Goal: Task Accomplishment & Management: Manage account settings

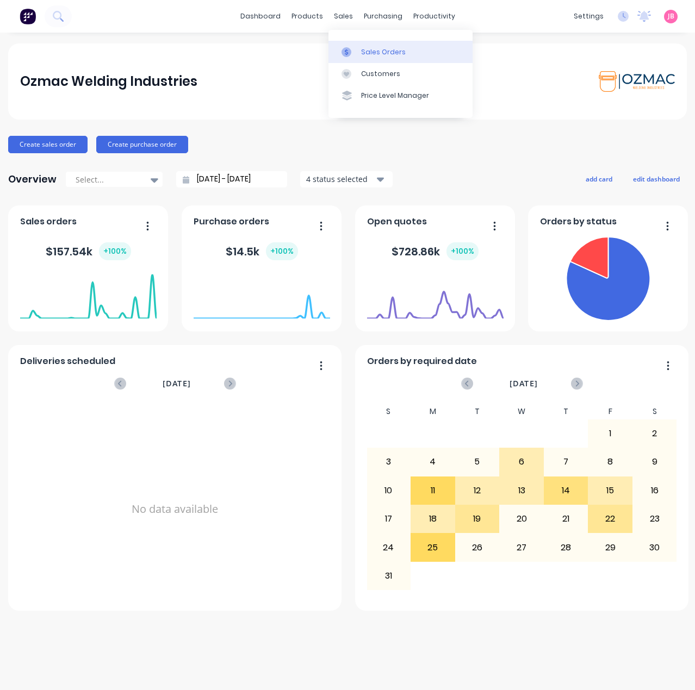
click at [363, 47] on div "Sales Orders" at bounding box center [383, 52] width 45 height 10
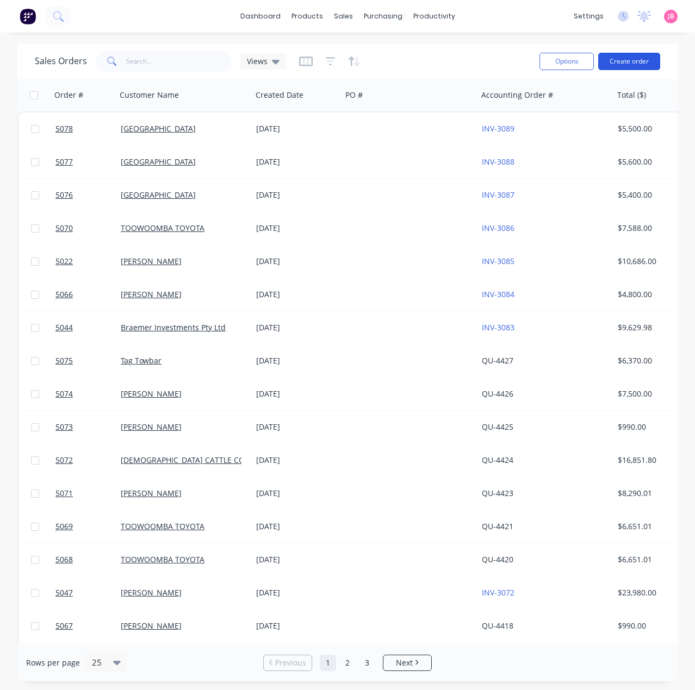
click at [613, 61] on button "Create order" at bounding box center [629, 61] width 62 height 17
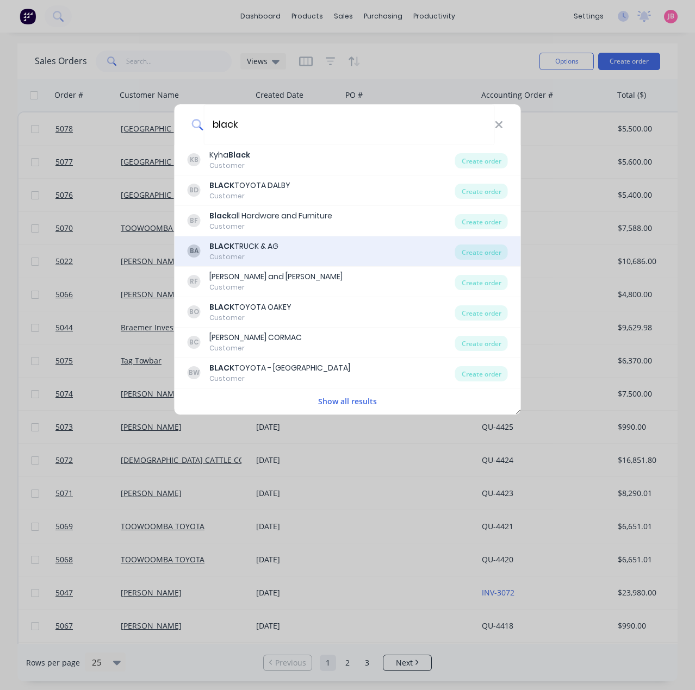
type input "black"
click at [359, 259] on div "BA BLACK TRUCK & AG Customer" at bounding box center [321, 251] width 267 height 21
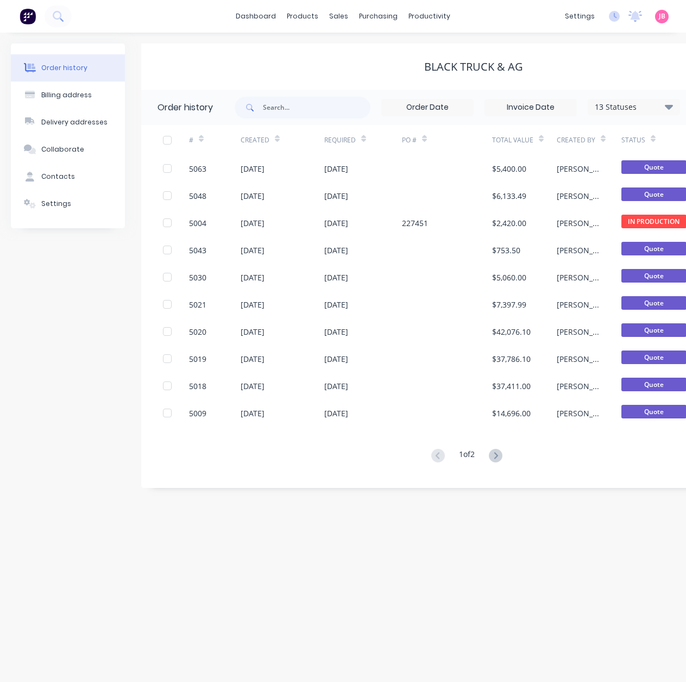
click at [588, 83] on div "BLACK TRUCK & AG" at bounding box center [473, 66] width 665 height 46
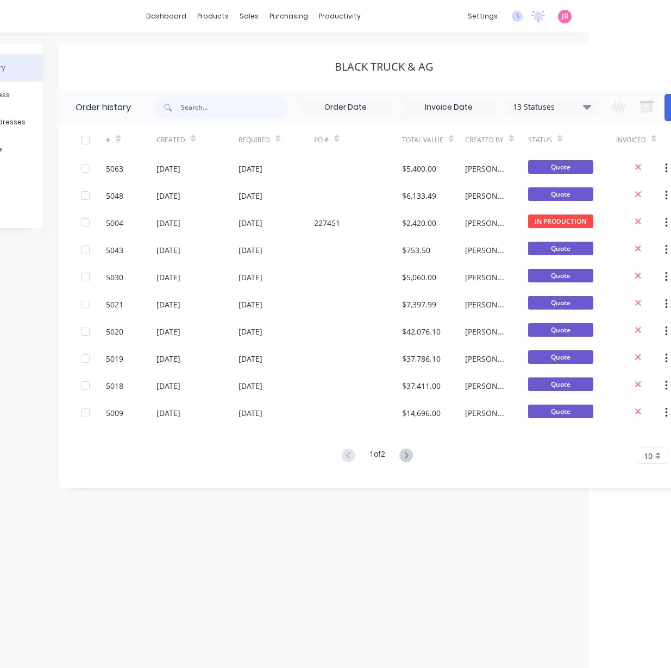
scroll to position [0, 135]
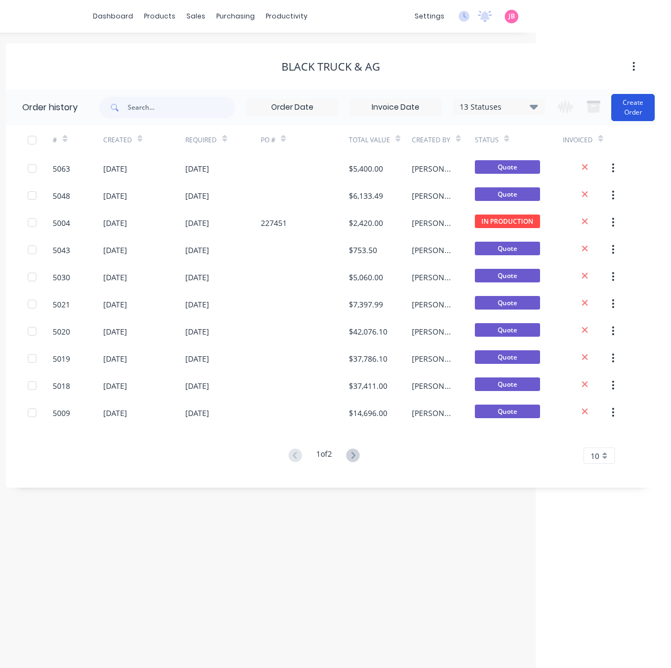
click at [622, 103] on button "Create Order" at bounding box center [632, 107] width 43 height 27
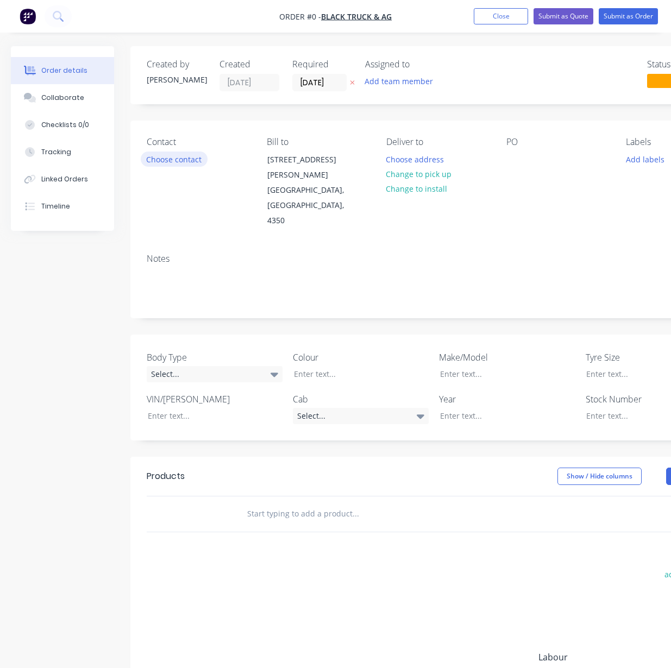
click at [171, 155] on button "Choose contact" at bounding box center [174, 159] width 67 height 15
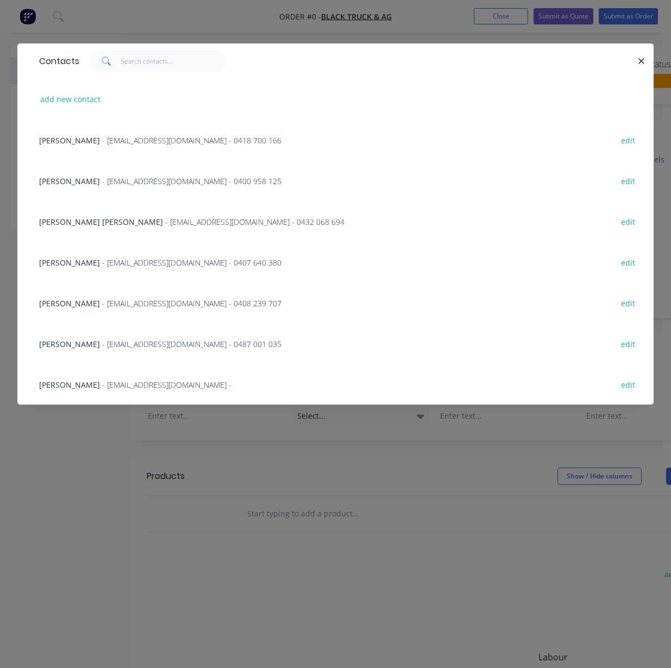
click at [142, 139] on span "- jchapman@blacktruckandag.com.au - 0418 700 166" at bounding box center [191, 140] width 179 height 10
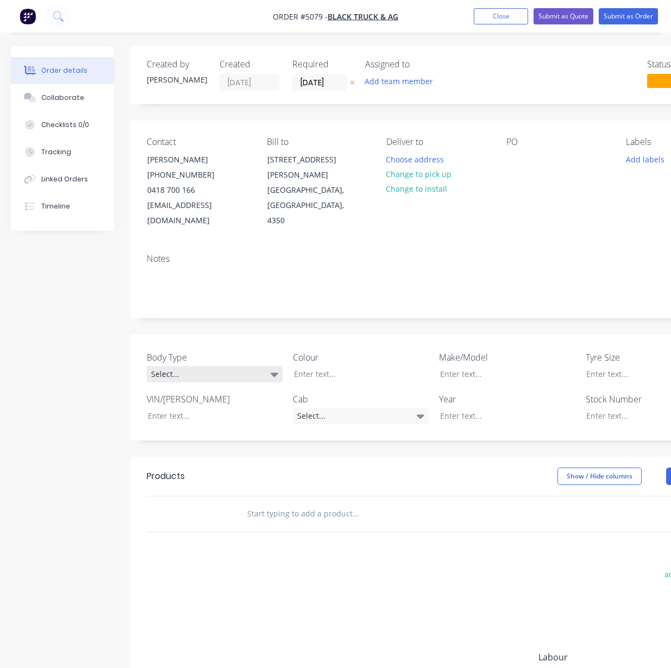
click at [235, 366] on div "Select..." at bounding box center [215, 374] width 136 height 16
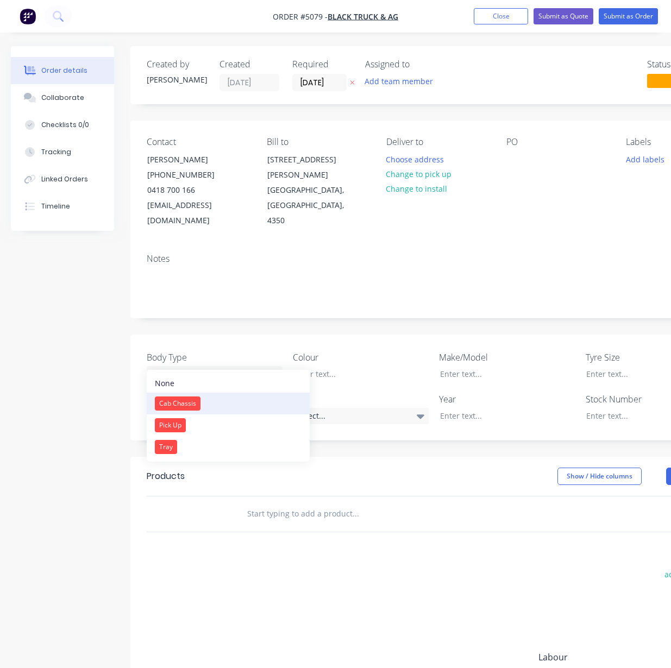
click at [171, 403] on div "Cab Chassis" at bounding box center [178, 404] width 46 height 14
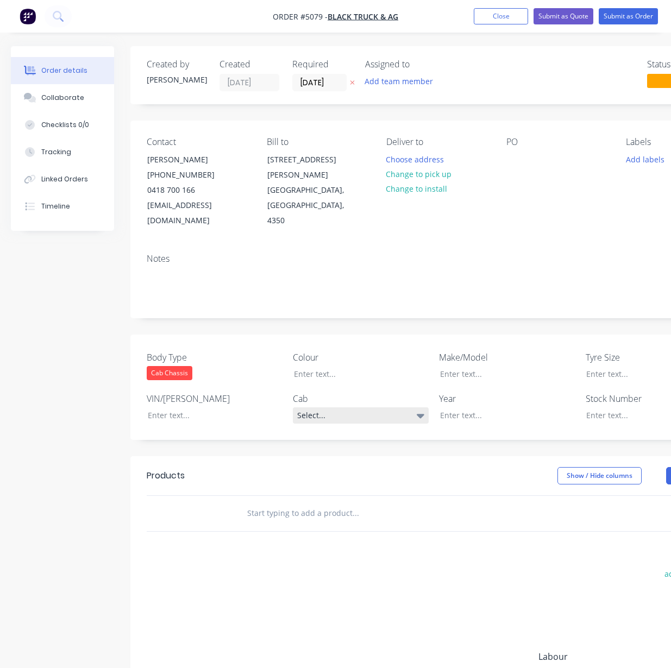
click at [324, 408] on div "Select..." at bounding box center [361, 416] width 136 height 16
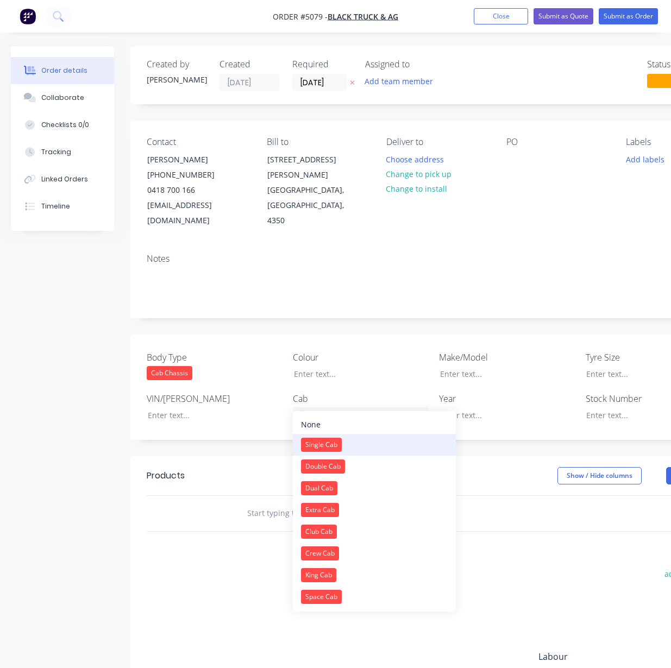
click at [339, 439] on div "Single Cab" at bounding box center [321, 445] width 41 height 14
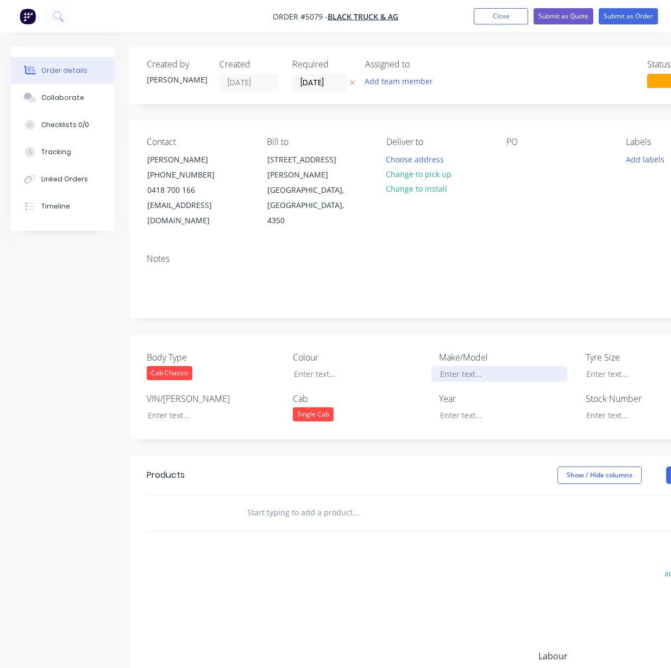
click at [455, 366] on div at bounding box center [500, 374] width 136 height 16
click at [471, 408] on div at bounding box center [500, 416] width 136 height 16
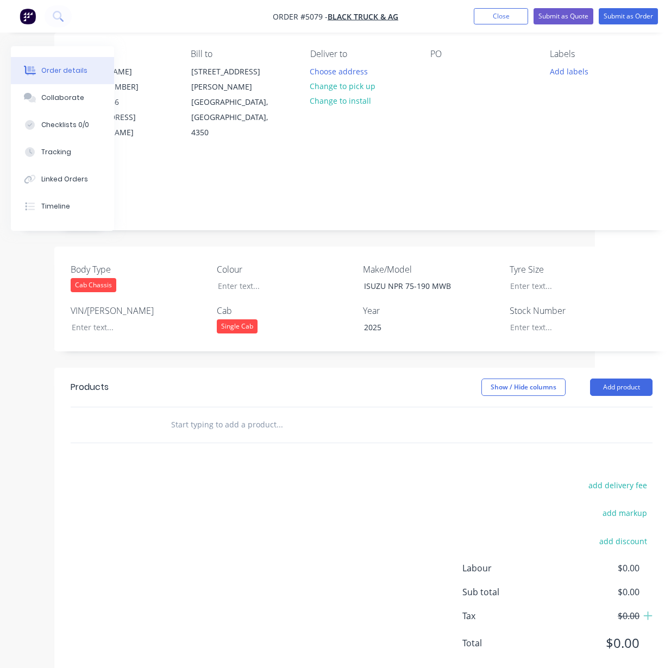
scroll to position [101, 76]
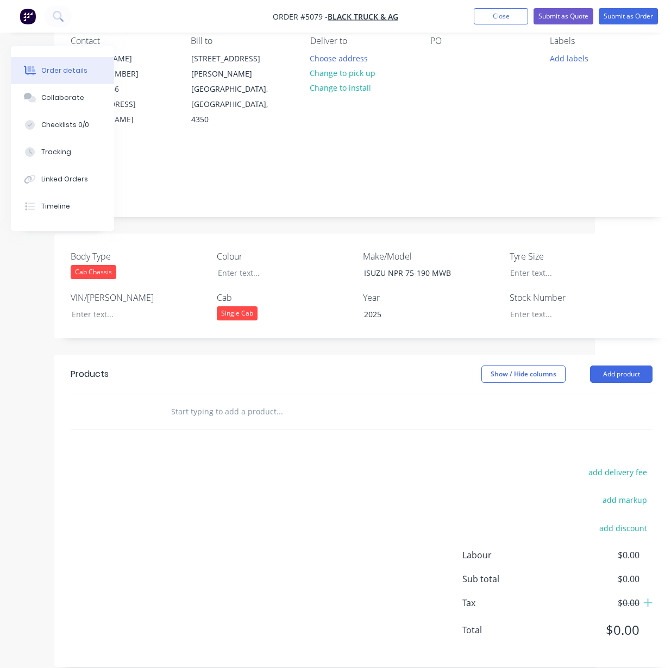
click at [263, 401] on input "text" at bounding box center [279, 412] width 217 height 22
type input "MD TRUCK BODY 4.5M X 2.2M"
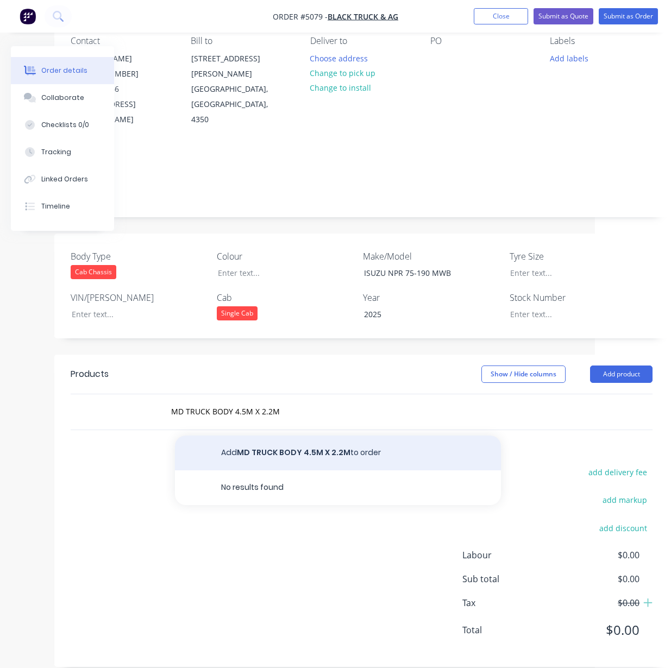
click at [316, 443] on button "Add MD TRUCK BODY 4.5M X 2.2M to order" at bounding box center [338, 453] width 326 height 35
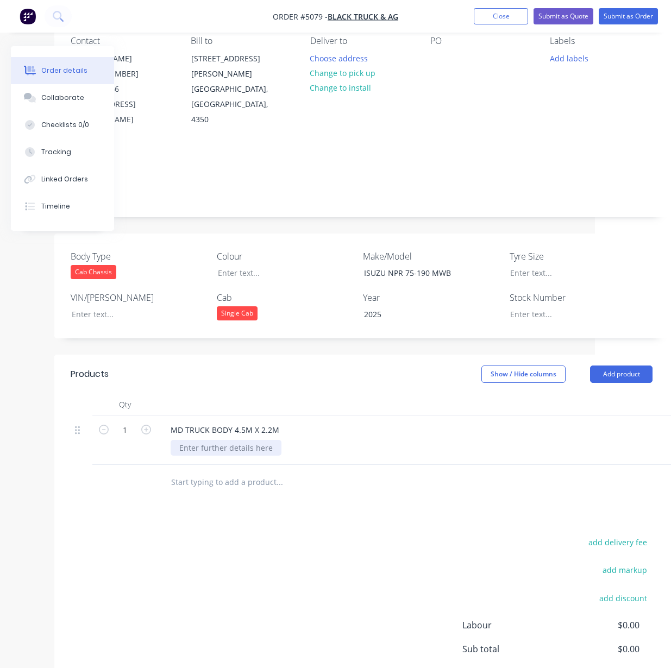
click at [220, 440] on div at bounding box center [226, 448] width 111 height 16
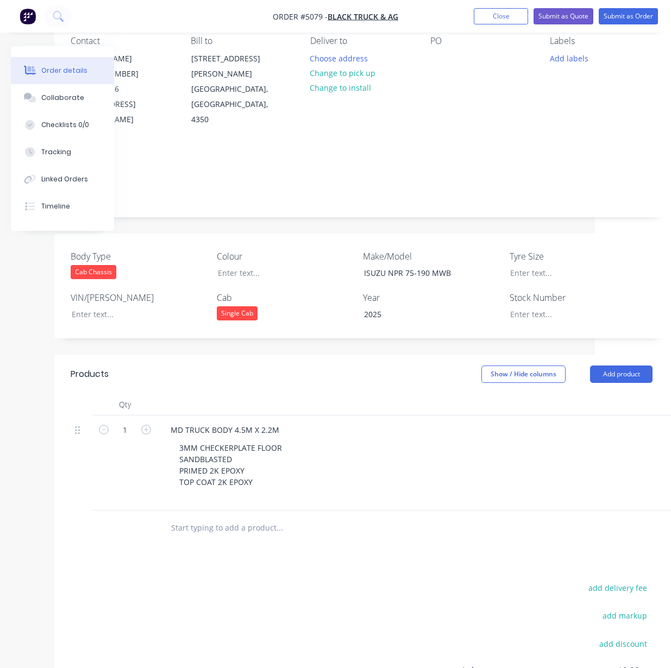
scroll to position [101, 188]
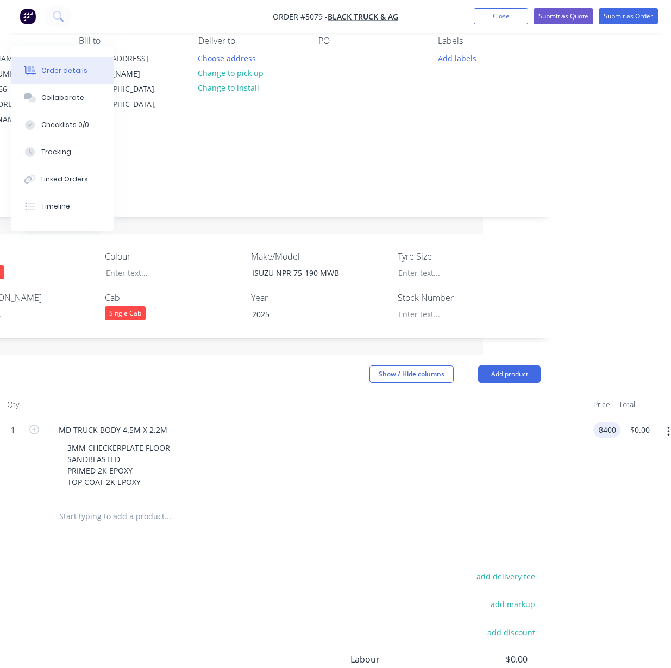
type input "$8,400.00"
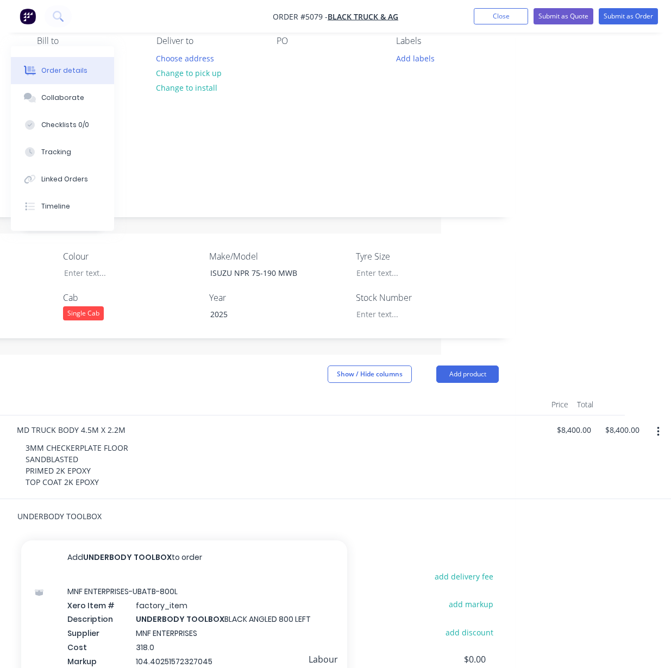
type input "UNDERBODY TOOLBOX"
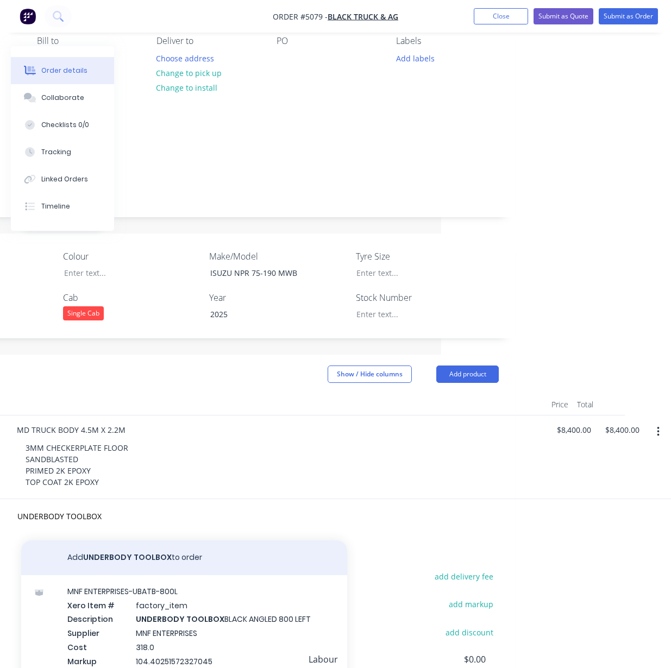
click at [119, 549] on button "Add UNDERBODY TOOLBOX to order" at bounding box center [184, 558] width 326 height 35
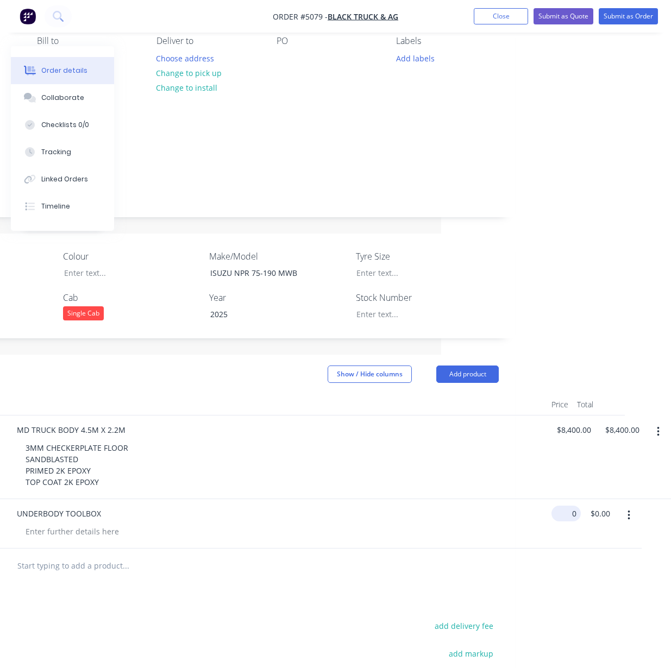
click at [499, 500] on div "1 UNDERBODY TOOLBOX 0 $0.00 $0.00 $0.00" at bounding box center [208, 523] width 582 height 49
type input "$1,500.00"
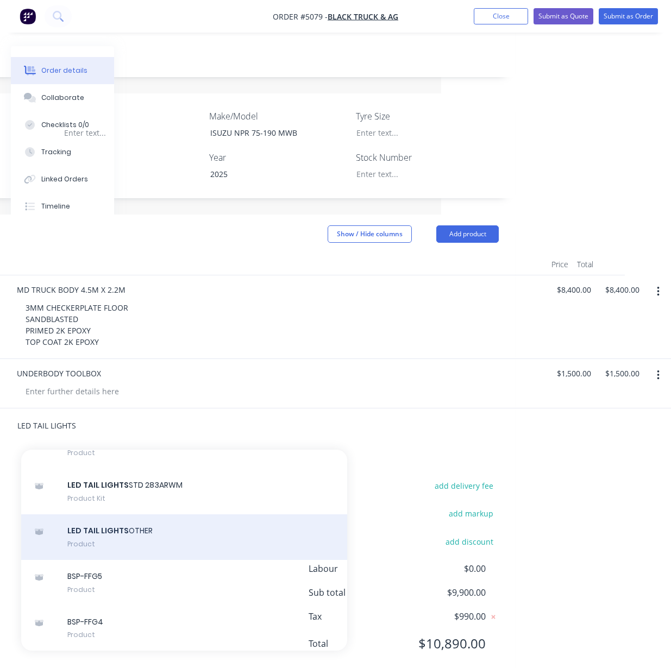
scroll to position [255, 230]
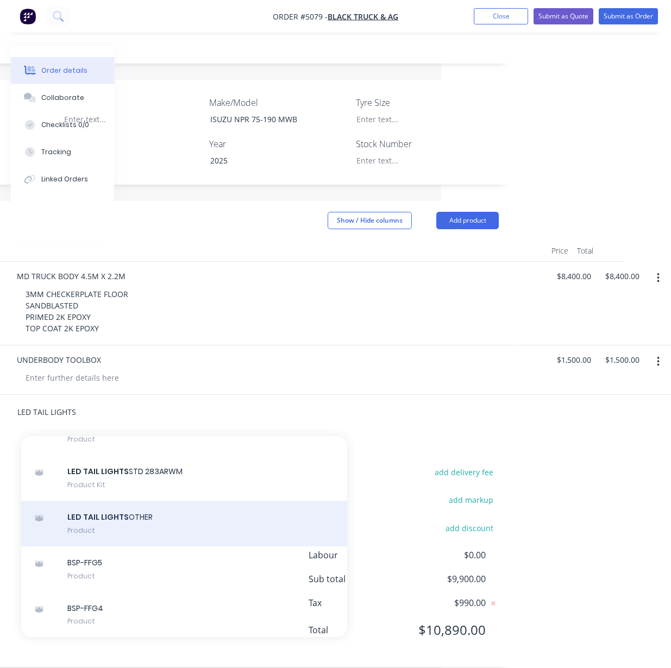
type input "LED TAIL LIGHTS"
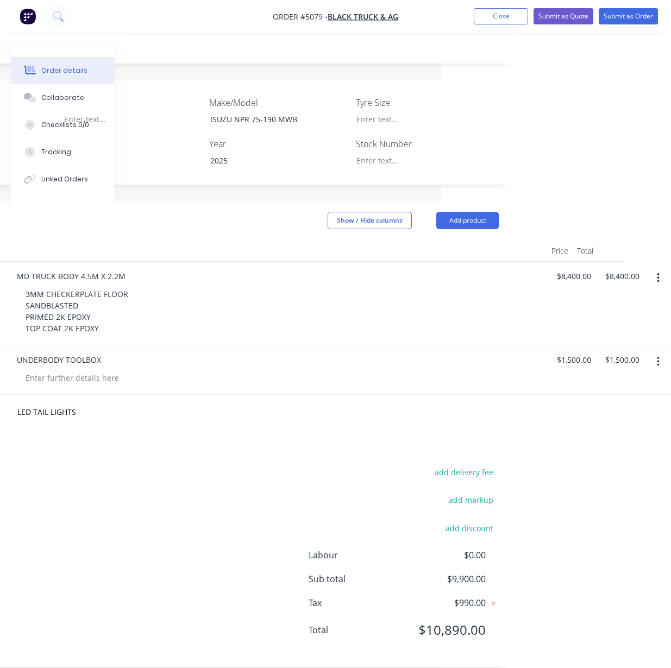
click at [493, 395] on div "LED TAIL LIGHTS" at bounding box center [208, 412] width 582 height 35
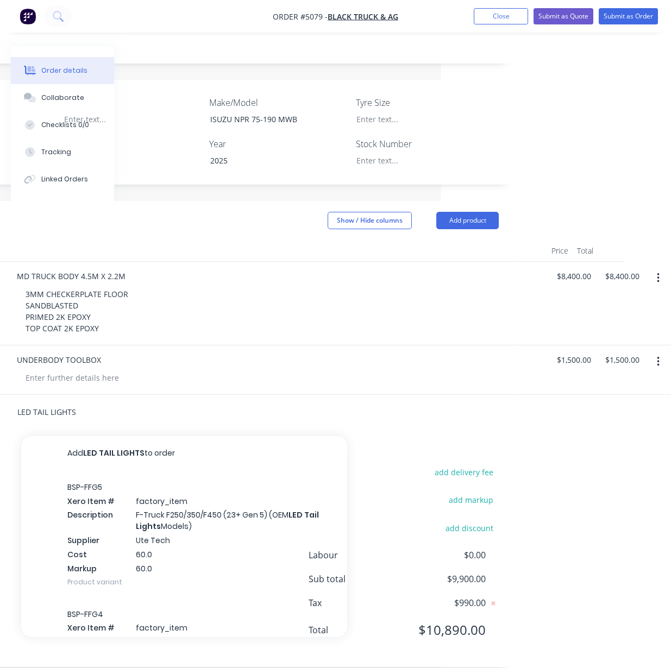
click at [122, 402] on input "LED TAIL LIGHTS" at bounding box center [125, 413] width 217 height 22
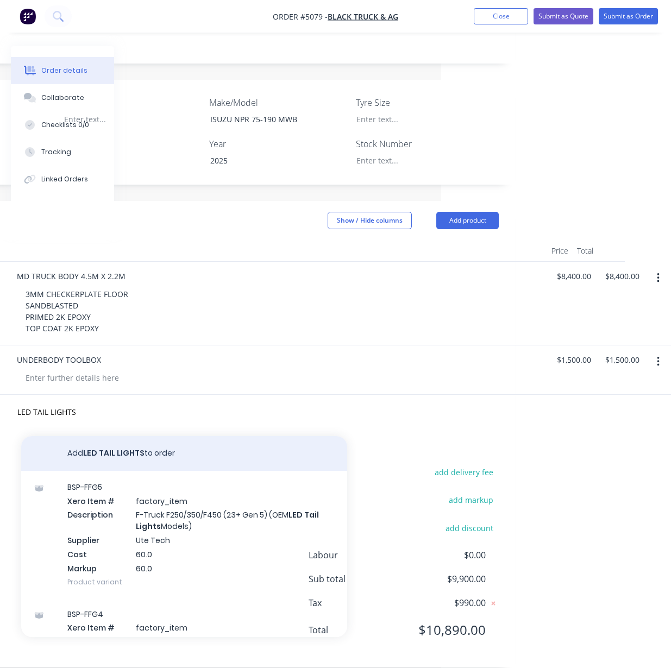
click at [131, 436] on button "Add LED TAIL LIGHTS to order" at bounding box center [184, 453] width 326 height 35
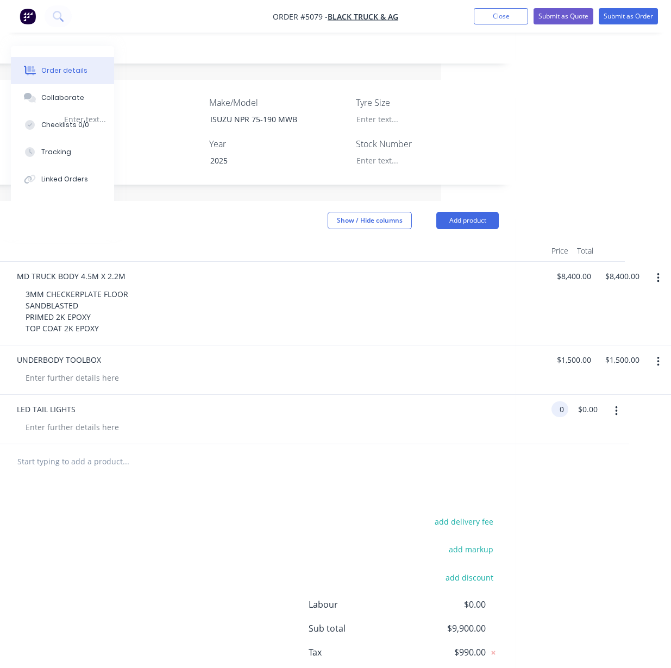
click at [499, 395] on div "1 LED TAIL LIGHTS 0 0 $0.00 $0.00" at bounding box center [208, 419] width 582 height 49
type input "$1,000.00"
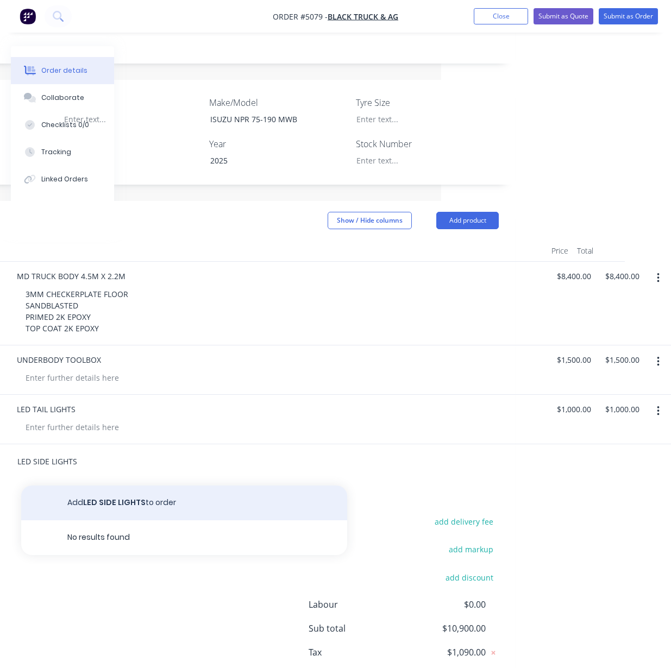
type input "LED SIDE LIGHTS"
click at [172, 496] on button "Add LED SIDE LIGHTS to order" at bounding box center [184, 503] width 326 height 35
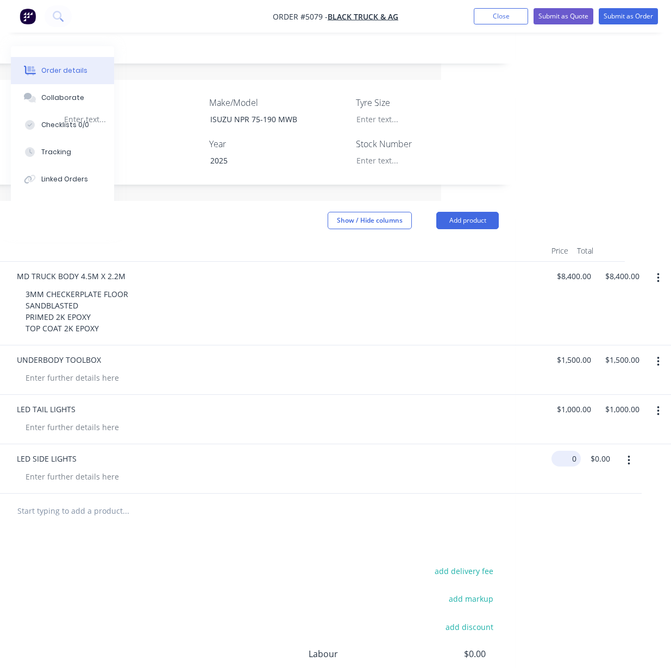
click at [565, 451] on input "0" at bounding box center [568, 459] width 25 height 16
type input "$800.00"
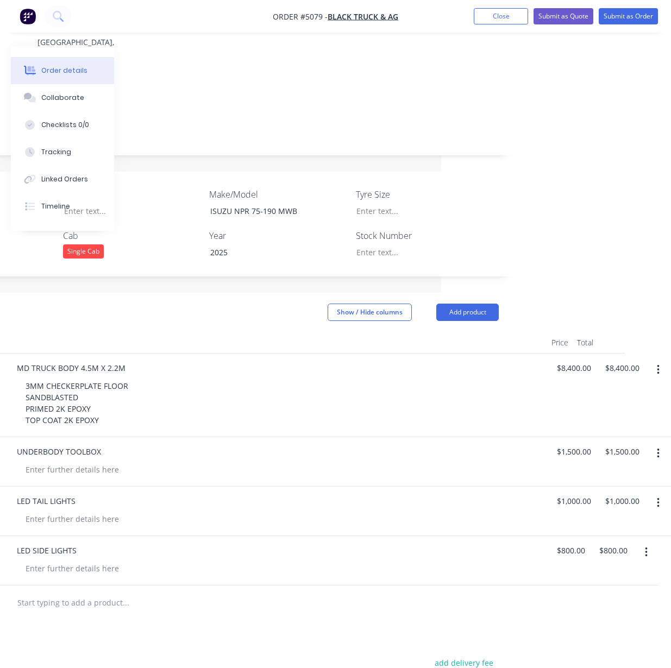
scroll to position [82, 230]
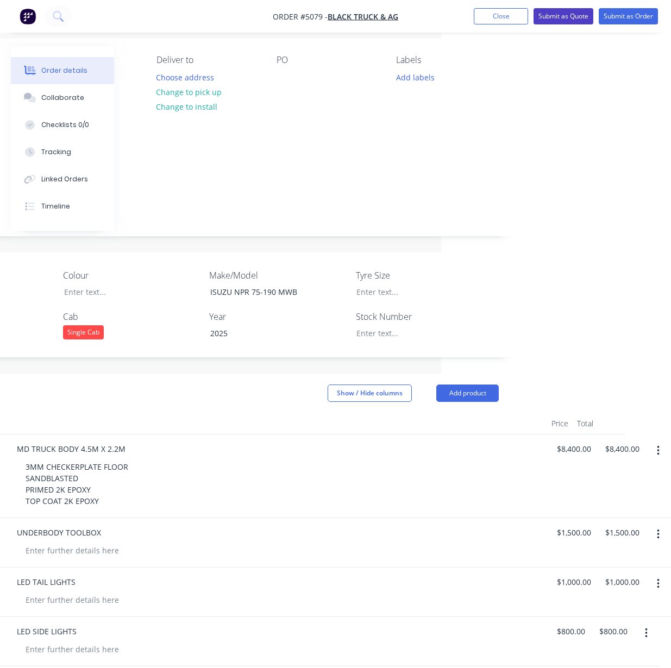
click at [574, 18] on button "Submit as Quote" at bounding box center [564, 16] width 60 height 16
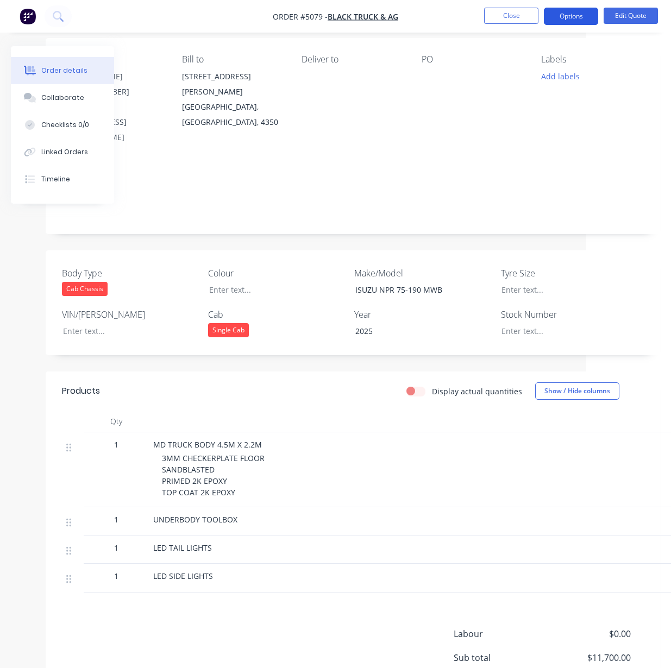
click at [567, 15] on button "Options" at bounding box center [571, 16] width 54 height 17
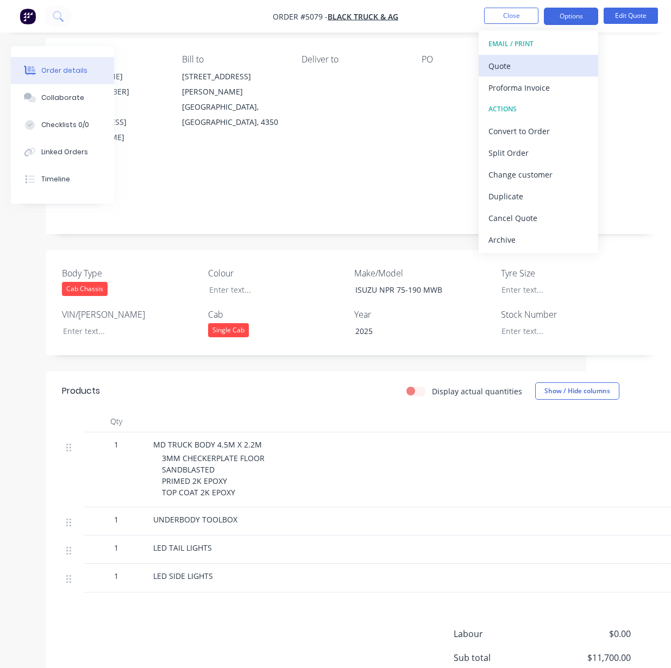
click at [533, 70] on div "Quote" at bounding box center [539, 66] width 100 height 16
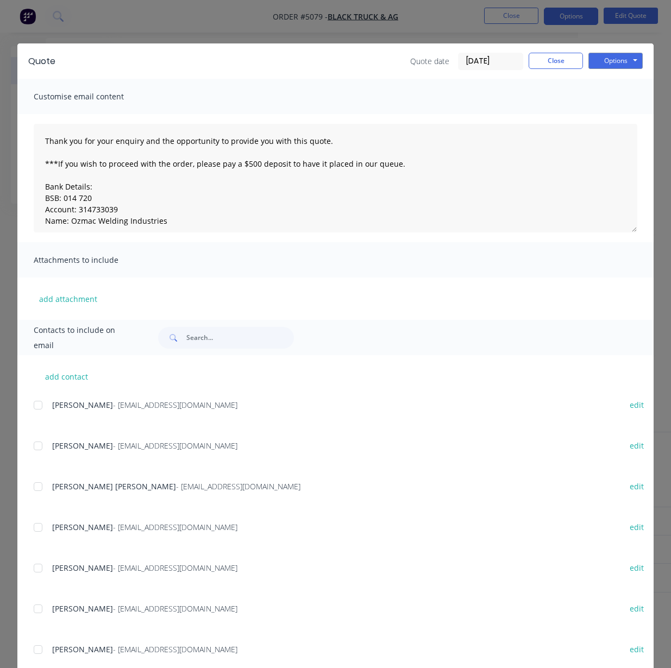
click at [34, 410] on div at bounding box center [38, 406] width 22 height 22
click at [612, 64] on button "Options" at bounding box center [616, 61] width 54 height 16
click at [614, 116] on button "Email" at bounding box center [624, 116] width 70 height 18
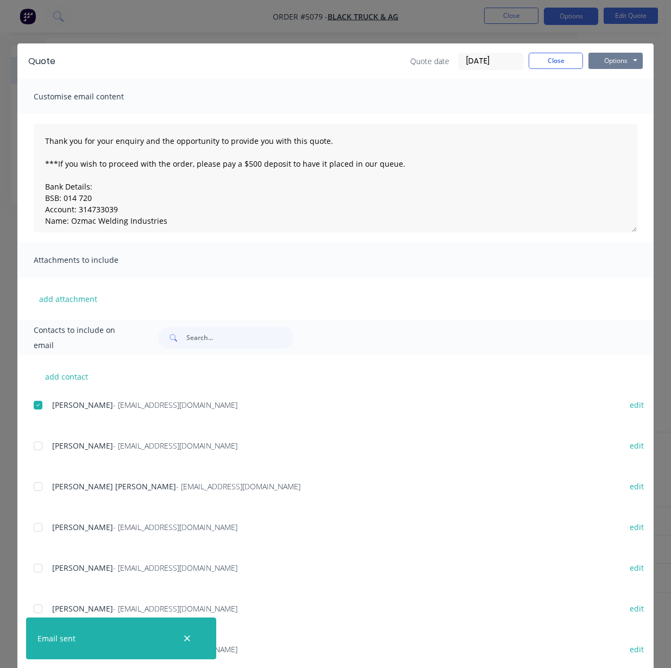
click at [618, 59] on button "Options" at bounding box center [616, 61] width 54 height 16
click at [610, 96] on button "Print" at bounding box center [624, 98] width 70 height 18
click at [545, 50] on div "Quote Quote date 26/08/25 Close Options Preview Print Email" at bounding box center [335, 60] width 636 height 35
click at [553, 66] on button "Close" at bounding box center [556, 61] width 54 height 16
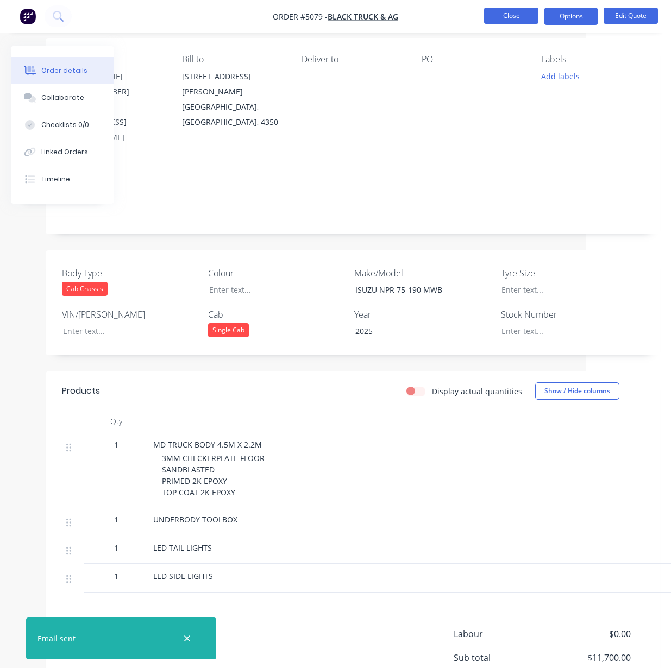
click at [521, 17] on button "Close" at bounding box center [511, 16] width 54 height 16
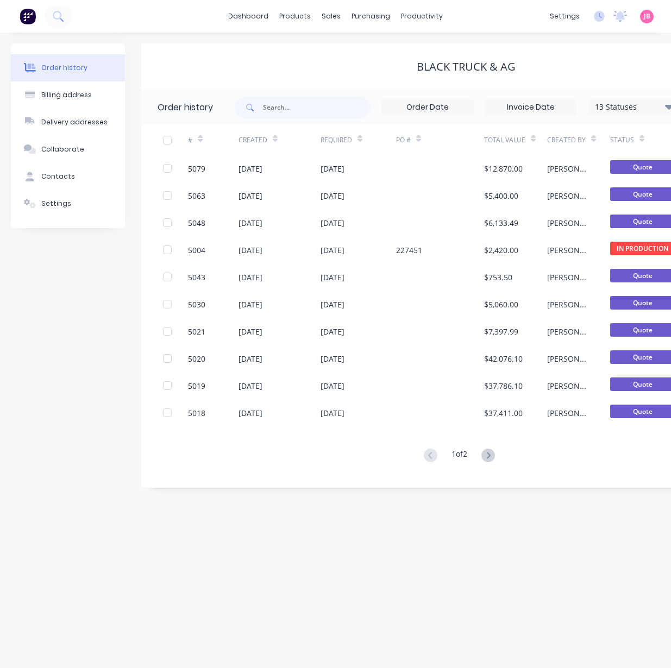
scroll to position [0, 135]
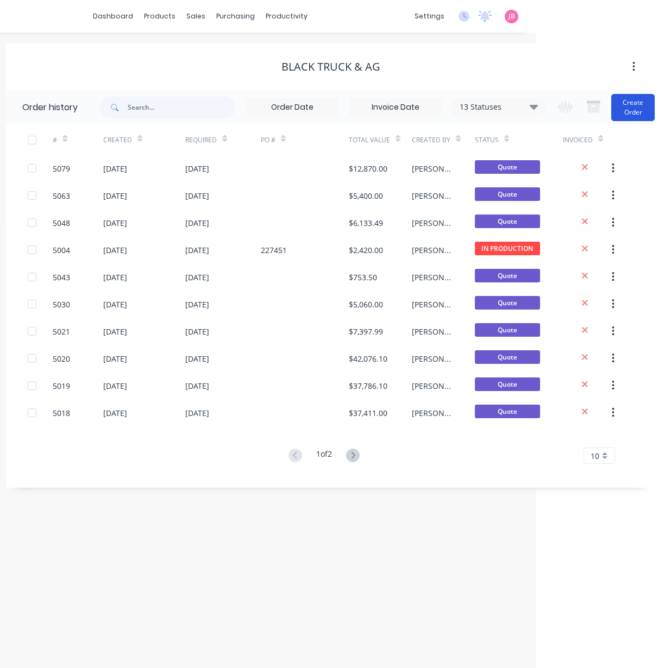
click at [628, 108] on button "Create Order" at bounding box center [632, 107] width 43 height 27
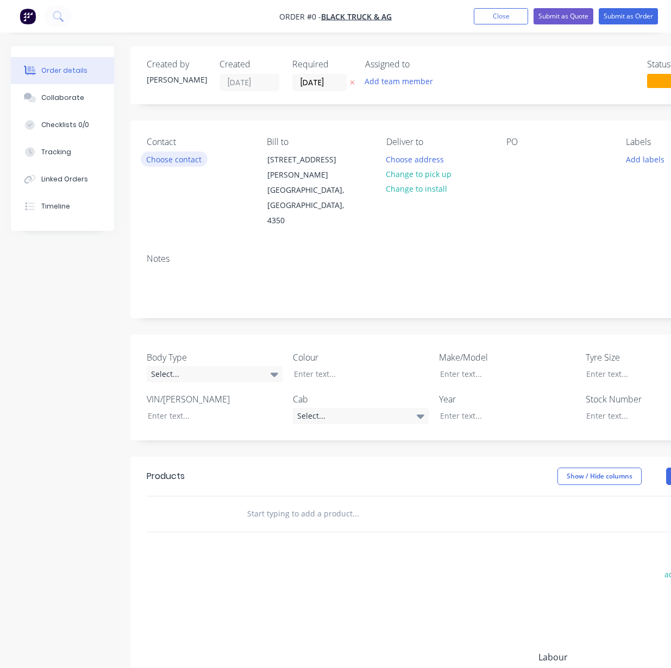
click at [185, 159] on button "Choose contact" at bounding box center [174, 159] width 67 height 15
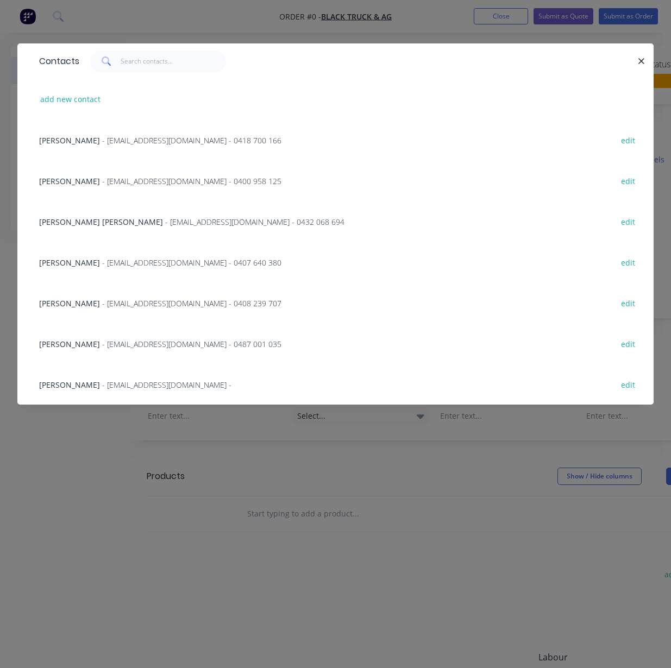
click at [108, 138] on div "JORDAN CHAPMAN - jchapman@blacktruckandag.com.au - 0418 700 166" at bounding box center [160, 140] width 242 height 11
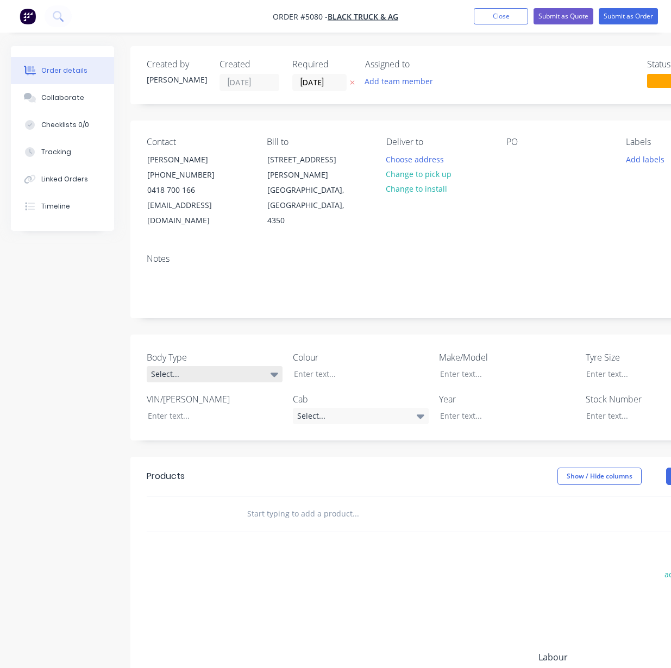
click at [211, 366] on div "Select..." at bounding box center [215, 374] width 136 height 16
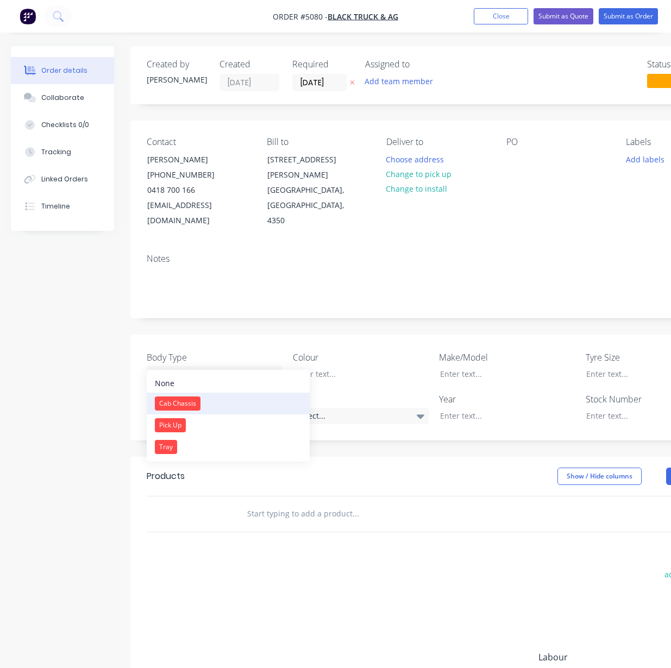
click at [214, 404] on button "Cab Chassis" at bounding box center [228, 404] width 163 height 22
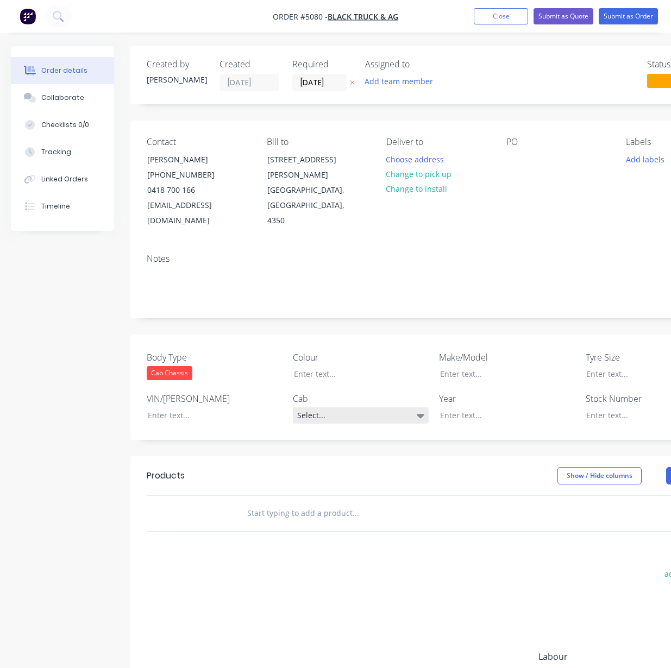
click at [338, 408] on div "Select..." at bounding box center [361, 416] width 136 height 16
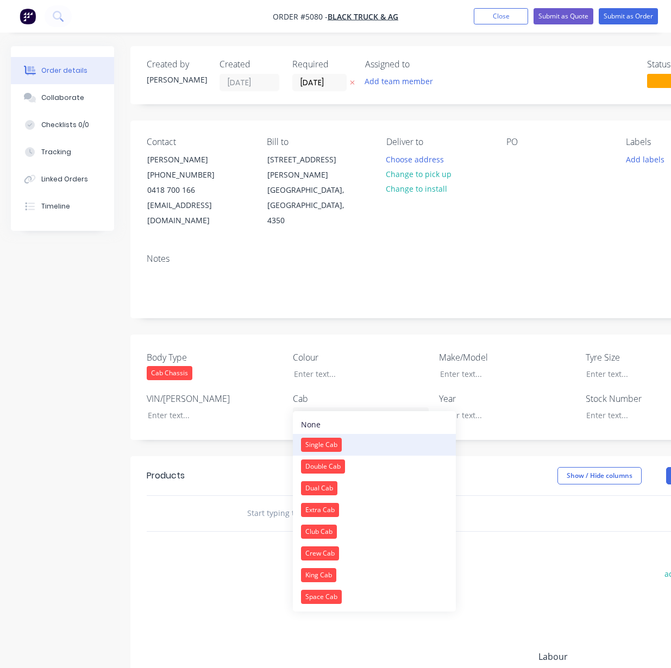
click at [335, 445] on div "Single Cab" at bounding box center [321, 445] width 41 height 14
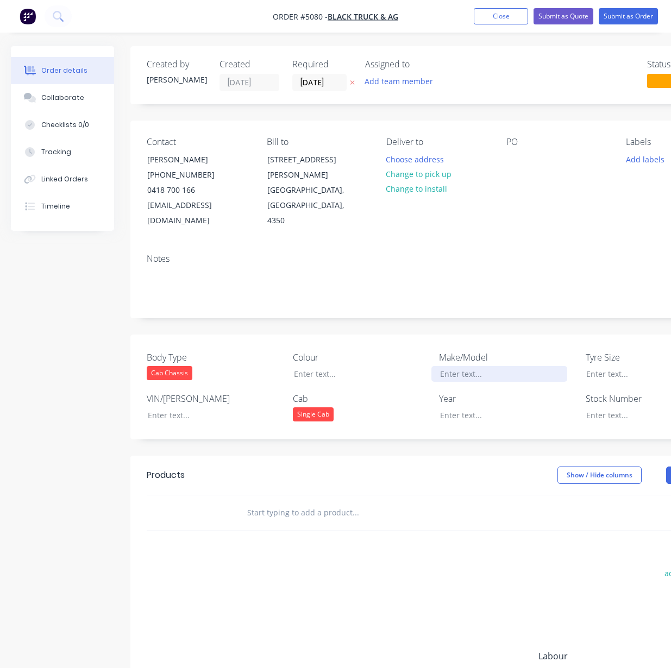
click at [452, 366] on div at bounding box center [500, 374] width 136 height 16
click at [495, 408] on div at bounding box center [500, 416] width 136 height 16
click at [439, 496] on div at bounding box center [429, 513] width 391 height 35
click at [409, 503] on input "text" at bounding box center [355, 513] width 217 height 22
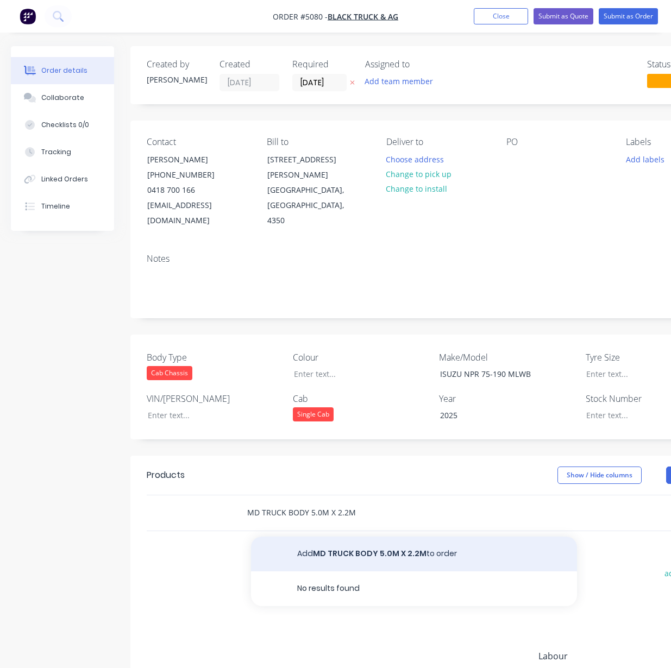
type input "MD TRUCK BODY 5.0M X 2.2M"
click at [424, 545] on button "Add MD TRUCK BODY 5.0M X 2.2M to order" at bounding box center [414, 554] width 326 height 35
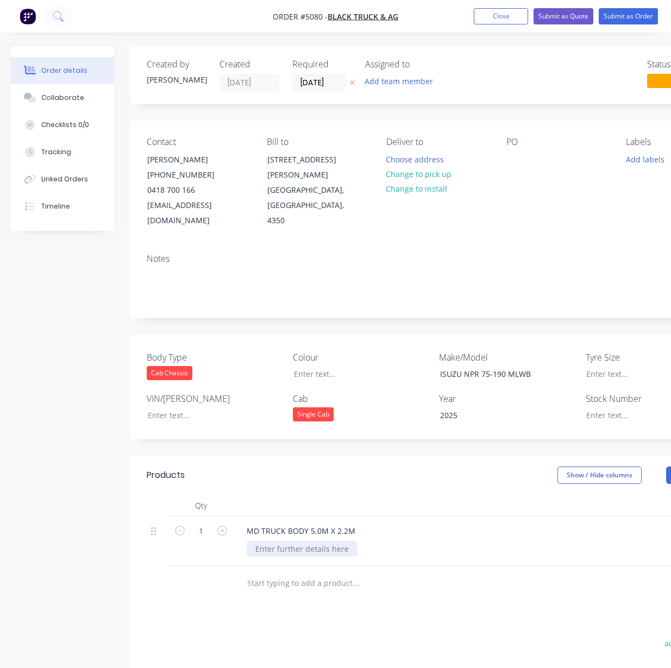
click at [349, 541] on div at bounding box center [302, 549] width 111 height 16
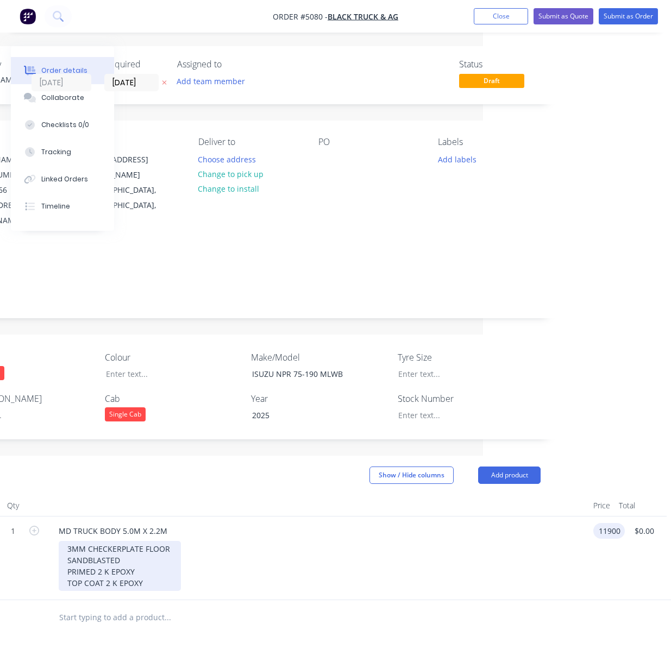
type input "$11,900.00"
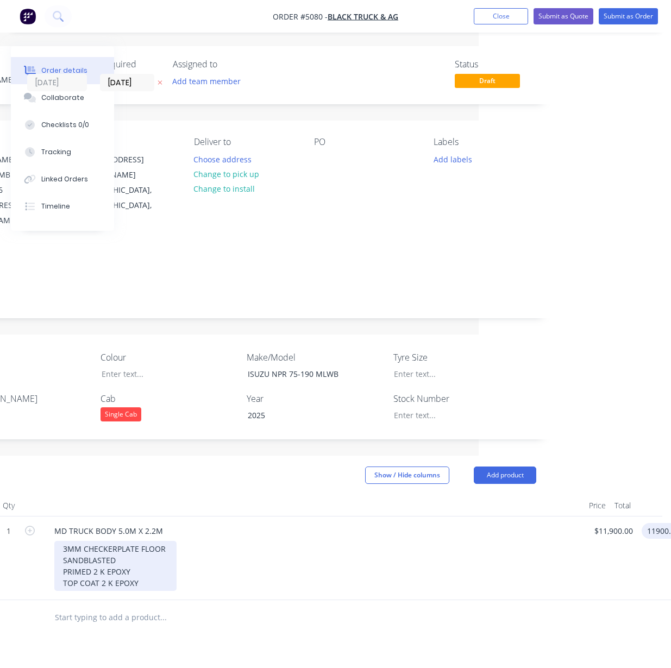
type input "$11,900.00"
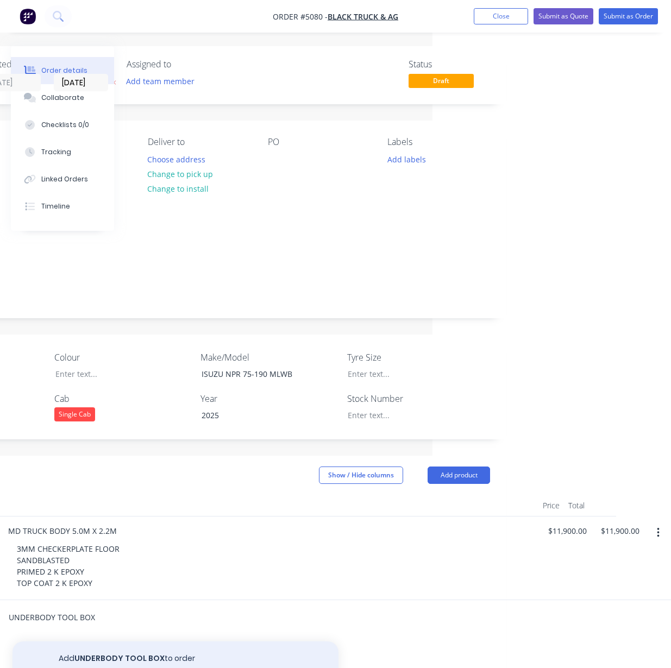
type input "UNDERBODY TOOL BOX"
click at [126, 642] on button "Add UNDERBODY TOOL BOX to order" at bounding box center [176, 659] width 326 height 35
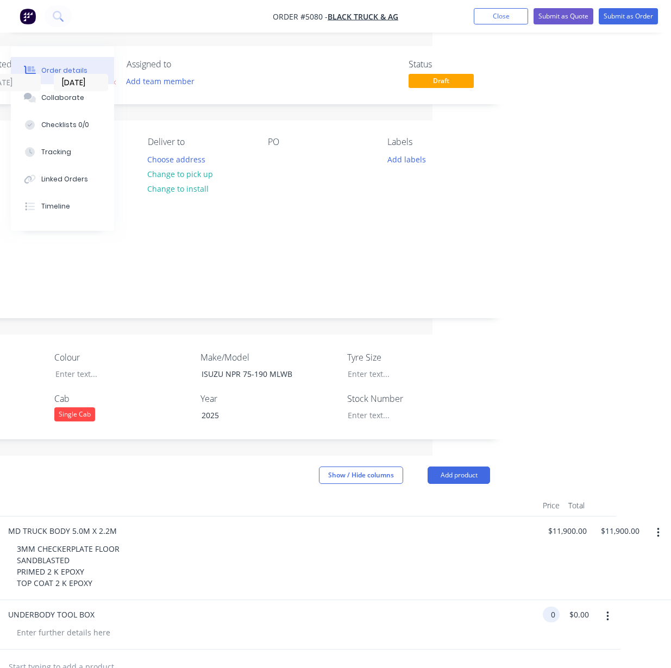
click at [554, 607] on input "0" at bounding box center [553, 615] width 13 height 16
type input "$1,500.00"
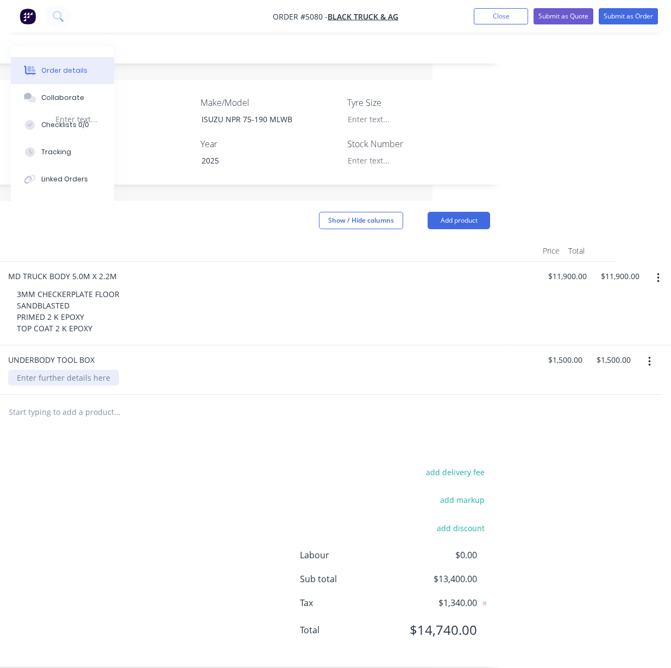
click at [82, 370] on div at bounding box center [63, 378] width 111 height 16
click at [82, 402] on input "text" at bounding box center [116, 413] width 217 height 22
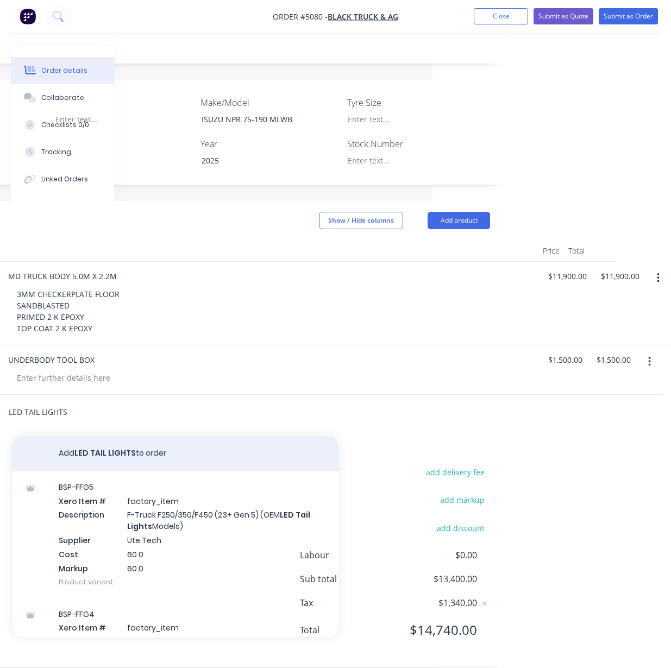
type input "LED TAIL LIGHTS"
click at [115, 436] on button "Add LED TAIL LIGHTS to order" at bounding box center [176, 453] width 326 height 35
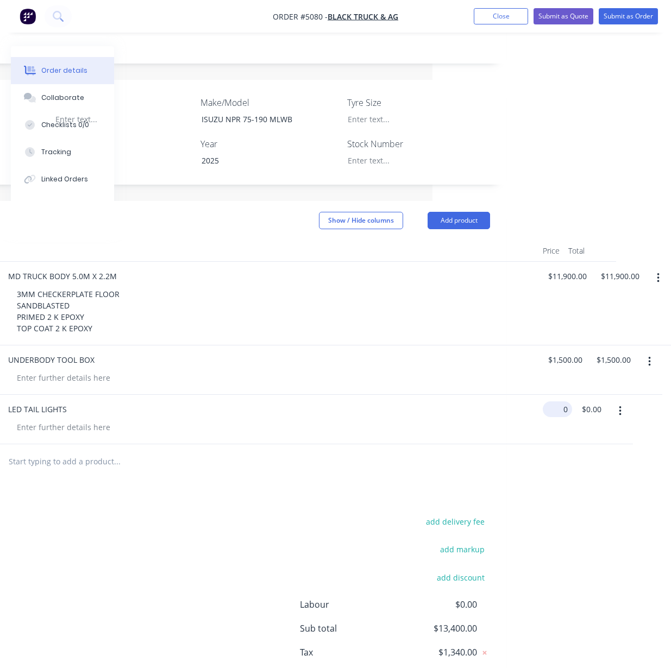
click at [551, 402] on input "0" at bounding box center [559, 410] width 25 height 16
type input "$1,000.00"
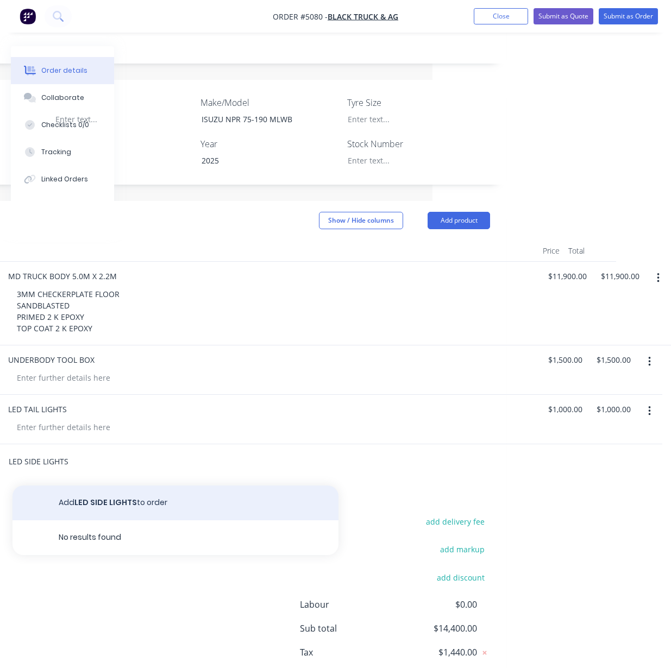
type input "LED SIDE LIGHTS"
click at [248, 497] on button "Add LED SIDE LIGHTS to order" at bounding box center [176, 503] width 326 height 35
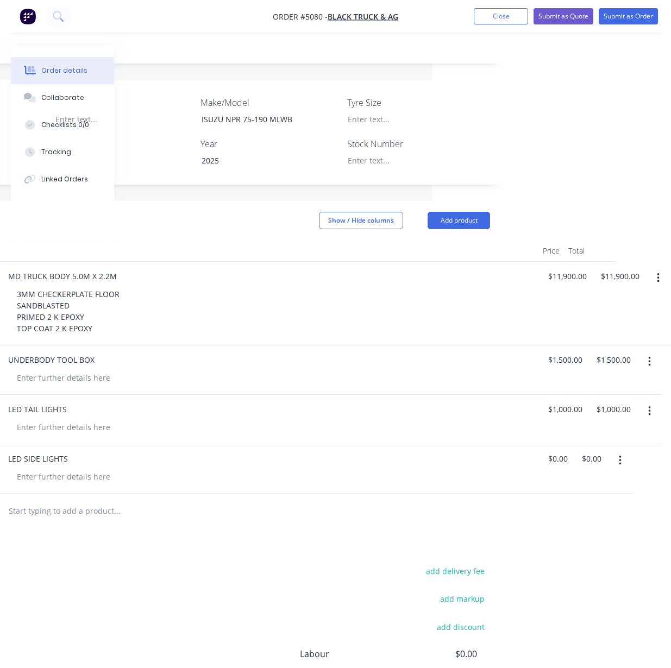
click at [574, 446] on div "$0.00 $0.00" at bounding box center [589, 469] width 34 height 49
click at [490, 446] on div "1 LED SIDE LIGHTS 0 $0.00 $0.00 $0.00" at bounding box center [199, 469] width 582 height 49
type input "$800.00"
click at [318, 564] on div "add delivery fee add markup add discount Labour $0.00 Sub total $15,200.00 Tax …" at bounding box center [199, 657] width 582 height 186
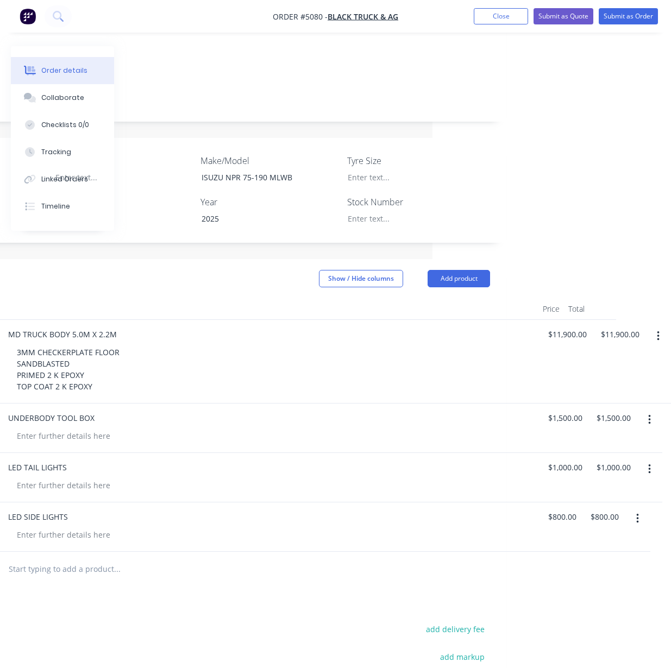
scroll to position [191, 239]
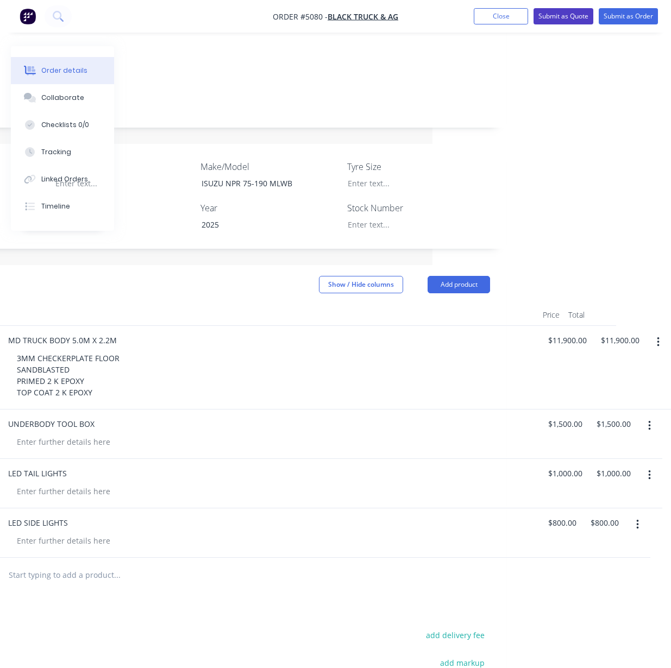
click at [563, 9] on button "Submit as Quote" at bounding box center [564, 16] width 60 height 16
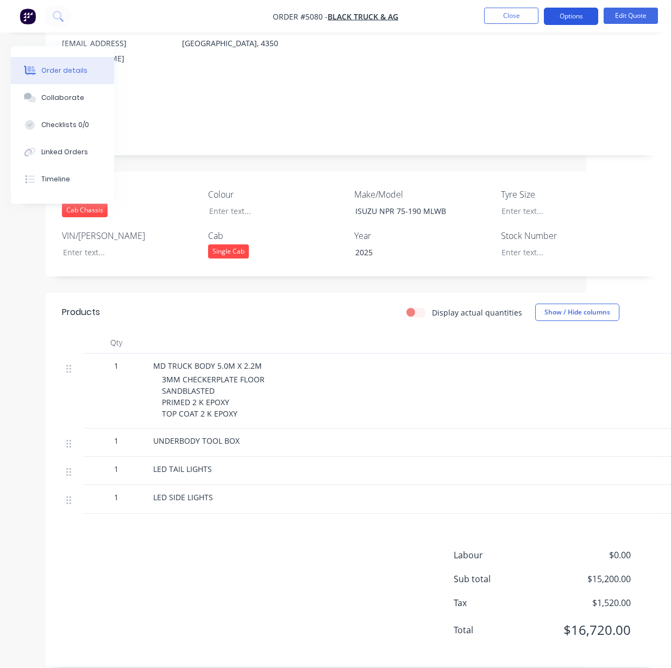
click at [566, 12] on button "Options" at bounding box center [571, 16] width 54 height 17
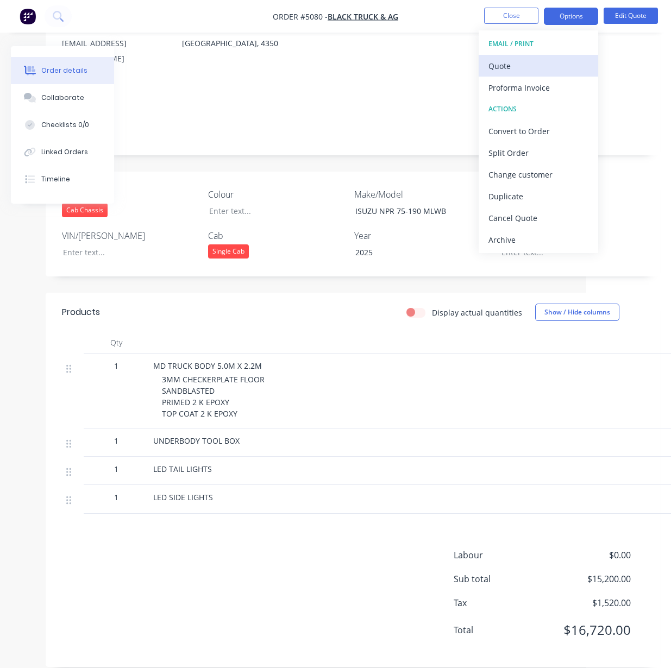
click at [520, 70] on div "Quote" at bounding box center [539, 66] width 100 height 16
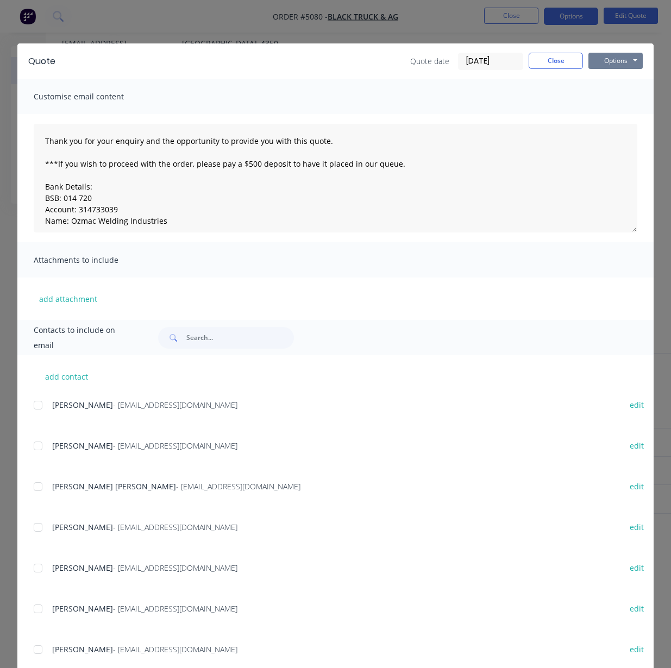
click at [593, 60] on button "Options" at bounding box center [616, 61] width 54 height 16
click at [610, 116] on button "Email" at bounding box center [624, 116] width 70 height 18
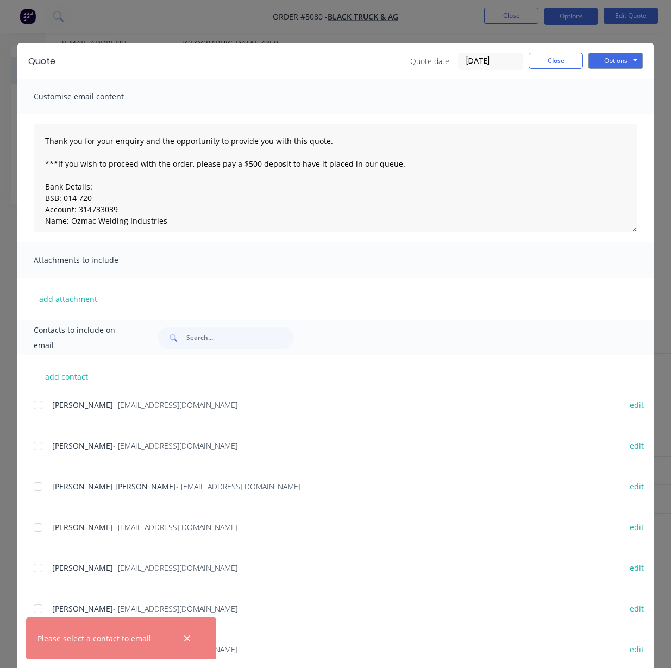
click at [157, 402] on span "- jchapman@blacktruckandag.com.au" at bounding box center [175, 405] width 124 height 10
click at [28, 409] on div "add contact JORDAN CHAPMAN - jchapman@blacktruckandag.com.au edit BRIAN BOYCE -…" at bounding box center [335, 519] width 636 height 328
click at [32, 409] on div at bounding box center [38, 406] width 22 height 22
click at [622, 66] on button "Options" at bounding box center [616, 61] width 54 height 16
click at [614, 118] on button "Email" at bounding box center [624, 116] width 70 height 18
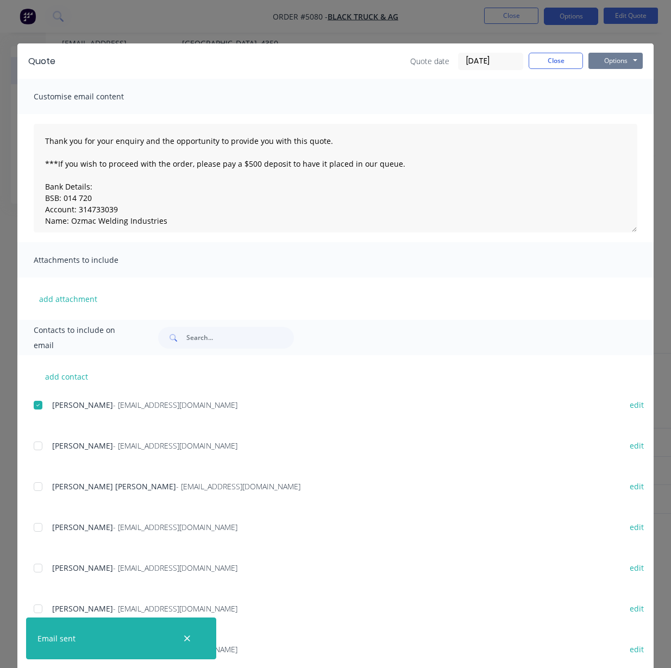
click at [614, 59] on button "Options" at bounding box center [616, 61] width 54 height 16
click at [601, 98] on button "Print" at bounding box center [624, 98] width 70 height 18
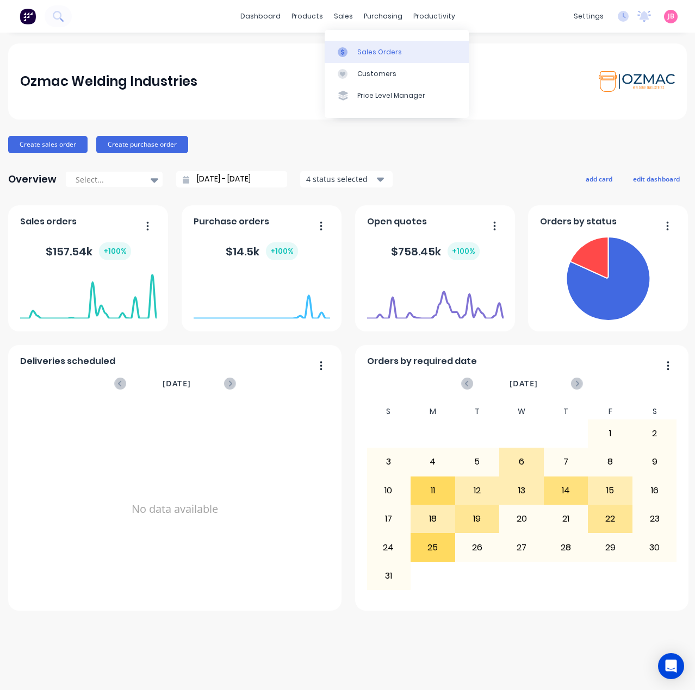
click at [360, 54] on div "Sales Orders" at bounding box center [379, 52] width 45 height 10
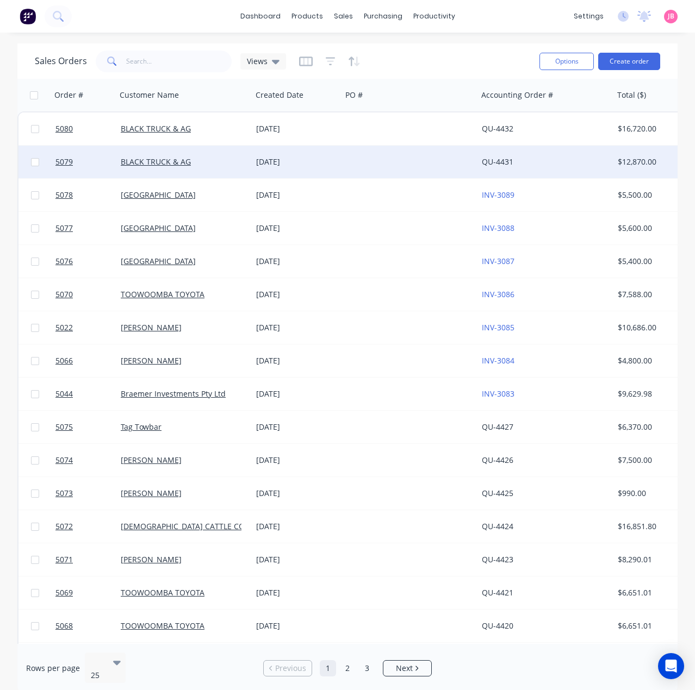
click at [234, 166] on div "BLACK TRUCK & AG" at bounding box center [181, 162] width 121 height 11
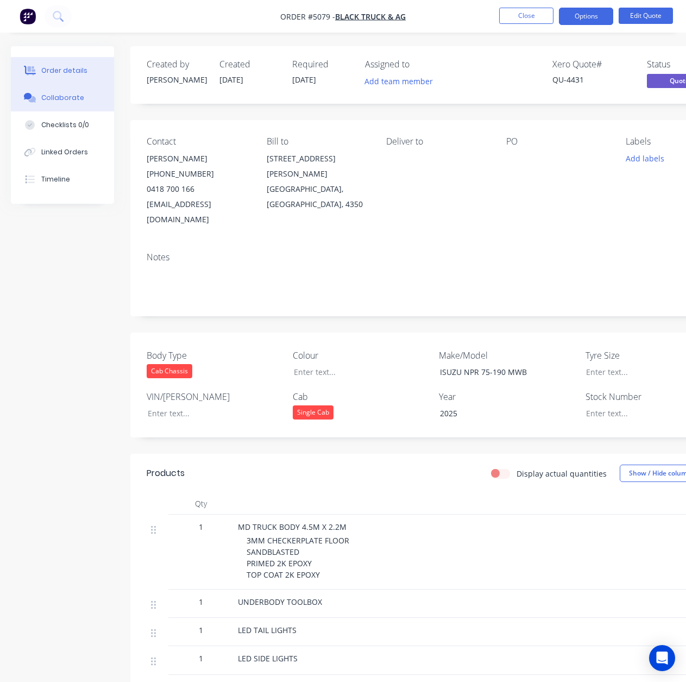
click at [71, 99] on div "Collaborate" at bounding box center [62, 98] width 43 height 10
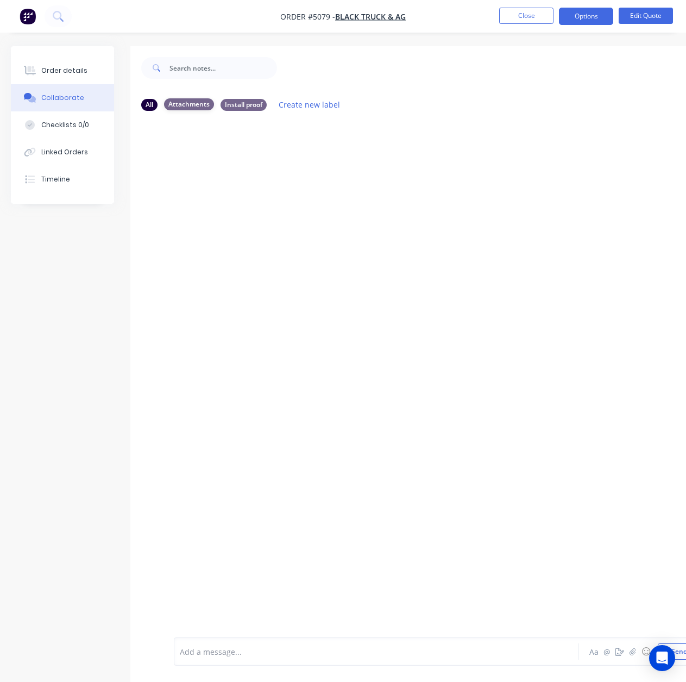
click at [185, 108] on div "Attachments" at bounding box center [189, 104] width 50 height 12
click at [190, 107] on div "Attachments" at bounding box center [189, 104] width 50 height 12
drag, startPoint x: 400, startPoint y: 214, endPoint x: 305, endPoint y: 226, distance: 95.8
click at [305, 226] on div at bounding box center [437, 379] width 615 height 518
drag, startPoint x: 247, startPoint y: 206, endPoint x: 265, endPoint y: 174, distance: 36.7
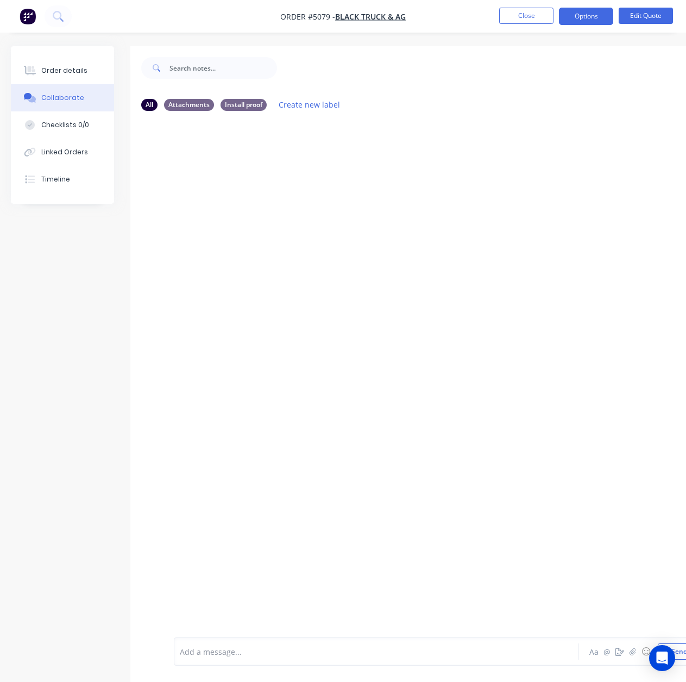
click at [265, 174] on div at bounding box center [437, 379] width 615 height 518
click at [201, 67] on input "text" at bounding box center [224, 68] width 108 height 22
click at [66, 124] on div "Checklists 0/0" at bounding box center [65, 125] width 48 height 10
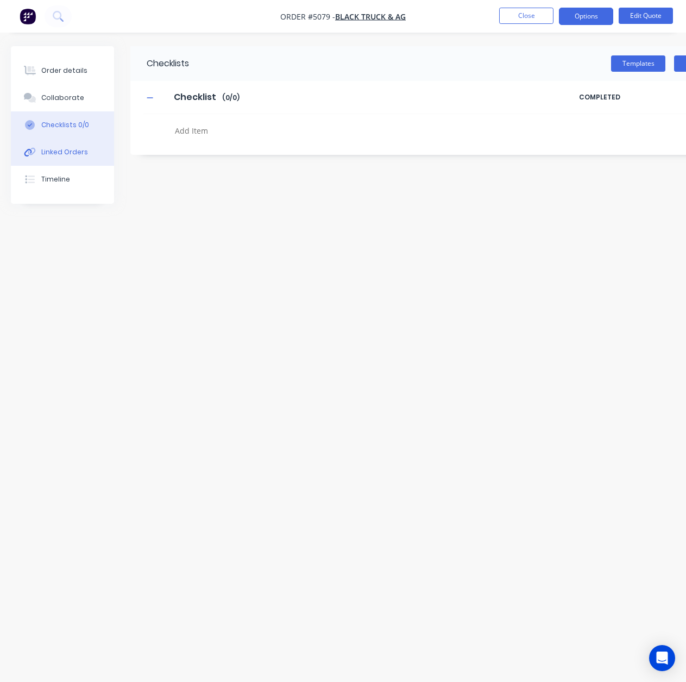
click at [55, 152] on div "Linked Orders" at bounding box center [64, 152] width 47 height 10
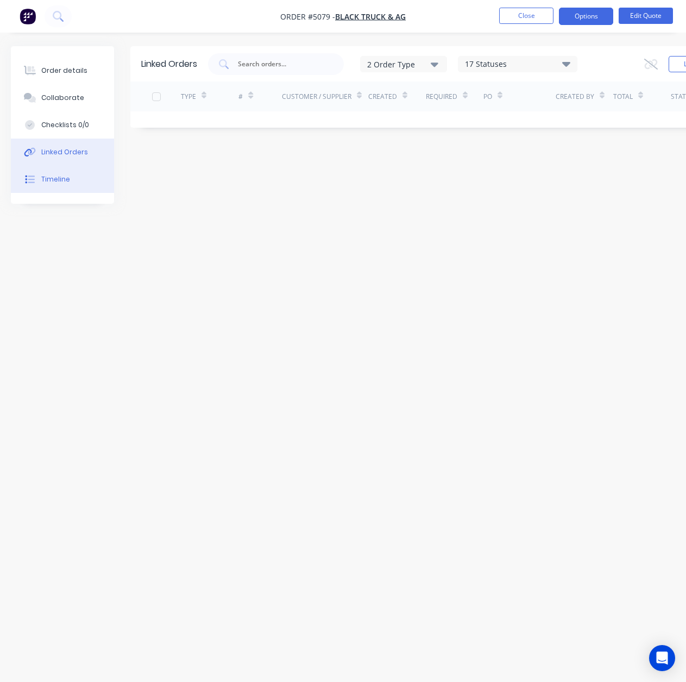
click at [54, 191] on button "Timeline" at bounding box center [62, 179] width 103 height 27
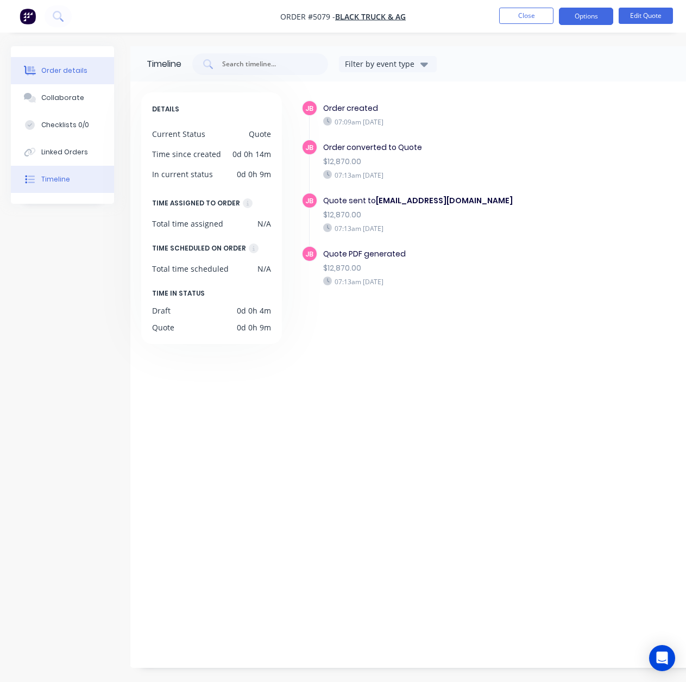
click at [55, 80] on button "Order details" at bounding box center [62, 70] width 103 height 27
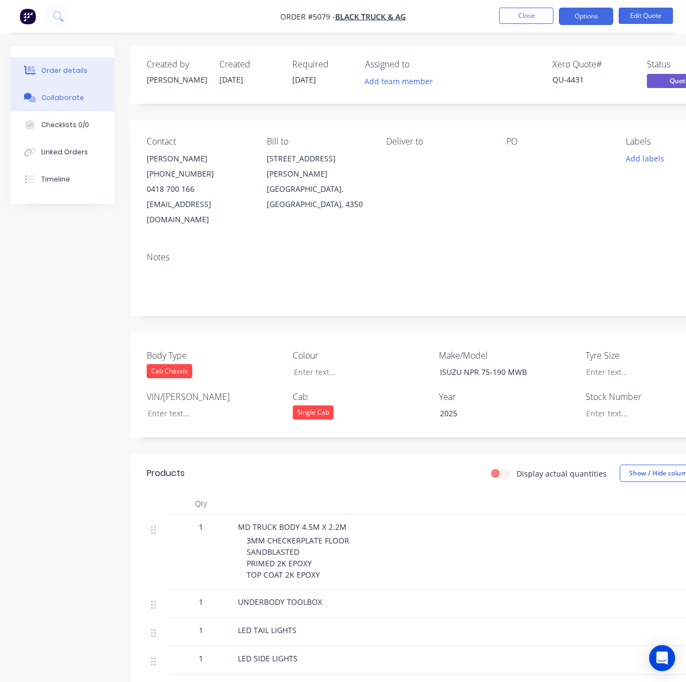
click at [63, 102] on div "Collaborate" at bounding box center [62, 98] width 43 height 10
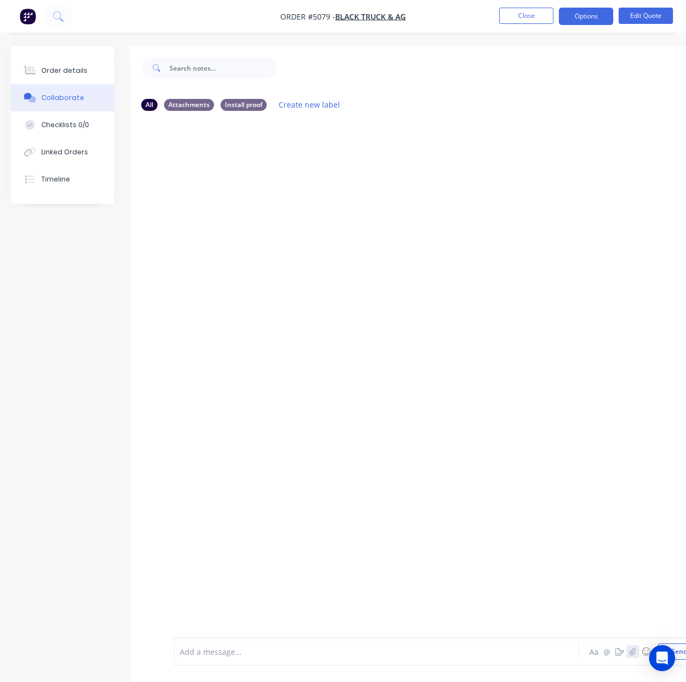
click at [633, 653] on icon "button" at bounding box center [633, 652] width 7 height 8
click at [272, 317] on div at bounding box center [437, 379] width 615 height 518
click at [157, 194] on div at bounding box center [437, 379] width 615 height 518
click at [200, 98] on div "All Attachments Install proof Create new label" at bounding box center [437, 104] width 593 height 15
click at [203, 103] on div "Attachments" at bounding box center [189, 104] width 50 height 12
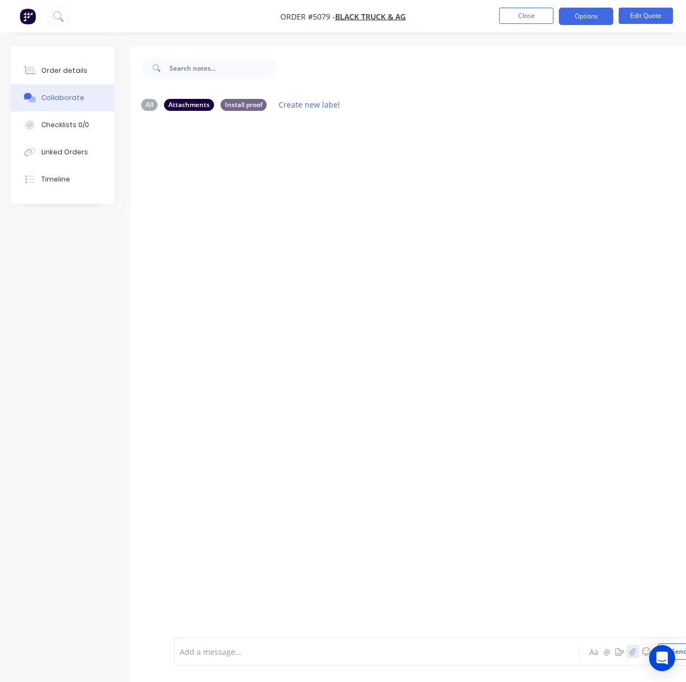
click at [634, 648] on icon "button" at bounding box center [633, 651] width 6 height 7
click at [577, 574] on div at bounding box center [437, 362] width 615 height 518
click at [300, 197] on div at bounding box center [437, 362] width 615 height 518
drag, startPoint x: 301, startPoint y: 197, endPoint x: 317, endPoint y: 635, distance: 437.8
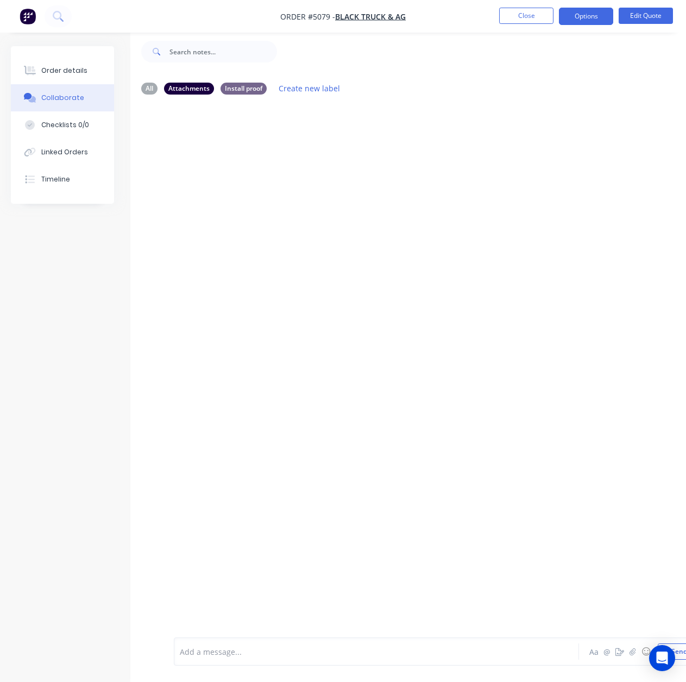
click at [320, 630] on div "Add a message... Aa @ ☺ Send" at bounding box center [437, 651] width 615 height 61
click at [357, 229] on div at bounding box center [437, 362] width 615 height 518
click at [600, 650] on button "Aa" at bounding box center [594, 651] width 13 height 13
click at [259, 335] on div at bounding box center [437, 347] width 615 height 489
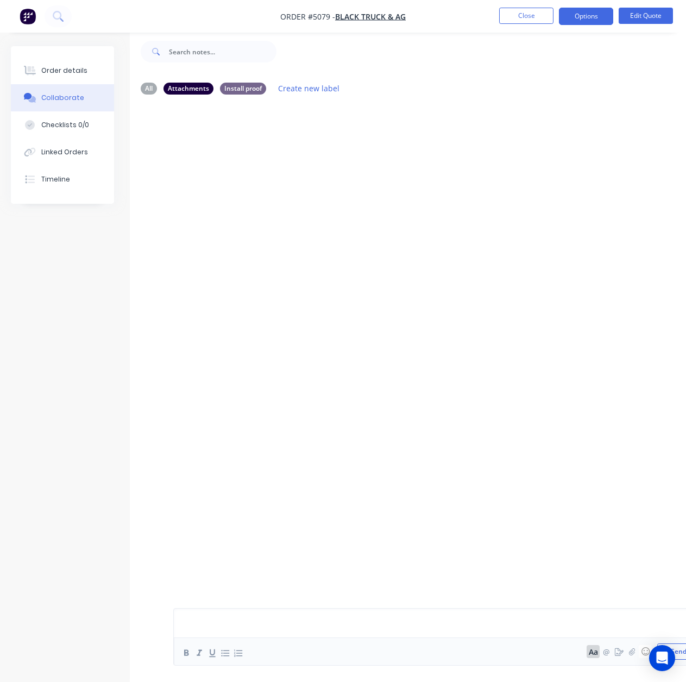
click at [360, 272] on div at bounding box center [437, 347] width 615 height 489
click at [357, 228] on div at bounding box center [437, 347] width 615 height 489
click at [534, 17] on button "Close" at bounding box center [526, 16] width 54 height 16
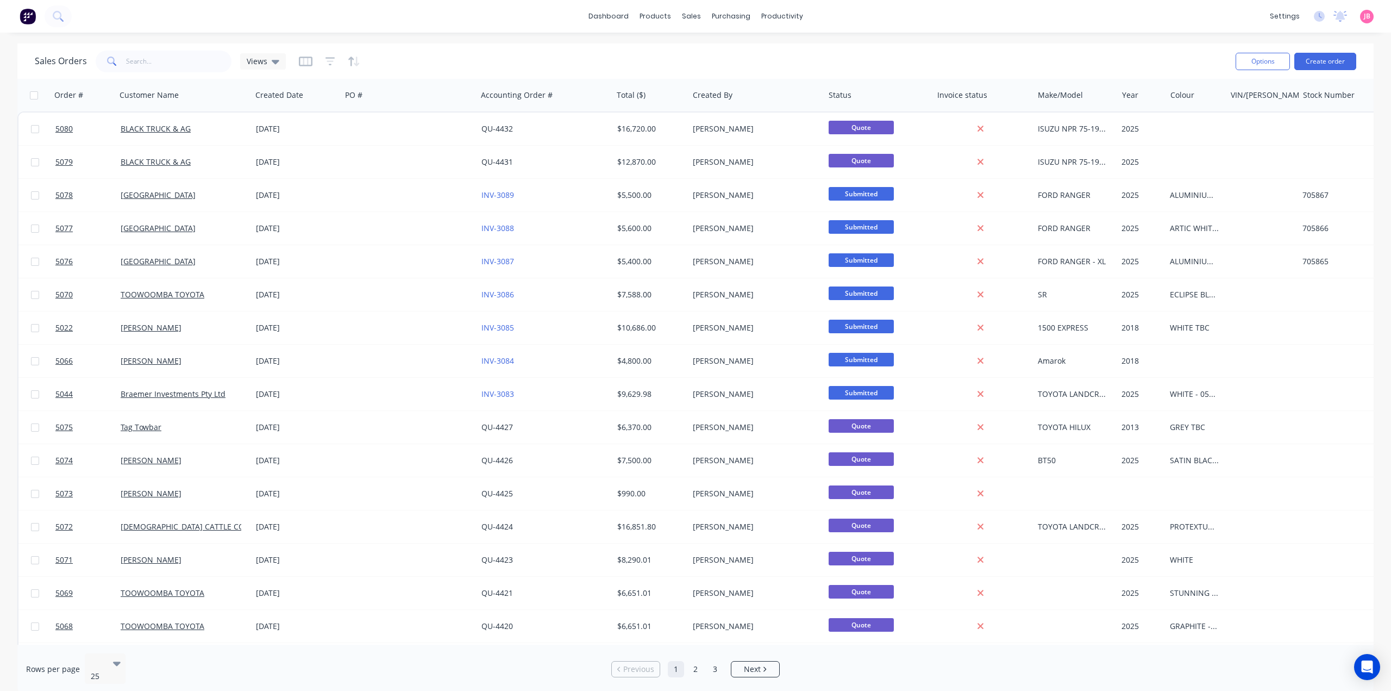
click at [24, 22] on img at bounding box center [28, 16] width 16 height 16
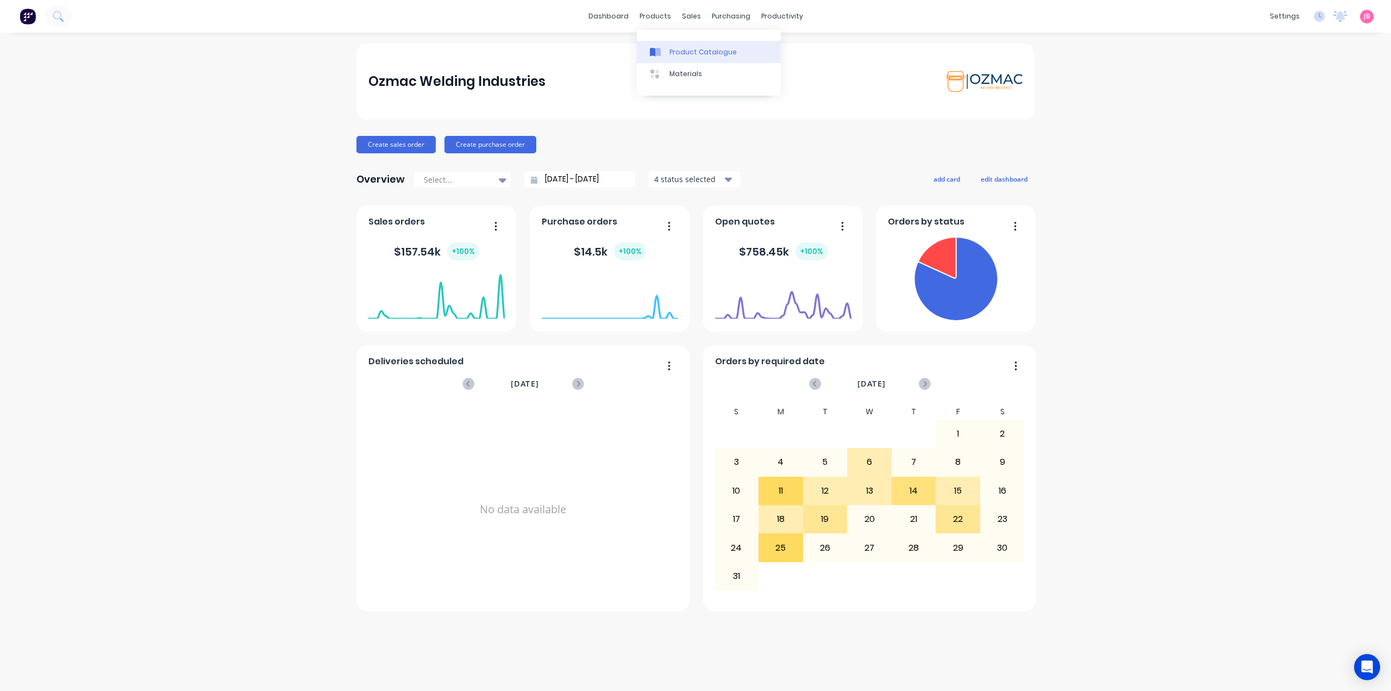
click at [679, 45] on link "Product Catalogue" at bounding box center [709, 52] width 144 height 22
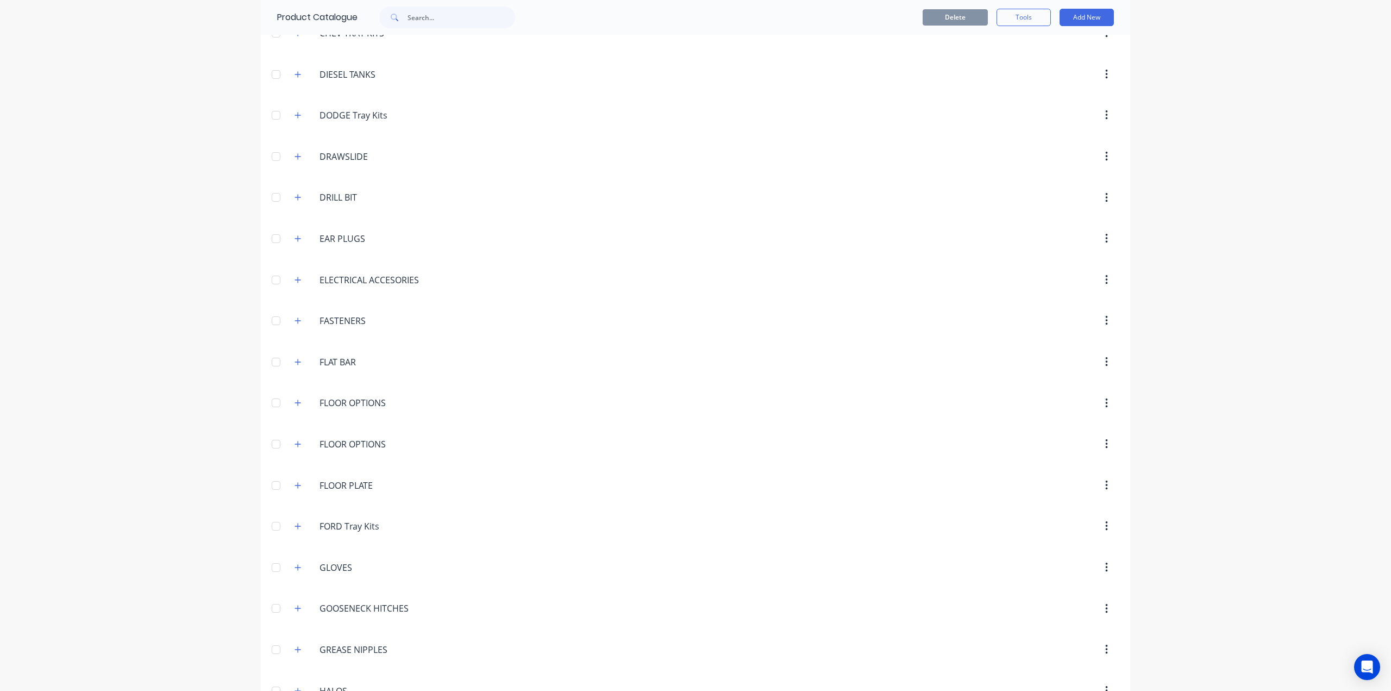
scroll to position [924, 0]
click at [295, 360] on icon "button" at bounding box center [298, 361] width 7 height 8
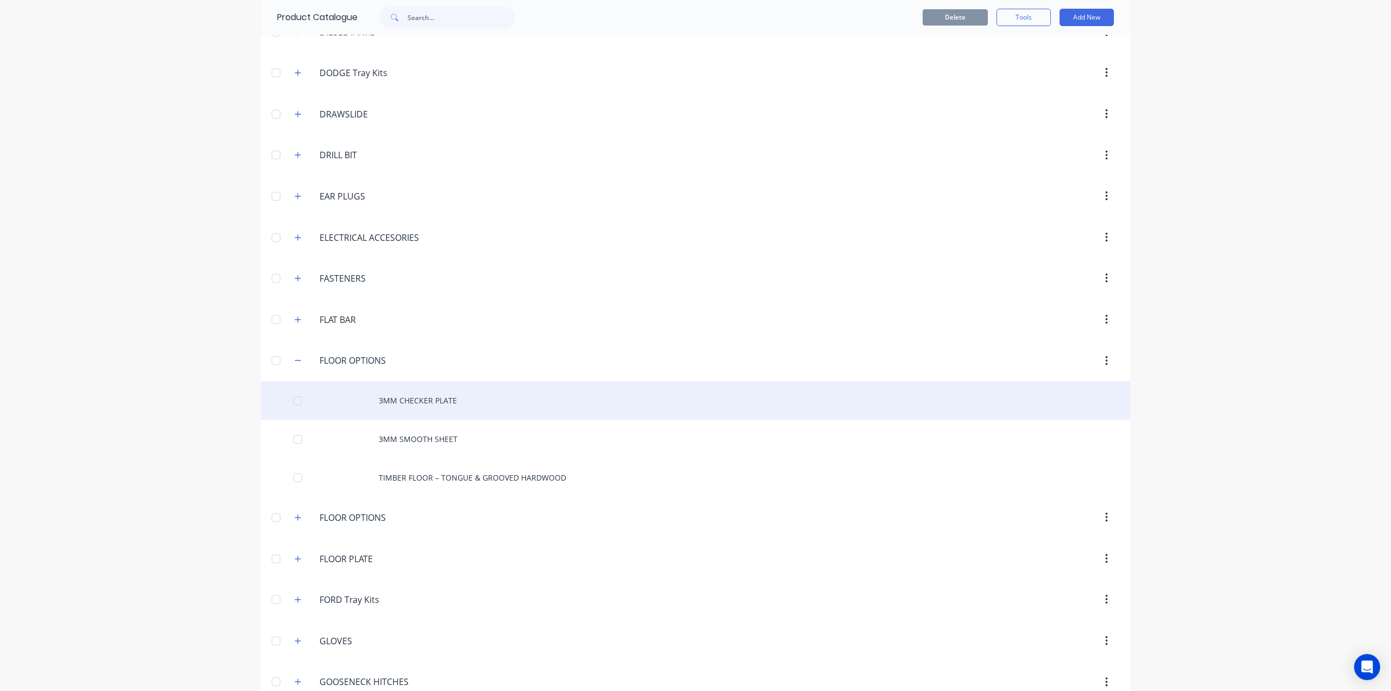
click at [415, 403] on div "3MM CHECKER PLATE" at bounding box center [696, 400] width 870 height 39
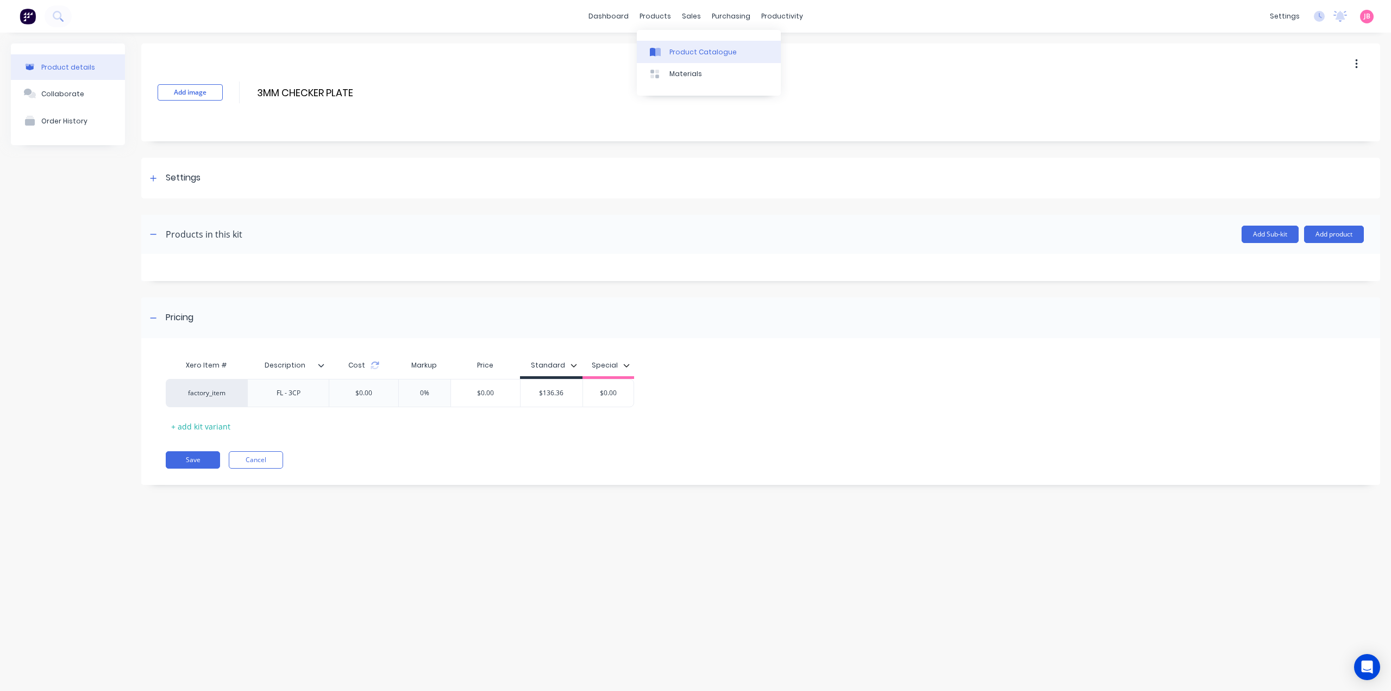
click at [666, 46] on link "Product Catalogue" at bounding box center [709, 52] width 144 height 22
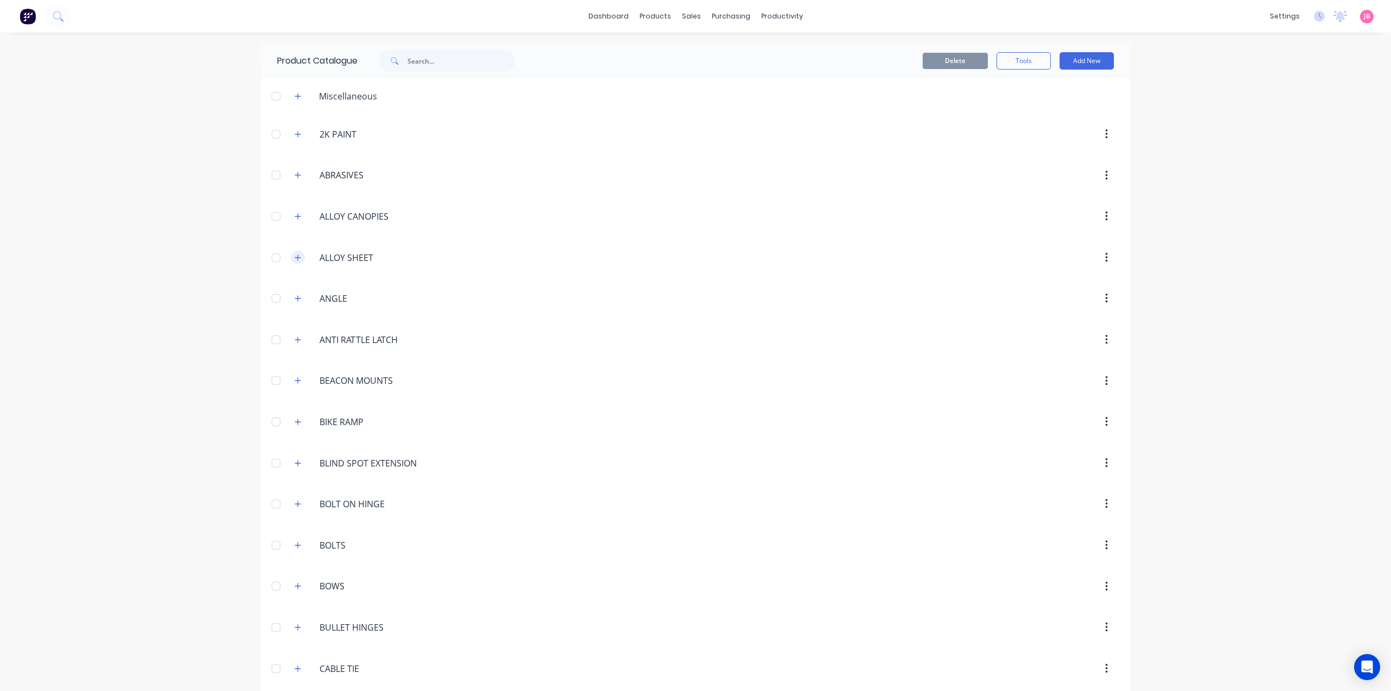
click at [295, 261] on icon "button" at bounding box center [298, 258] width 7 height 8
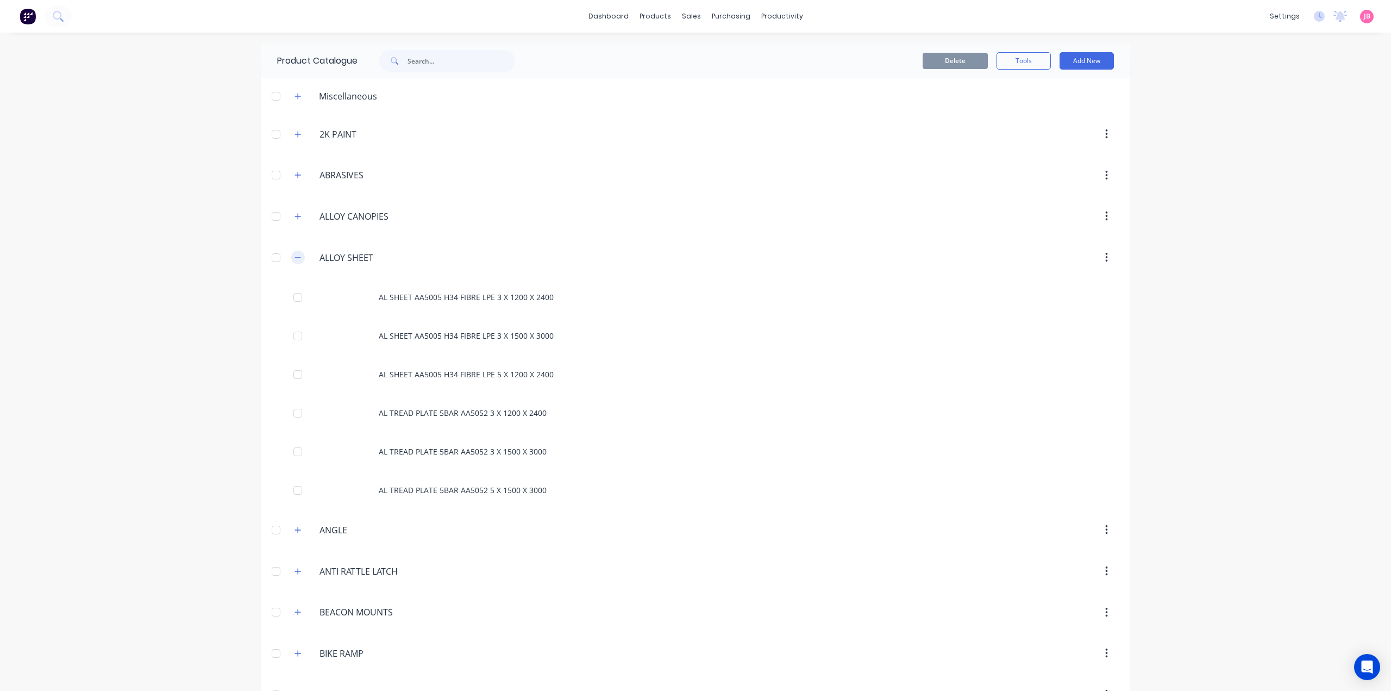
click at [295, 259] on icon "button" at bounding box center [298, 258] width 7 height 8
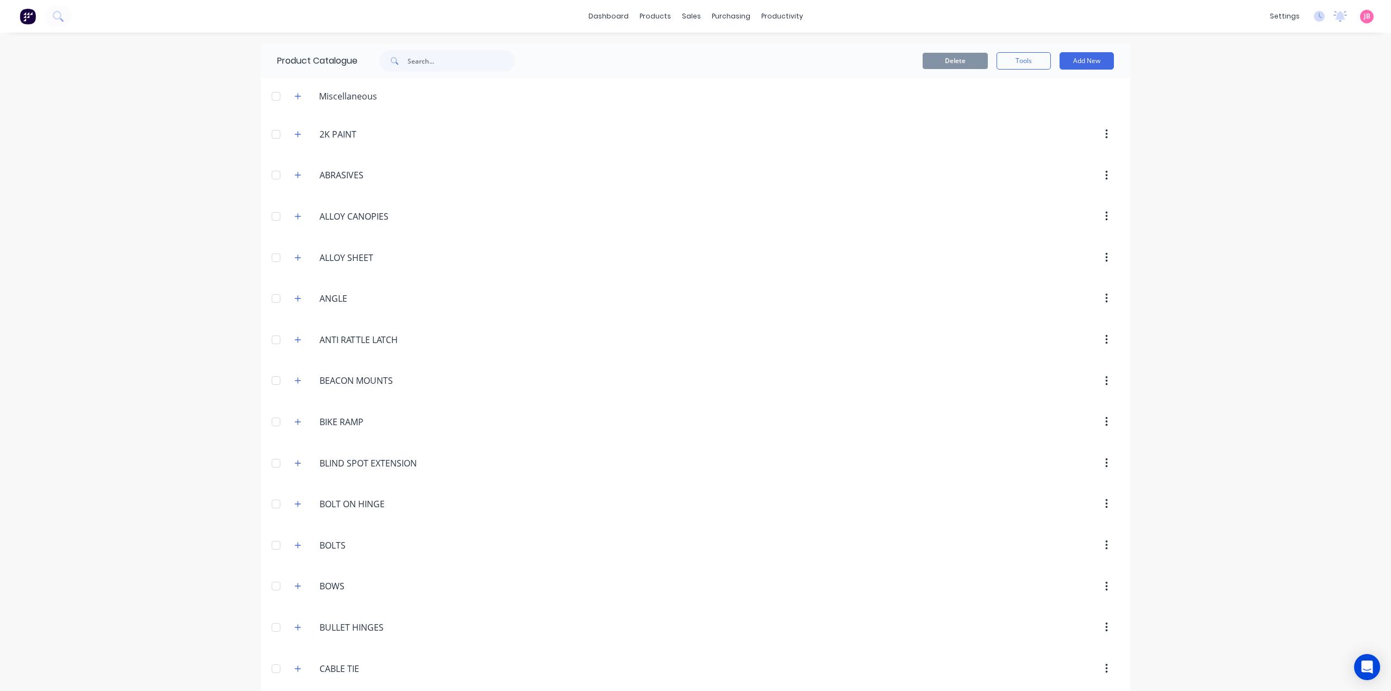
click at [291, 221] on span at bounding box center [298, 216] width 14 height 14
click at [295, 218] on icon "button" at bounding box center [298, 216] width 6 height 6
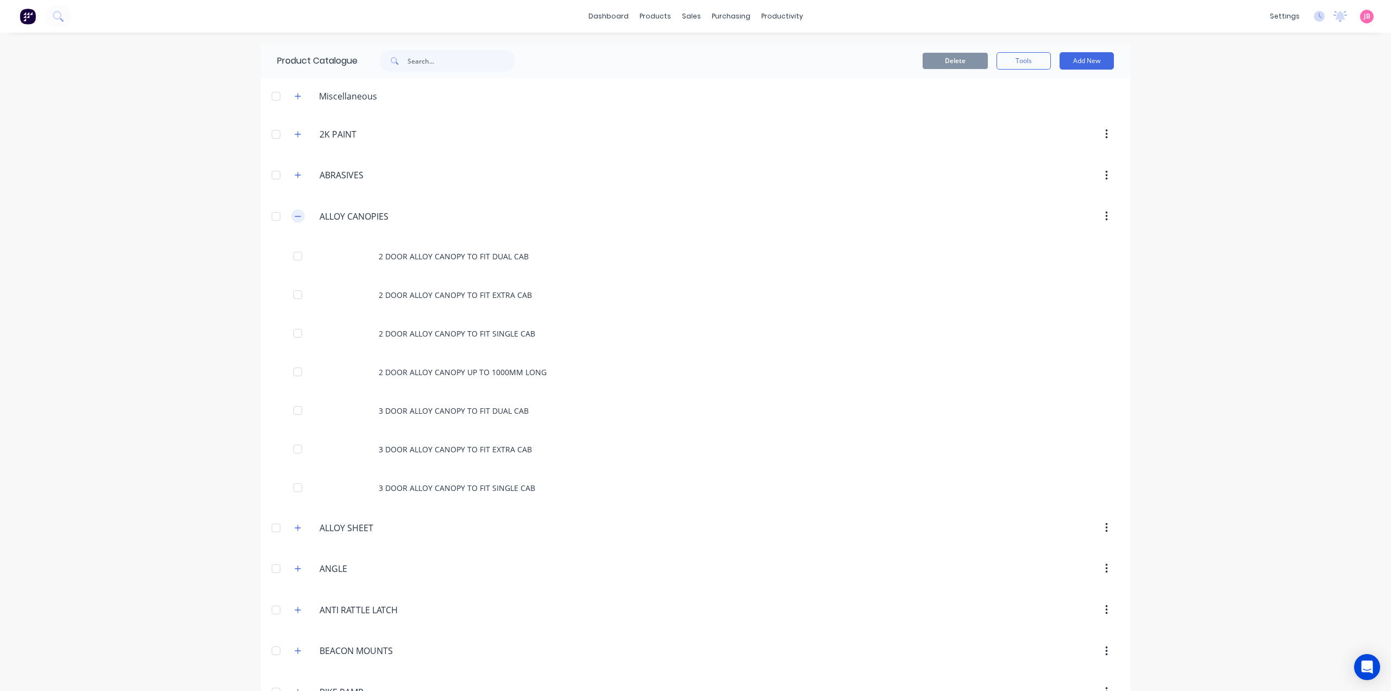
click at [295, 218] on icon "button" at bounding box center [298, 217] width 7 height 8
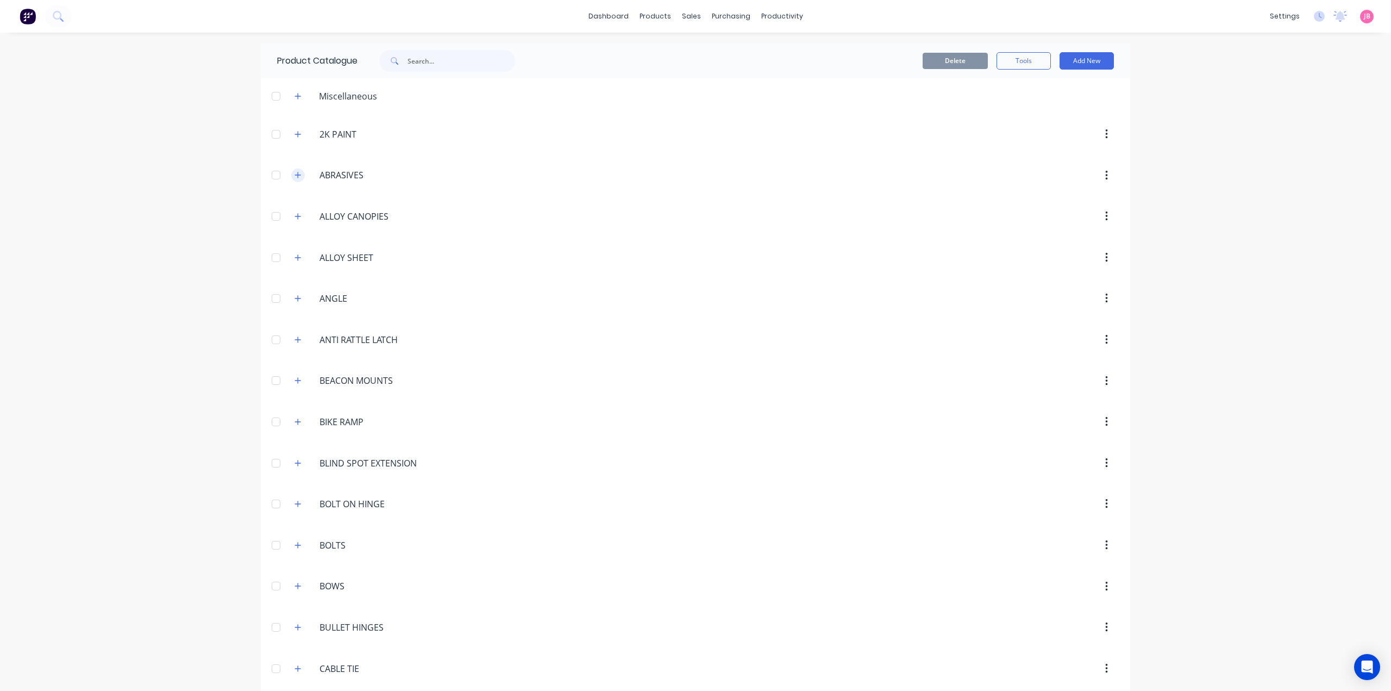
click at [295, 175] on icon "button" at bounding box center [298, 175] width 6 height 6
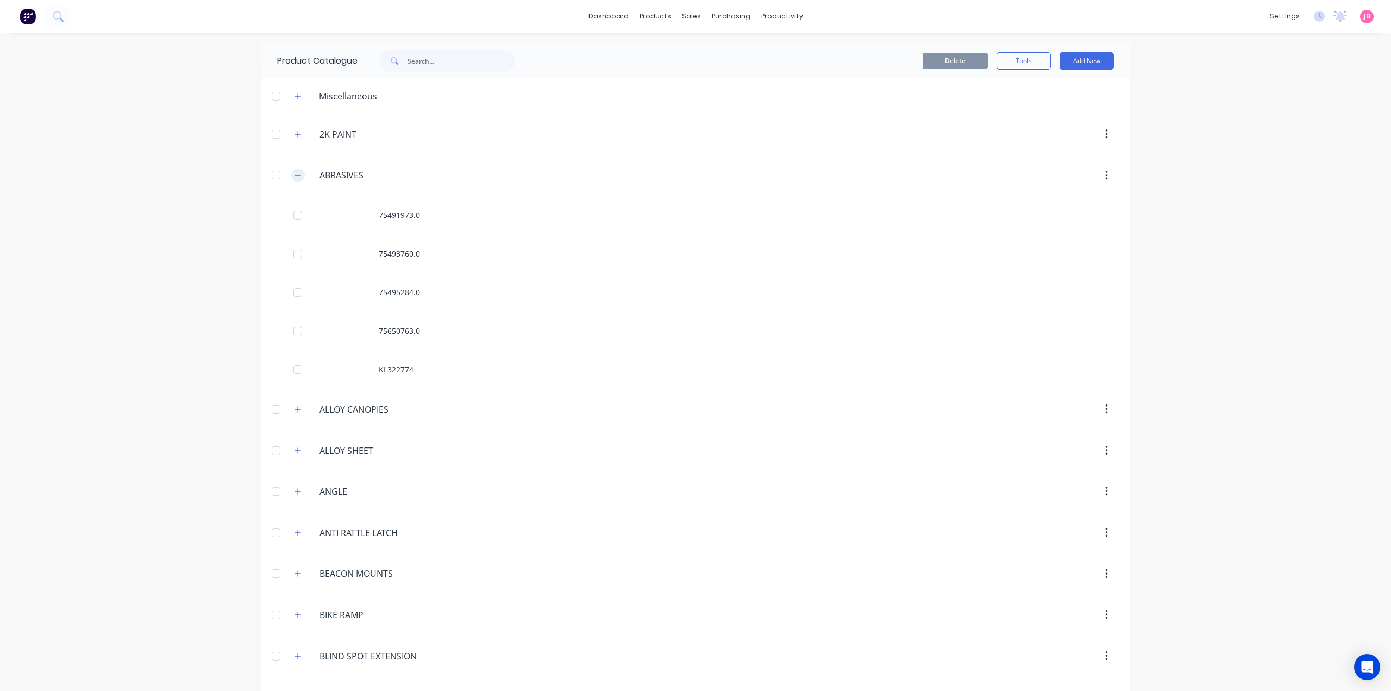
click at [295, 175] on icon "button" at bounding box center [298, 175] width 6 height 1
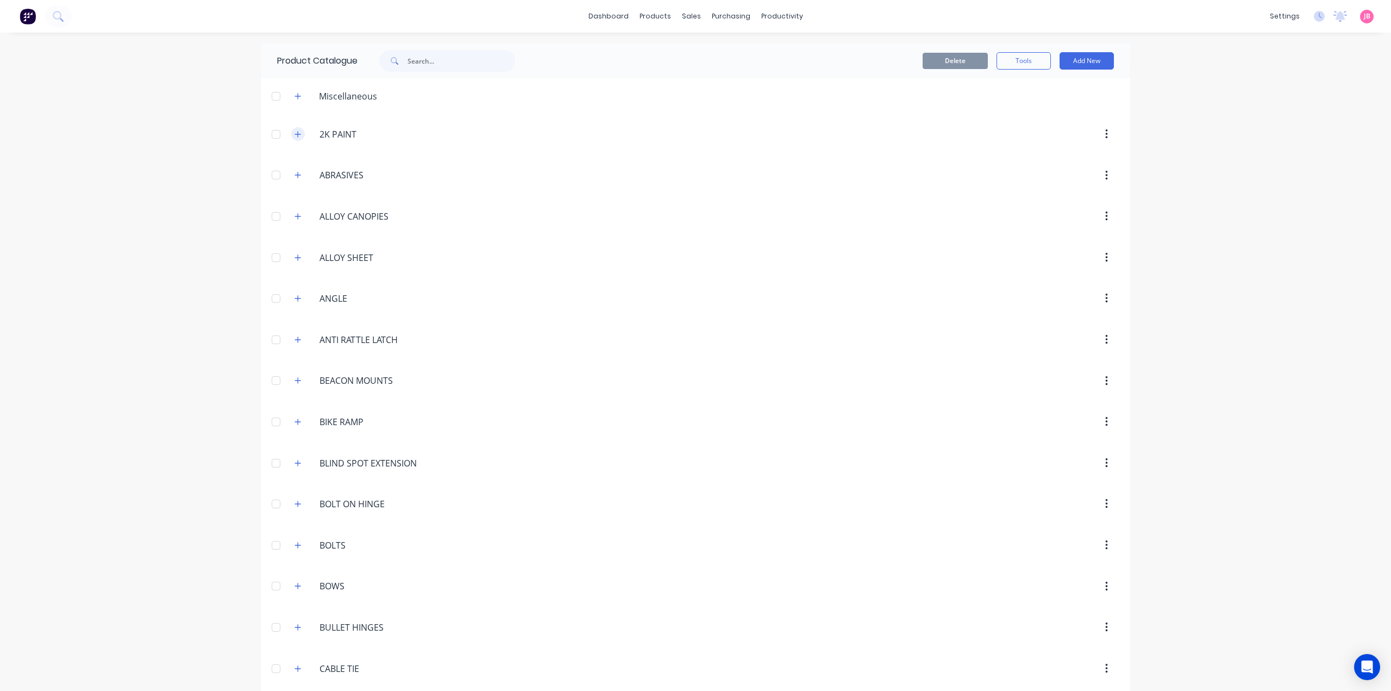
click at [297, 133] on icon "button" at bounding box center [298, 134] width 7 height 8
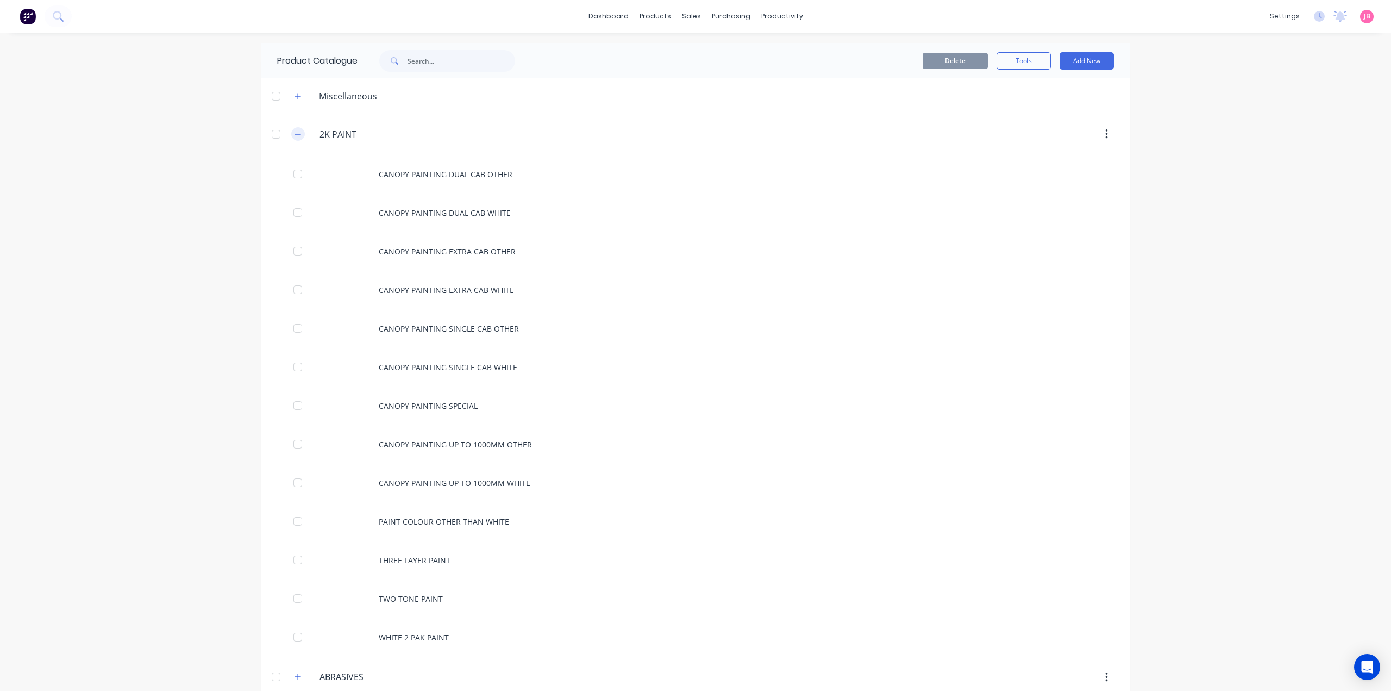
click at [297, 140] on button "button" at bounding box center [298, 134] width 14 height 14
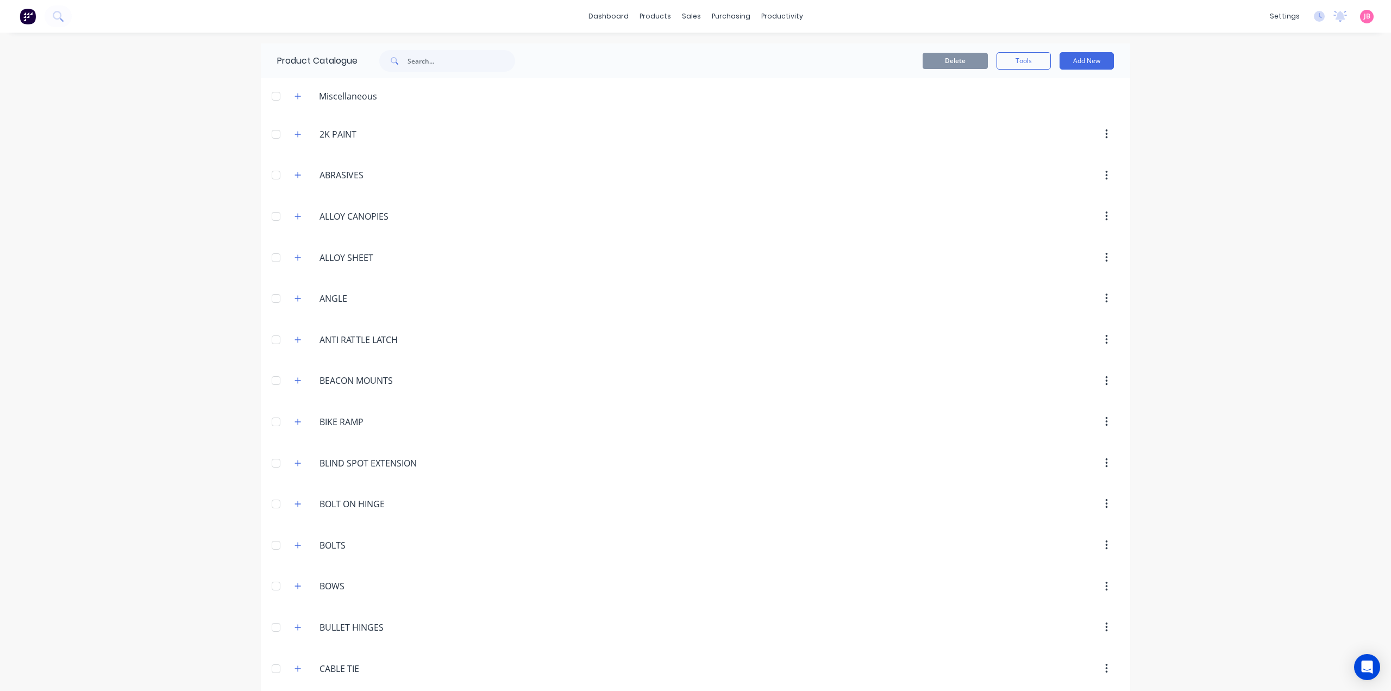
click at [679, 79] on div "dashboard products sales purchasing productivity dashboard products Product Cat…" at bounding box center [695, 345] width 1391 height 691
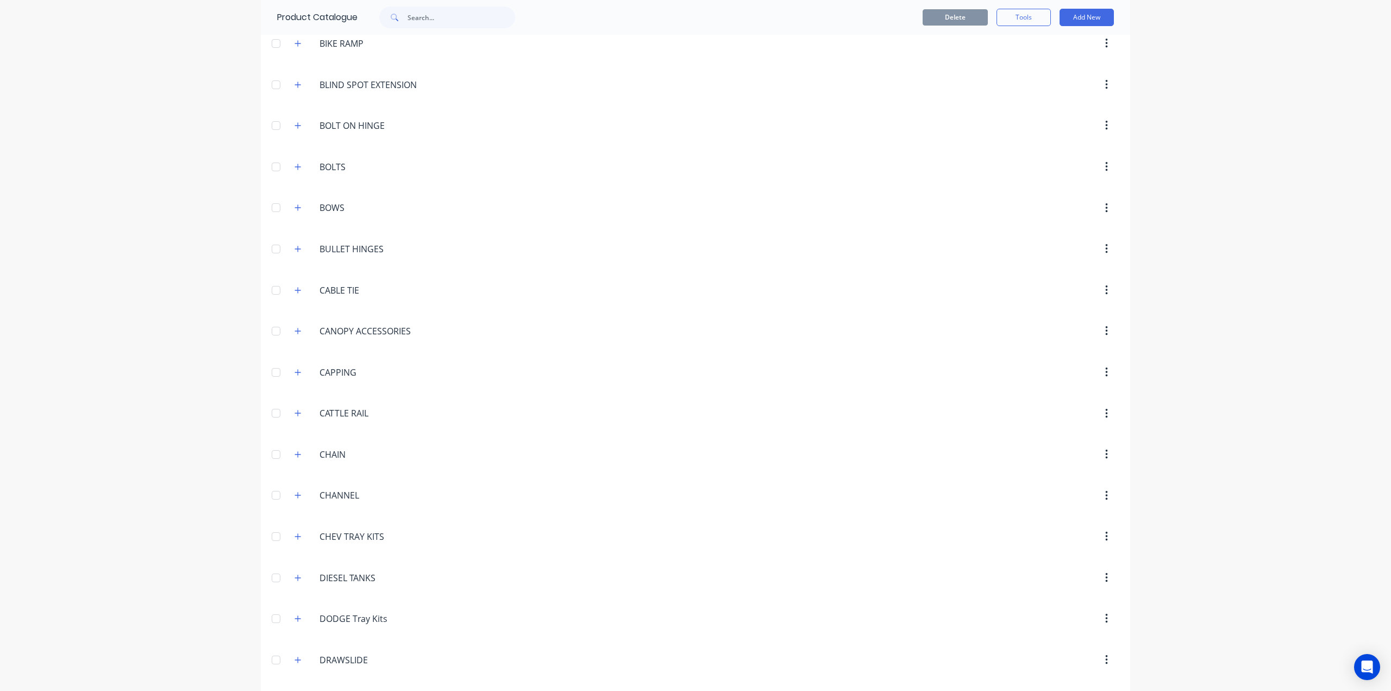
scroll to position [380, 0]
click at [295, 245] on icon "button" at bounding box center [298, 247] width 7 height 8
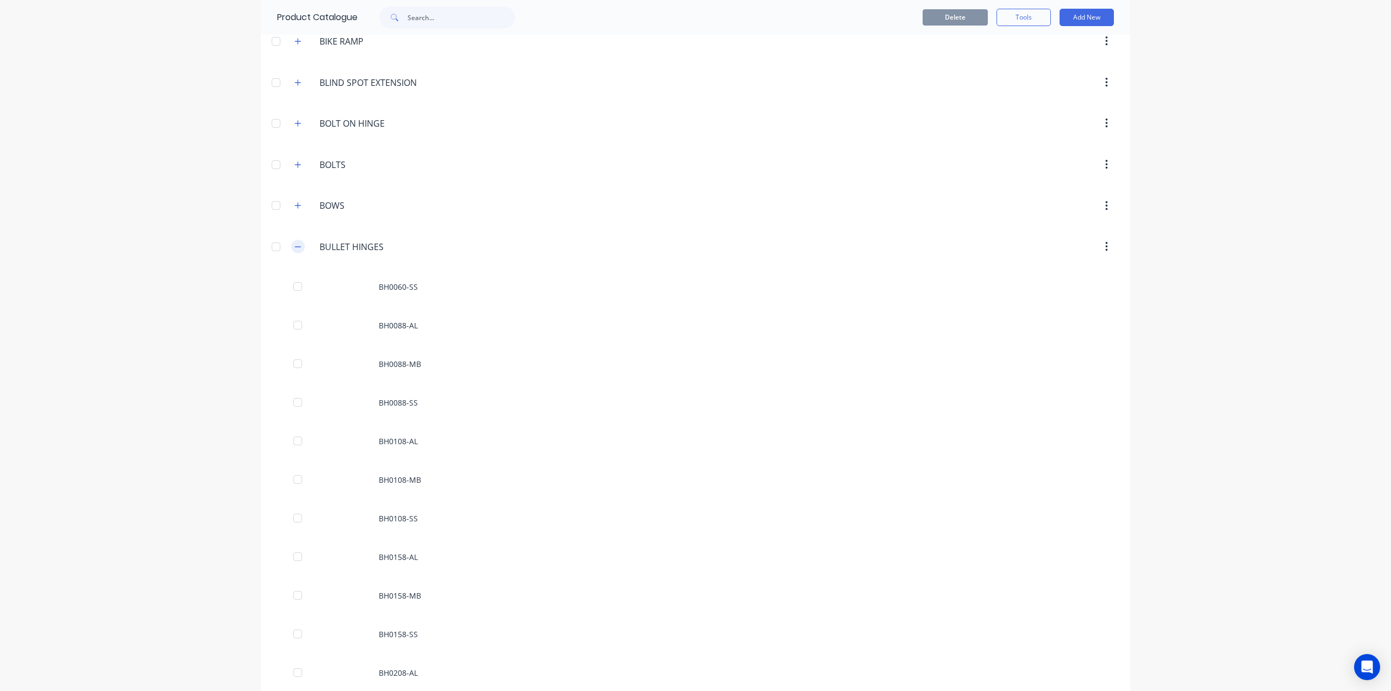
click at [295, 245] on icon "button" at bounding box center [298, 247] width 7 height 8
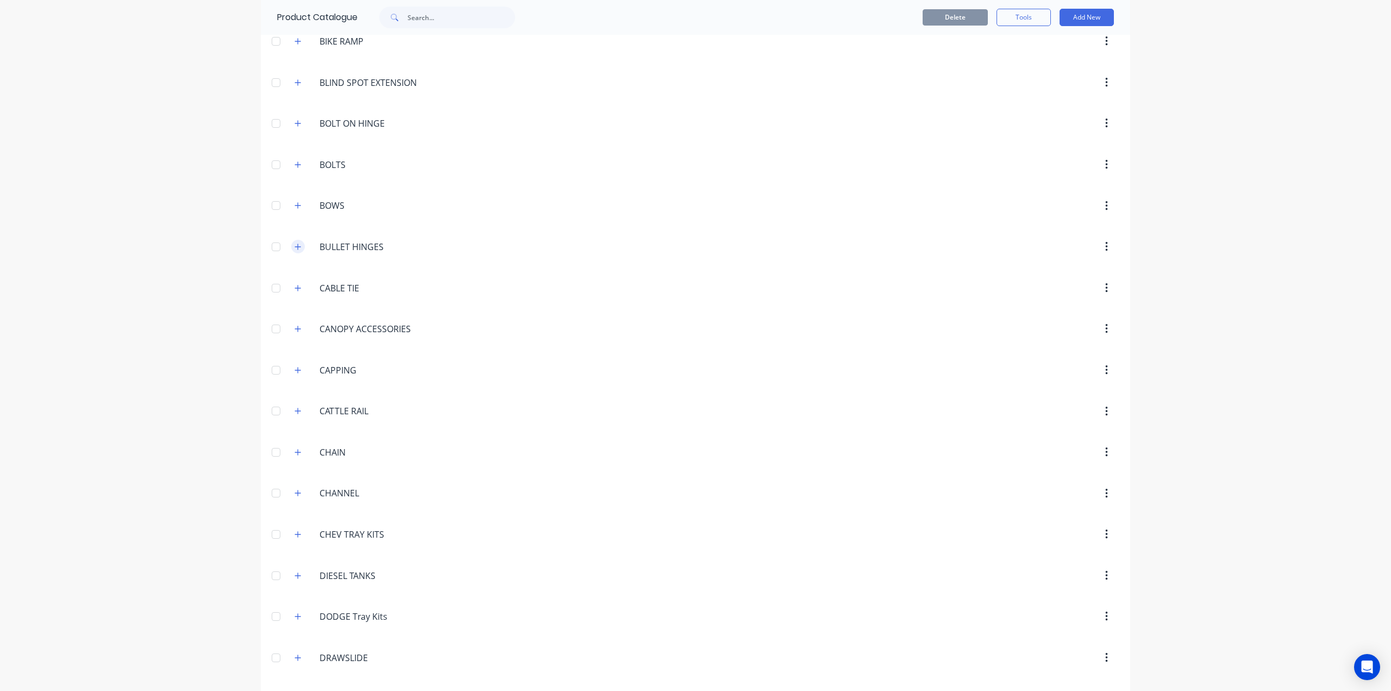
scroll to position [652, 0]
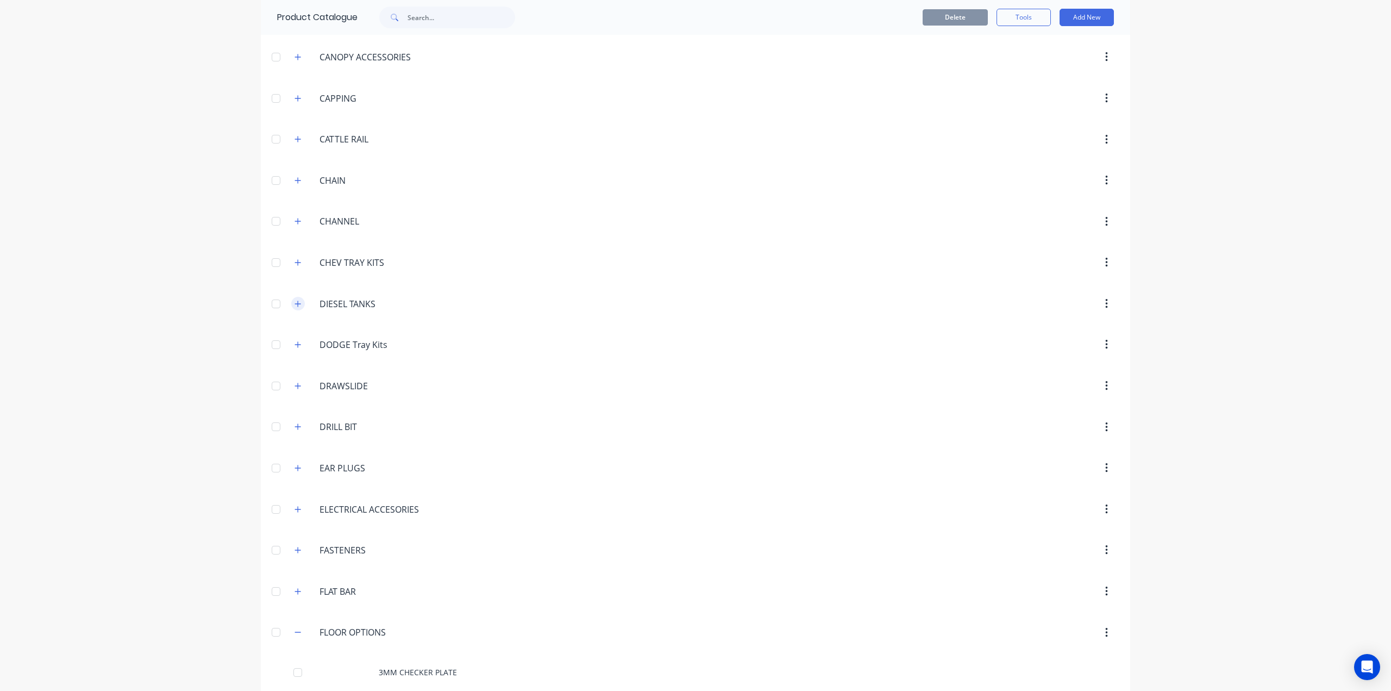
click at [292, 309] on button "button" at bounding box center [298, 304] width 14 height 14
click at [295, 306] on icon "button" at bounding box center [298, 304] width 7 height 8
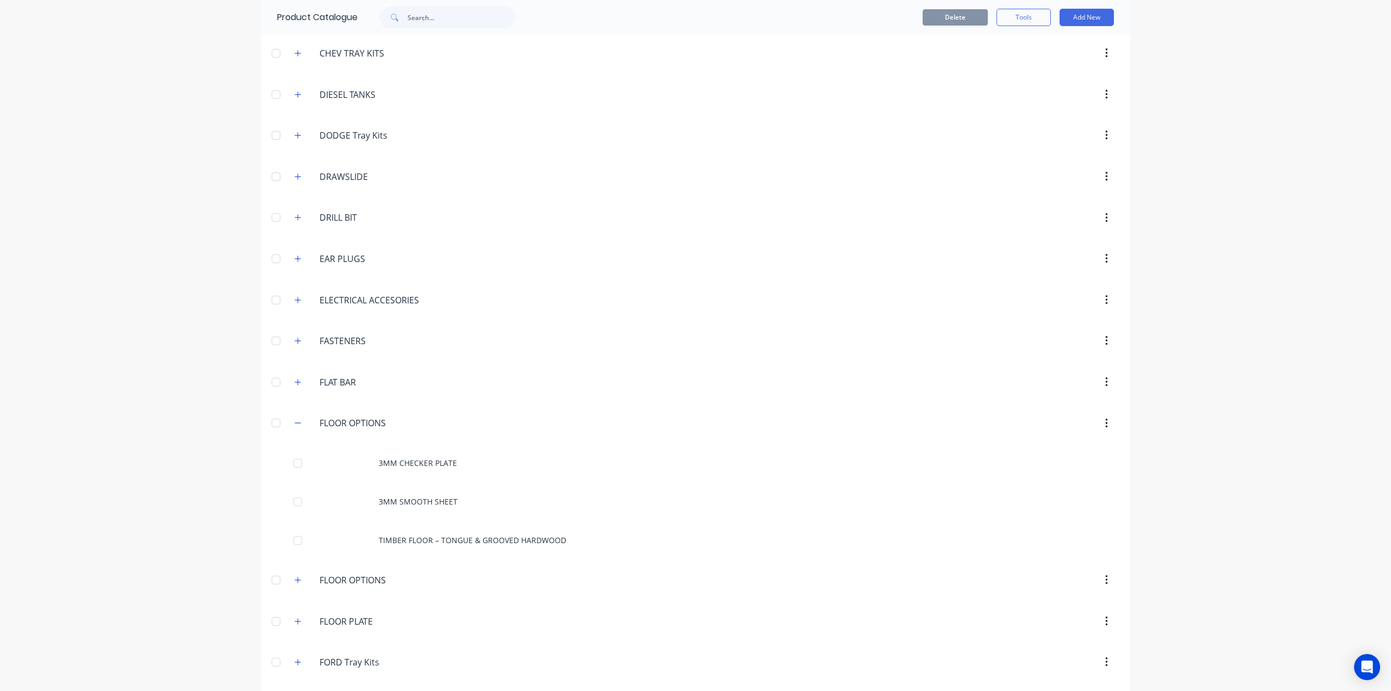
scroll to position [924, 0]
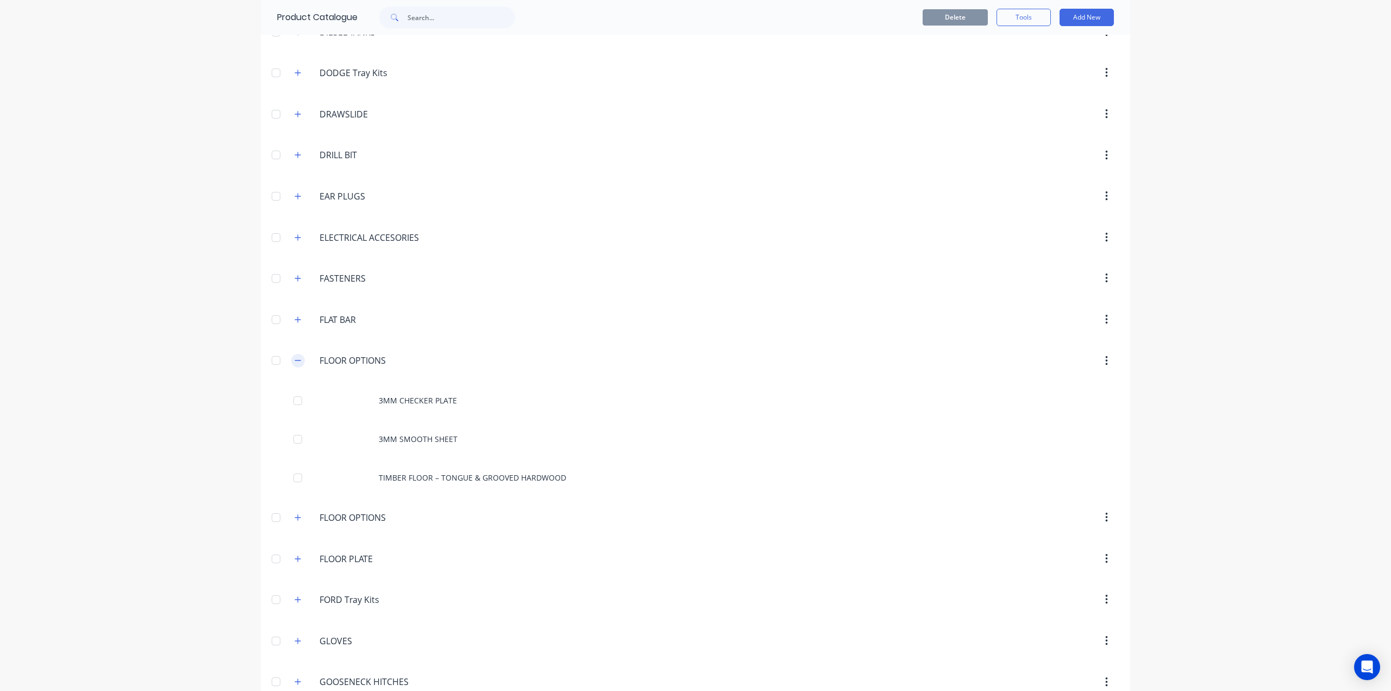
click at [296, 358] on icon "button" at bounding box center [298, 361] width 7 height 8
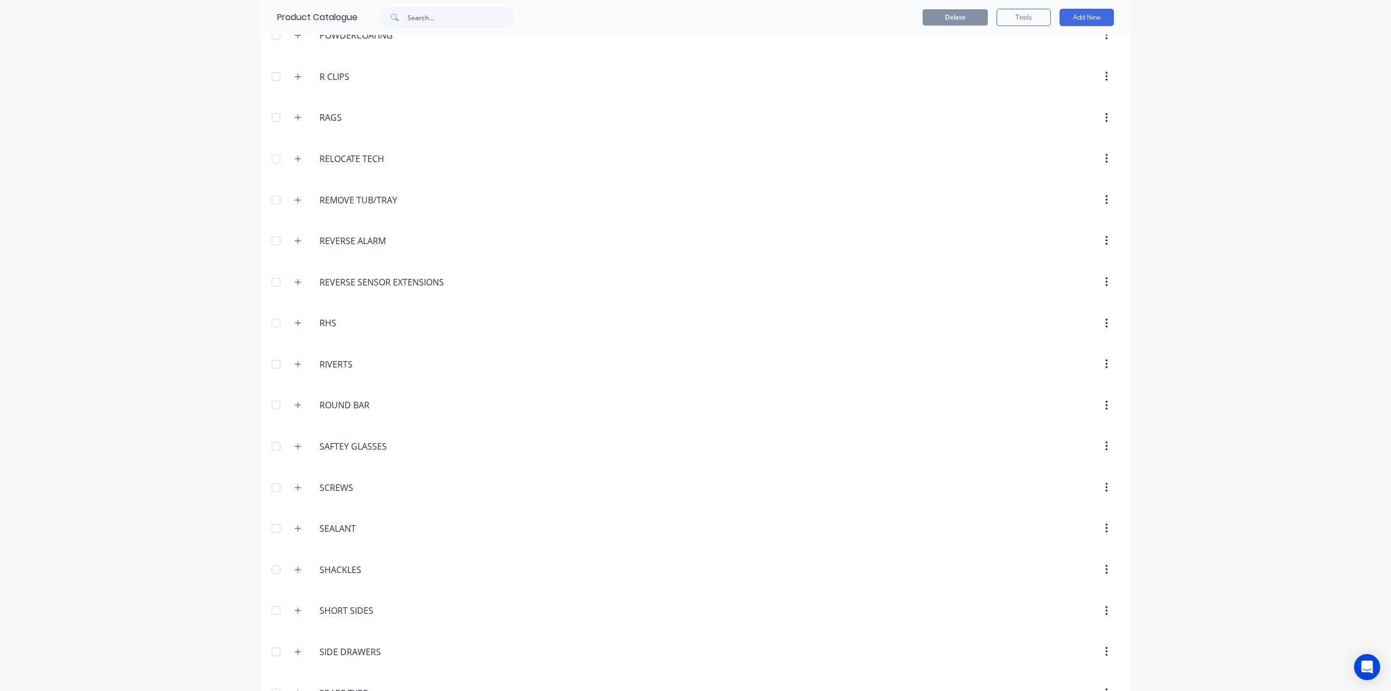
scroll to position [3152, 0]
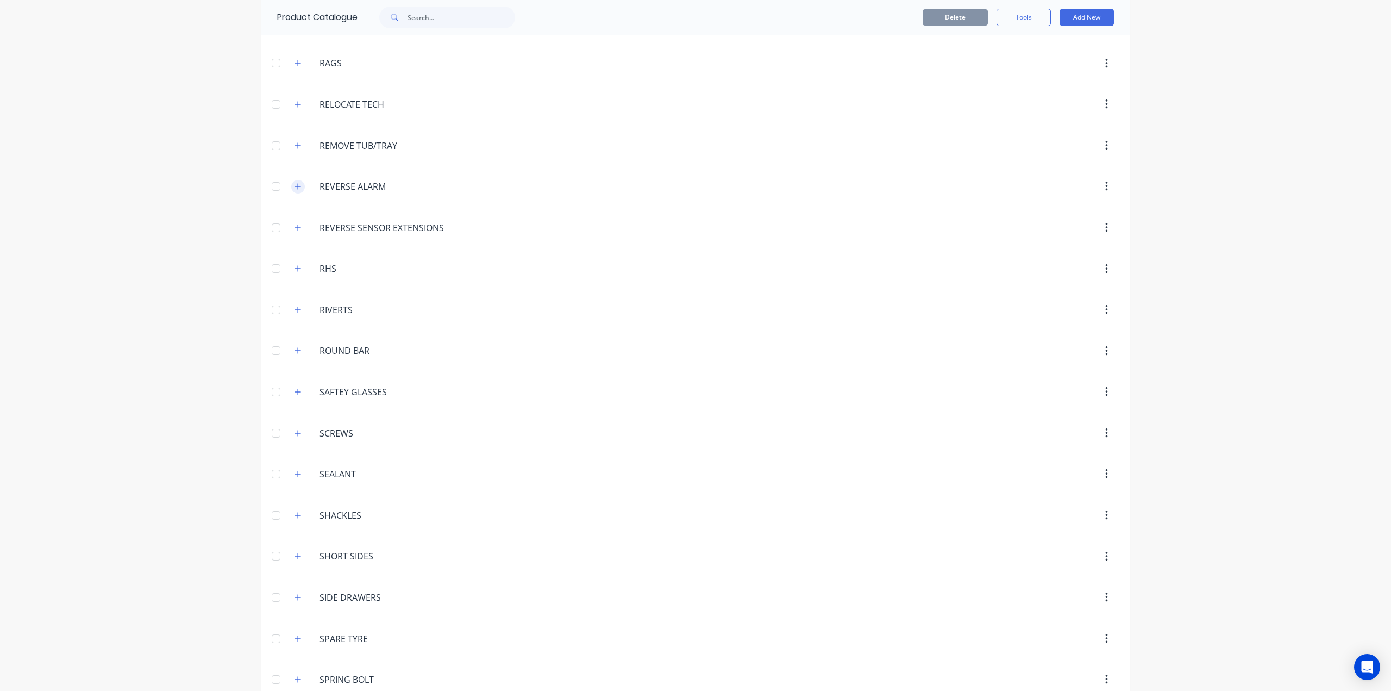
click at [295, 186] on icon "button" at bounding box center [298, 187] width 7 height 8
click at [296, 148] on icon "button" at bounding box center [298, 146] width 7 height 8
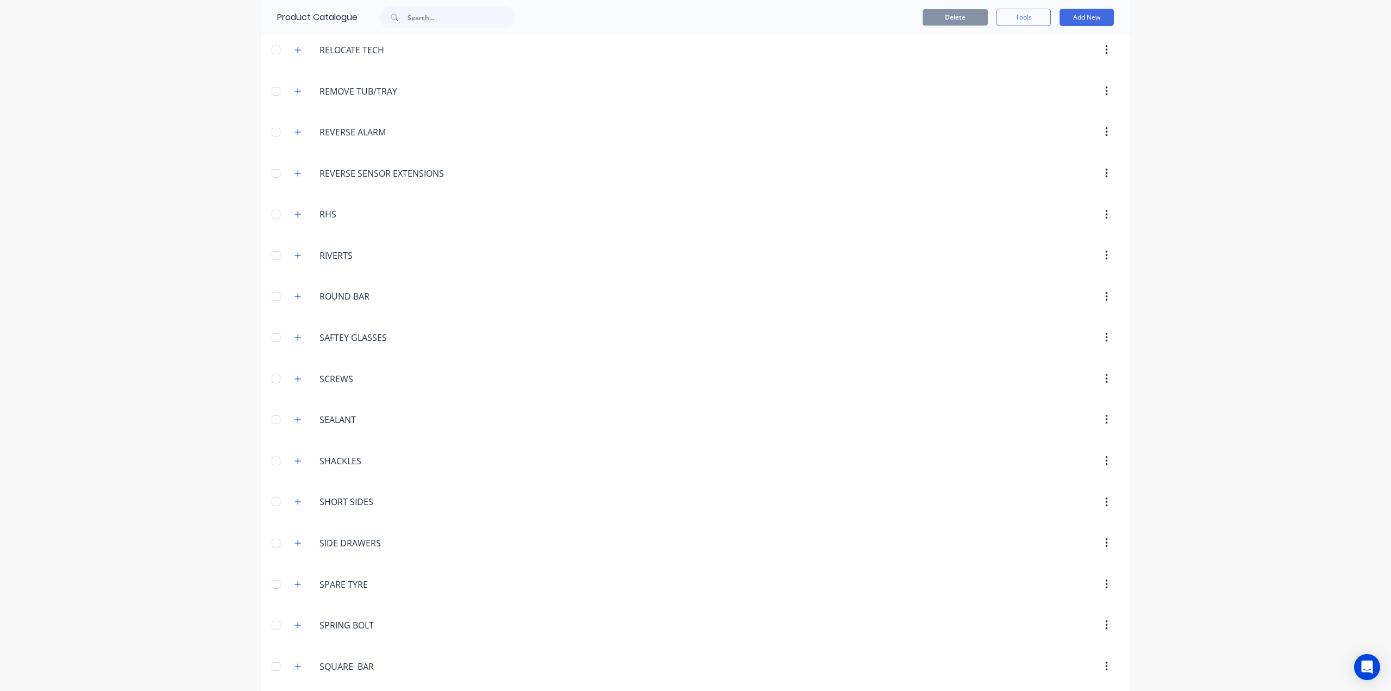
scroll to position [3315, 0]
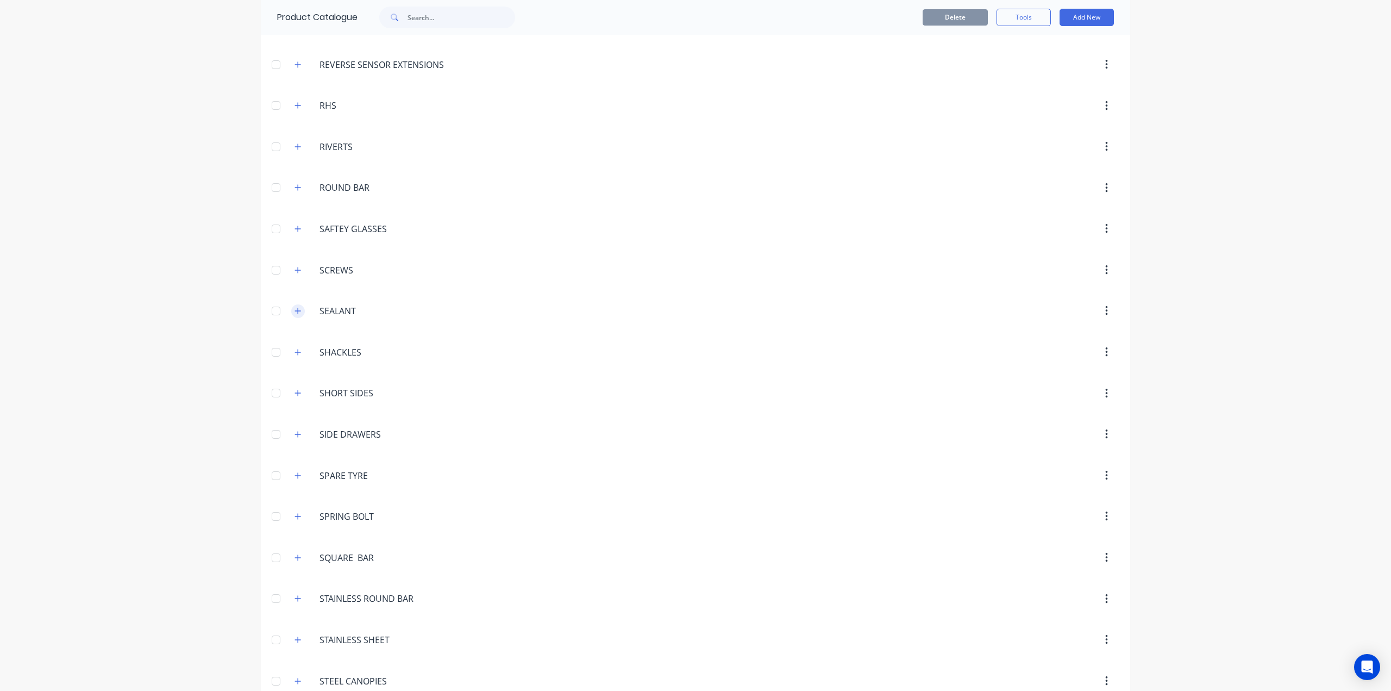
click at [295, 308] on icon "button" at bounding box center [298, 311] width 7 height 8
click at [295, 354] on icon "button" at bounding box center [298, 352] width 7 height 8
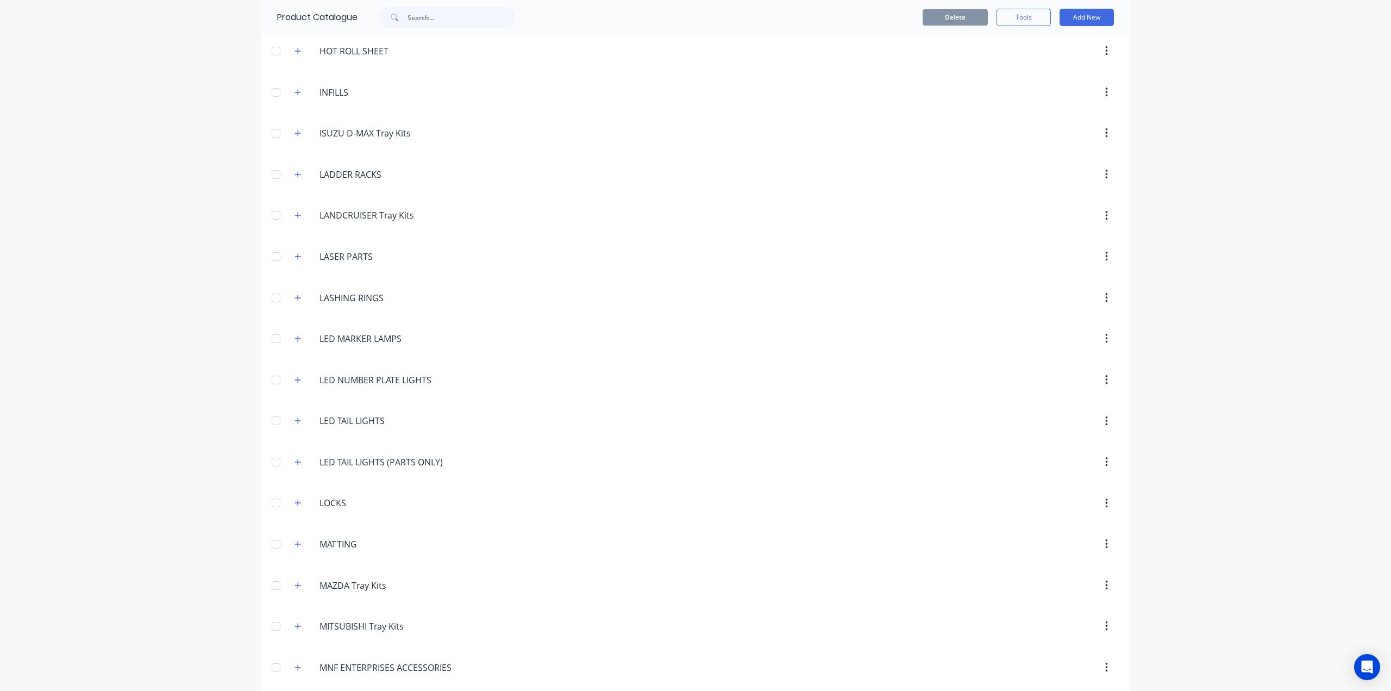
scroll to position [1685, 0]
click at [295, 254] on icon "button" at bounding box center [298, 257] width 7 height 8
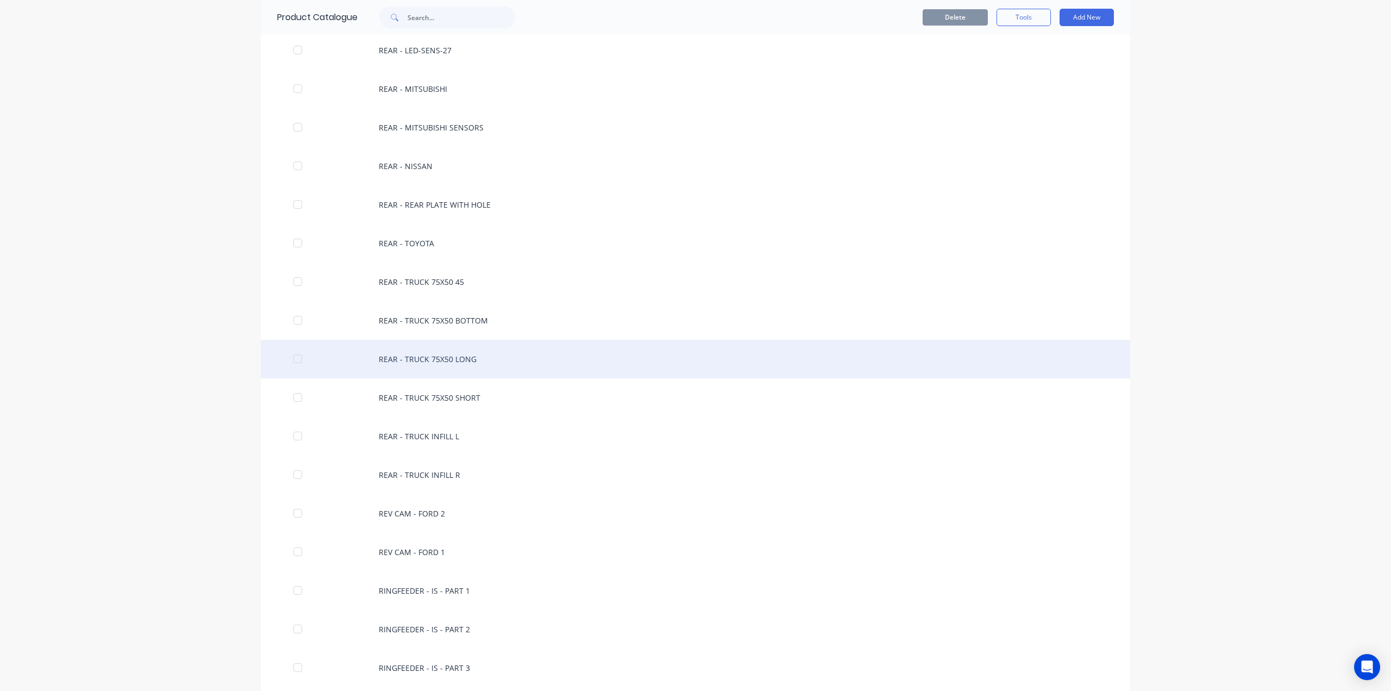
scroll to position [5381, 0]
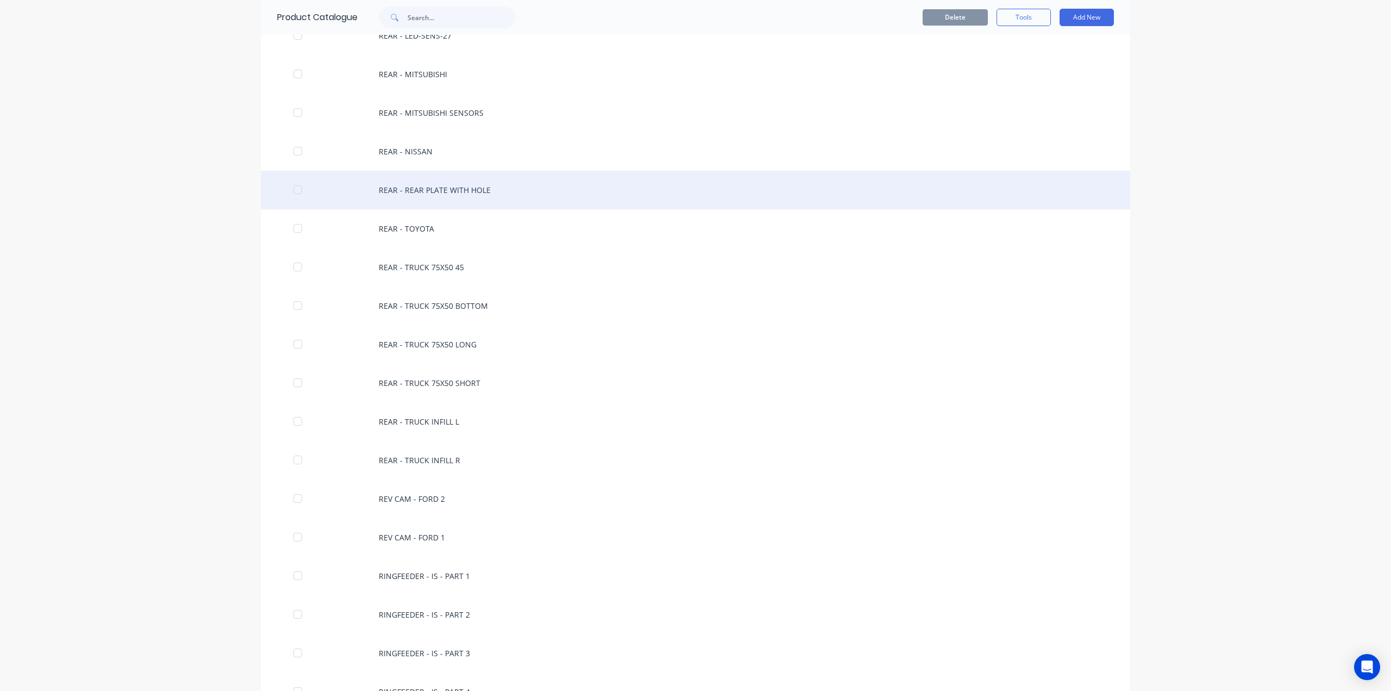
click at [416, 193] on div "REAR - REAR PLATE WITH HOLE" at bounding box center [696, 190] width 870 height 39
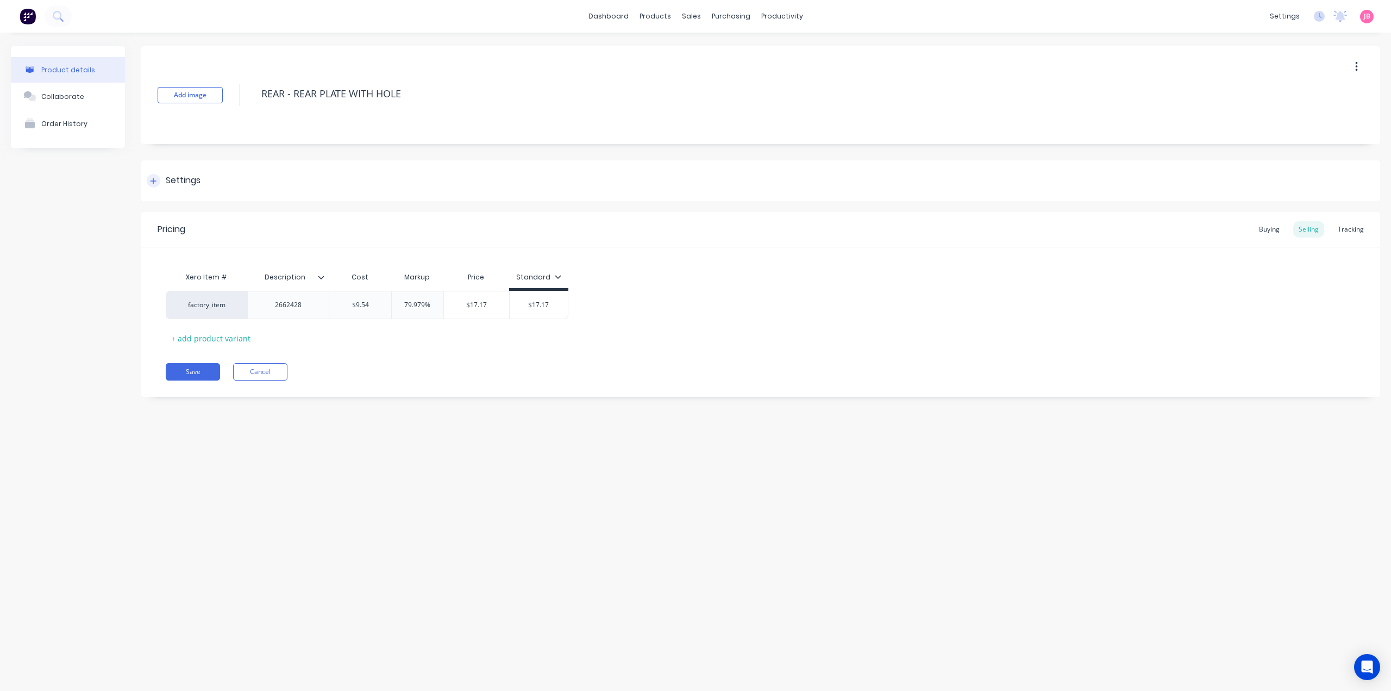
click at [580, 191] on div "Settings" at bounding box center [760, 180] width 1239 height 41
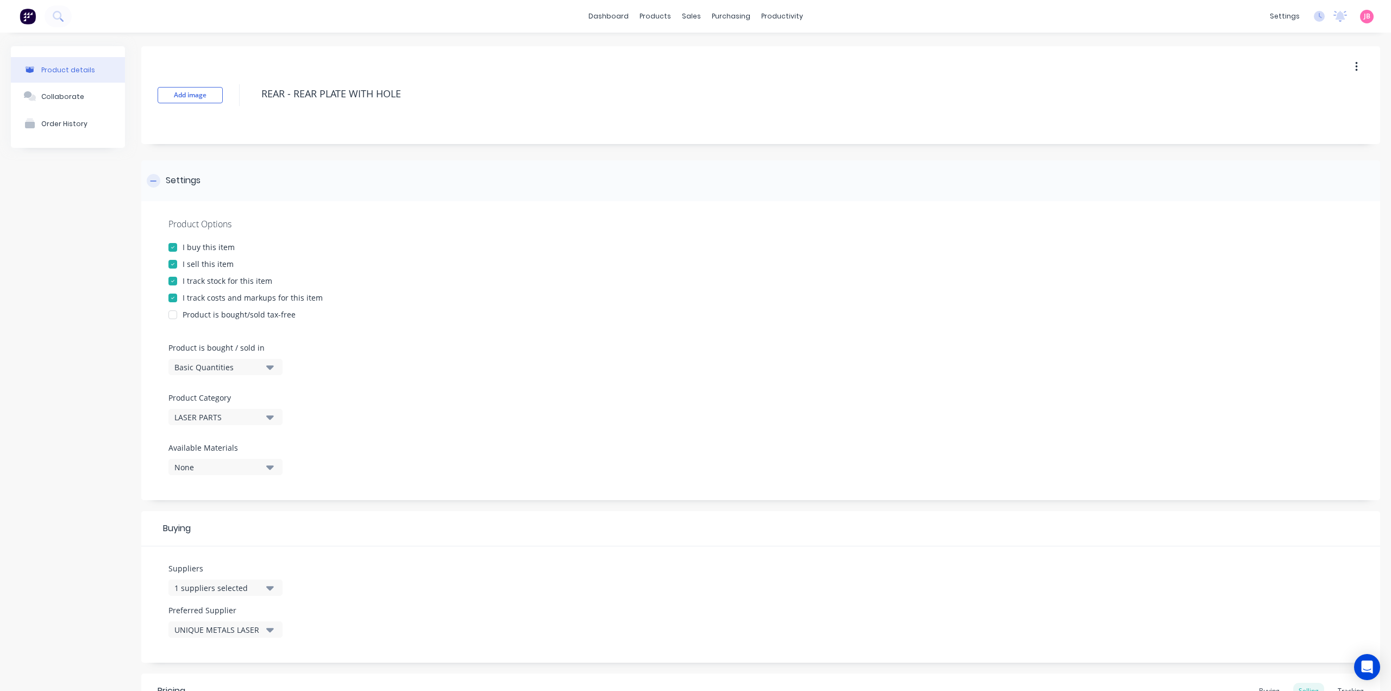
click at [578, 192] on div "Settings" at bounding box center [760, 180] width 1239 height 41
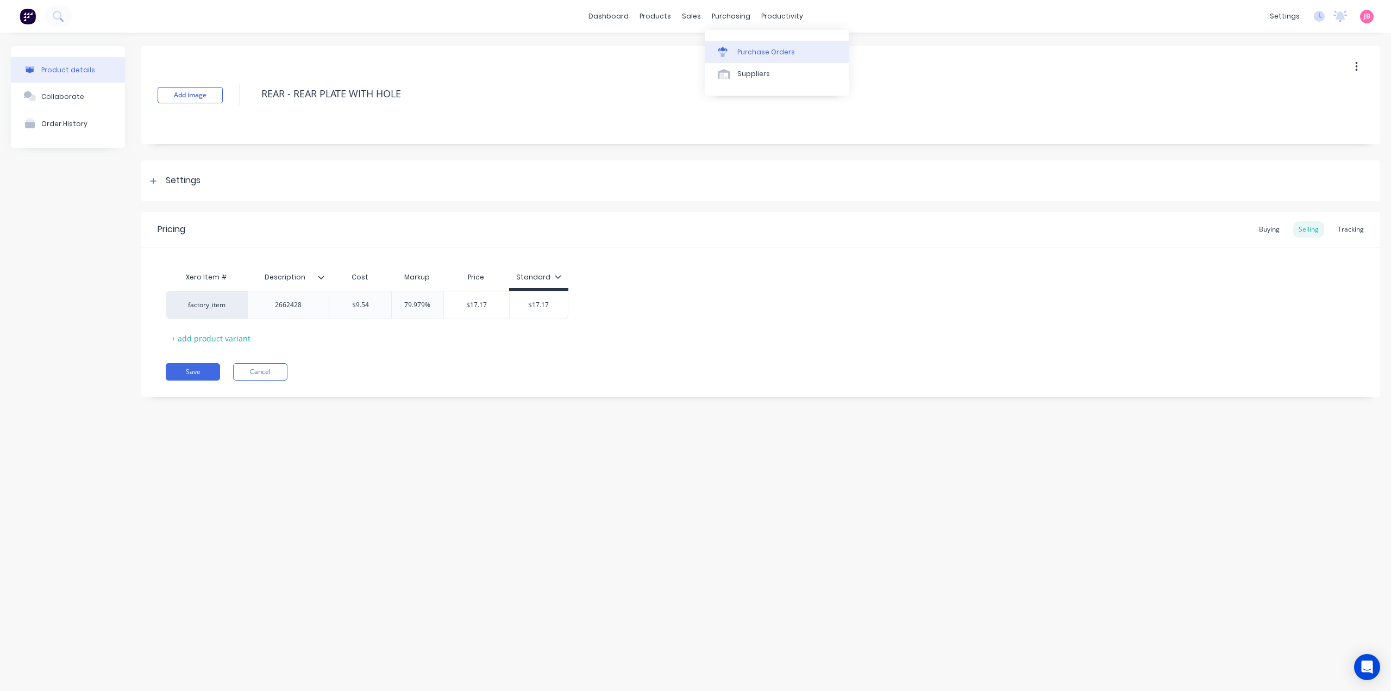
click at [679, 43] on link "Purchase Orders" at bounding box center [777, 52] width 144 height 22
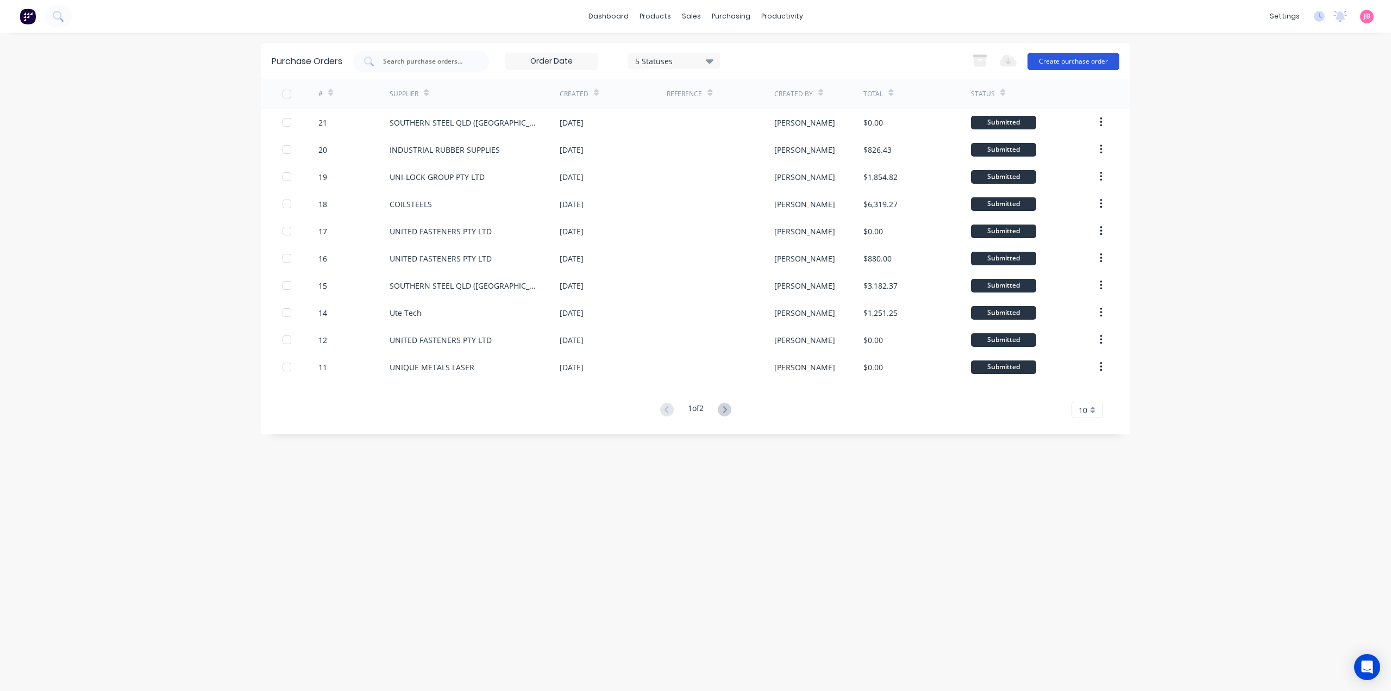
click at [679, 63] on button "Create purchase order" at bounding box center [1074, 61] width 92 height 17
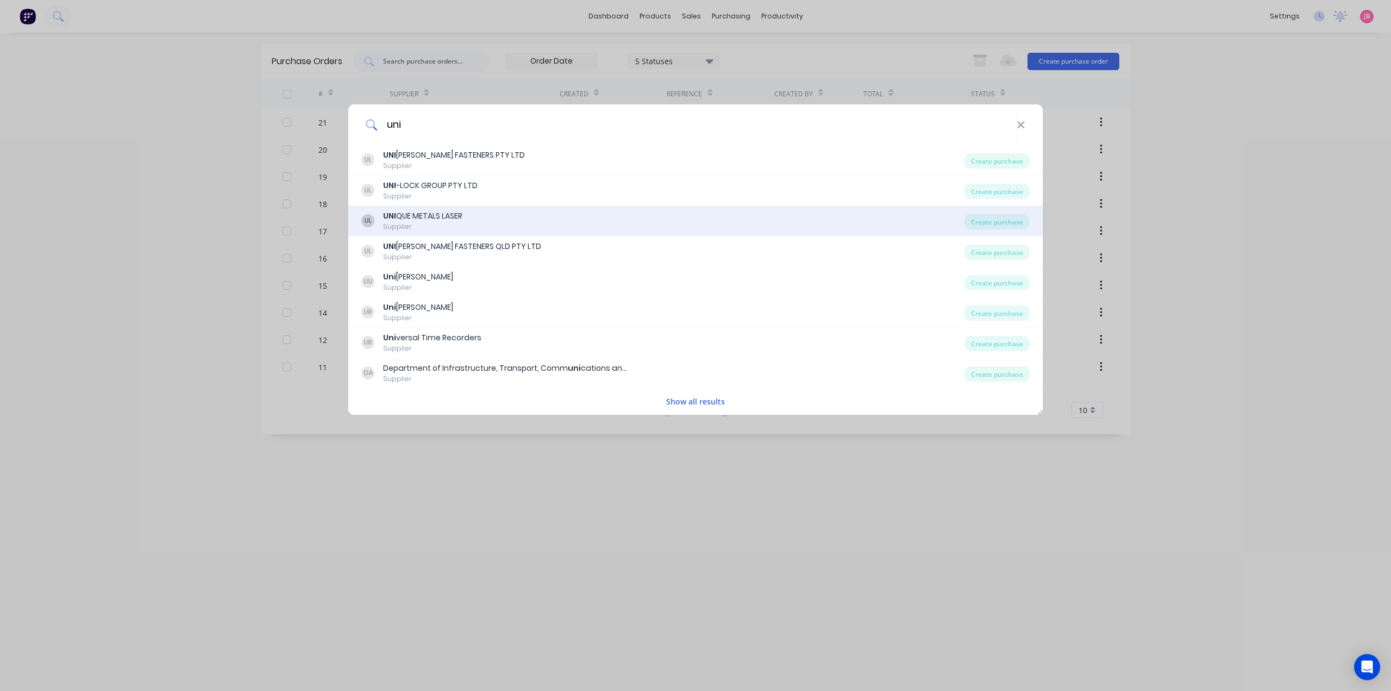
type input "uni"
click at [464, 221] on div "UL UNI QUE METALS LASER Supplier" at bounding box center [662, 220] width 603 height 21
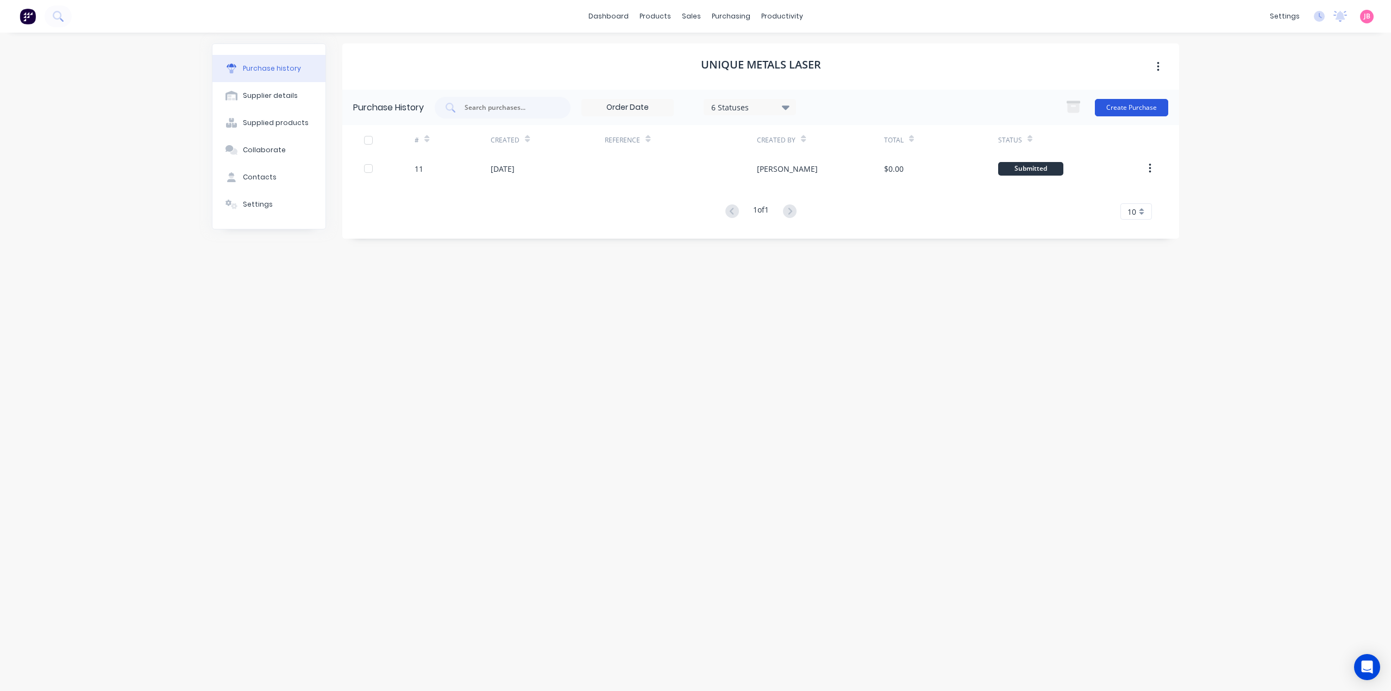
click at [679, 101] on button "Create Purchase" at bounding box center [1131, 107] width 73 height 17
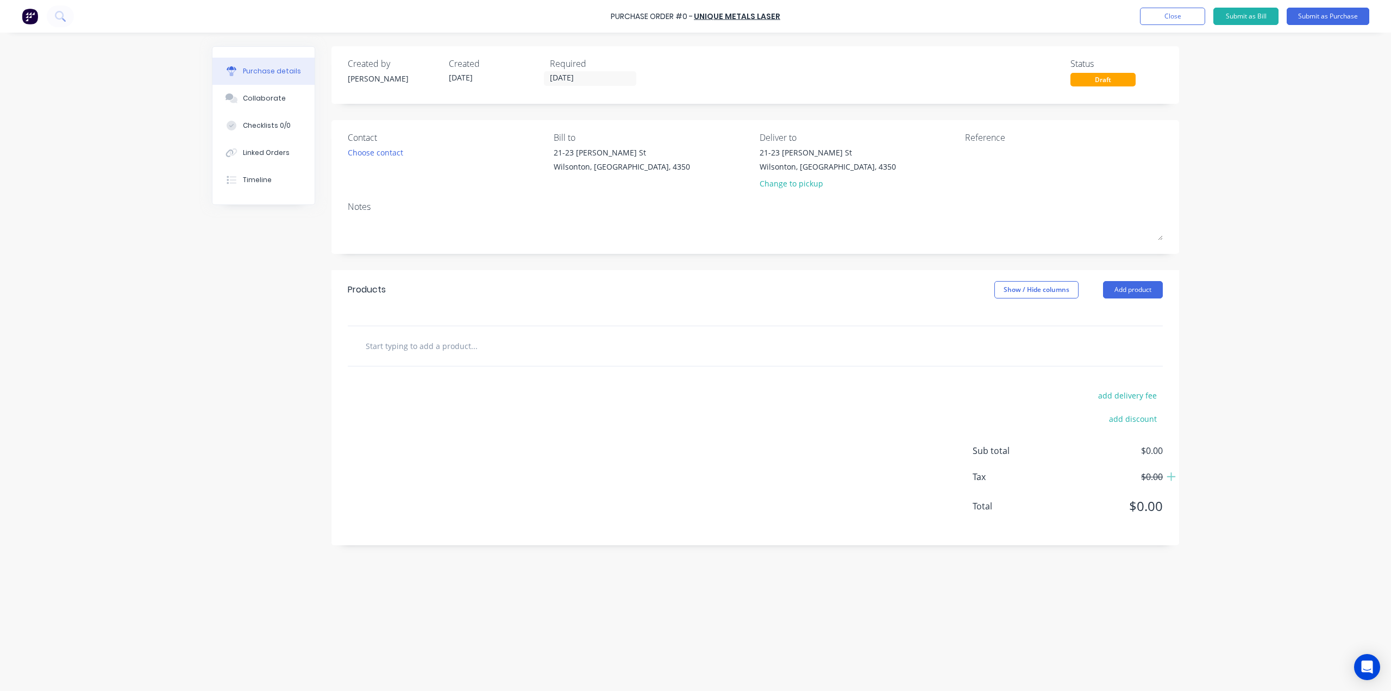
click at [476, 346] on input "text" at bounding box center [473, 346] width 217 height 22
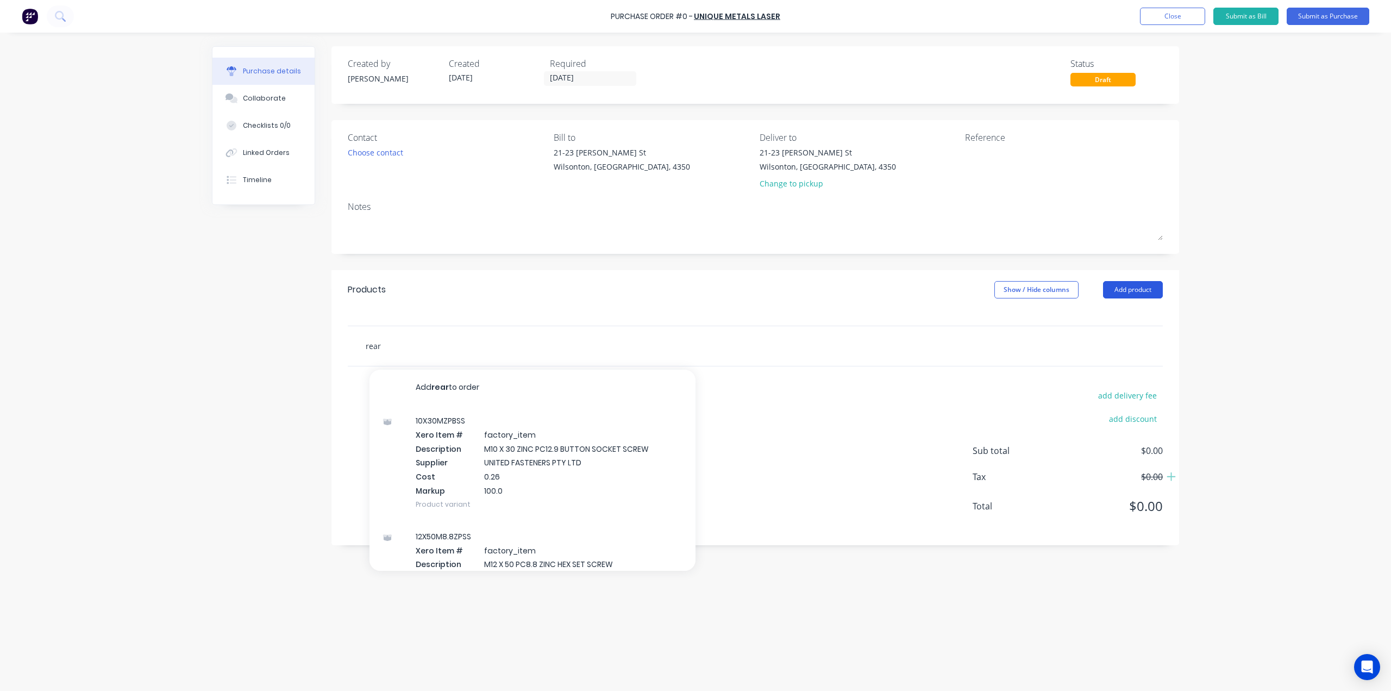
type input "rear"
click at [679, 284] on button "Add product" at bounding box center [1133, 289] width 60 height 17
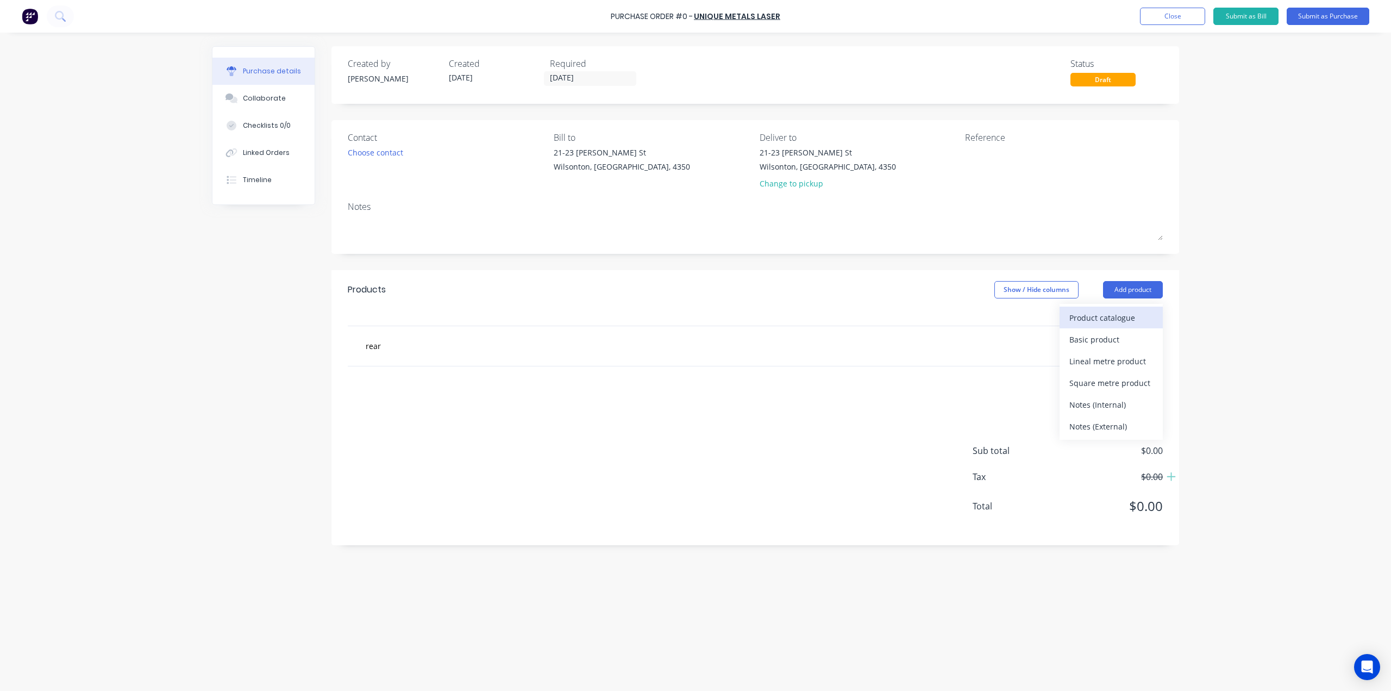
click at [679, 313] on div "Product catalogue" at bounding box center [1112, 318] width 84 height 16
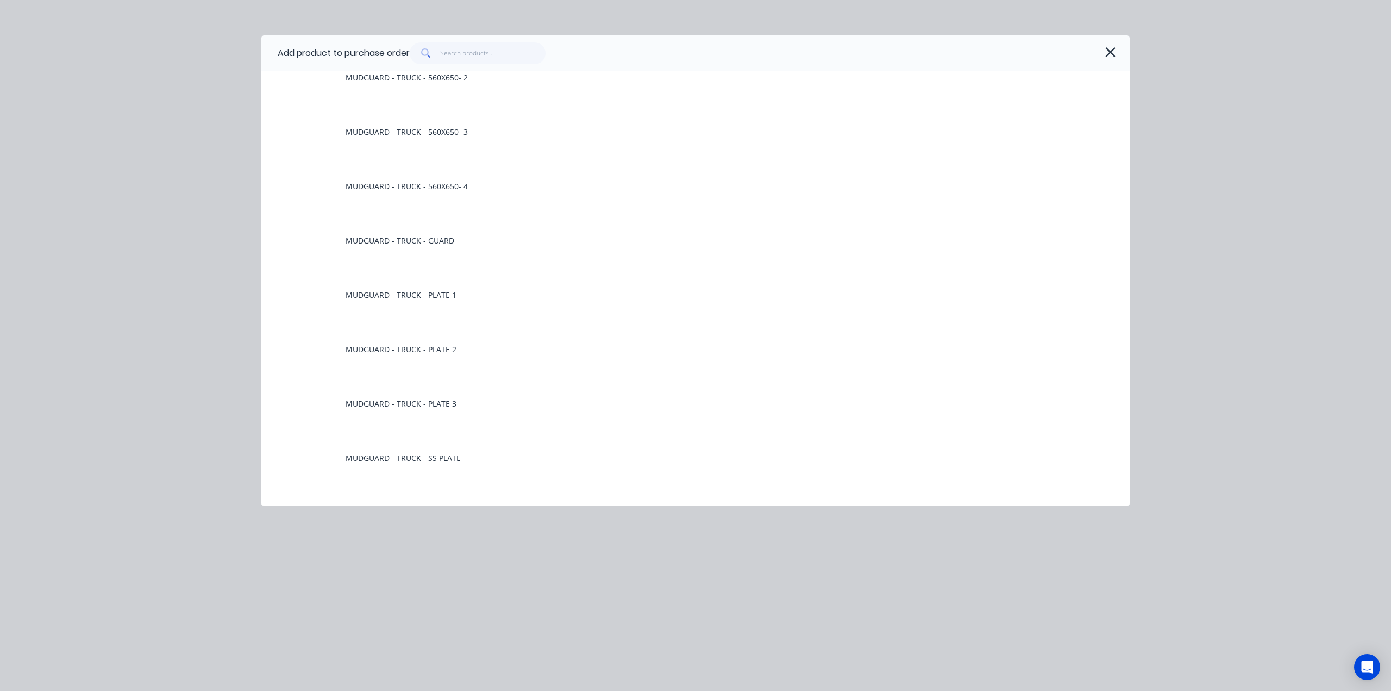
scroll to position [4022, 0]
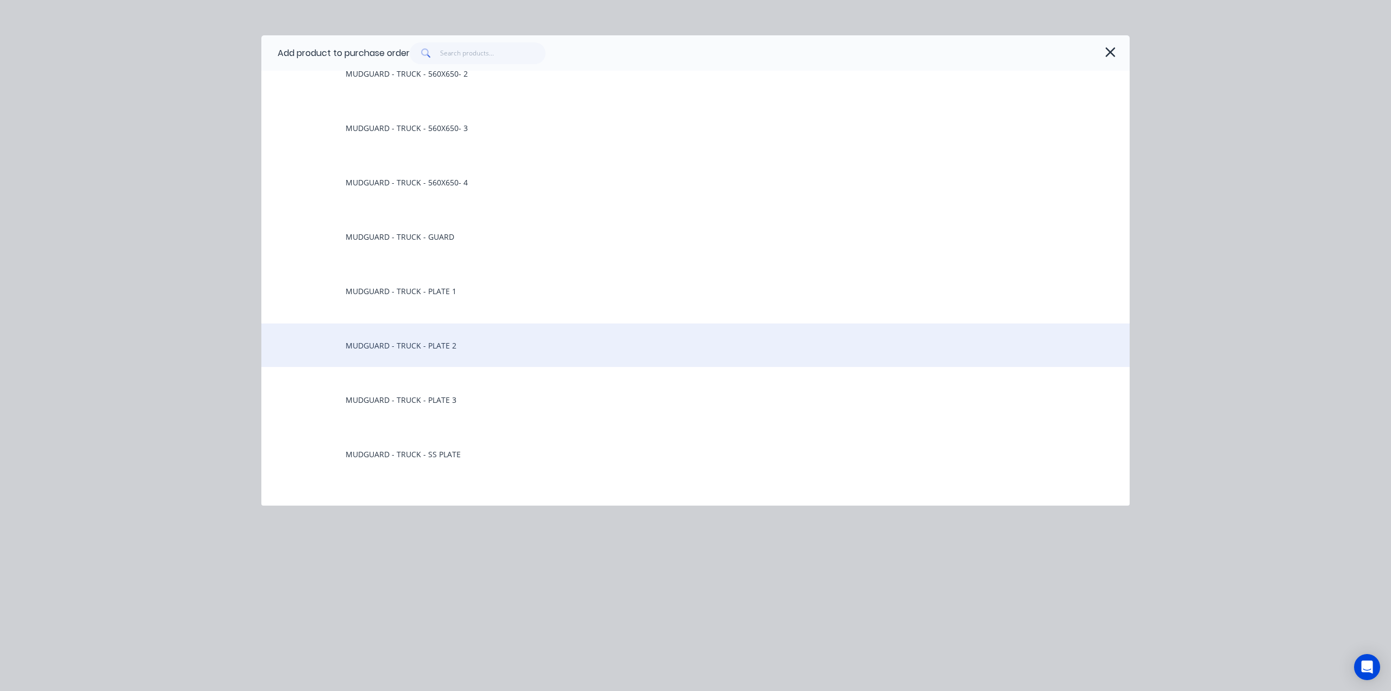
click at [398, 345] on div "MUDGUARD - TRUCK - PLATE 2" at bounding box center [695, 344] width 868 height 43
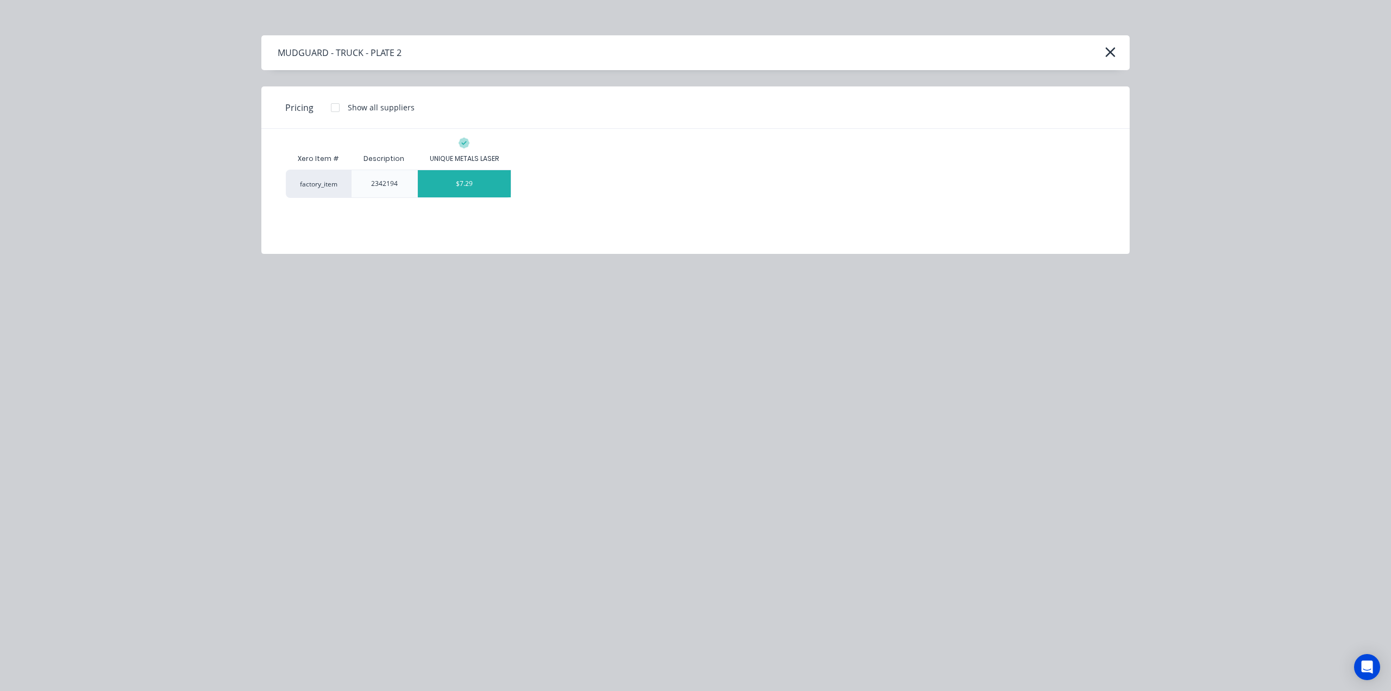
click at [472, 182] on div "$7.29" at bounding box center [464, 183] width 93 height 27
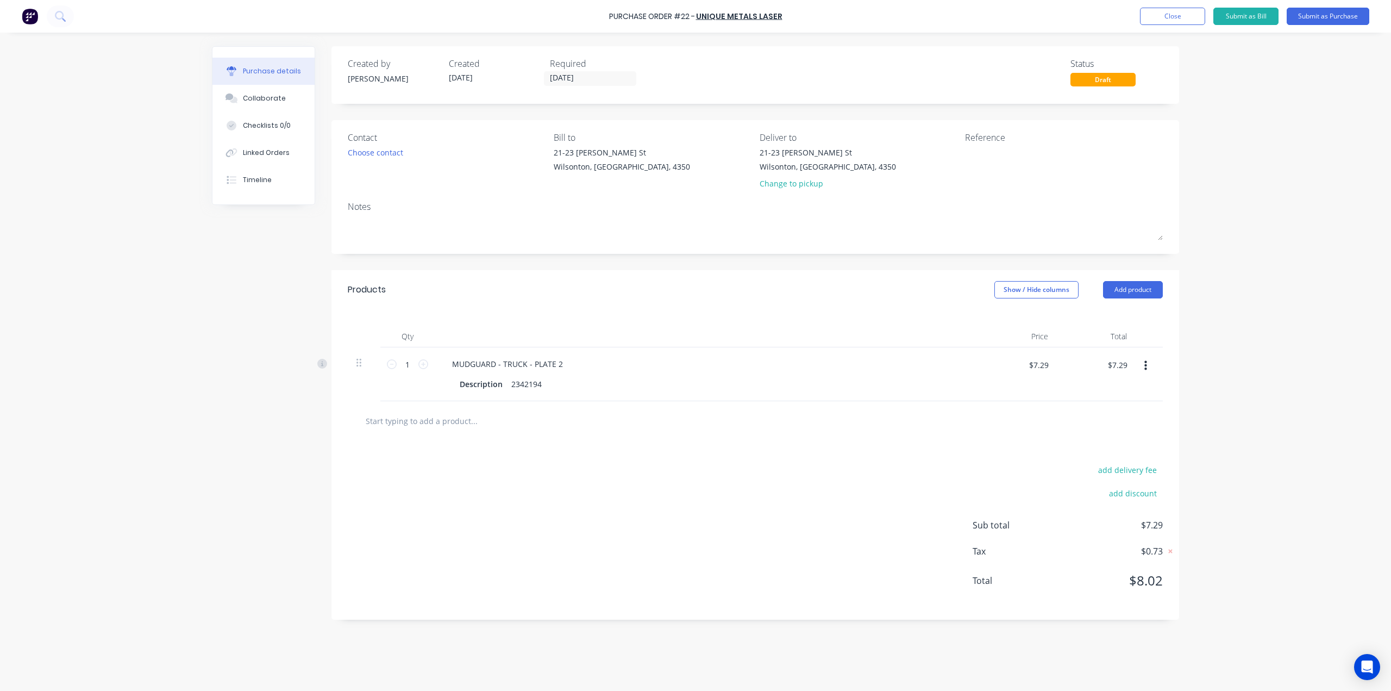
click at [679, 365] on button "button" at bounding box center [1146, 366] width 26 height 20
click at [679, 465] on button "Delete" at bounding box center [1112, 460] width 92 height 22
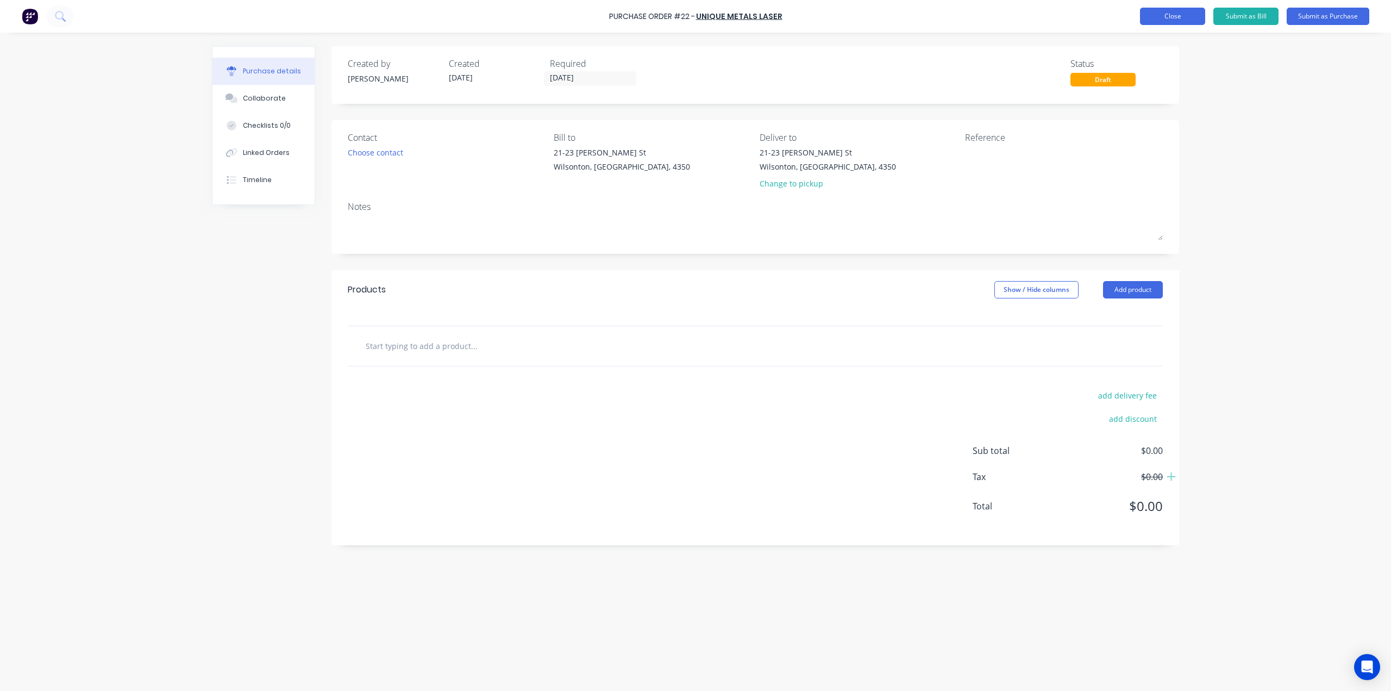
click at [679, 15] on button "Close" at bounding box center [1172, 16] width 65 height 17
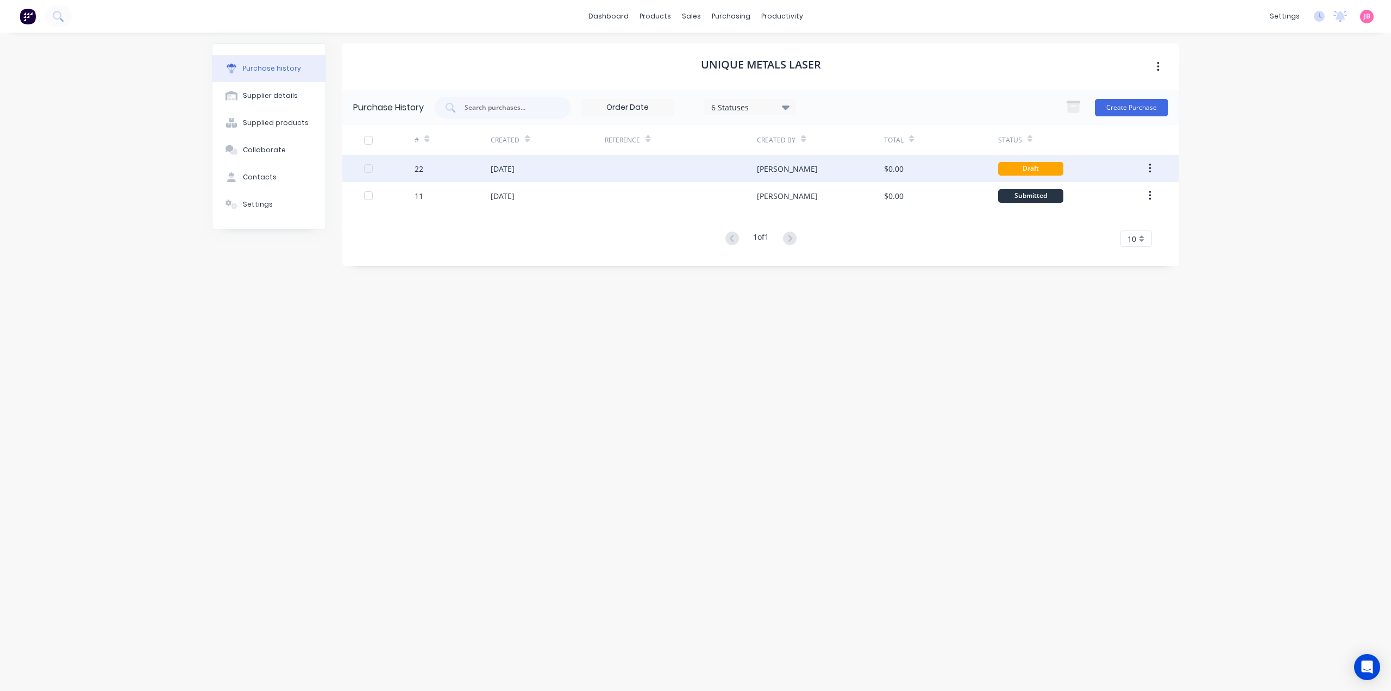
click at [679, 168] on div "$0.00" at bounding box center [941, 168] width 114 height 27
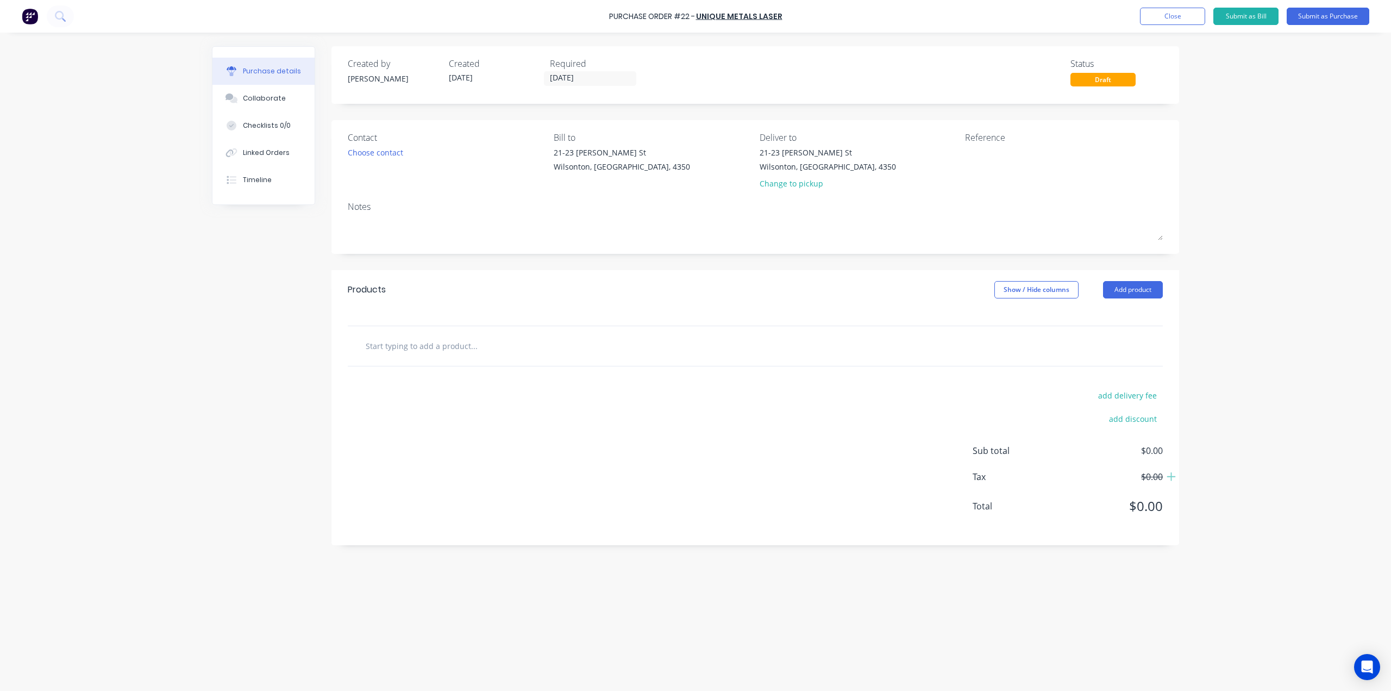
click at [517, 360] on div at bounding box center [755, 346] width 815 height 40
click at [453, 348] on input "text" at bounding box center [473, 346] width 217 height 22
click at [679, 288] on button "Add product" at bounding box center [1133, 289] width 60 height 17
click at [679, 318] on div "Product catalogue" at bounding box center [1112, 318] width 84 height 16
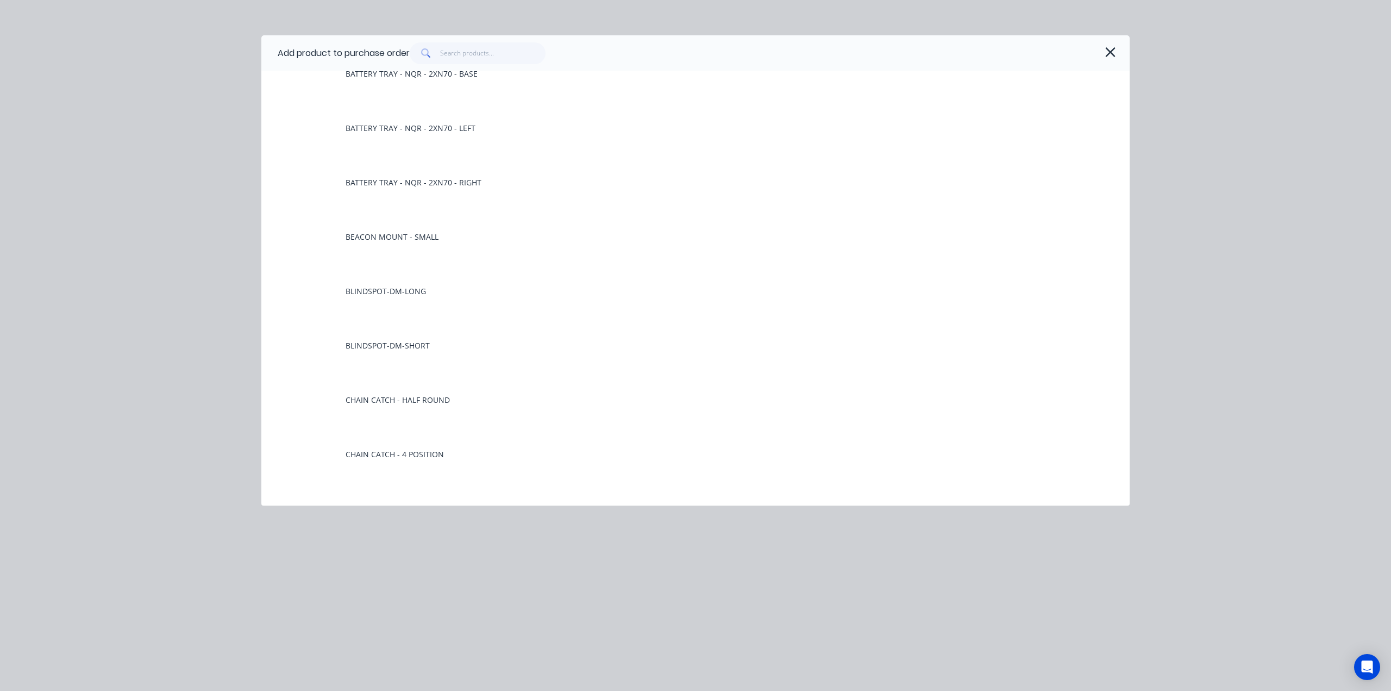
scroll to position [978, 0]
click at [491, 52] on input "text" at bounding box center [493, 53] width 106 height 22
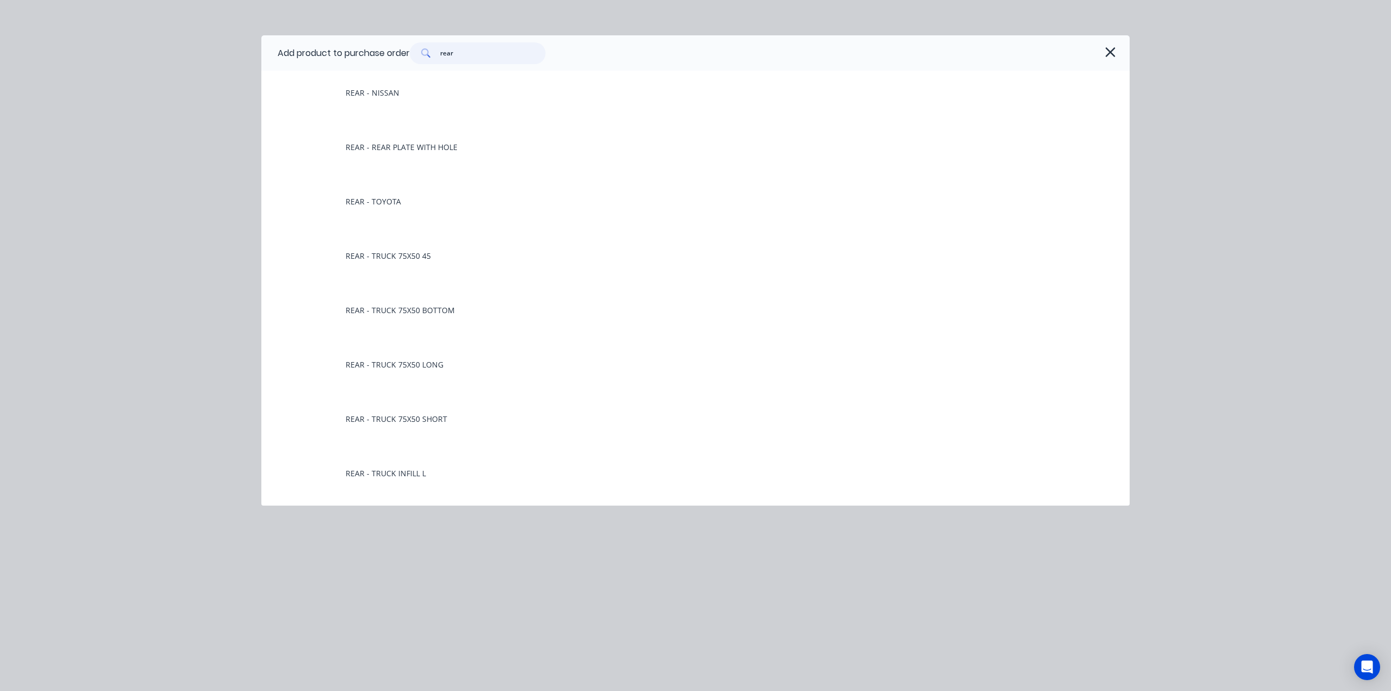
type input "rear"
click at [679, 103] on div "Add product to purchase order rear LASER PARTS REAR - FORD REAR - ISUZU/MAZDA R…" at bounding box center [695, 345] width 1391 height 691
click at [679, 55] on icon "button" at bounding box center [1110, 52] width 11 height 15
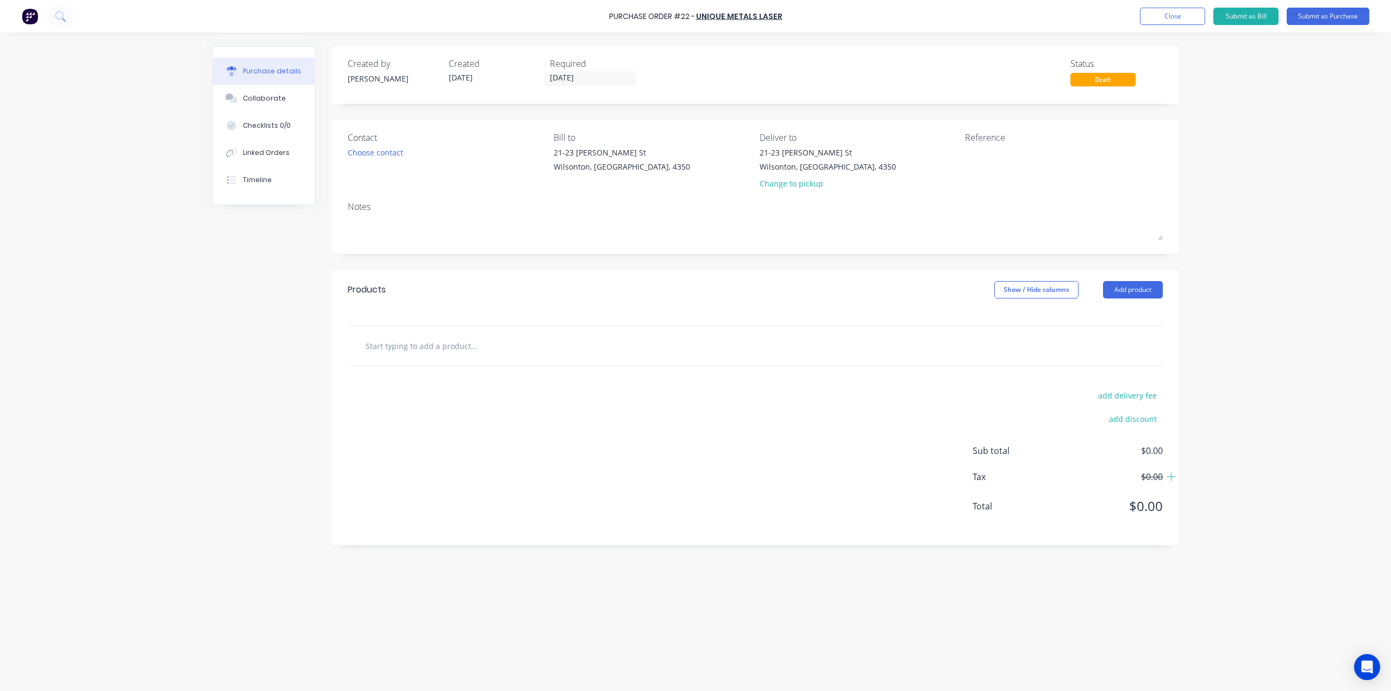
click at [679, 105] on div "Created by [PERSON_NAME] Created [DATE] Required [DATE] Status Draft Contact Ch…" at bounding box center [756, 295] width 848 height 499
click at [679, 14] on button "Close" at bounding box center [1172, 16] width 65 height 17
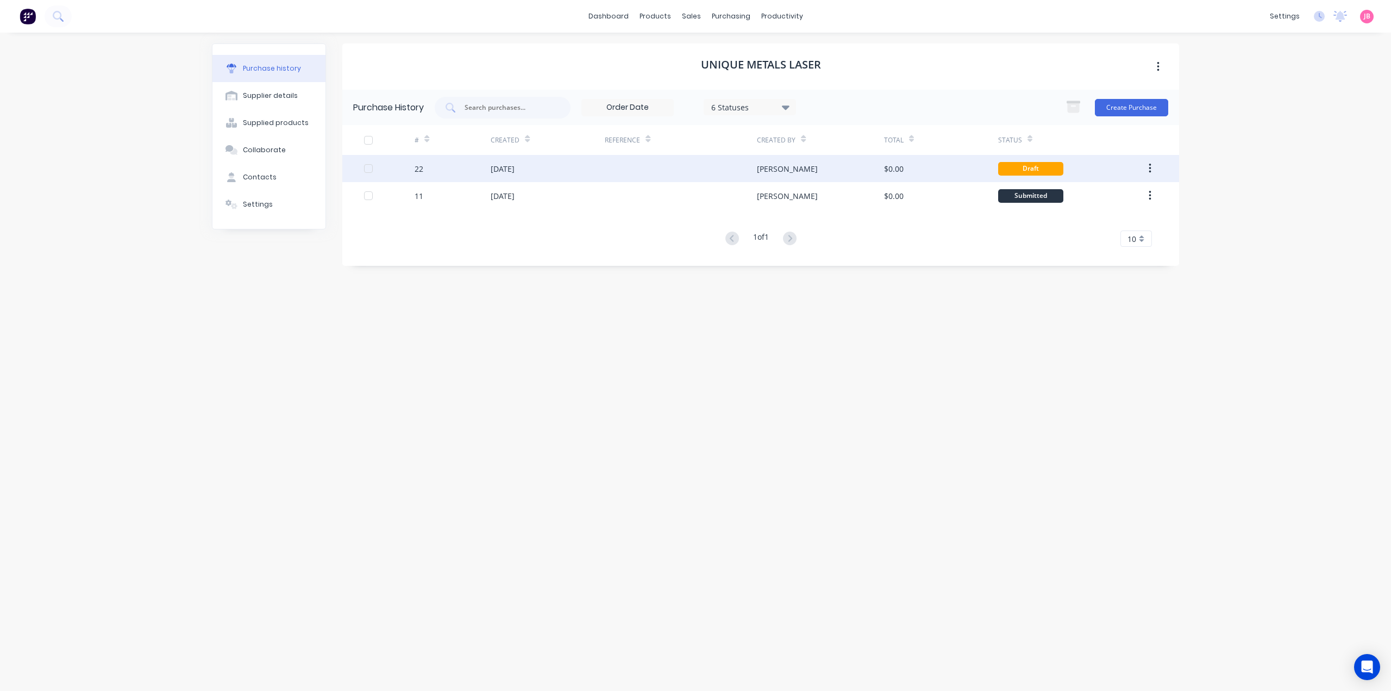
click at [679, 171] on div "$0.00" at bounding box center [941, 168] width 114 height 27
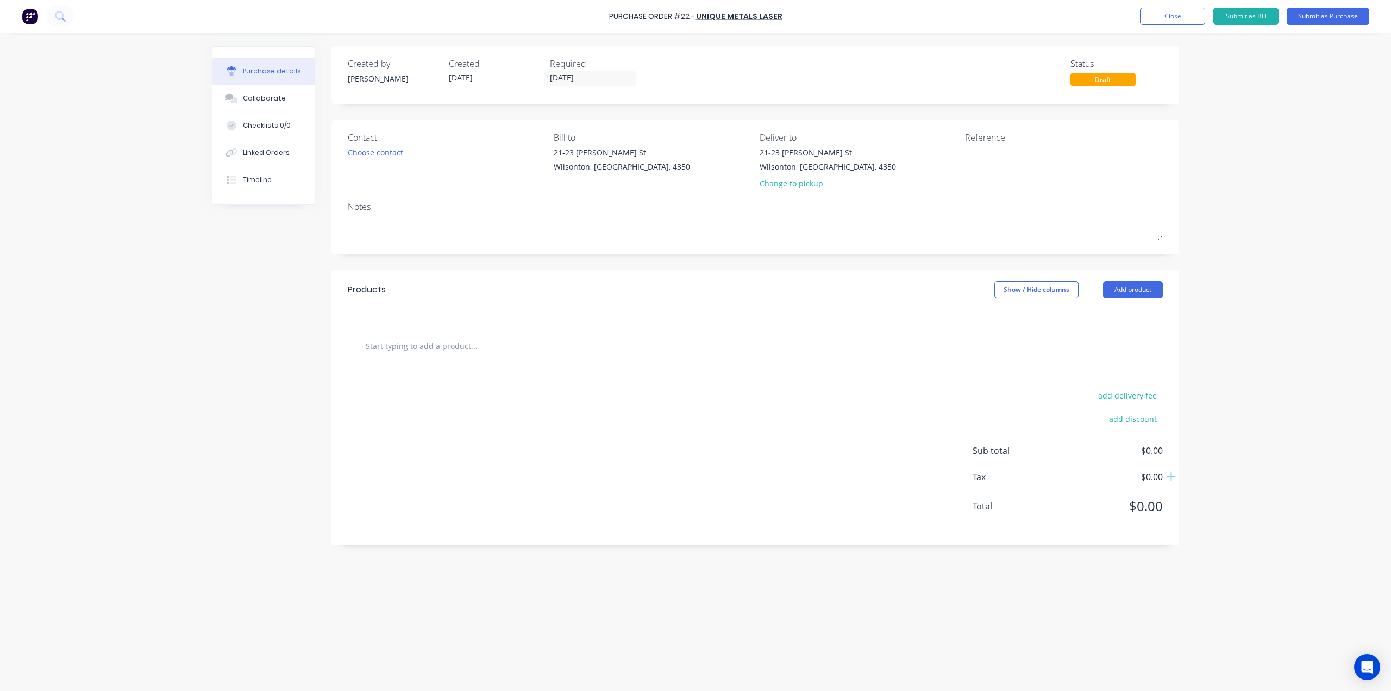
click at [436, 354] on input "text" at bounding box center [473, 346] width 217 height 22
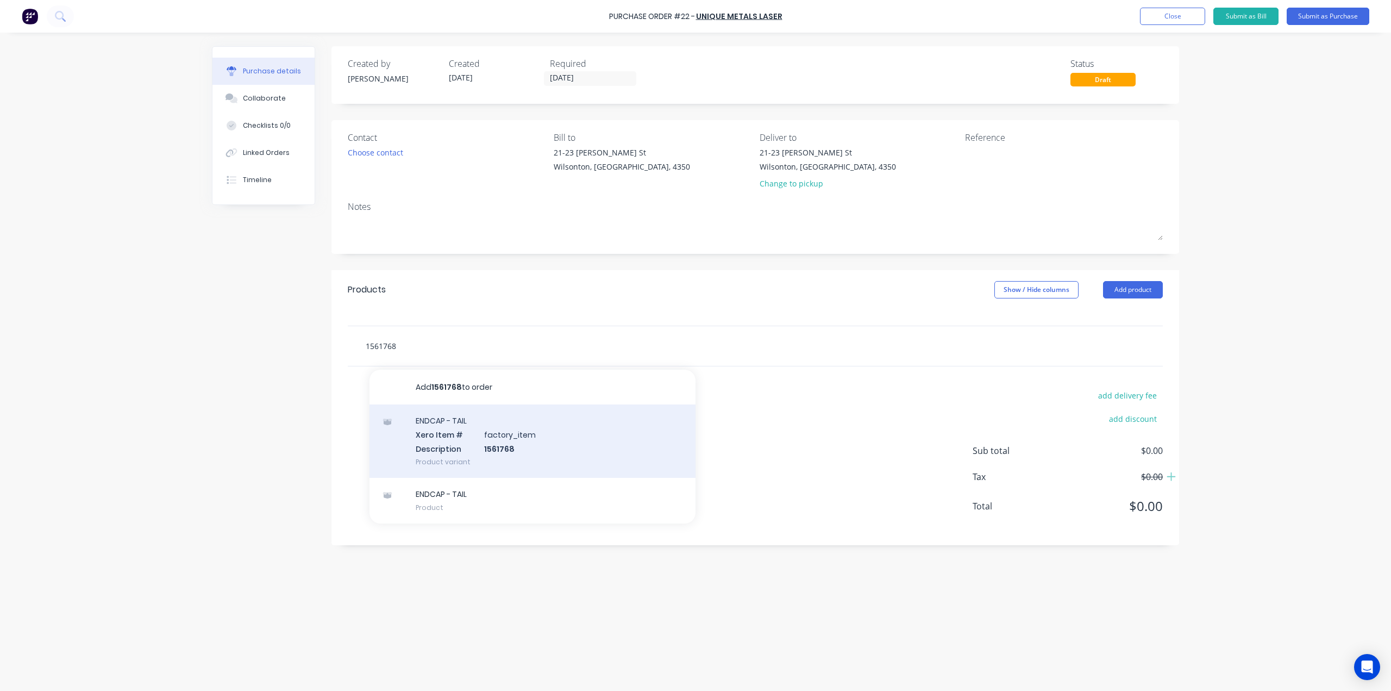
type input "1561768"
click at [476, 441] on div "ENDCAP - TAIL Xero Item # factory_item Description 1561768 Product variant" at bounding box center [533, 440] width 326 height 73
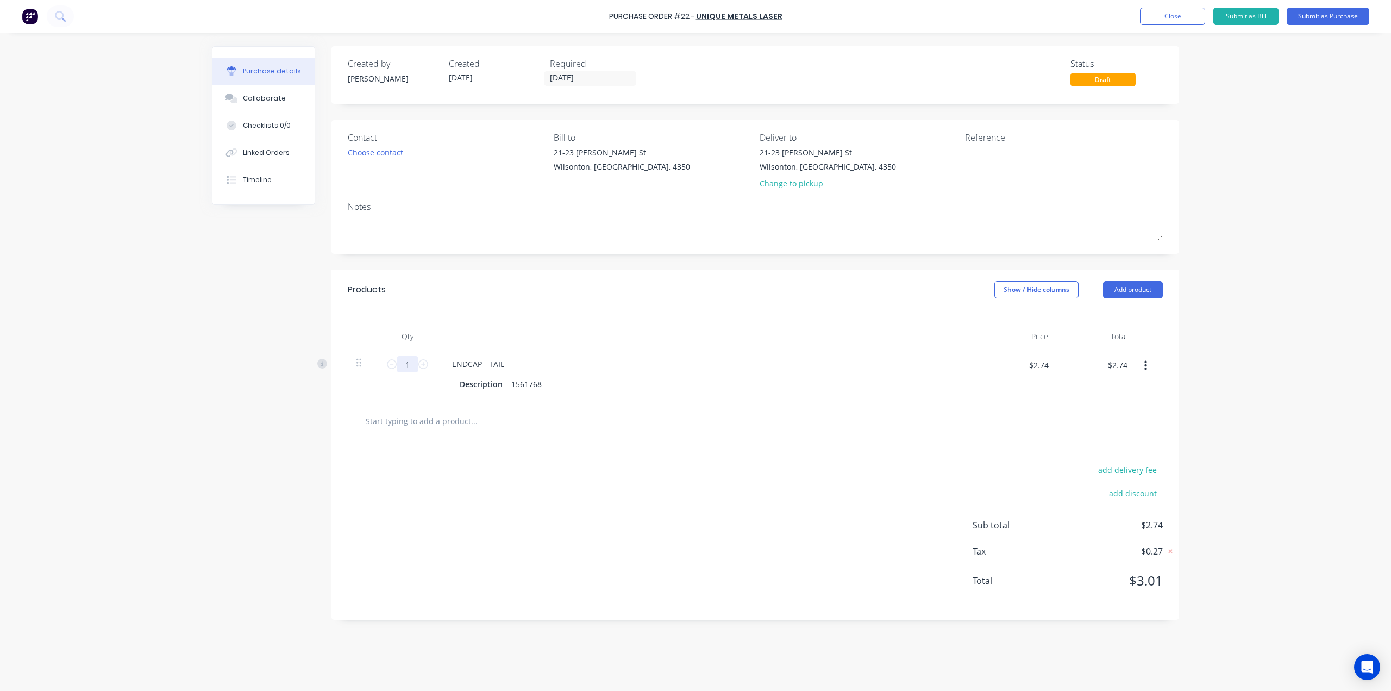
click at [410, 366] on input "1" at bounding box center [408, 364] width 22 height 16
type input "2"
type input "$5.48"
type input "23"
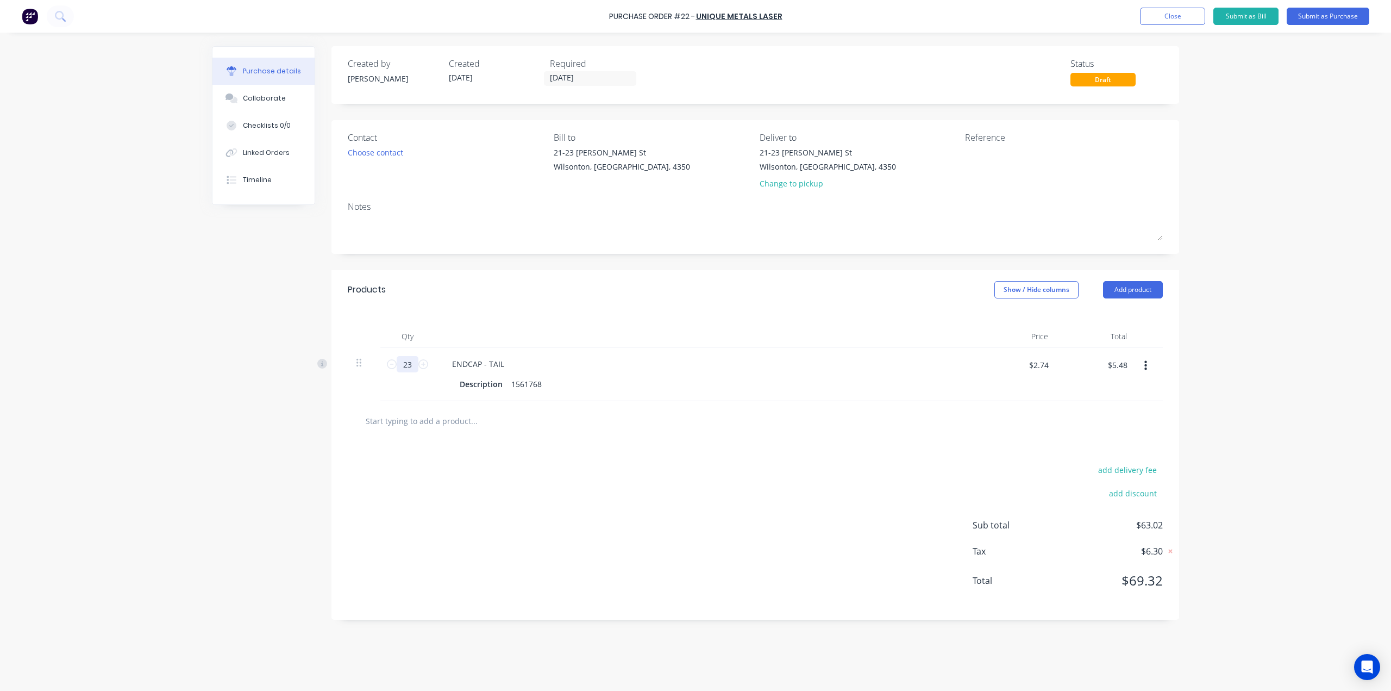
type input "$63.02"
type input "2"
type input "$5.48"
type input "20"
type input "$54.80"
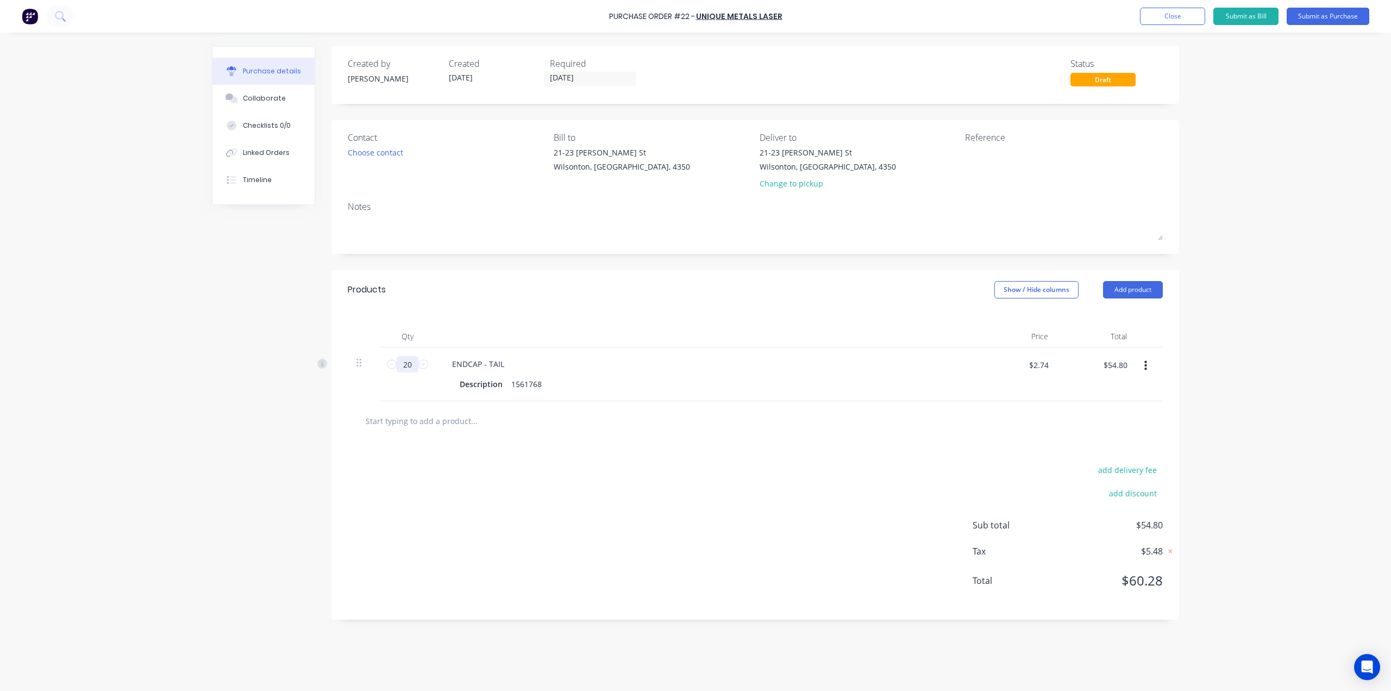
type input "200"
type input "$548.00"
type input "200"
click at [504, 446] on div "add delivery fee add discount Sub total $548.00 Tax $54.80 Total $602.80" at bounding box center [756, 530] width 848 height 179
click at [478, 428] on input "text" at bounding box center [473, 421] width 217 height 22
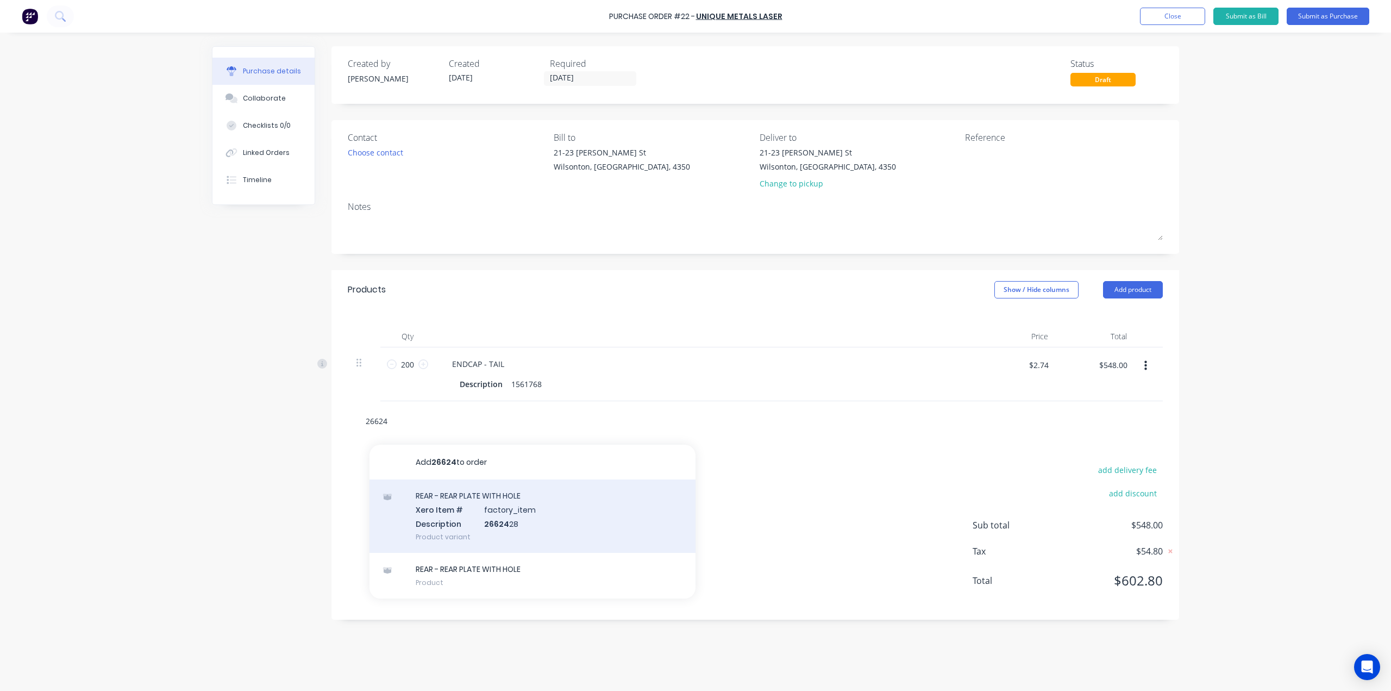
type input "26624"
click at [492, 523] on div "REAR - REAR PLATE WITH HOLE Xero Item # factory_item Description 26624 28 Produ…" at bounding box center [533, 515] width 326 height 73
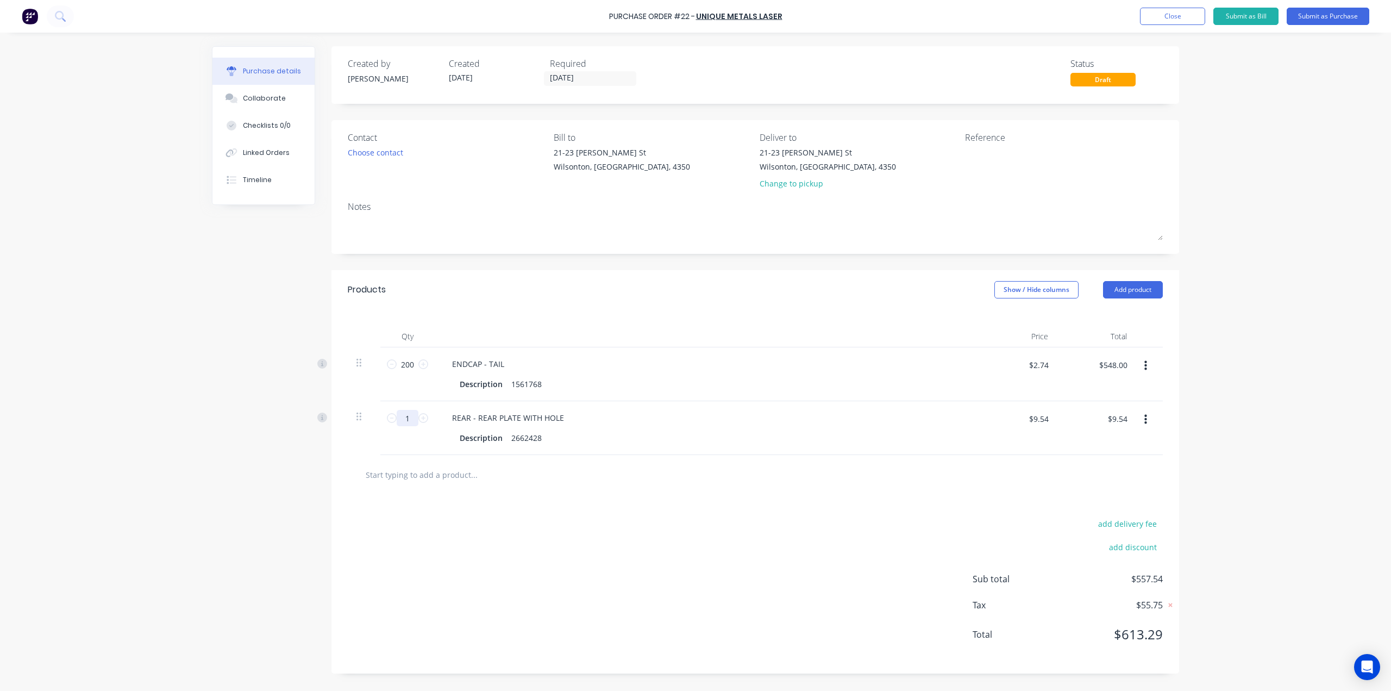
click at [407, 416] on input "1" at bounding box center [408, 418] width 22 height 16
type input "2"
type input "$19.08"
type input "20"
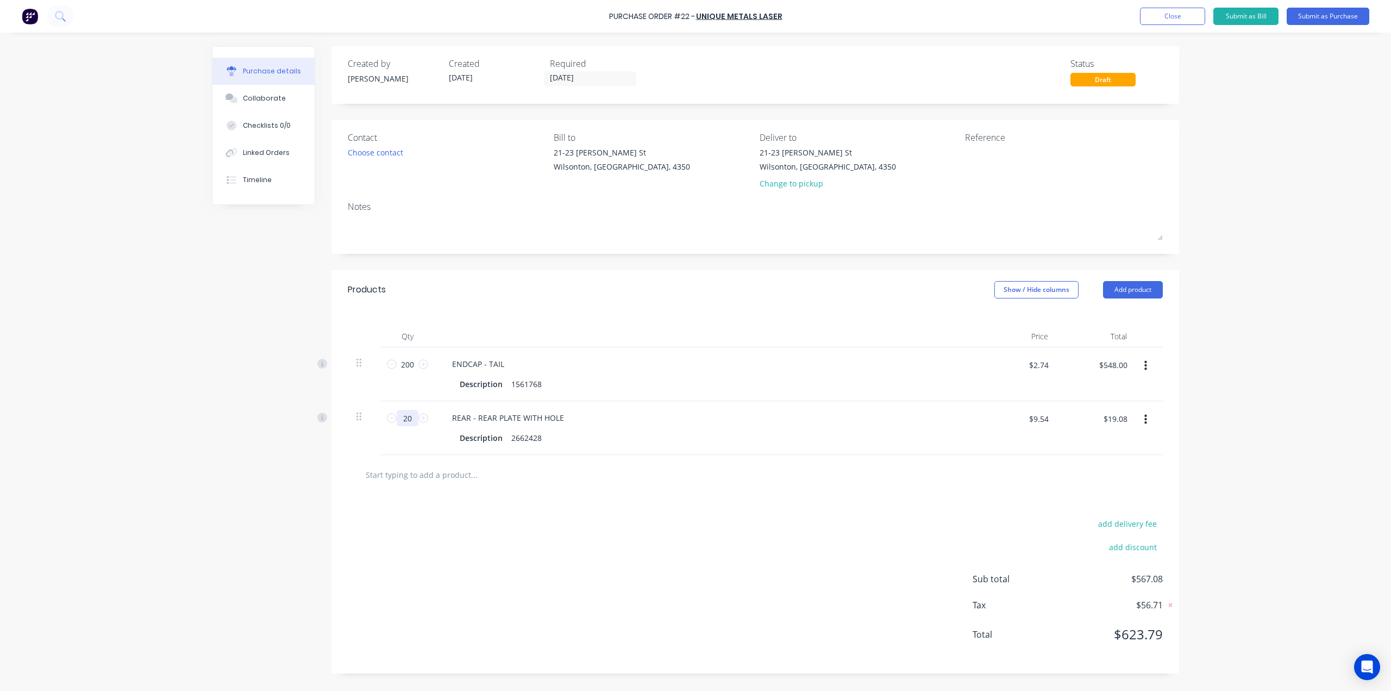
type input "$190.80"
type input "200"
type input "$1,908.00"
type input "200"
click at [438, 479] on input "text" at bounding box center [473, 475] width 217 height 22
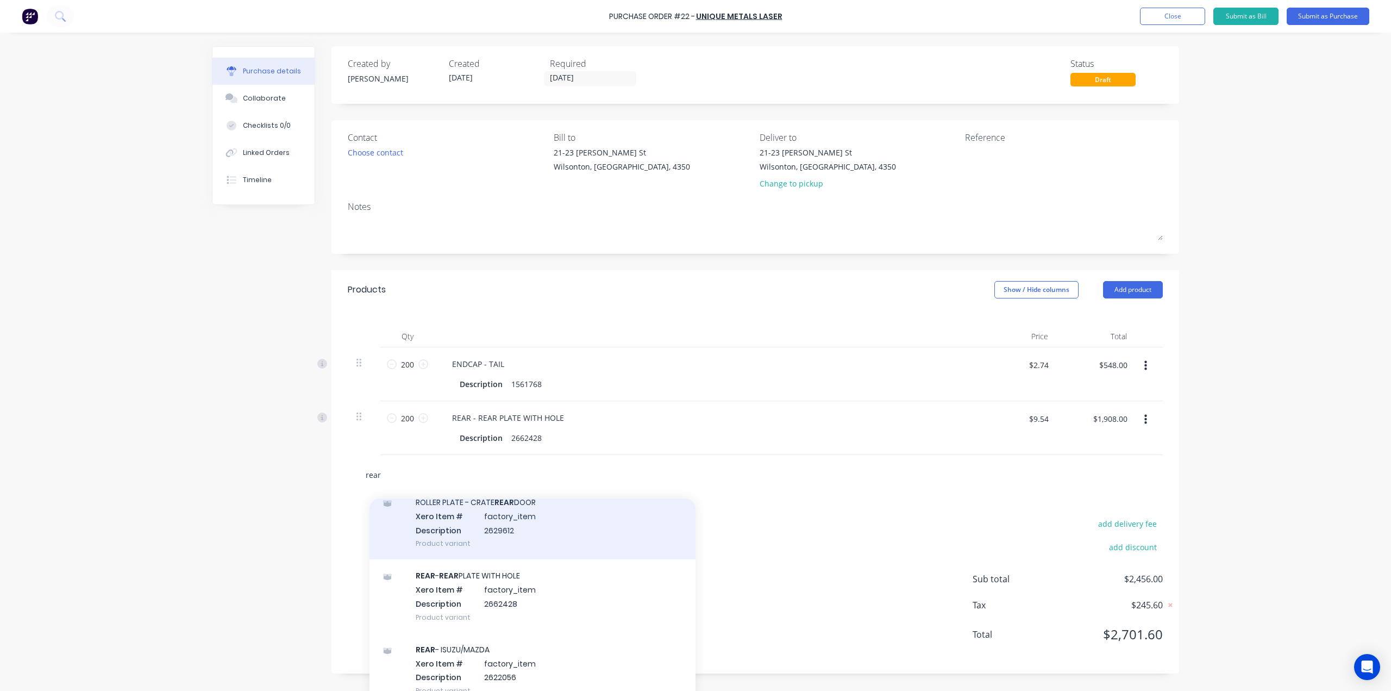
scroll to position [326, 0]
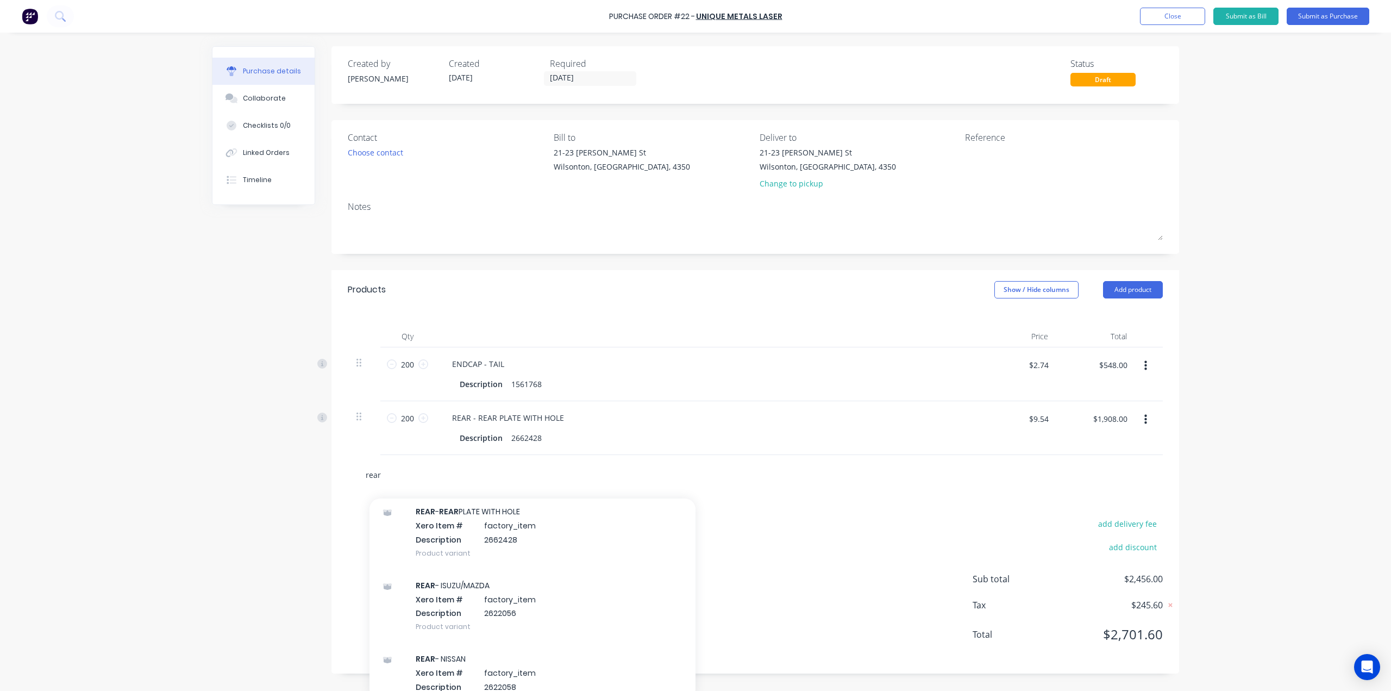
type input "rear"
click at [654, 473] on div "rear Add rear to order CFX-065P Xero Item # factory_item Description ALLOY REAR…" at bounding box center [520, 475] width 326 height 22
click at [610, 473] on div "rear Add rear to order CFX-065P Xero Item # factory_item Description ALLOY REAR…" at bounding box center [520, 475] width 326 height 22
drag, startPoint x: 579, startPoint y: 474, endPoint x: 452, endPoint y: 475, distance: 127.7
click at [453, 476] on div "rear Add rear to order CFX-065P Xero Item # factory_item Description ALLOY REAR…" at bounding box center [520, 475] width 326 height 22
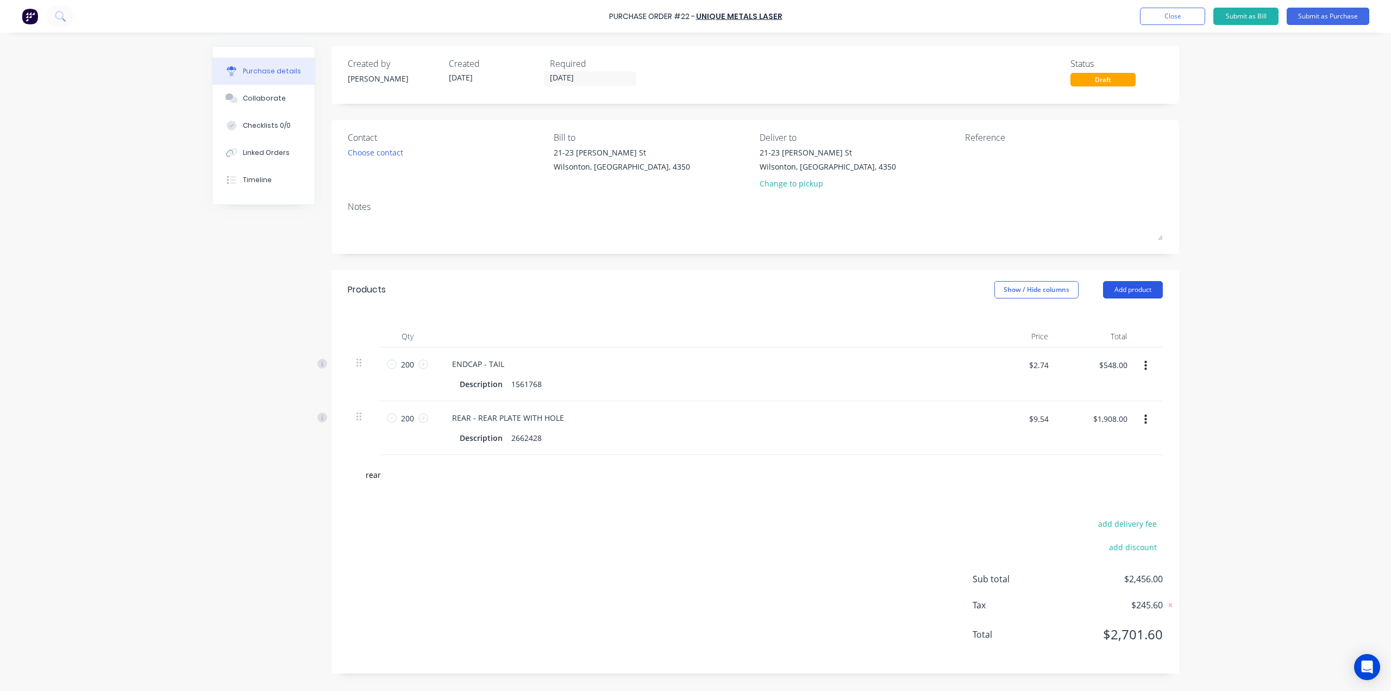
click at [679, 288] on button "Add product" at bounding box center [1133, 289] width 60 height 17
click at [679, 322] on div "Product catalogue" at bounding box center [1112, 318] width 84 height 16
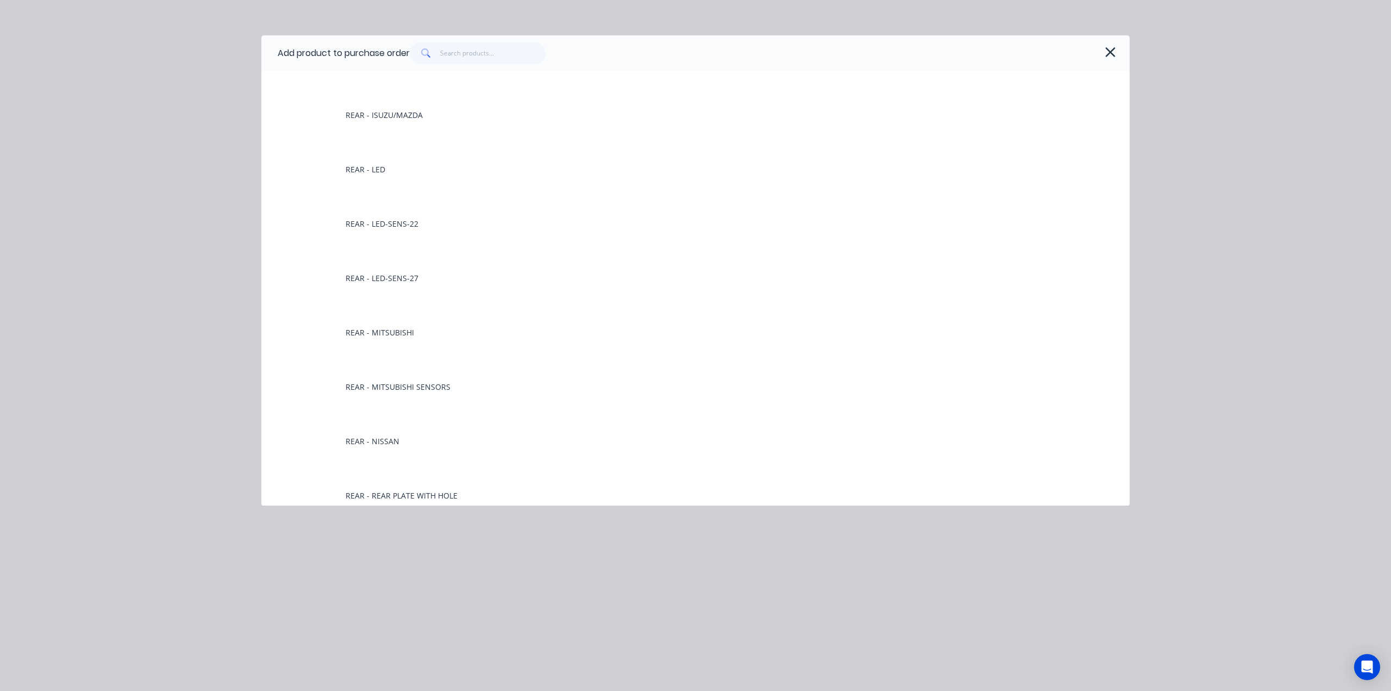
scroll to position [4783, 0]
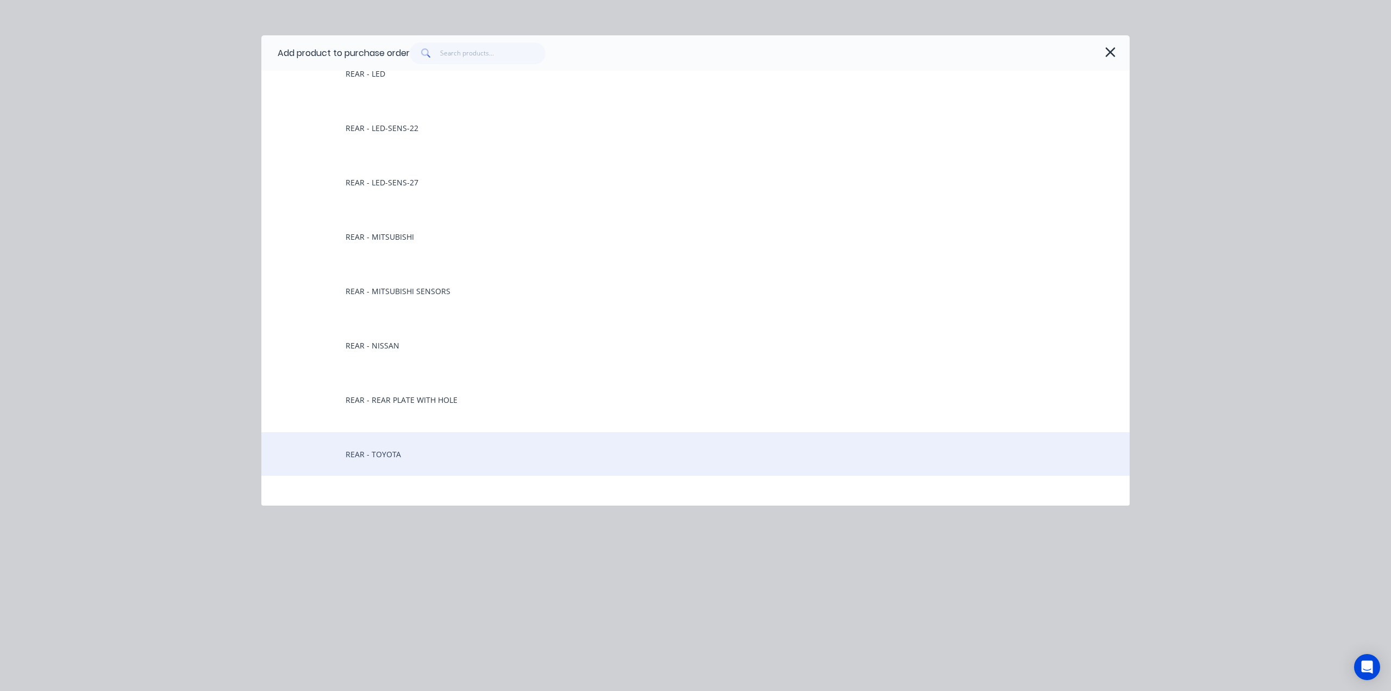
click at [375, 454] on div "REAR - TOYOTA" at bounding box center [695, 453] width 868 height 43
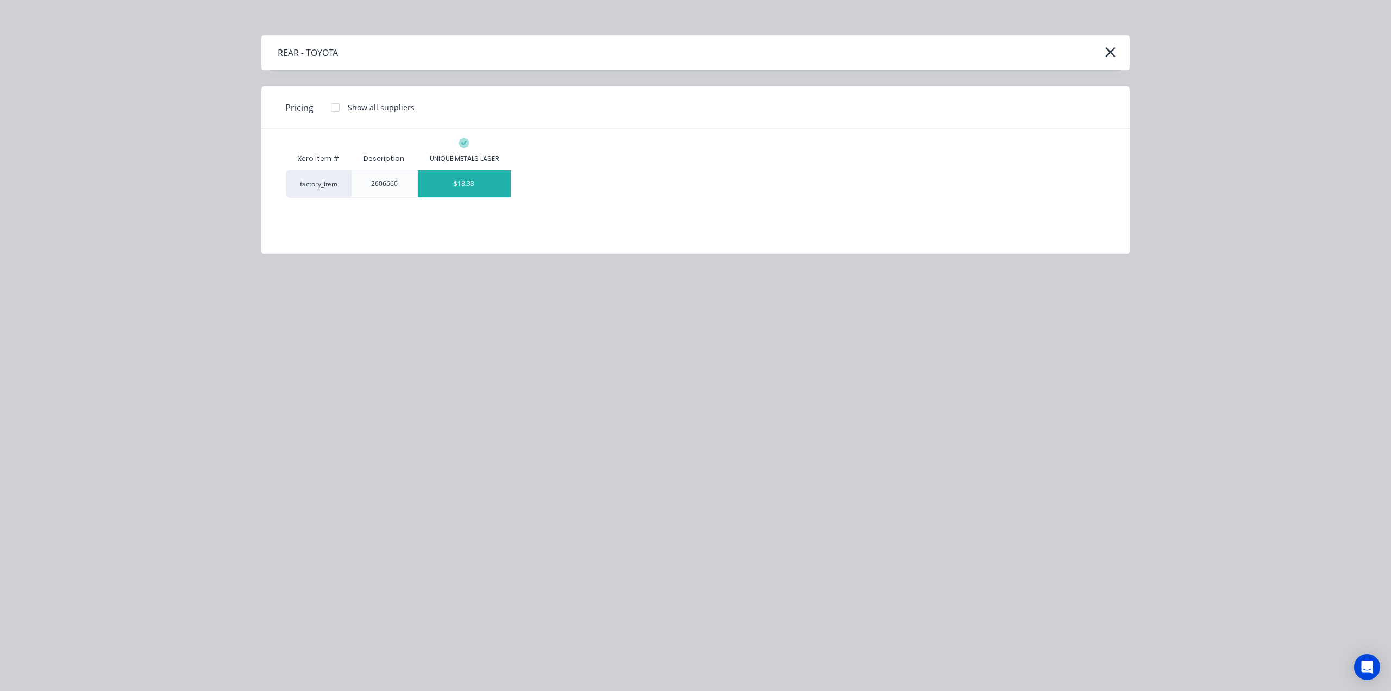
click at [473, 172] on div "$18.33" at bounding box center [464, 183] width 93 height 27
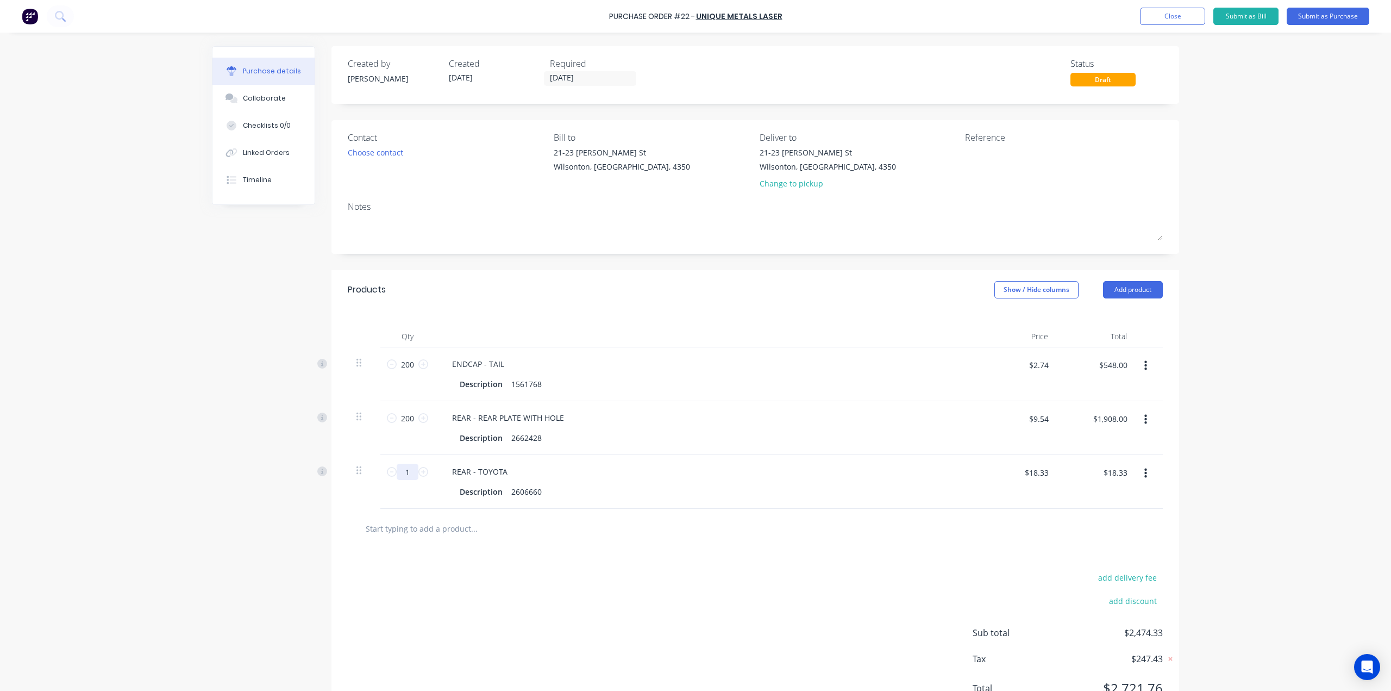
click at [405, 475] on input "1" at bounding box center [408, 472] width 22 height 16
click at [406, 475] on input "1" at bounding box center [408, 472] width 22 height 16
type input "4"
type input "$73.32"
type input "40"
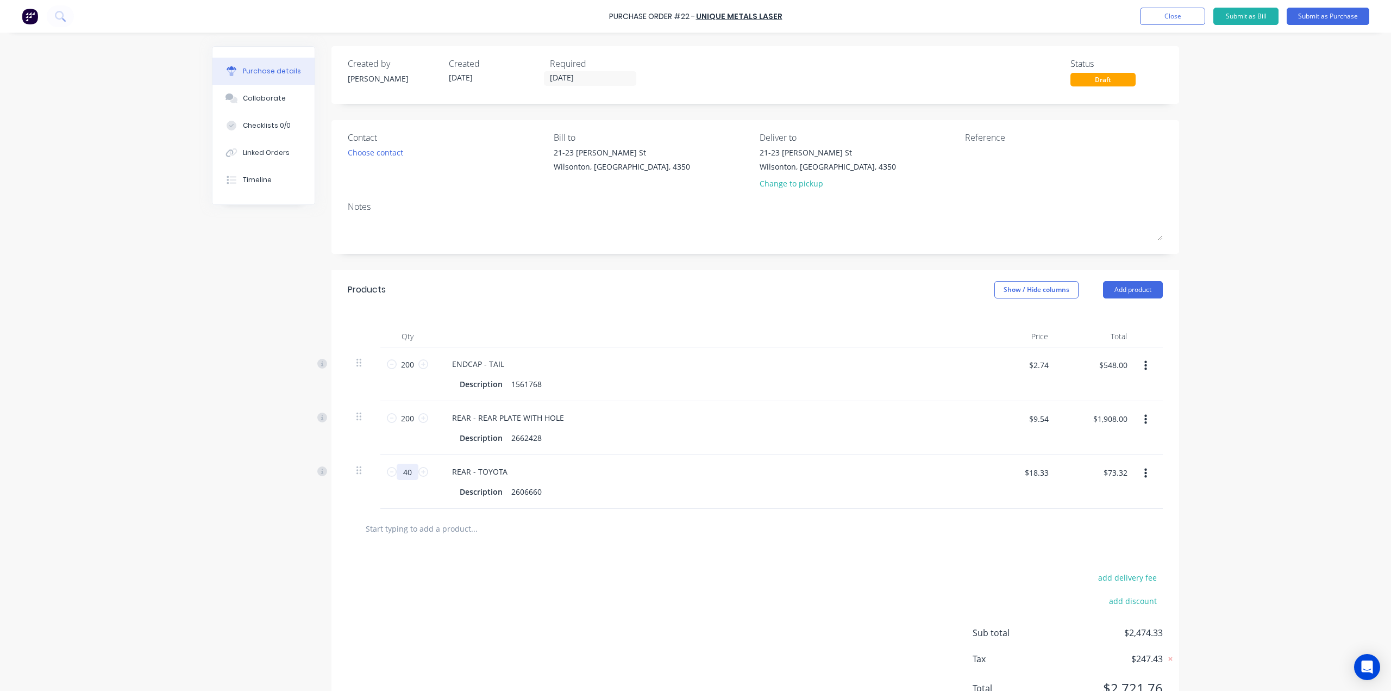
type input "$733.20"
type input "40"
click at [598, 490] on div "Description 2606660" at bounding box center [704, 492] width 498 height 16
click at [600, 490] on div "Description 2606660 20 pairs" at bounding box center [704, 497] width 498 height 27
click at [611, 463] on div "REAR - TOYOTA Description 2606660 20 pairs" at bounding box center [706, 487] width 543 height 65
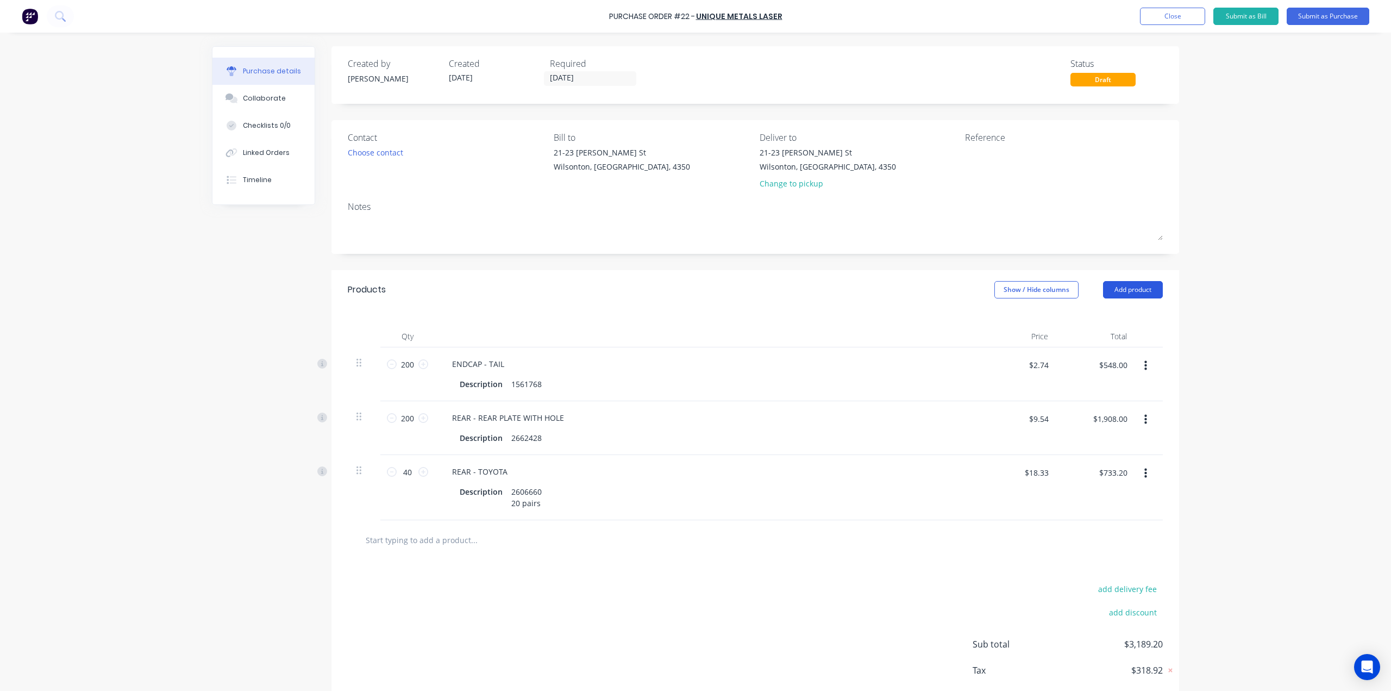
click at [679, 292] on button "Add product" at bounding box center [1133, 289] width 60 height 17
click at [679, 317] on div "Product catalogue" at bounding box center [1112, 318] width 84 height 16
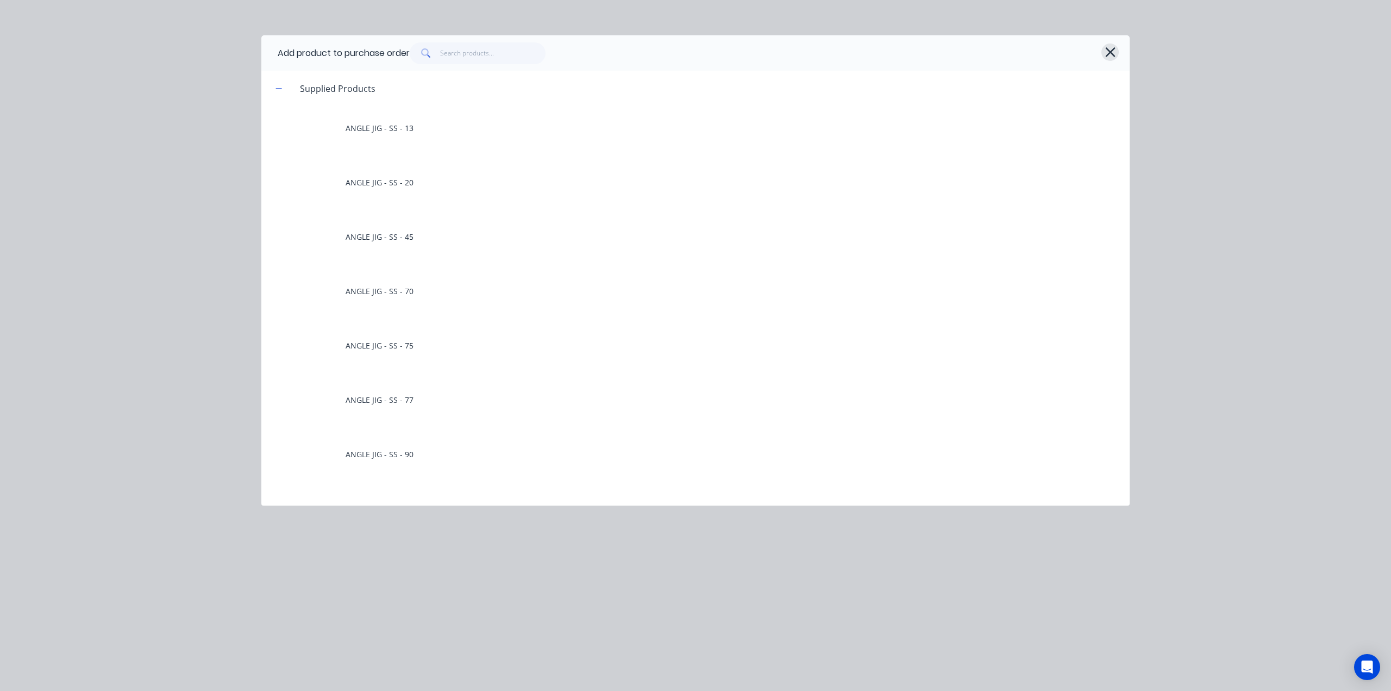
click at [679, 55] on icon "button" at bounding box center [1110, 52] width 11 height 15
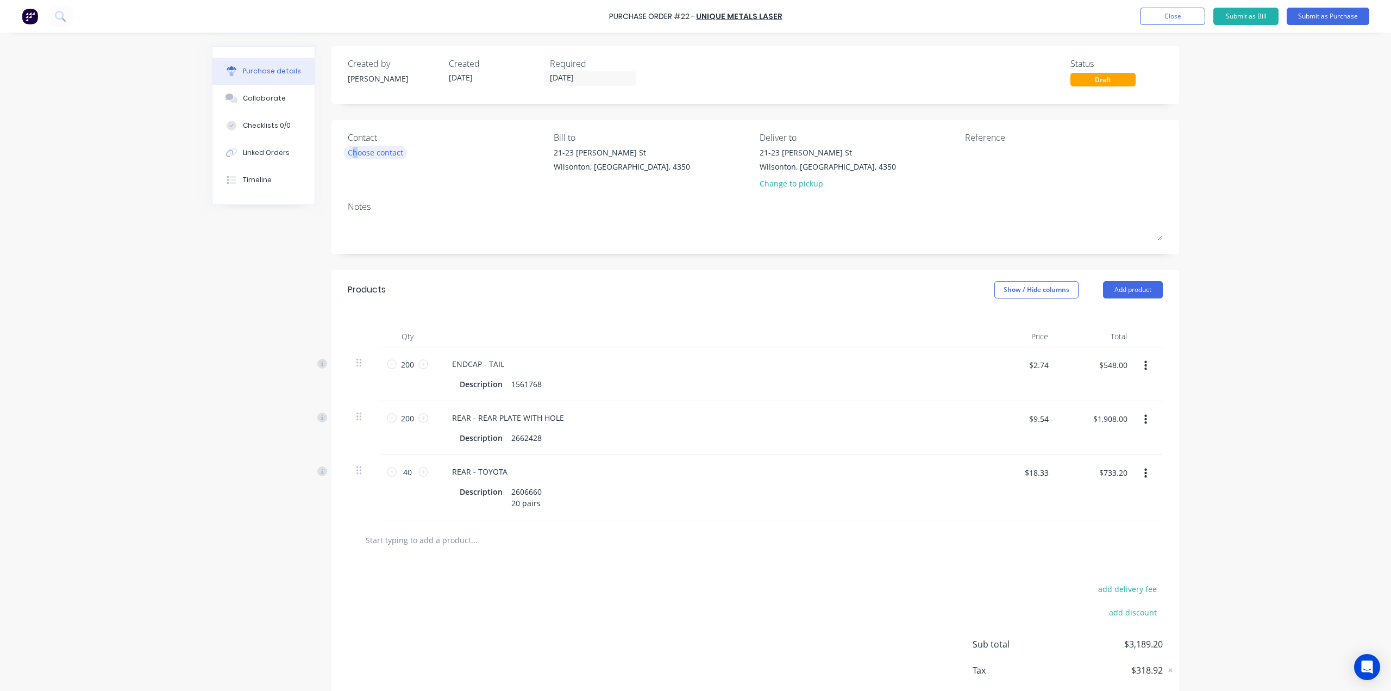
click at [351, 154] on div "Choose contact" at bounding box center [375, 152] width 55 height 11
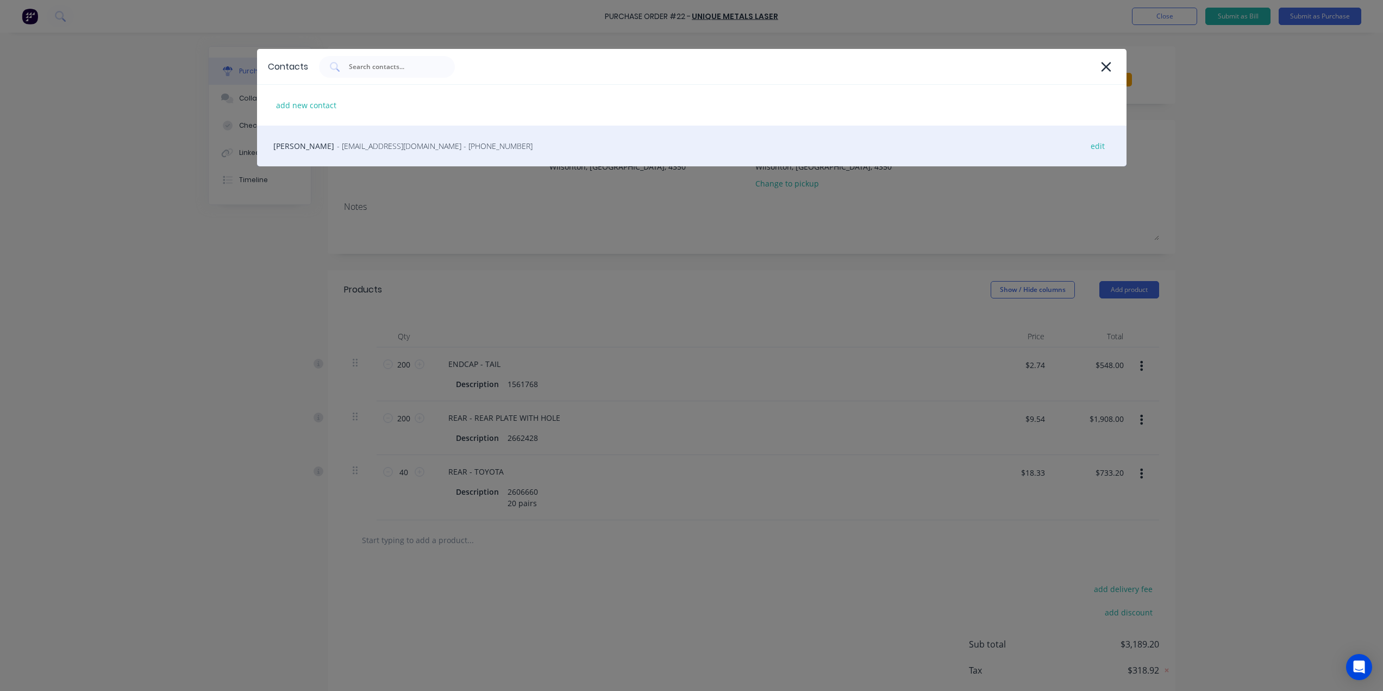
click at [363, 147] on span "- [EMAIL_ADDRESS][DOMAIN_NAME] - [PHONE_NUMBER]" at bounding box center [435, 145] width 196 height 11
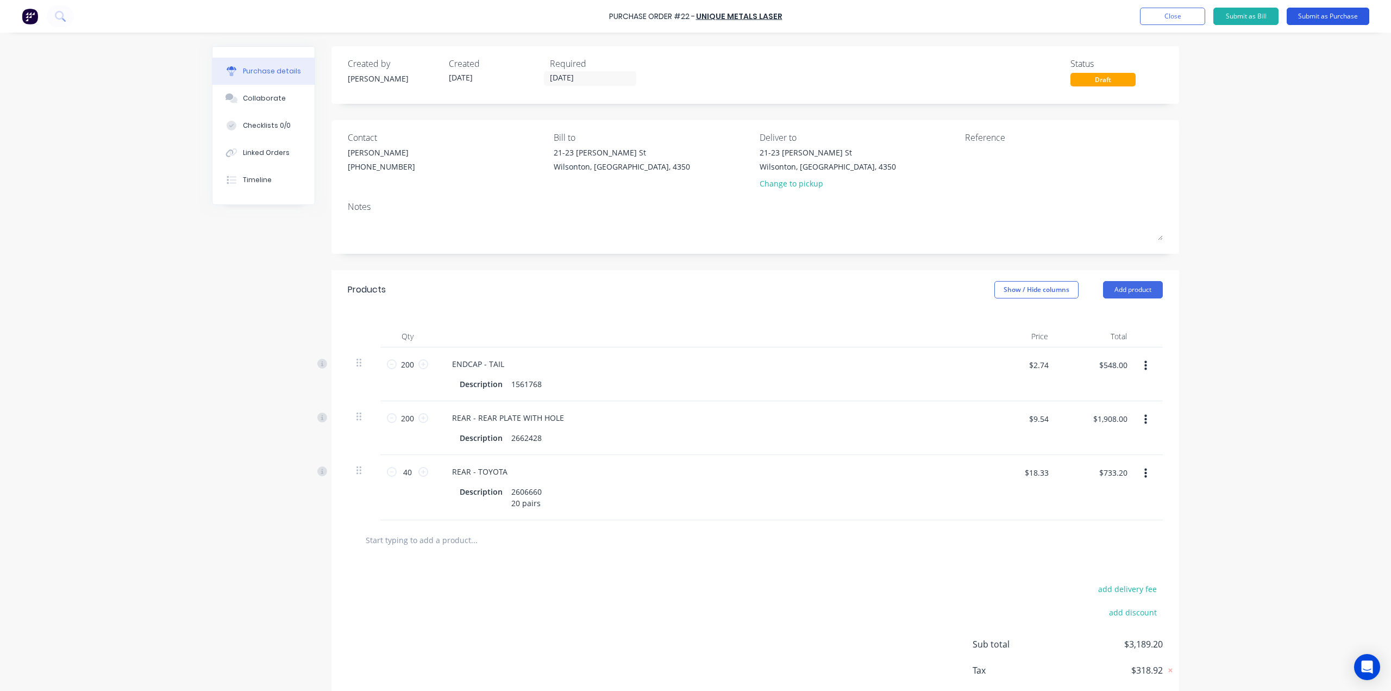
click at [679, 15] on button "Submit as Purchase" at bounding box center [1328, 16] width 83 height 17
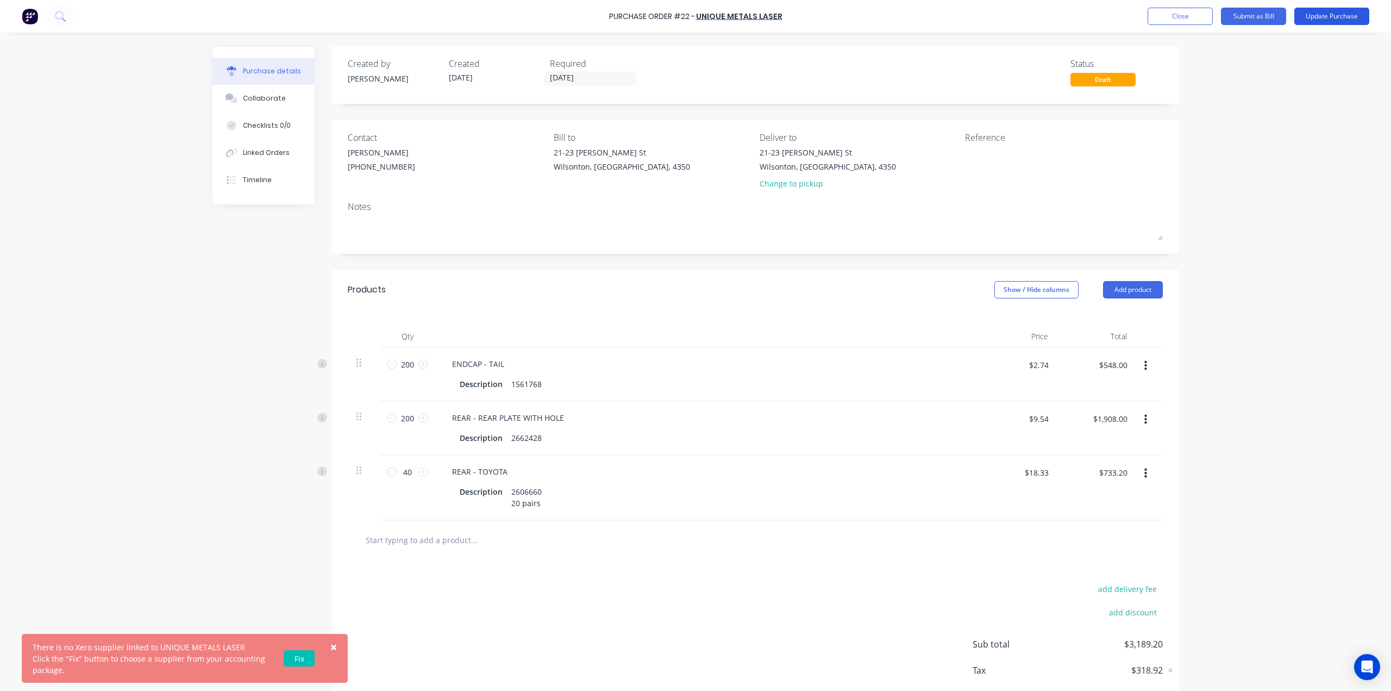
click at [679, 17] on button "Update Purchase" at bounding box center [1332, 16] width 75 height 17
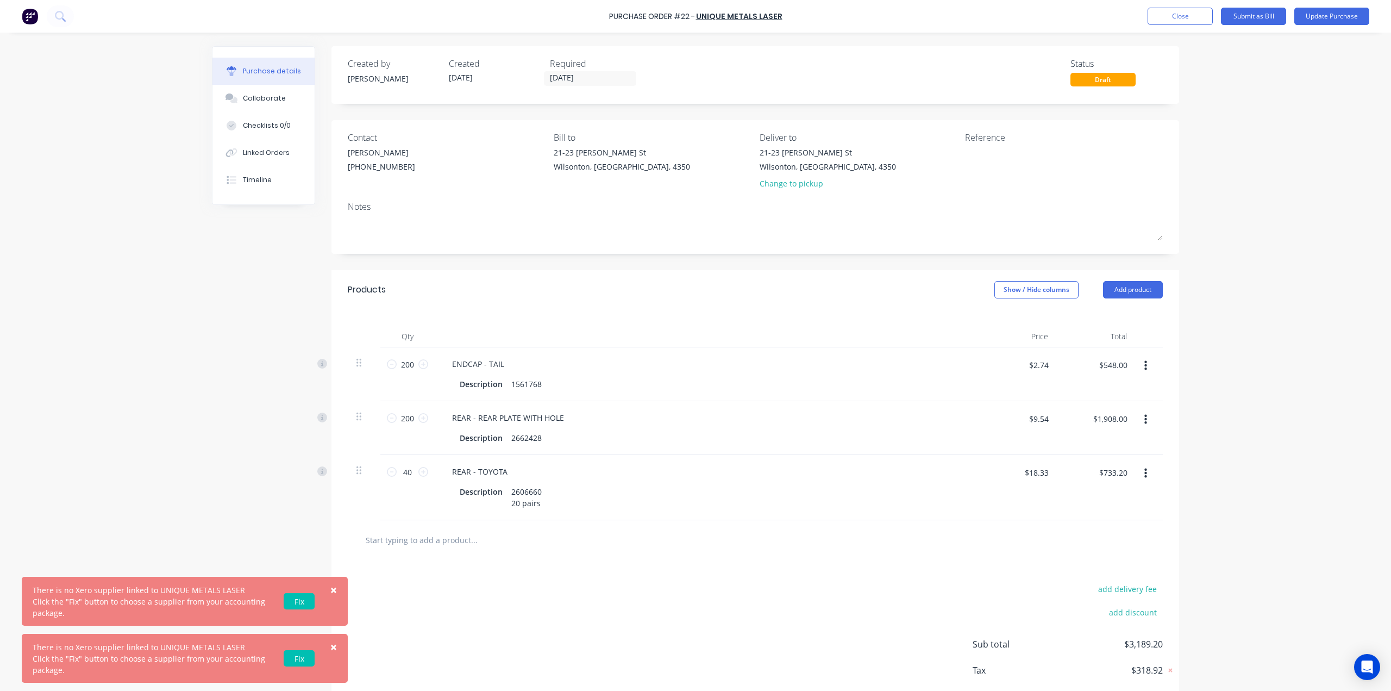
click at [334, 589] on span "×" at bounding box center [333, 589] width 7 height 15
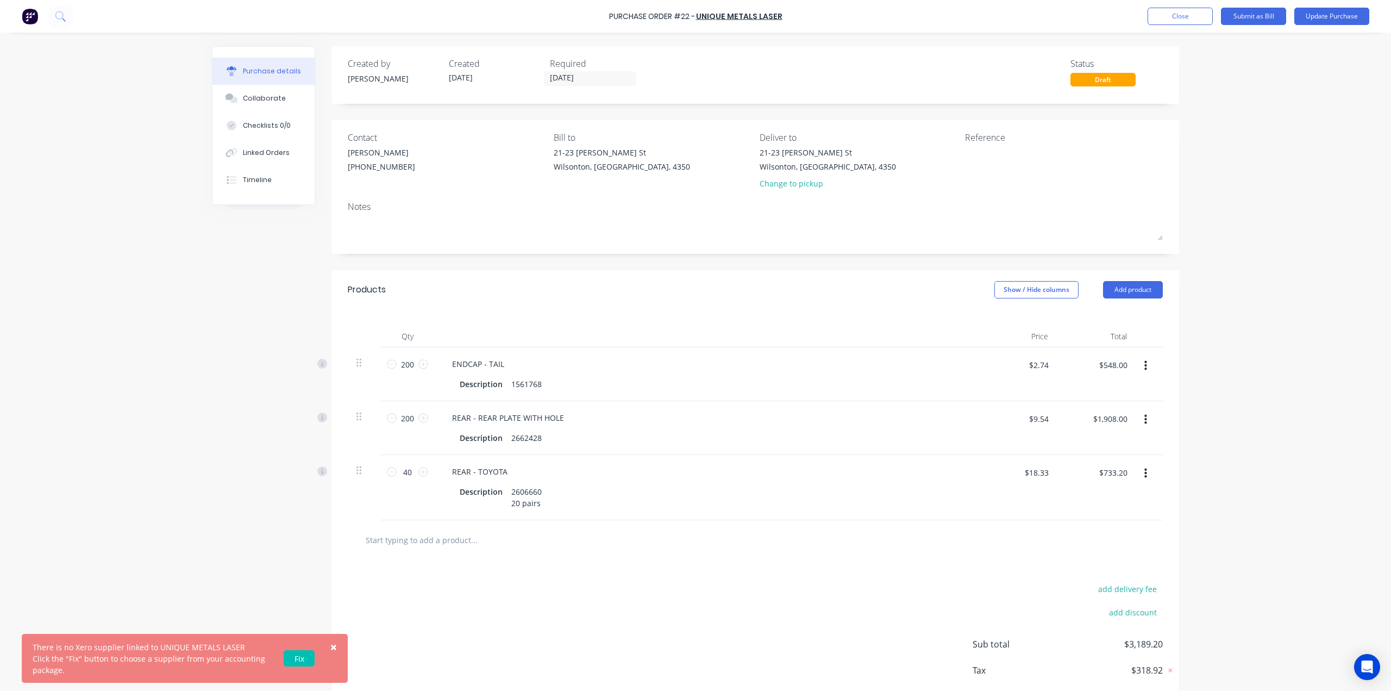
click at [336, 651] on span "×" at bounding box center [333, 646] width 7 height 15
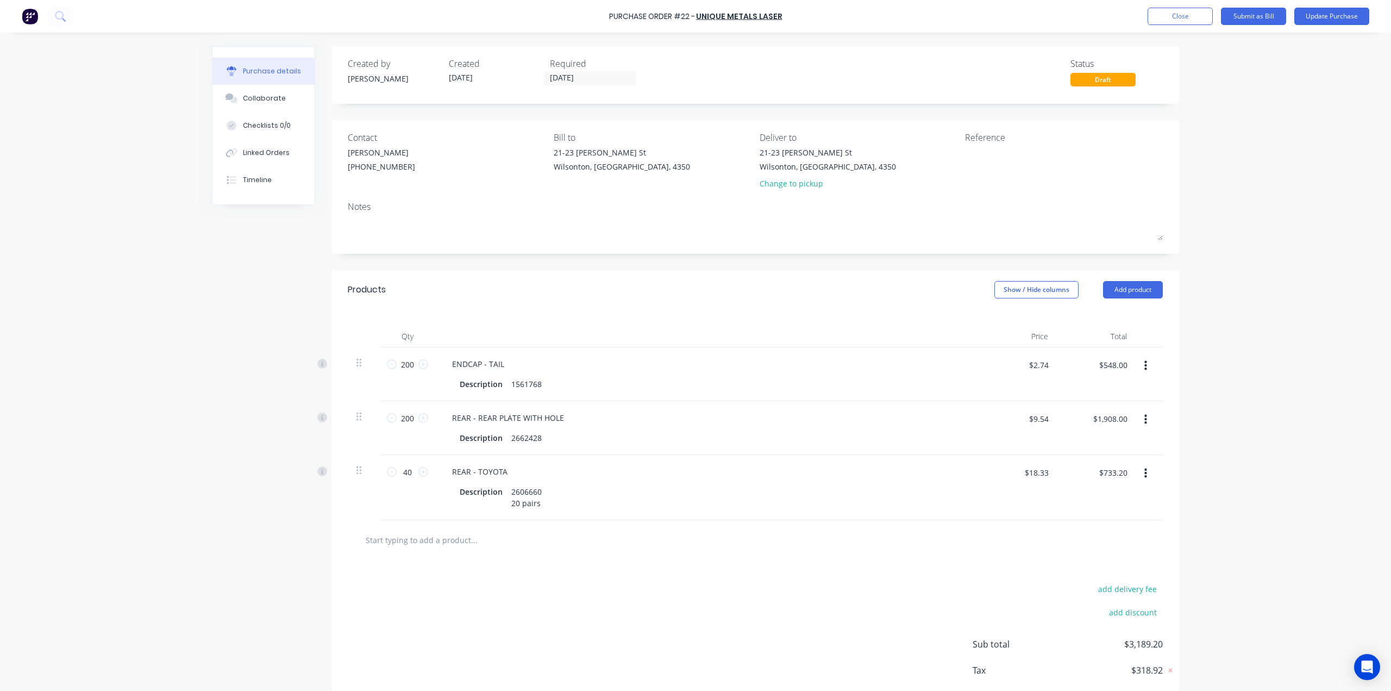
click at [470, 314] on div "Qty Price Total 200 200 ENDCAP - TAIL Description 1561768 $2.74 $2.74 $548.00 $…" at bounding box center [756, 414] width 848 height 211
click at [679, 18] on button "Close" at bounding box center [1180, 16] width 65 height 17
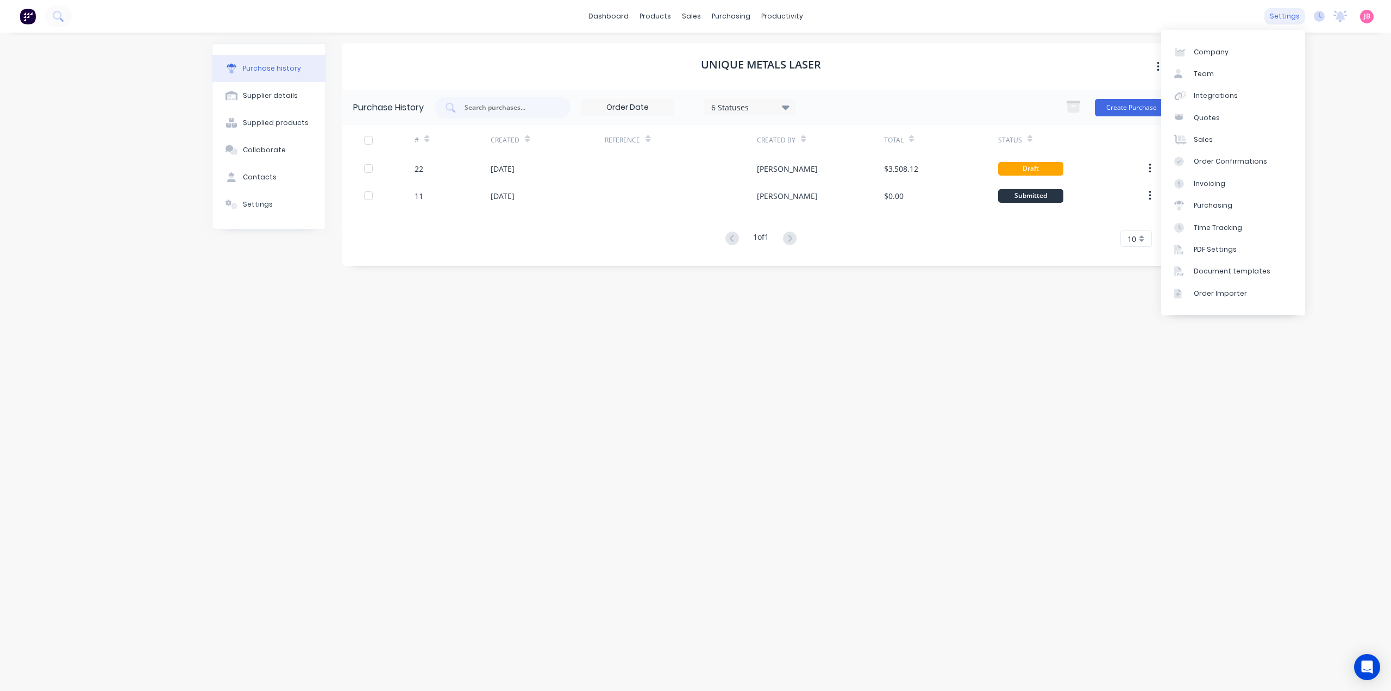
click at [679, 16] on div "settings" at bounding box center [1285, 16] width 41 height 16
click at [679, 89] on link "Integrations" at bounding box center [1233, 96] width 144 height 22
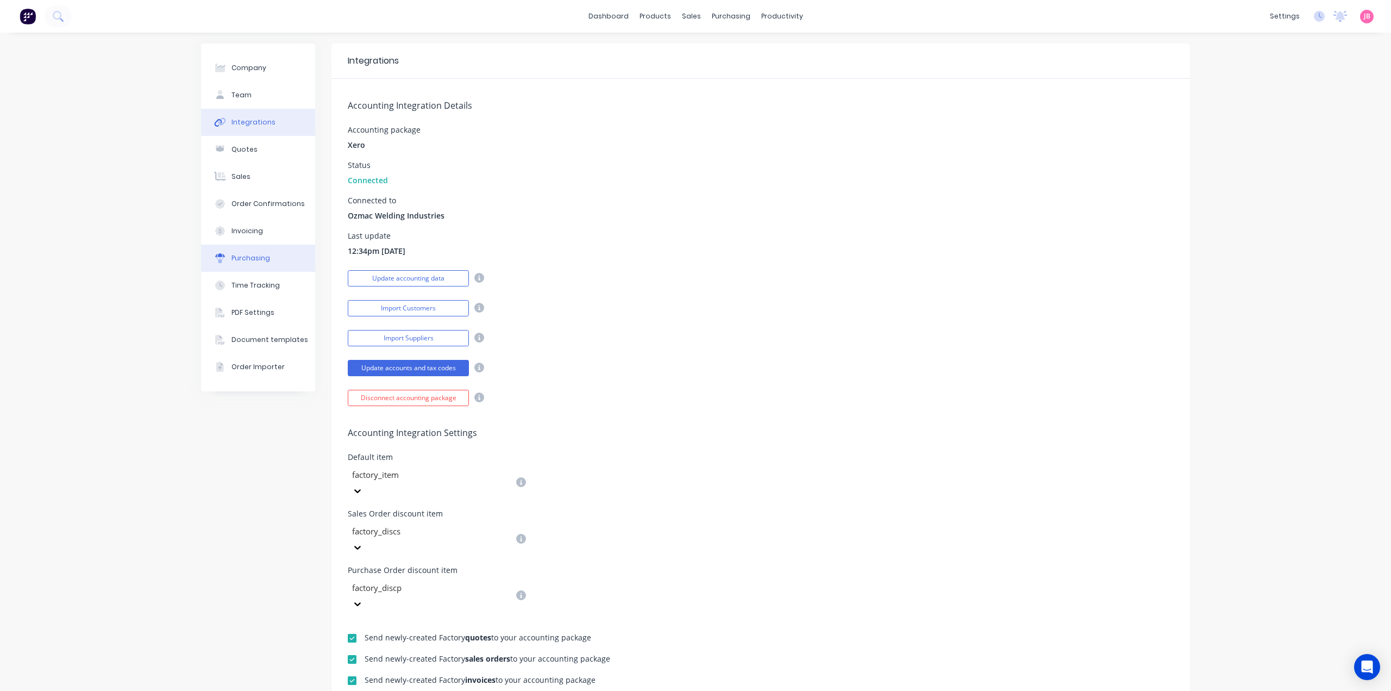
click at [264, 259] on div "Purchasing" at bounding box center [251, 258] width 39 height 10
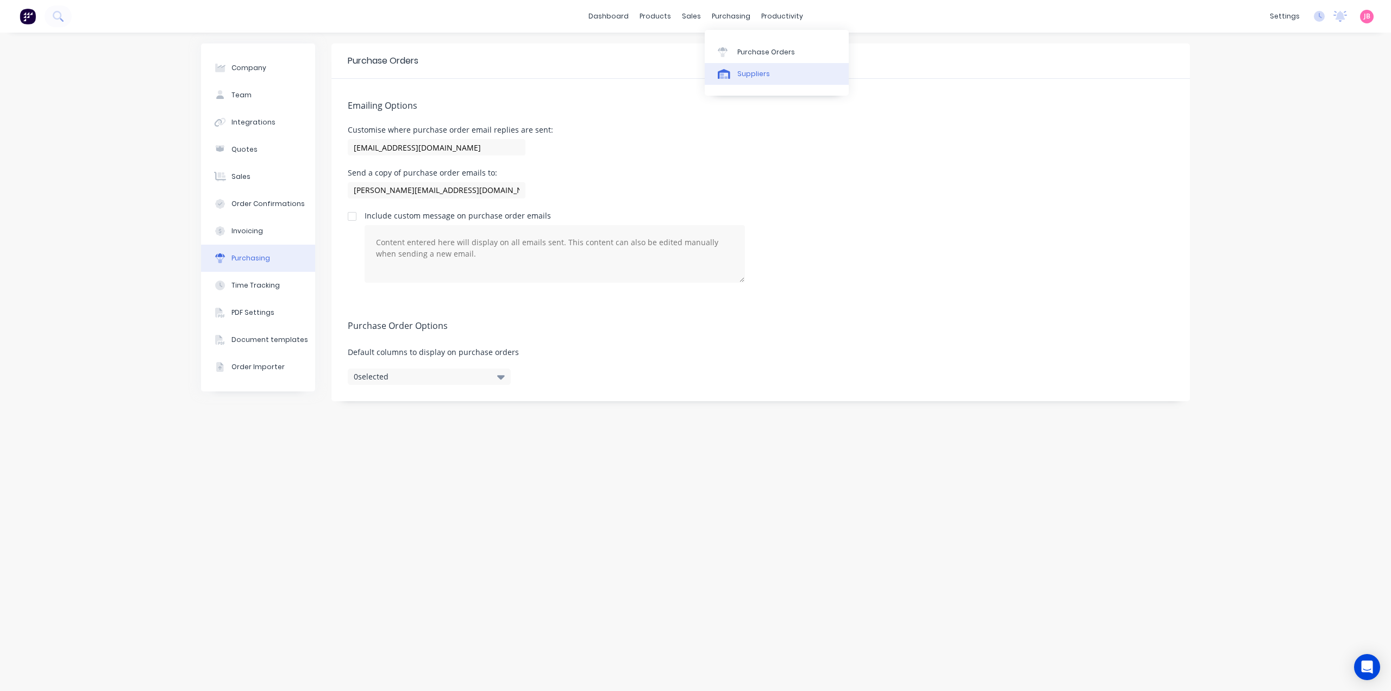
click at [679, 72] on div "Suppliers" at bounding box center [754, 74] width 33 height 10
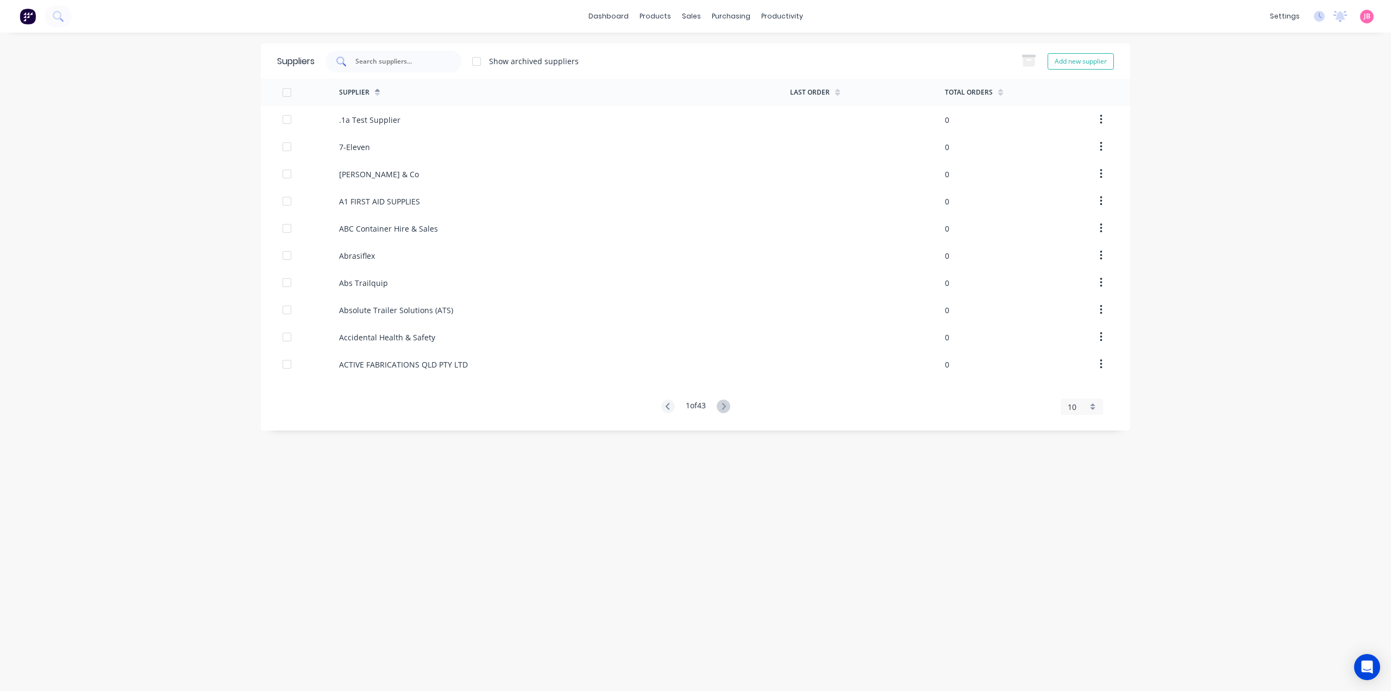
click at [426, 63] on input "text" at bounding box center [399, 61] width 90 height 11
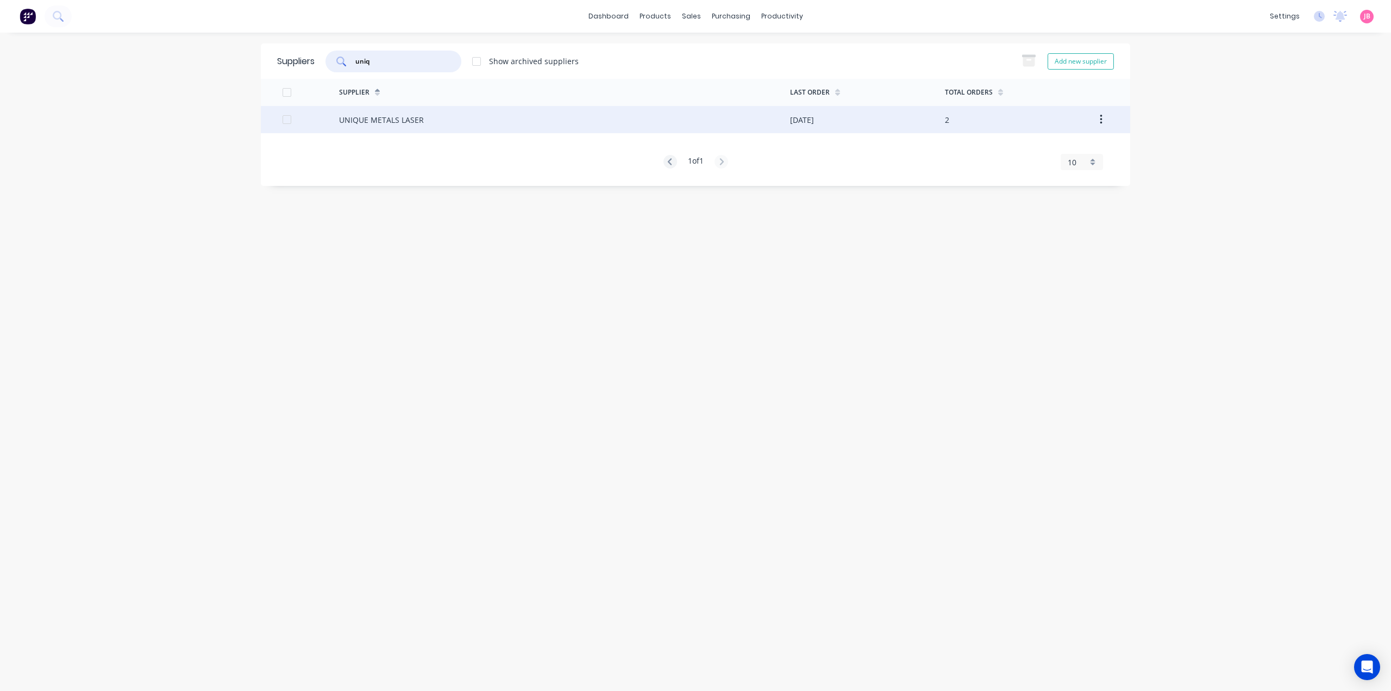
type input "uniq"
click at [403, 118] on div "UNIQUE METALS LASER" at bounding box center [381, 119] width 85 height 11
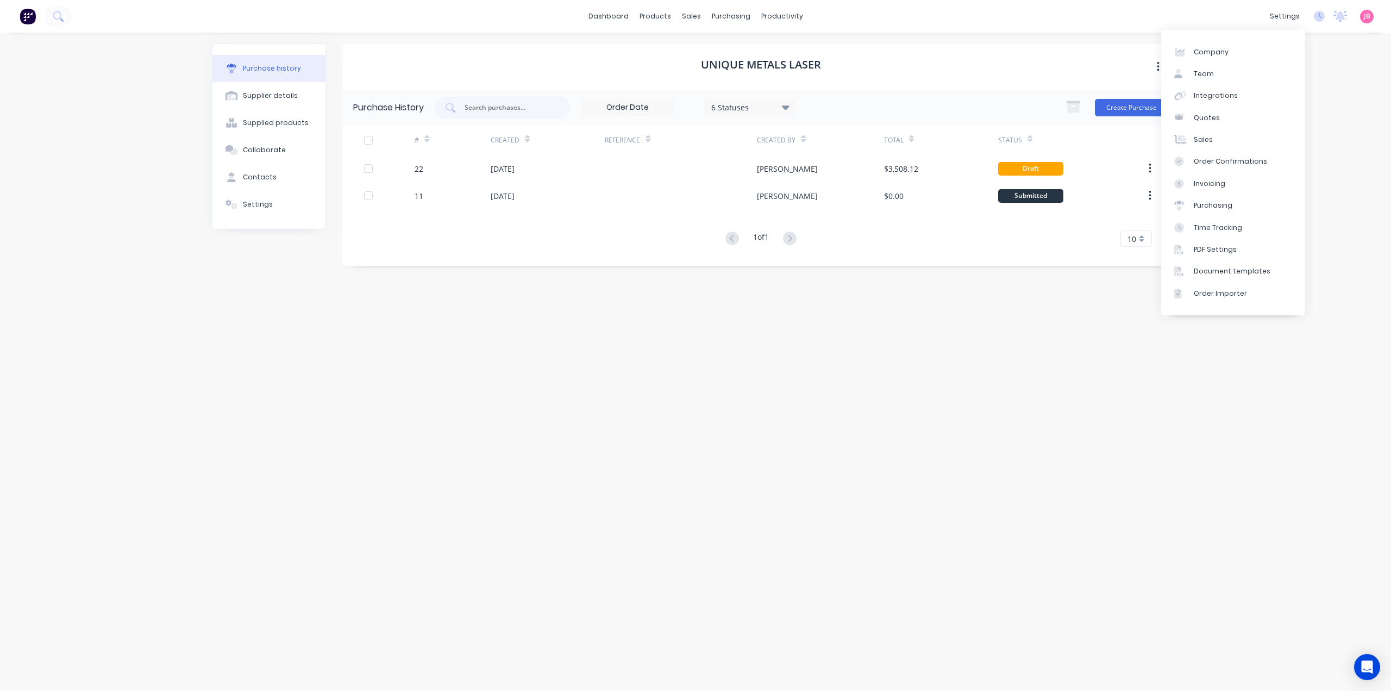
click at [679, 78] on div "UNIQUE METALS LASER" at bounding box center [760, 66] width 837 height 46
click at [229, 207] on icon at bounding box center [232, 204] width 13 height 10
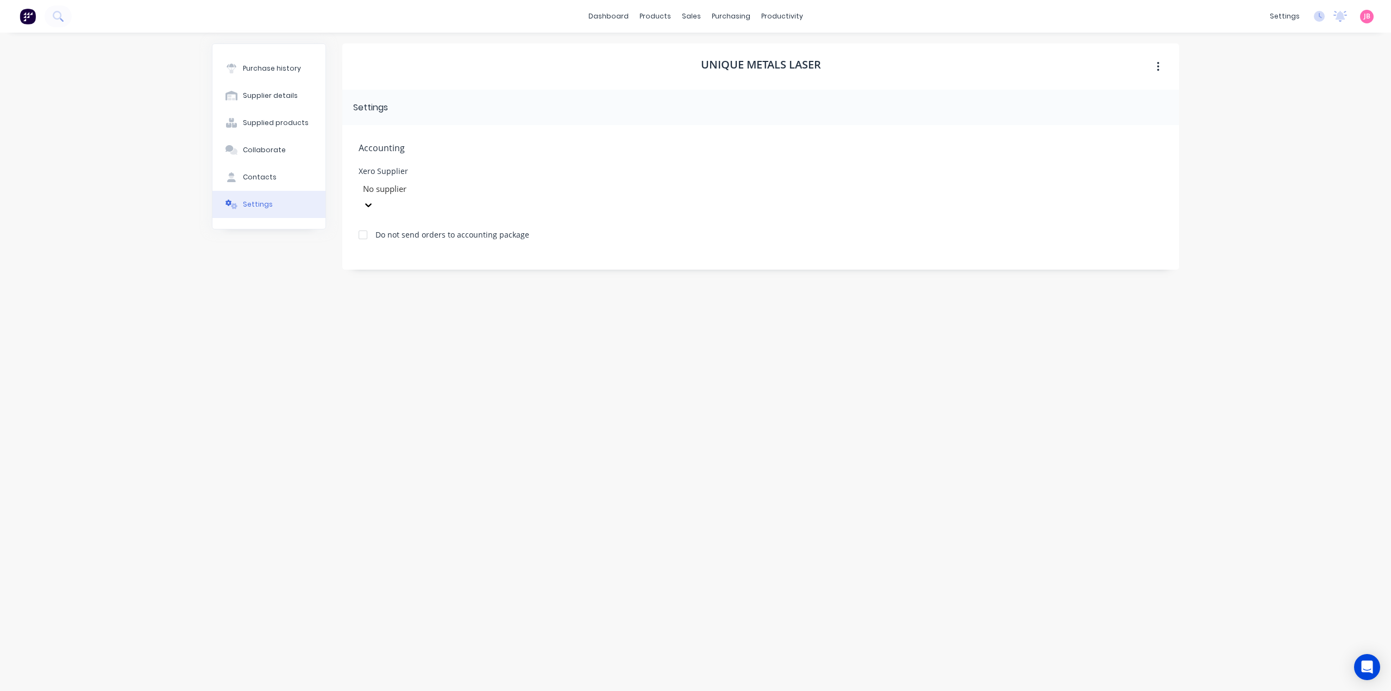
click at [465, 189] on div at bounding box center [440, 189] width 157 height 14
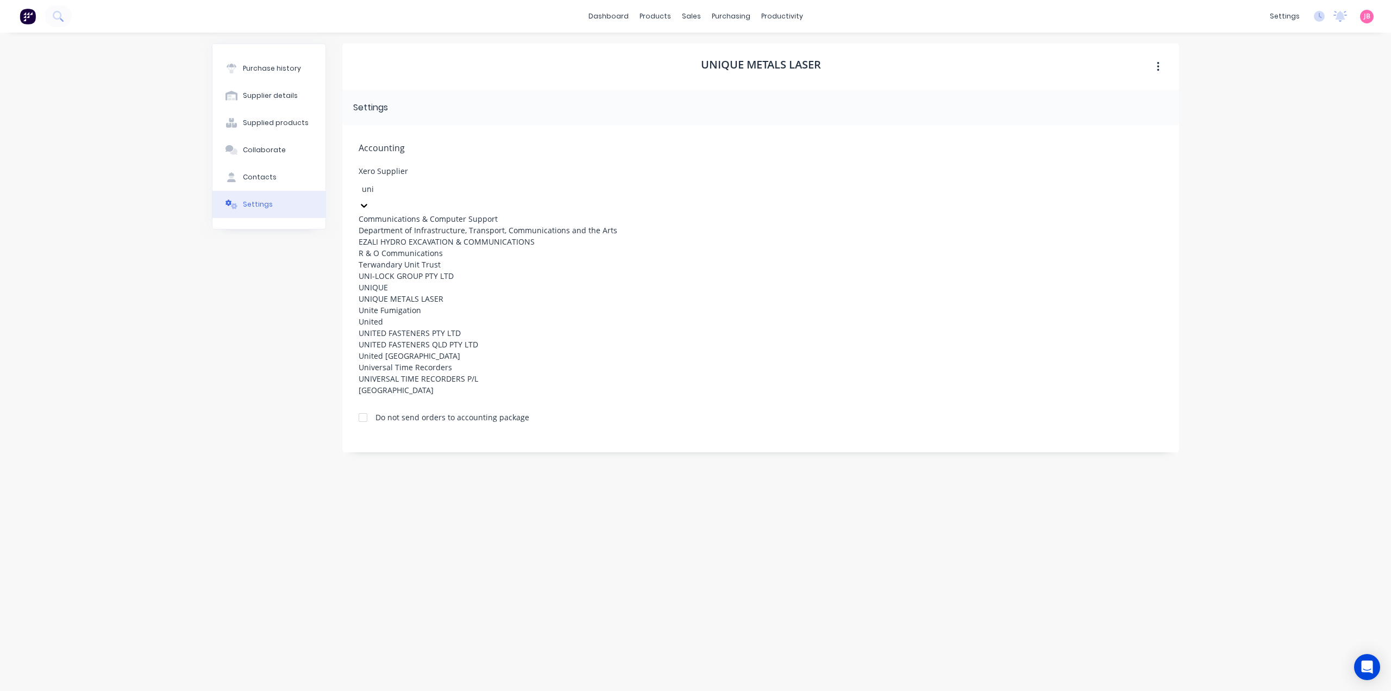
type input "uniq"
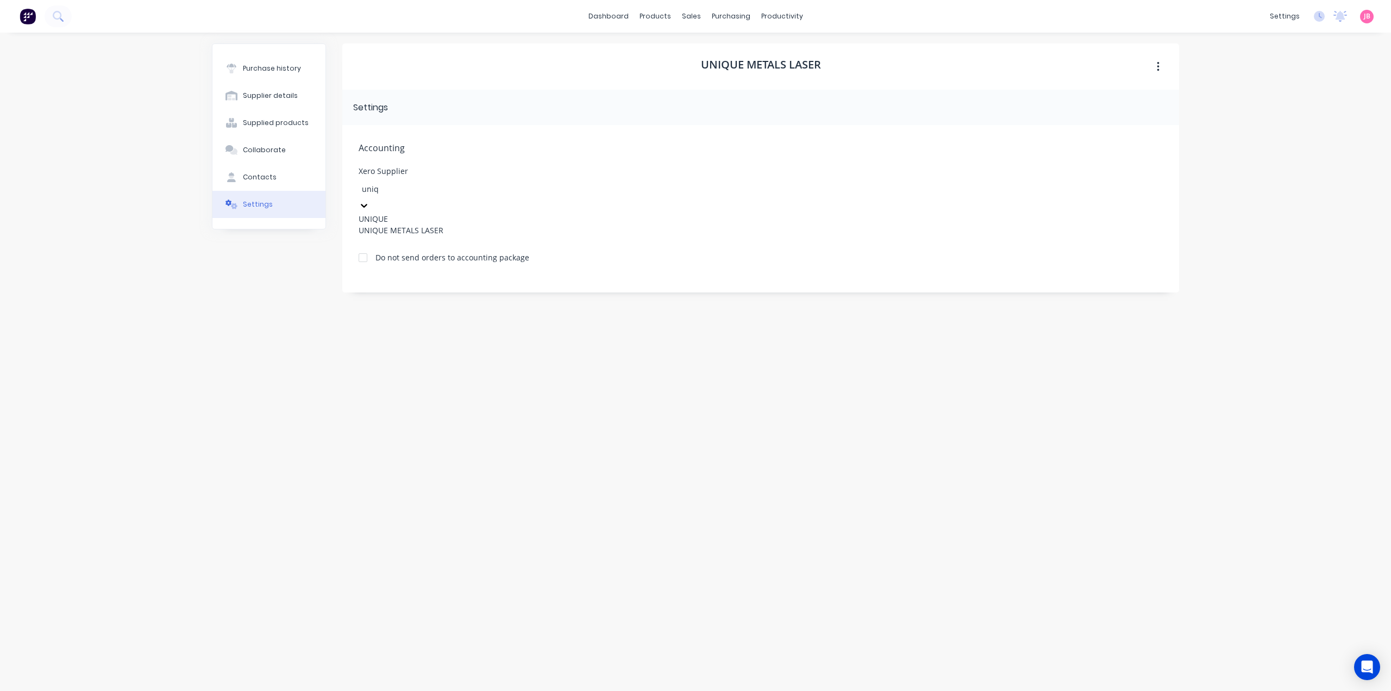
click at [440, 229] on div "UNIQUE METALS LASER" at bounding box center [440, 229] width 163 height 11
drag, startPoint x: 780, startPoint y: 184, endPoint x: 764, endPoint y: 173, distance: 19.1
click at [679, 184] on div "Xero Supplier option UNIQUE METALS LASER, selected. UNIQUE METALS LASER" at bounding box center [761, 190] width 804 height 46
click at [679, 70] on div "dashboard products sales purchasing productivity dashboard products Product Cat…" at bounding box center [695, 345] width 1391 height 691
click at [679, 54] on div "Purchase Orders" at bounding box center [767, 52] width 58 height 10
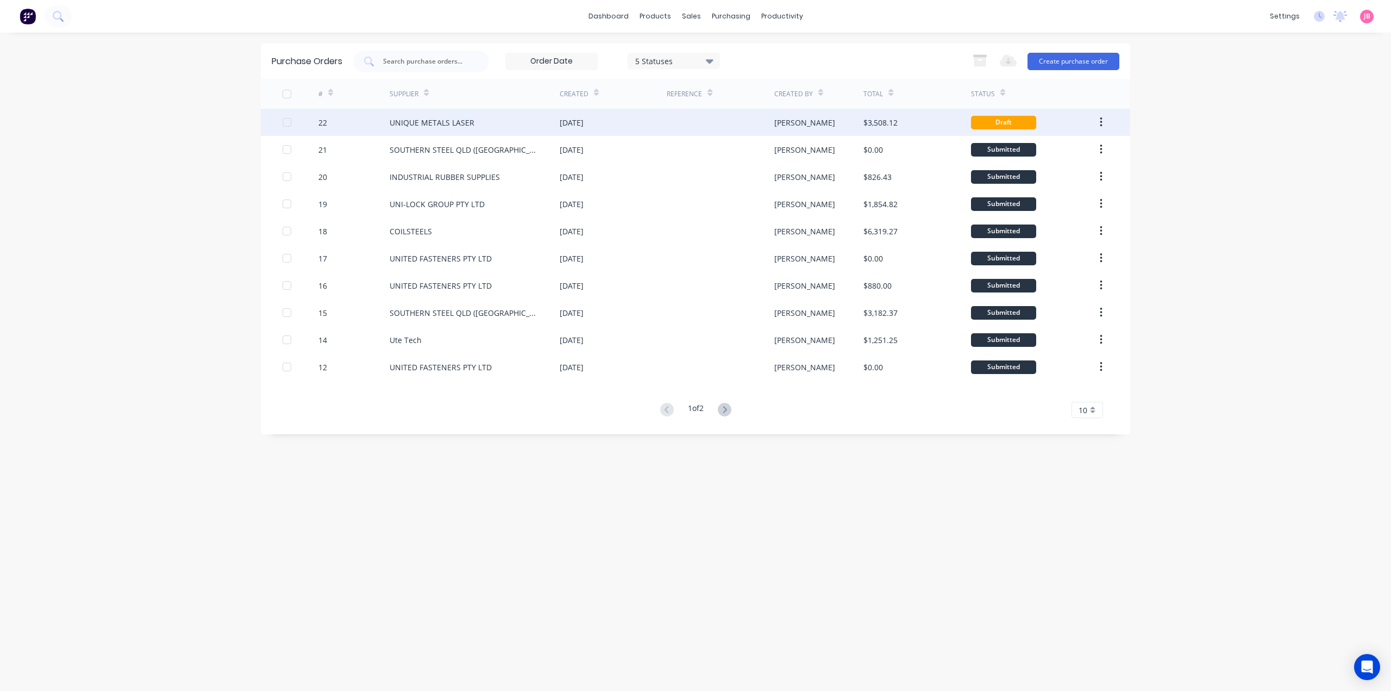
click at [679, 119] on div at bounding box center [720, 122] width 107 height 27
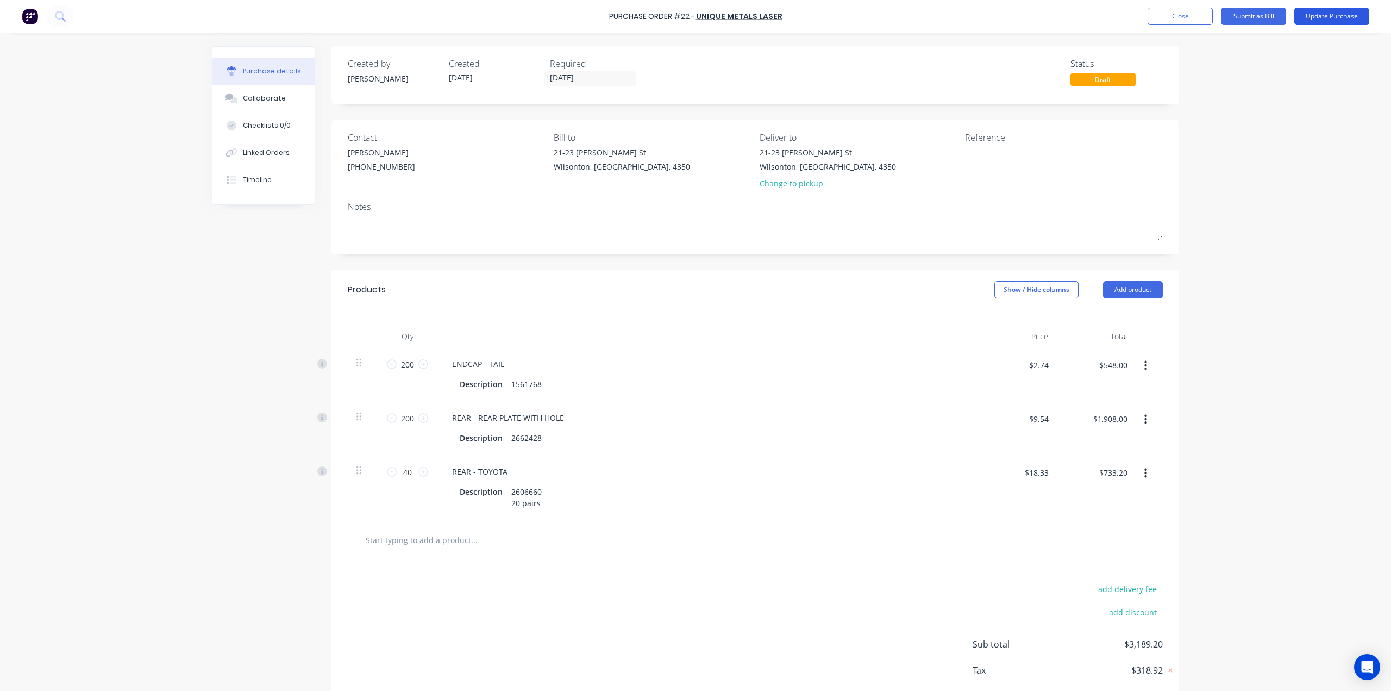
click at [679, 15] on button "Update Purchase" at bounding box center [1332, 16] width 75 height 17
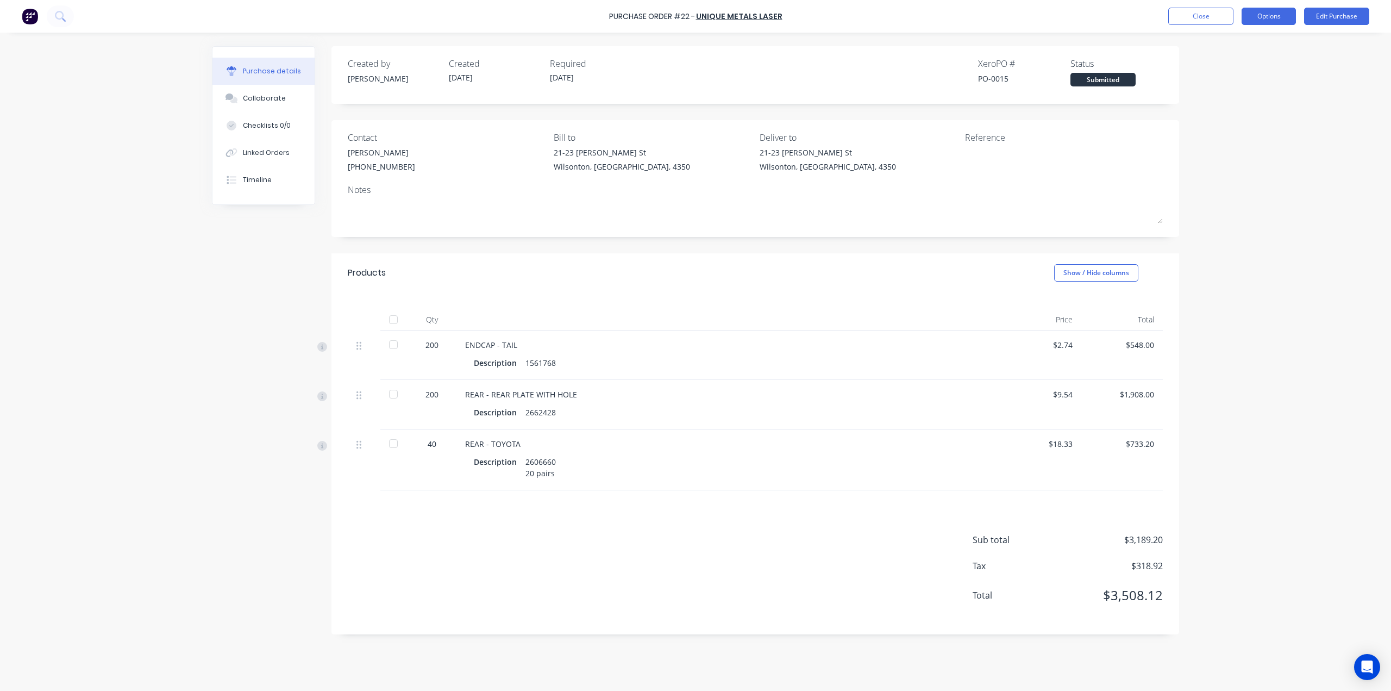
click at [679, 21] on button "Options" at bounding box center [1269, 16] width 54 height 17
click at [679, 51] on div "Print / Email" at bounding box center [1245, 44] width 84 height 16
click at [679, 88] on div "Without pricing" at bounding box center [1245, 88] width 84 height 16
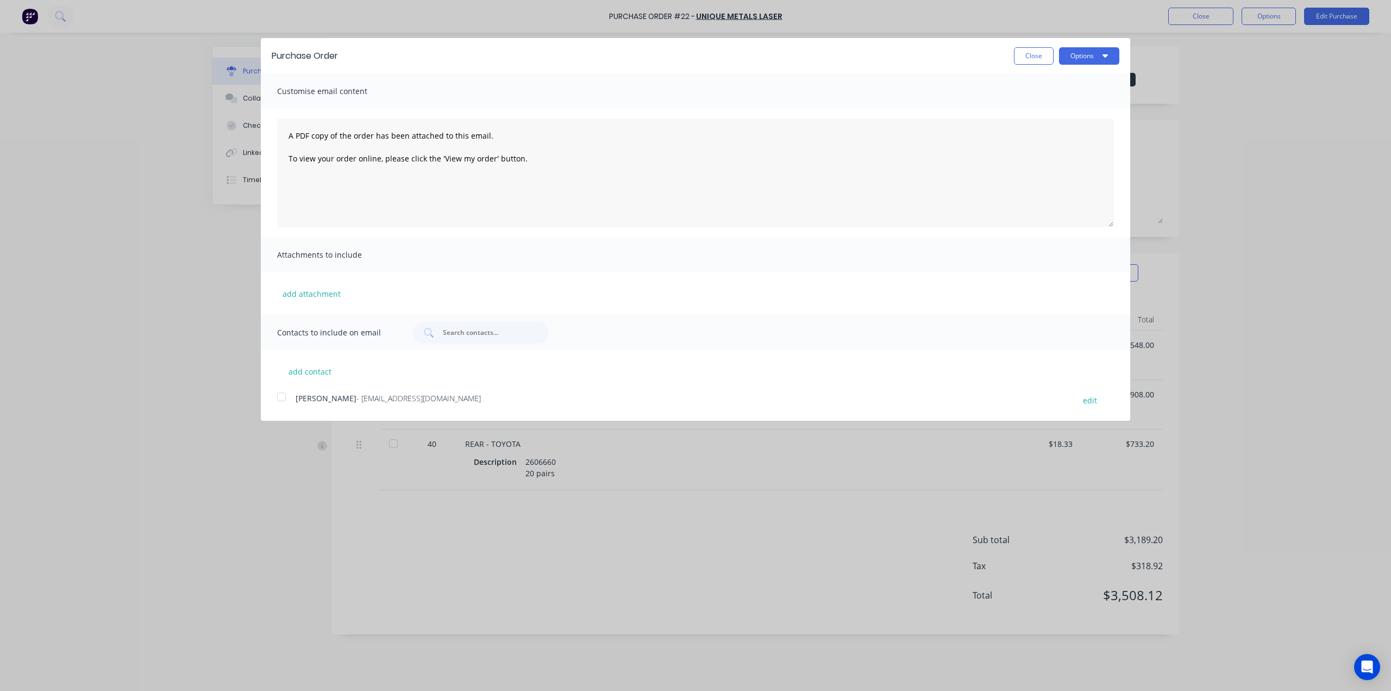
click at [286, 397] on div at bounding box center [282, 397] width 22 height 22
click at [679, 58] on button "Options" at bounding box center [1089, 55] width 60 height 17
click at [679, 105] on div "Email" at bounding box center [1068, 105] width 84 height 16
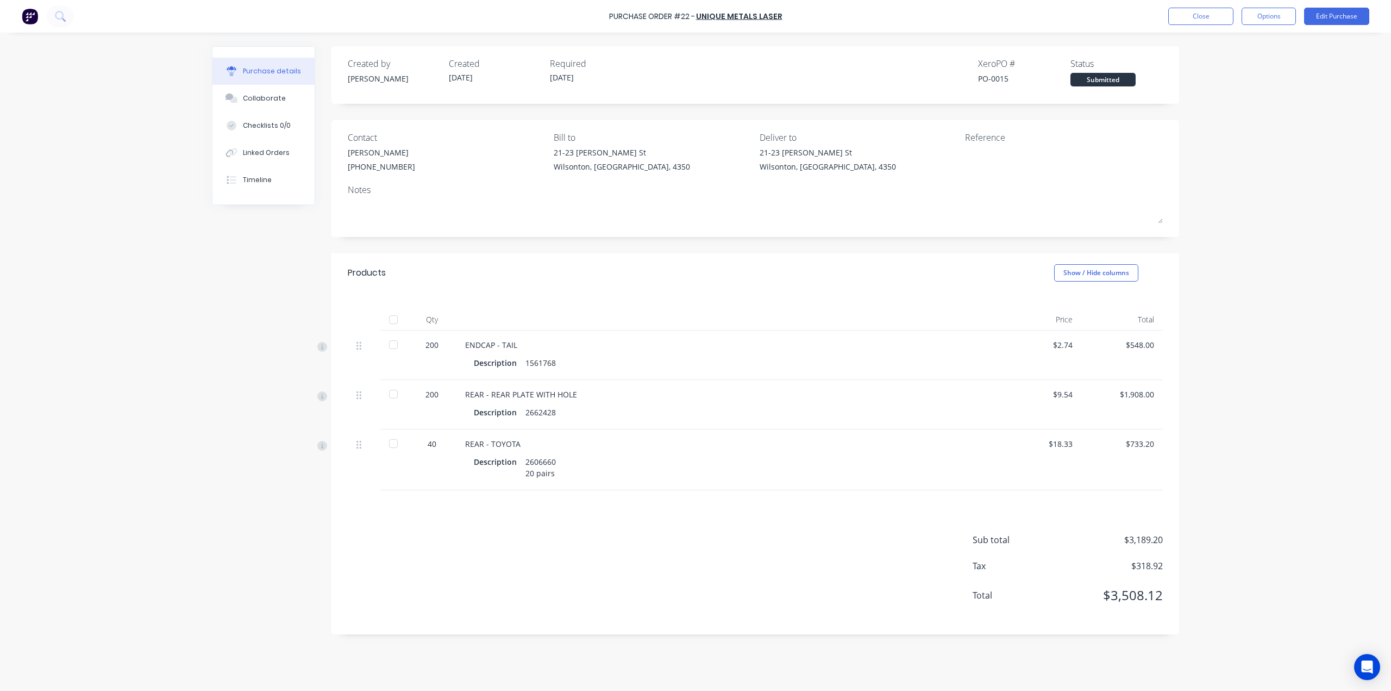
click at [29, 18] on img at bounding box center [30, 16] width 16 height 16
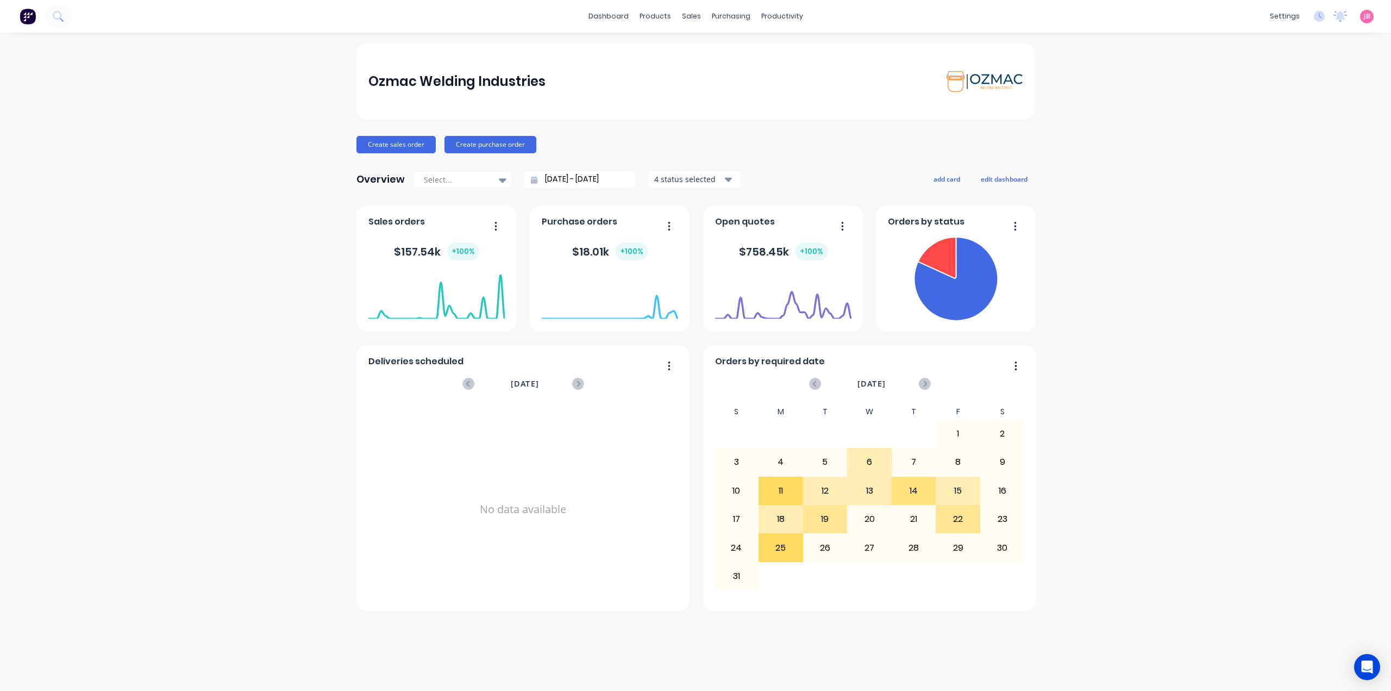
click at [653, 263] on div "$ 18.01k + 100 %" at bounding box center [610, 251] width 136 height 33
click at [620, 305] on foreignobject at bounding box center [610, 296] width 136 height 46
click at [740, 51] on div "Purchase Orders" at bounding box center [767, 52] width 58 height 10
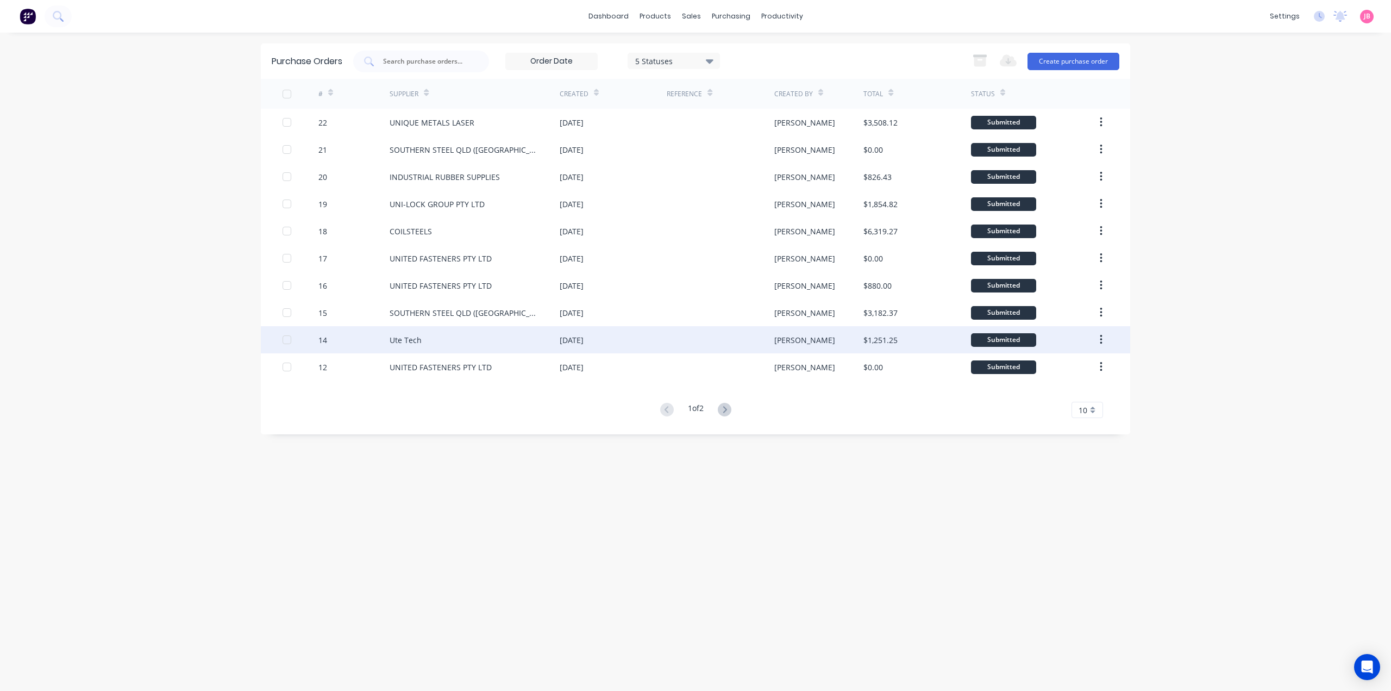
click at [289, 340] on div at bounding box center [287, 340] width 22 height 22
click at [997, 336] on div "Submitted" at bounding box center [1003, 340] width 65 height 14
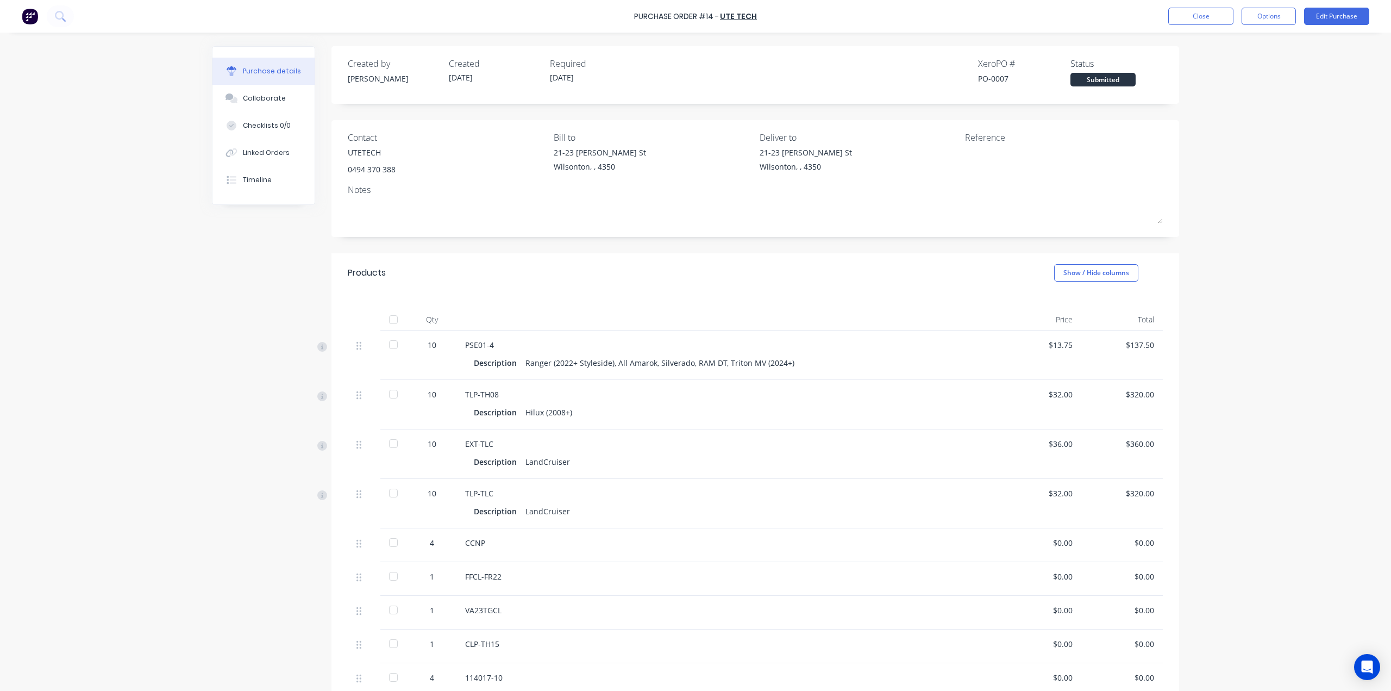
click at [1113, 82] on div "Submitted" at bounding box center [1103, 80] width 65 height 14
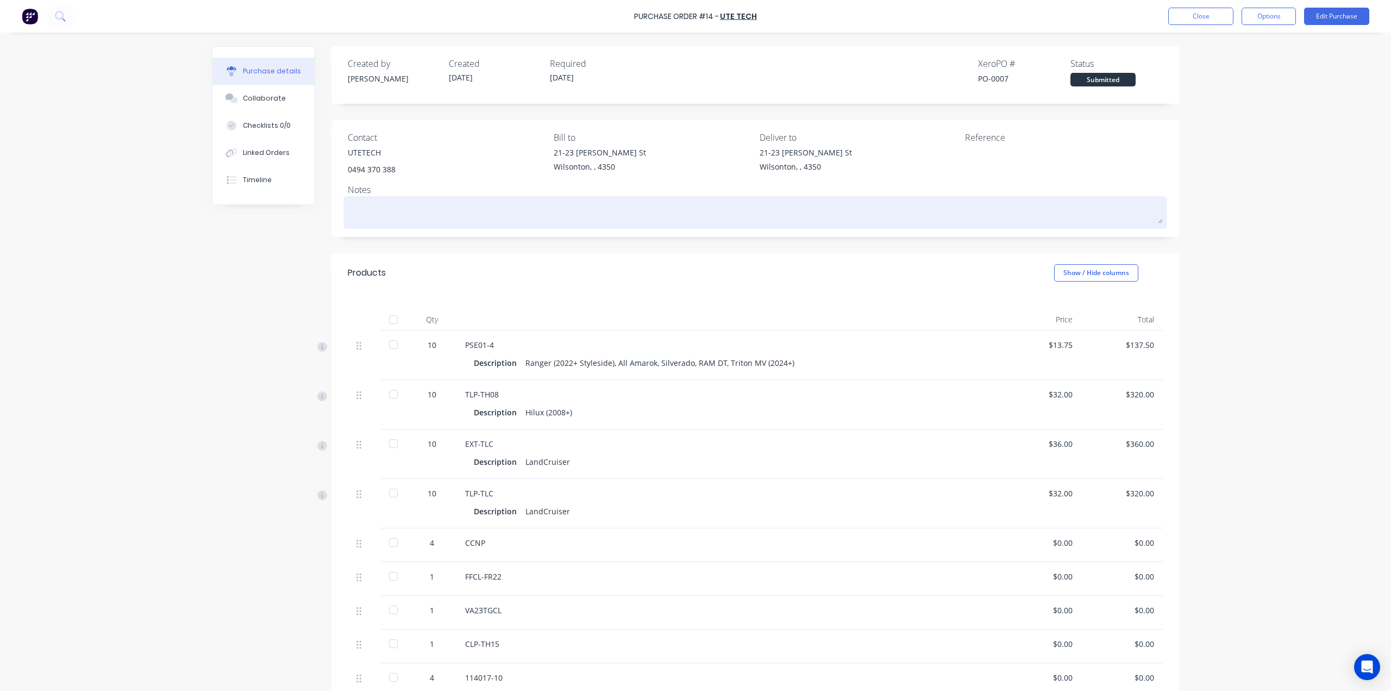
click at [1102, 199] on div at bounding box center [755, 212] width 815 height 27
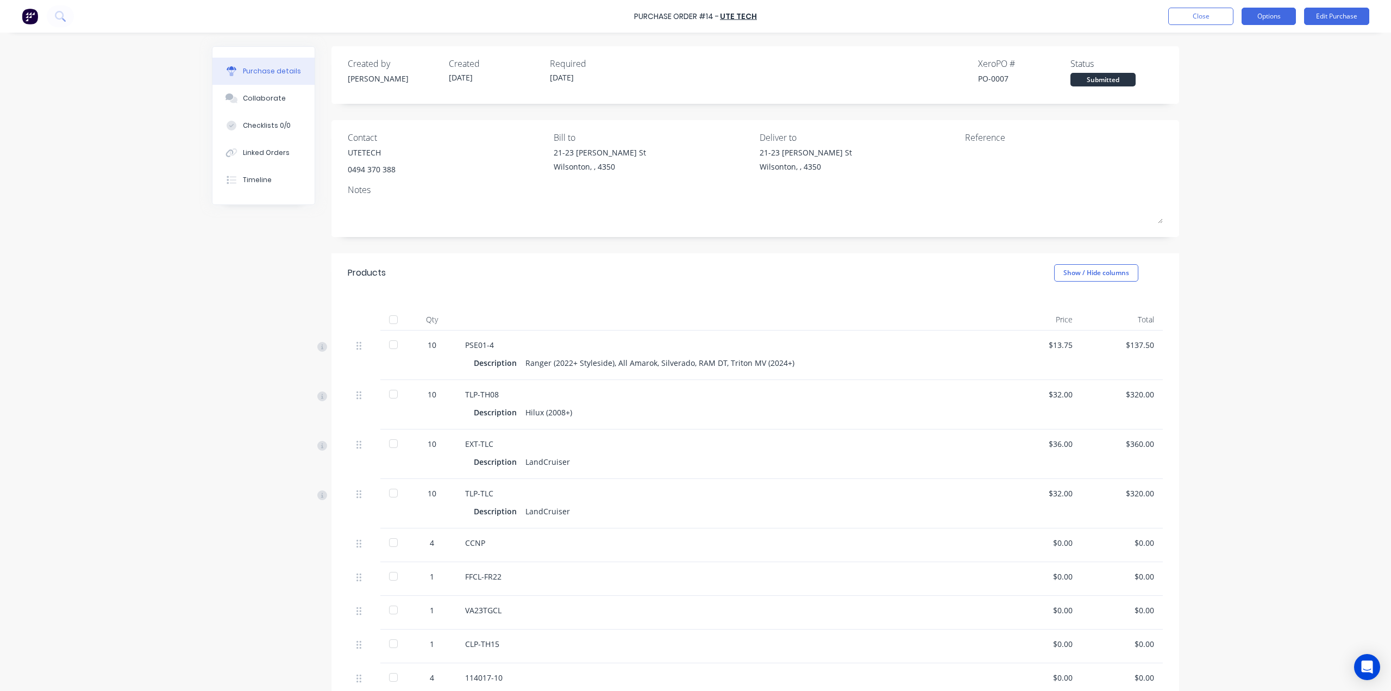
click at [1275, 18] on button "Options" at bounding box center [1269, 16] width 54 height 17
click at [1341, 80] on div "Purchase Order #14 - Ute Tech Close Options Edit Purchase Purchase details Coll…" at bounding box center [695, 345] width 1391 height 691
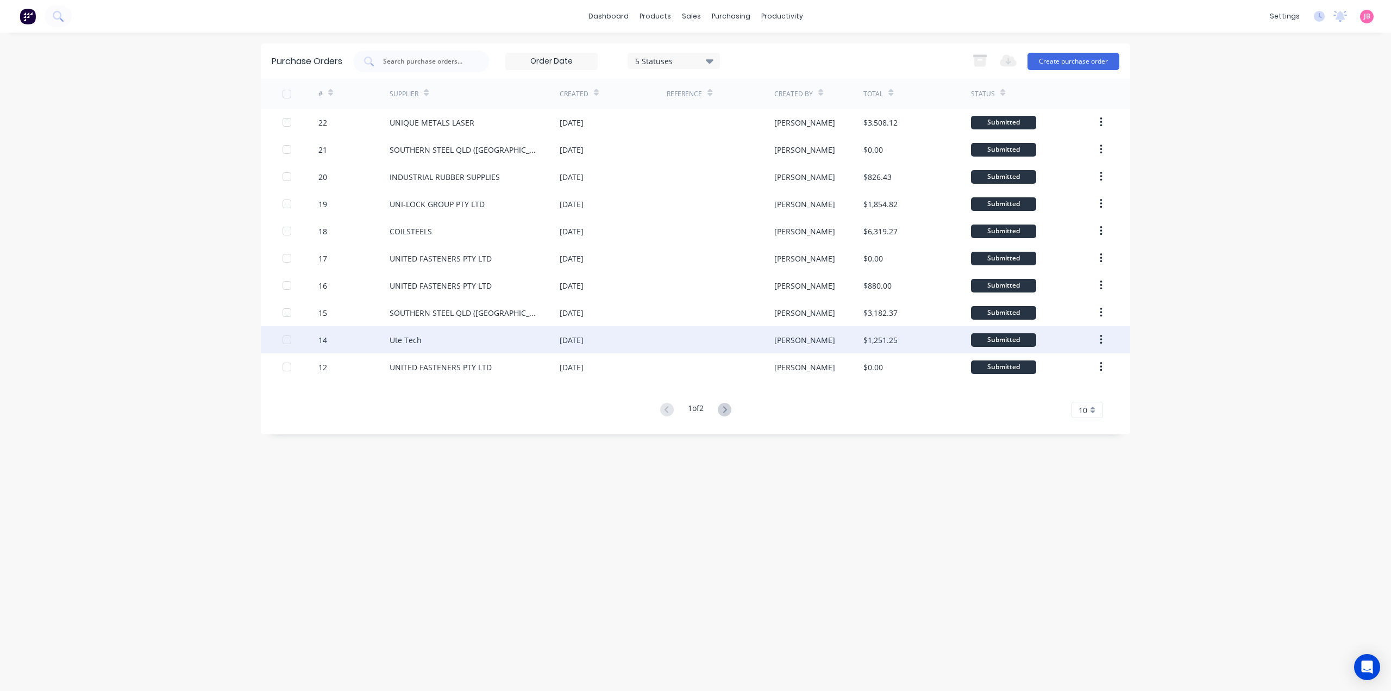
click at [289, 342] on div at bounding box center [287, 340] width 22 height 22
click at [1108, 341] on button "button" at bounding box center [1102, 340] width 26 height 20
click at [892, 65] on div "5 Statuses 5 Statuses Export to Excel (XLSX) Create purchase order" at bounding box center [736, 62] width 766 height 22
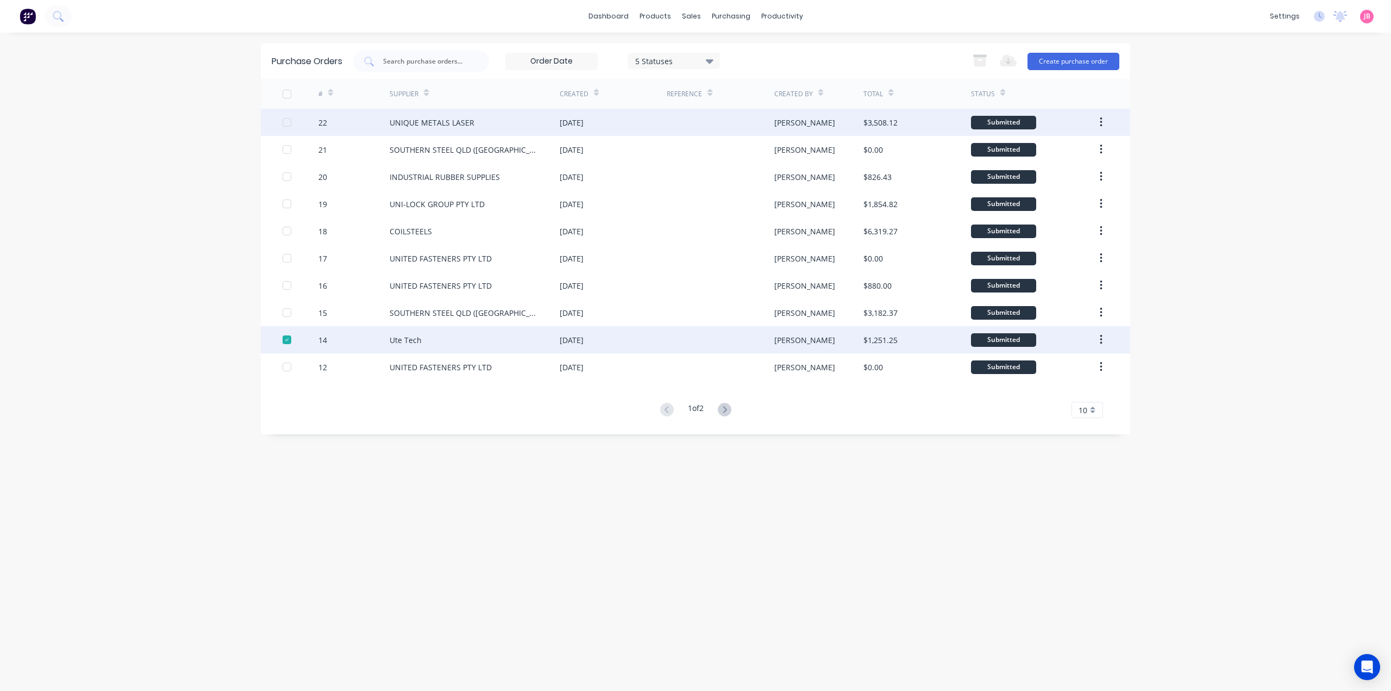
click at [993, 120] on div "Submitted" at bounding box center [1003, 123] width 65 height 14
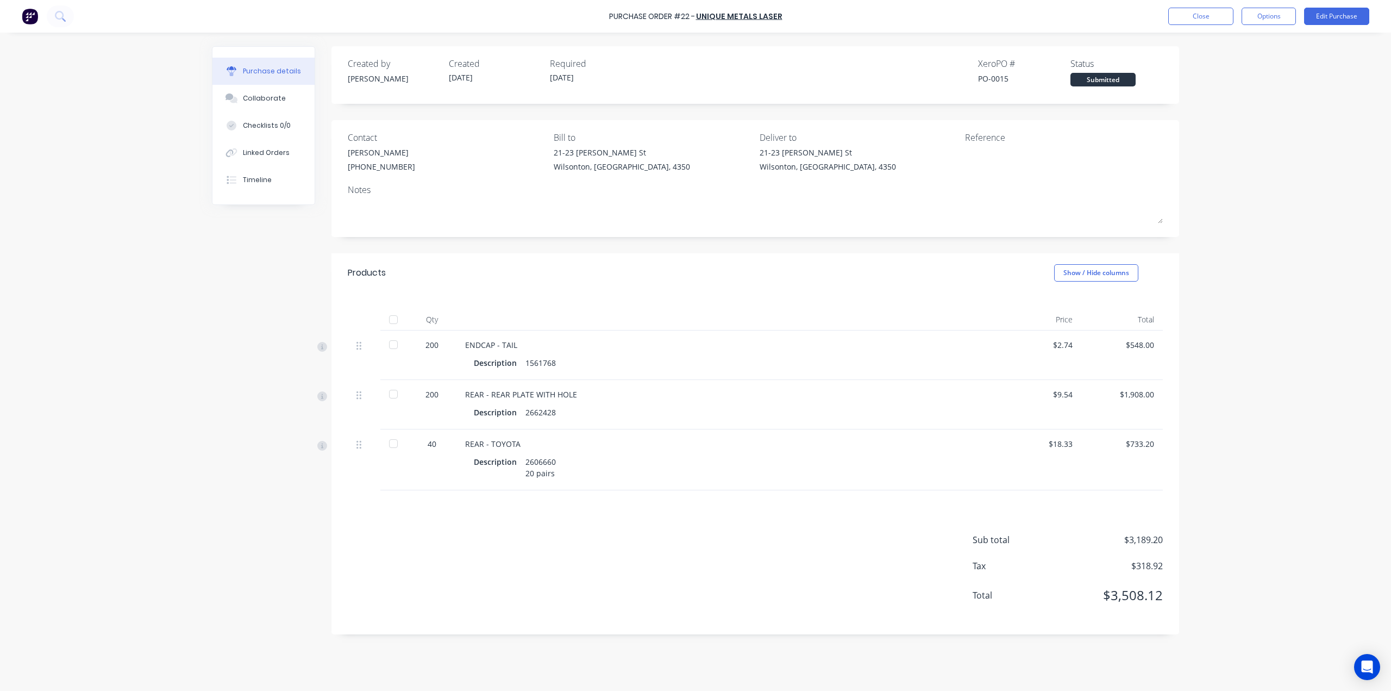
click at [1096, 70] on div "Status" at bounding box center [1117, 63] width 92 height 13
click at [1099, 76] on div "Submitted" at bounding box center [1103, 80] width 65 height 14
click at [1277, 12] on button "Options" at bounding box center [1269, 16] width 54 height 17
click at [1228, 223] on div "Purchase Order #22 - UNIQUE METALS LASER Close Options Edit Purchase Purchase d…" at bounding box center [695, 345] width 1391 height 691
click at [216, 324] on div "Created by Jason Created 26/08/25 Required 26/08/25 Xero PO # PO-0015 Status Su…" at bounding box center [695, 359] width 967 height 626
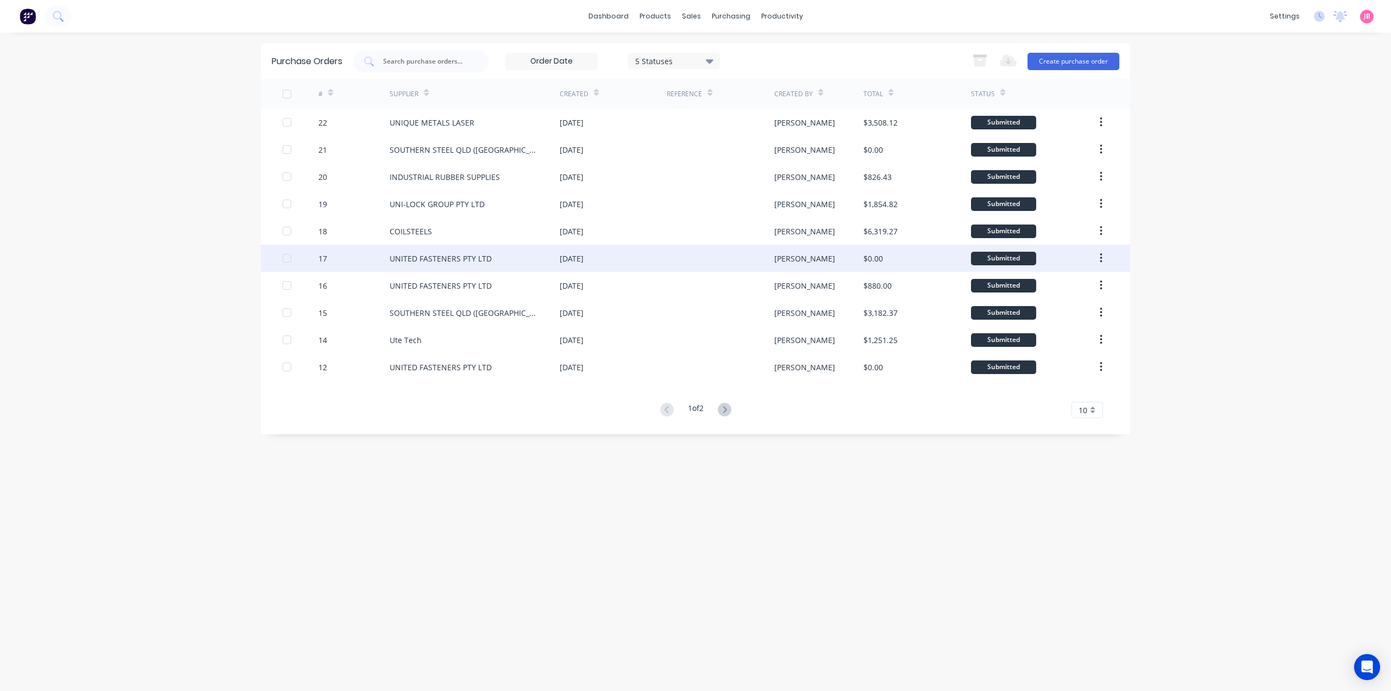
click at [501, 253] on div "UNITED FASTENERS PTY LTD" at bounding box center [475, 258] width 170 height 27
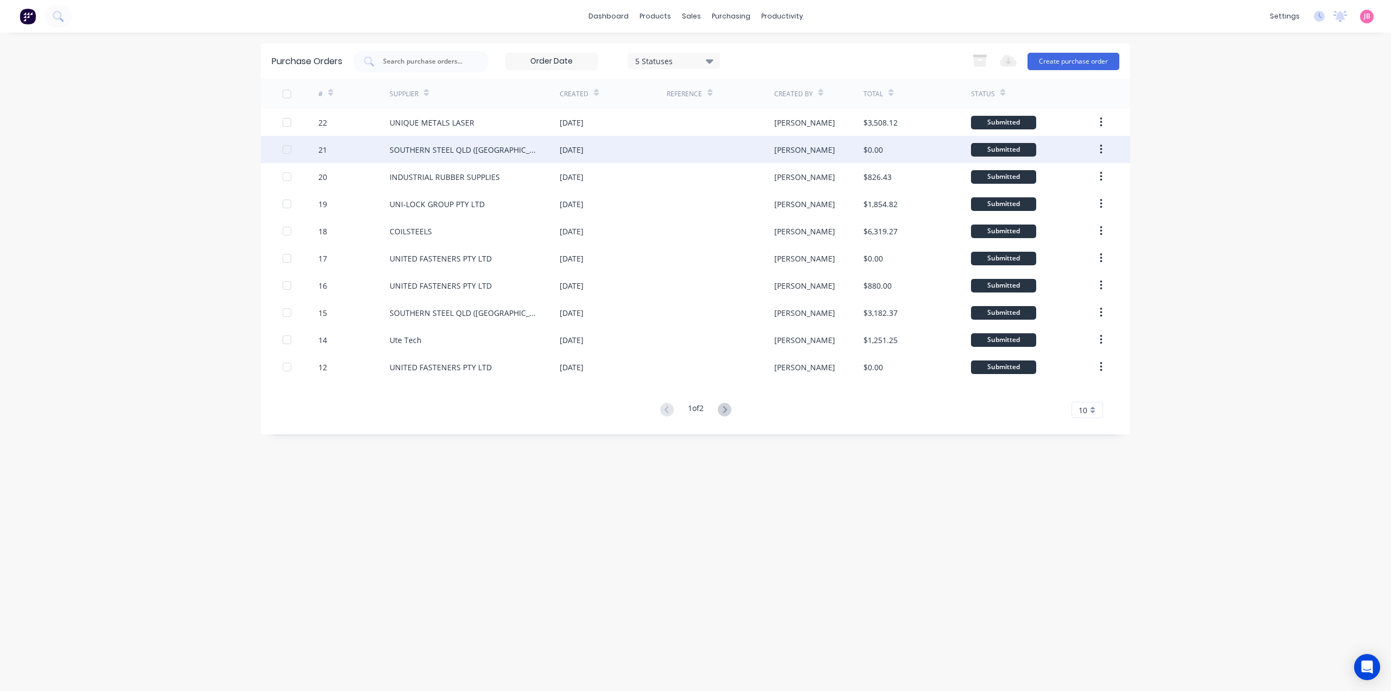
click at [511, 158] on div "SOUTHERN STEEL QLD ([GEOGRAPHIC_DATA])" at bounding box center [475, 149] width 170 height 27
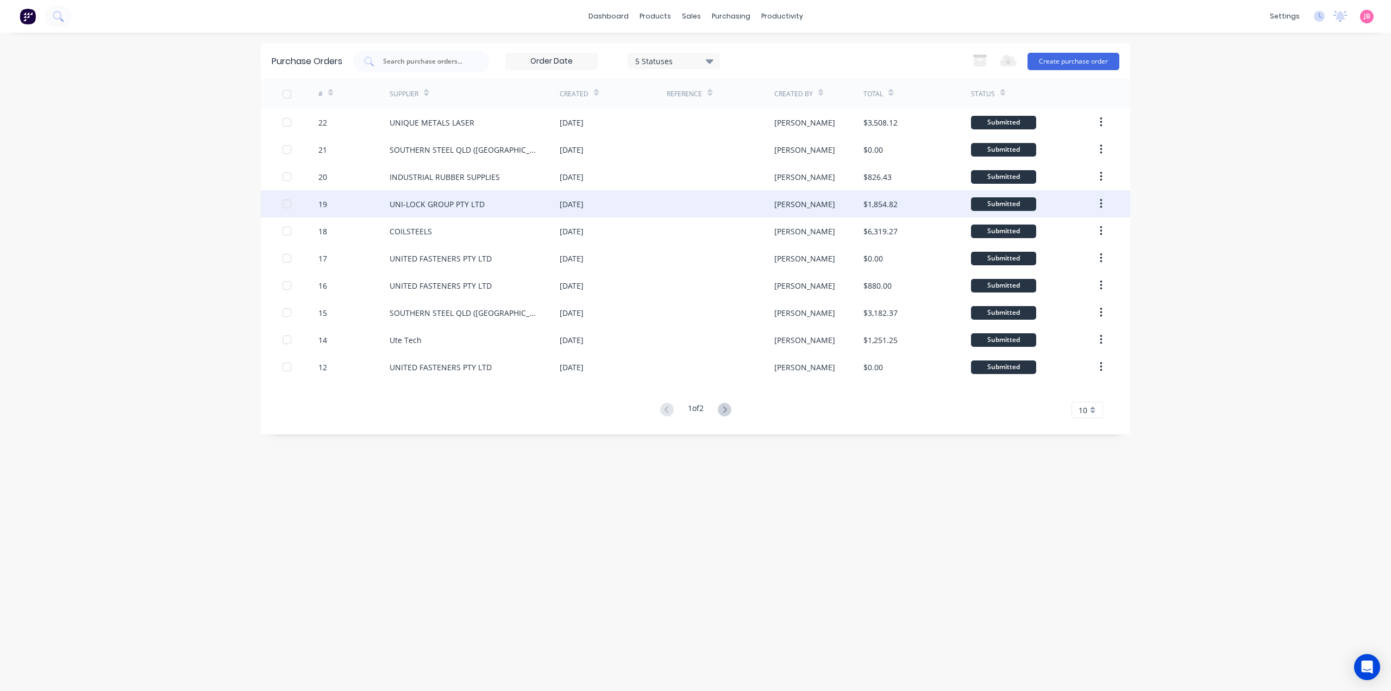
click at [479, 202] on div "UNI-LOCK GROUP PTY LTD" at bounding box center [437, 203] width 95 height 11
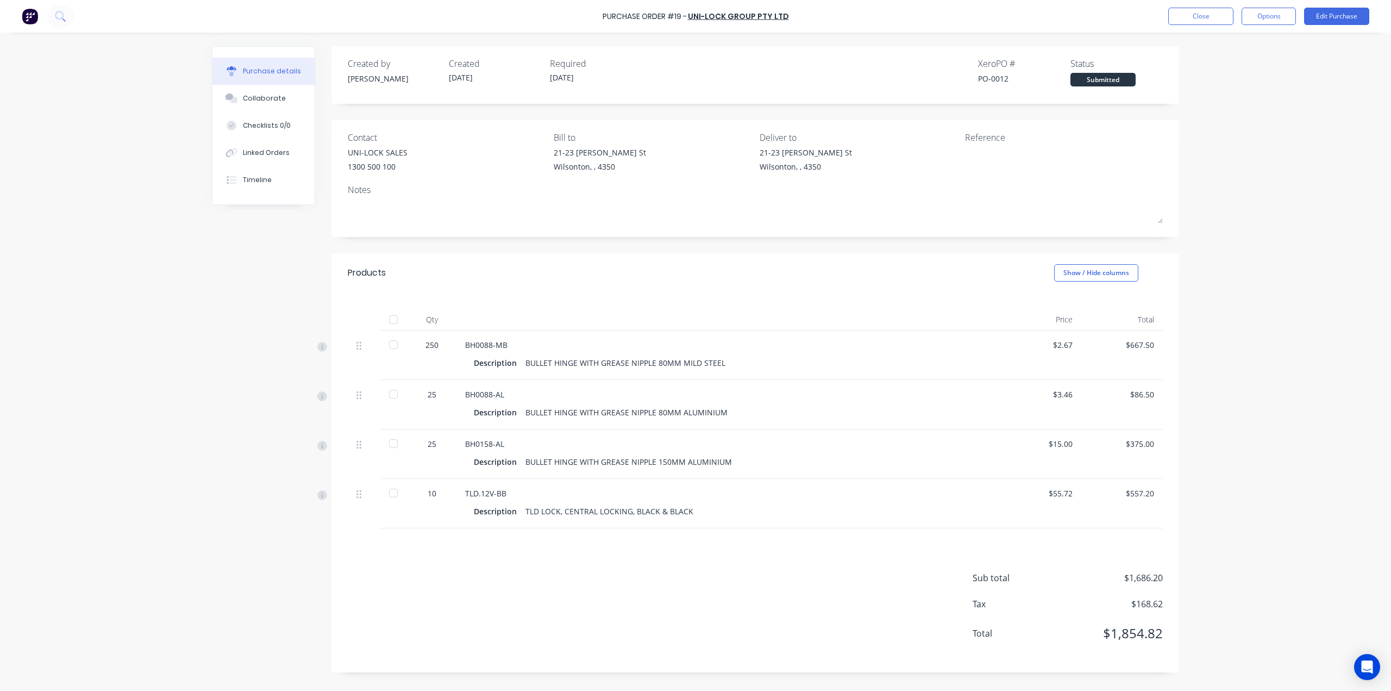
click at [268, 282] on div "Created by Jason Created 25/08/25 Required 25/08/25 Xero PO # PO-0012 Status Su…" at bounding box center [695, 359] width 967 height 626
click at [1277, 241] on div "Purchase Order #19 - UNI-LOCK GROUP PTY LTD Close Options Edit Purchase Purchas…" at bounding box center [695, 345] width 1391 height 691
click at [227, 442] on div "Created by Jason Created 25/08/25 Required 25/08/25 Xero PO # PO-0012 Status Su…" at bounding box center [695, 359] width 967 height 626
click at [30, 29] on div "Purchase Order #19 - UNI-LOCK GROUP PTY LTD Close Options Edit Purchase" at bounding box center [695, 16] width 1391 height 33
click at [31, 11] on img at bounding box center [30, 16] width 16 height 16
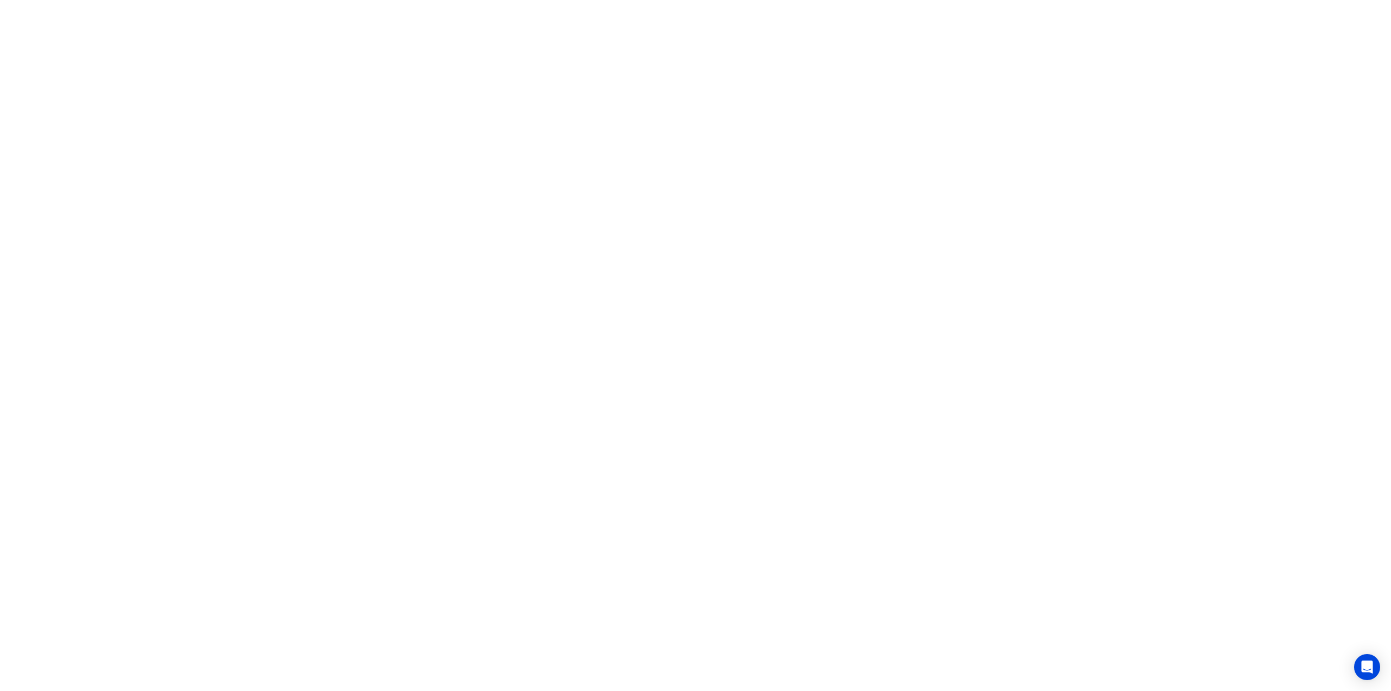
click at [638, 0] on html "x" at bounding box center [695, 0] width 1391 height 0
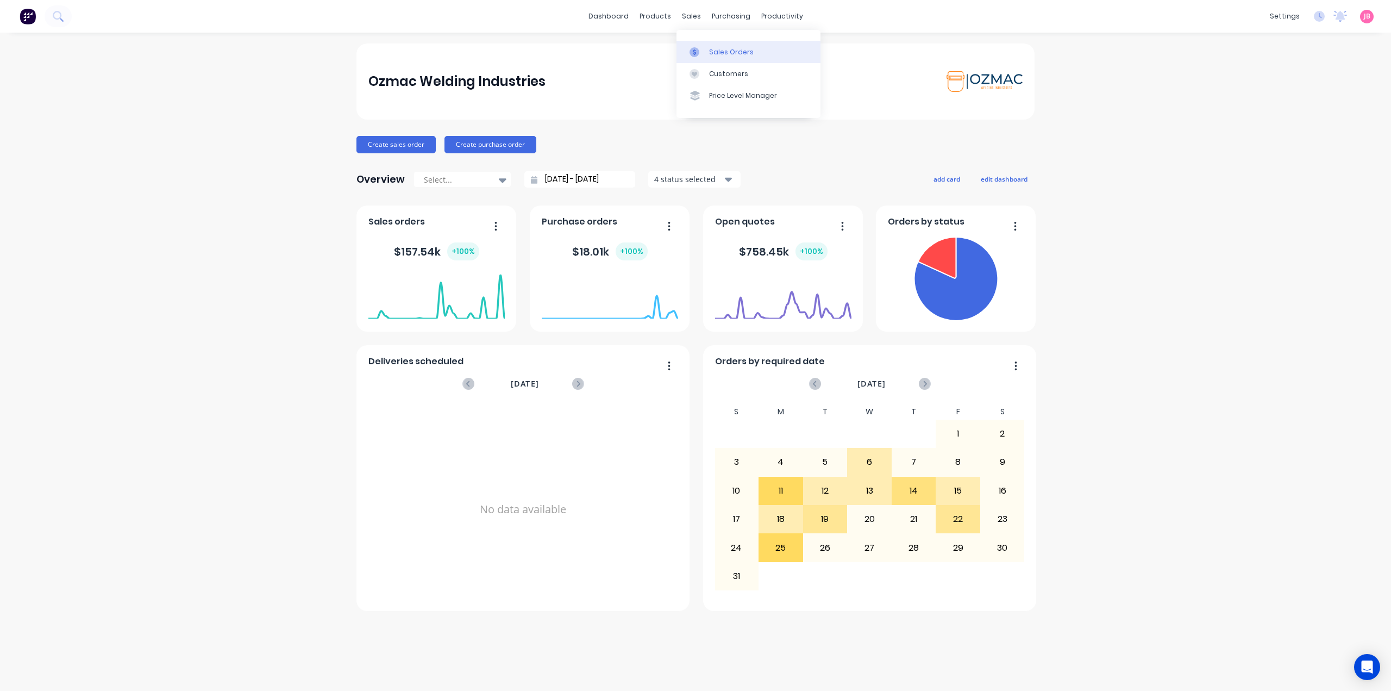
click at [717, 49] on div "Sales Orders" at bounding box center [731, 52] width 45 height 10
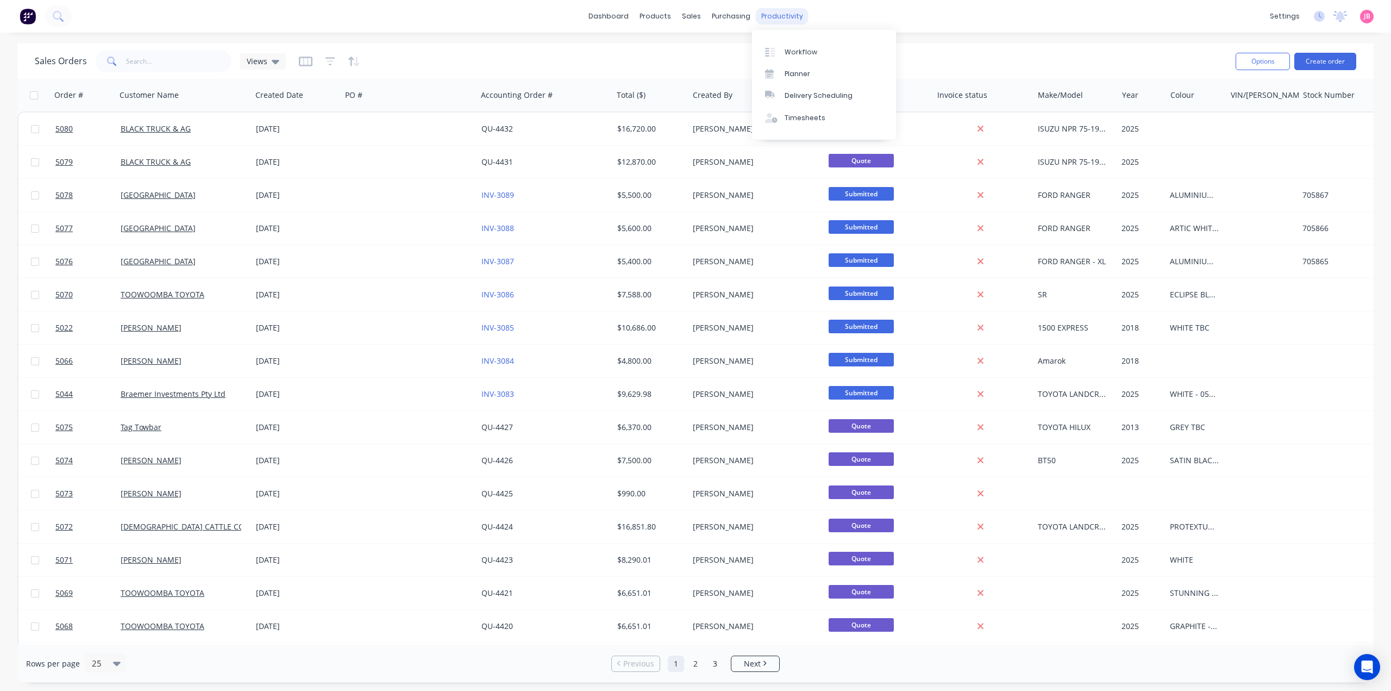
click at [768, 16] on div "productivity" at bounding box center [782, 16] width 53 height 16
click at [795, 60] on link "Workflow" at bounding box center [824, 52] width 144 height 22
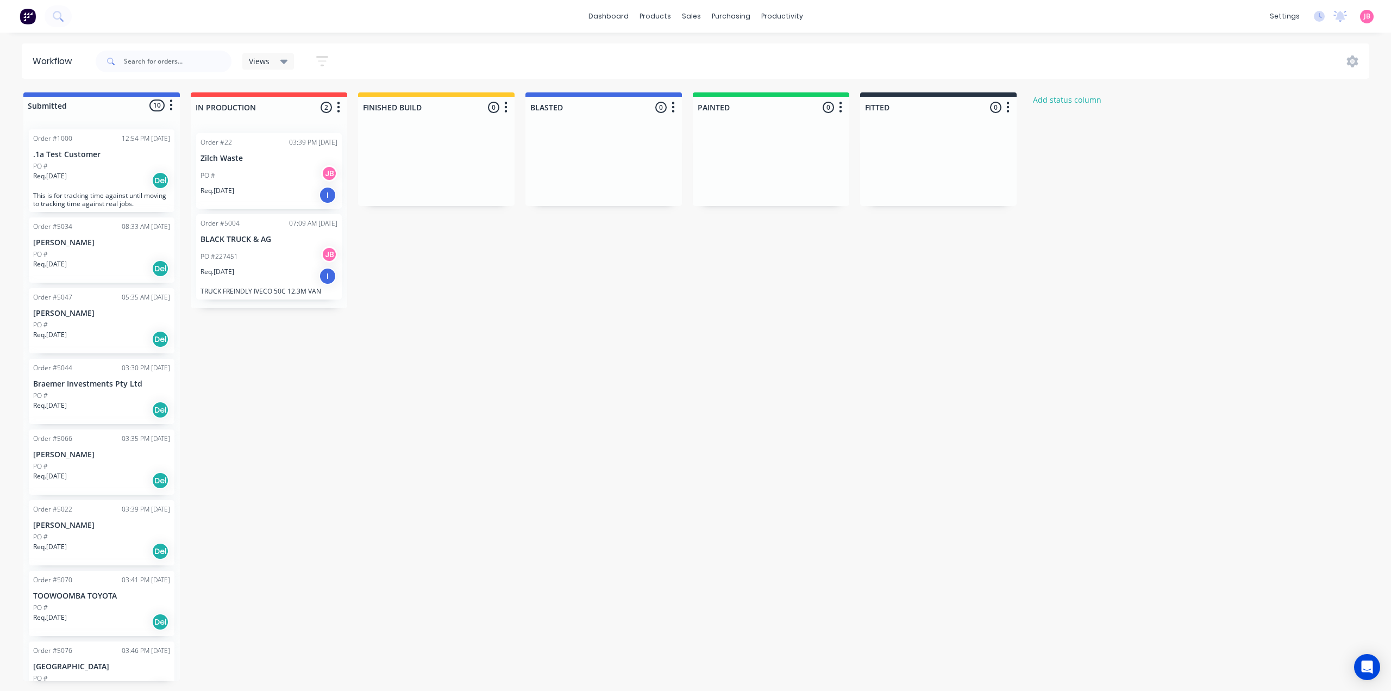
click at [288, 331] on div "Submitted 10 Status colour #4169E1 hex #4169E1 Save Cancel Summaries Total orde…" at bounding box center [662, 386] width 1340 height 589
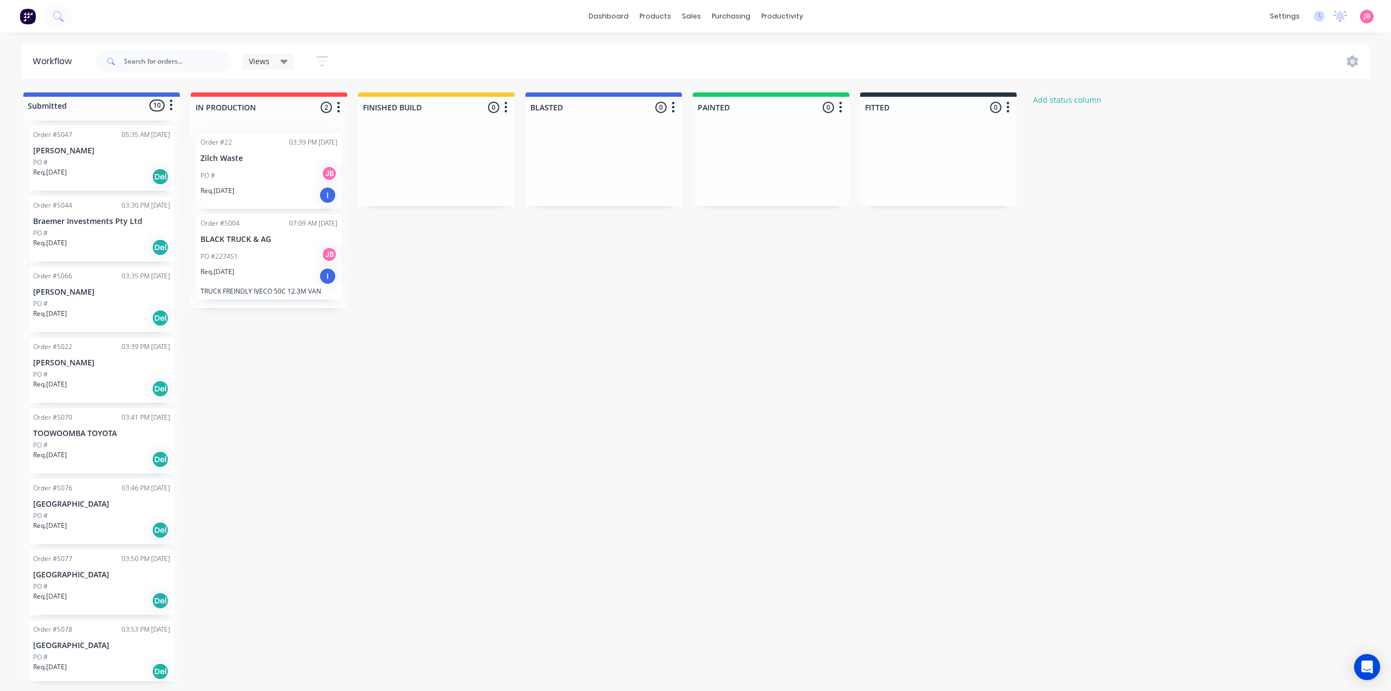
scroll to position [176, 0]
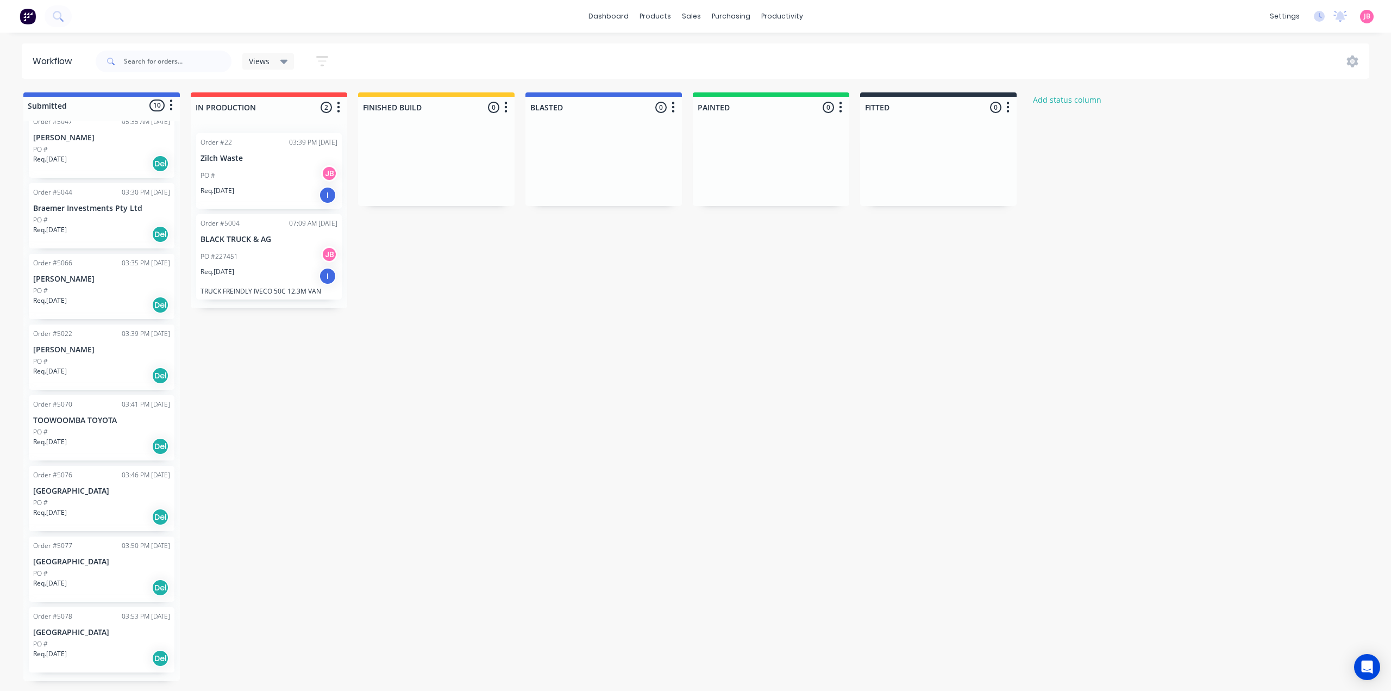
click at [160, 168] on div "Del" at bounding box center [160, 163] width 17 height 17
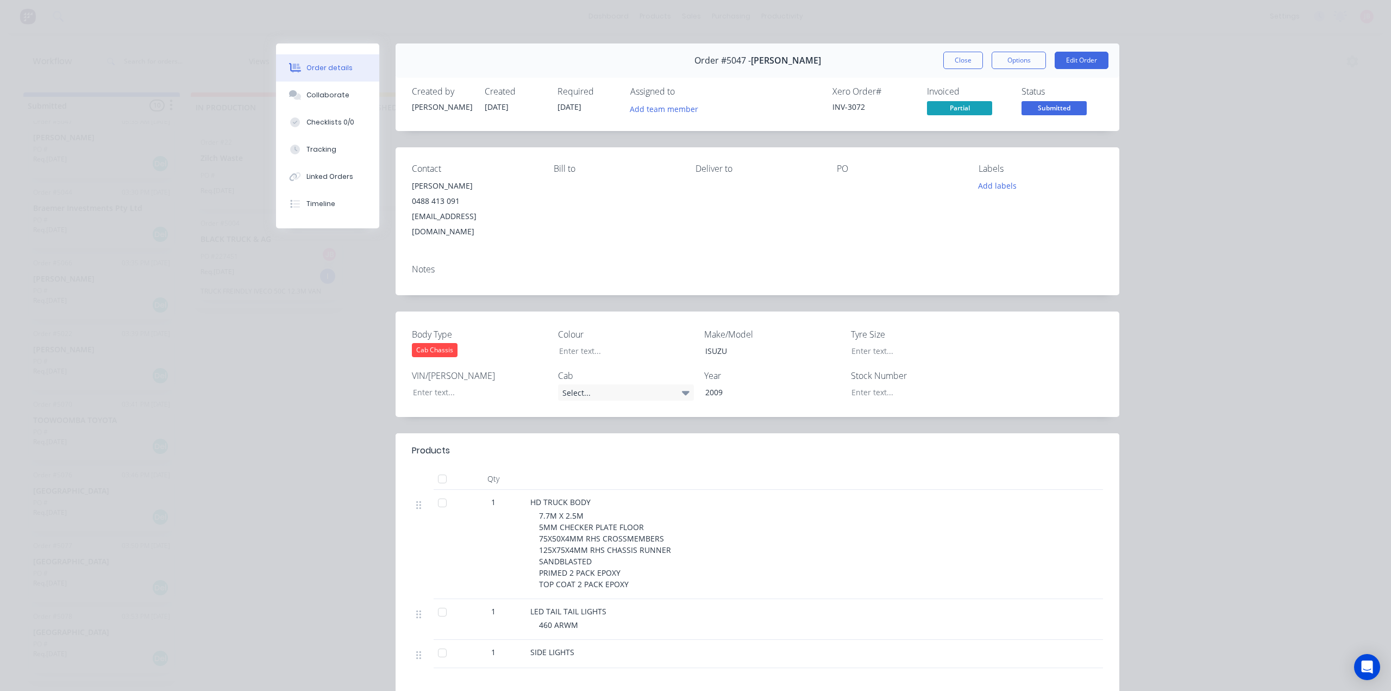
click at [961, 105] on span "Partial" at bounding box center [959, 108] width 65 height 14
click at [1044, 108] on span "Submitted" at bounding box center [1054, 108] width 65 height 14
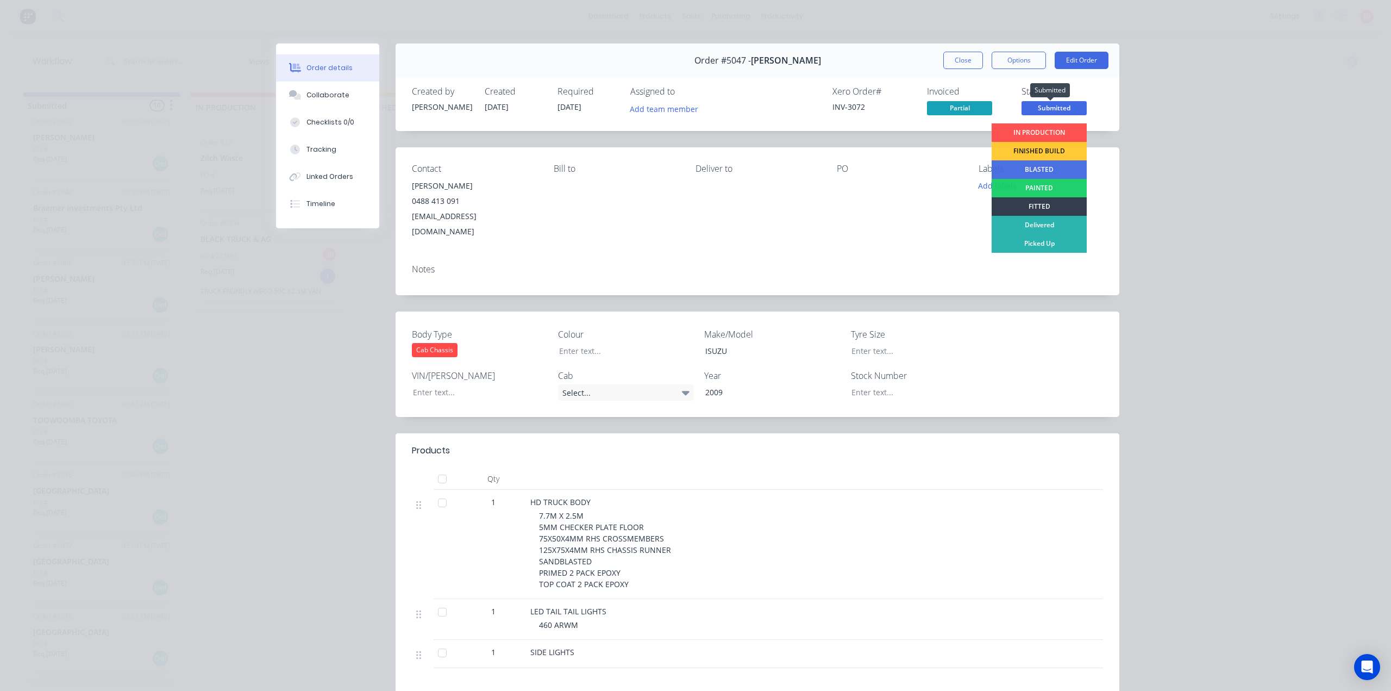
click at [1044, 108] on span "Submitted" at bounding box center [1054, 108] width 65 height 14
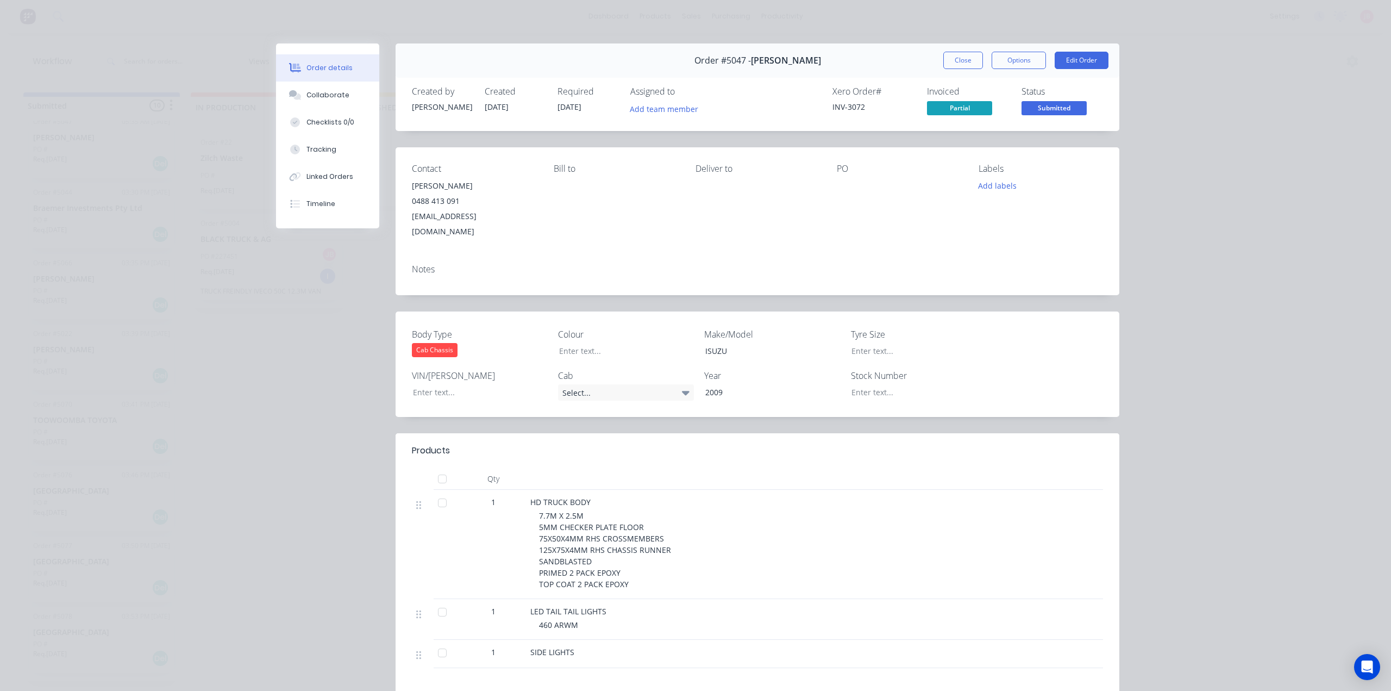
click at [765, 255] on div "Notes" at bounding box center [758, 275] width 724 height 40
click at [1030, 55] on button "Options" at bounding box center [1019, 60] width 54 height 17
click at [977, 105] on div "Work Order" at bounding box center [989, 110] width 95 height 16
click at [977, 130] on div "Standard" at bounding box center [989, 132] width 95 height 16
click at [966, 59] on button "Close" at bounding box center [963, 60] width 40 height 17
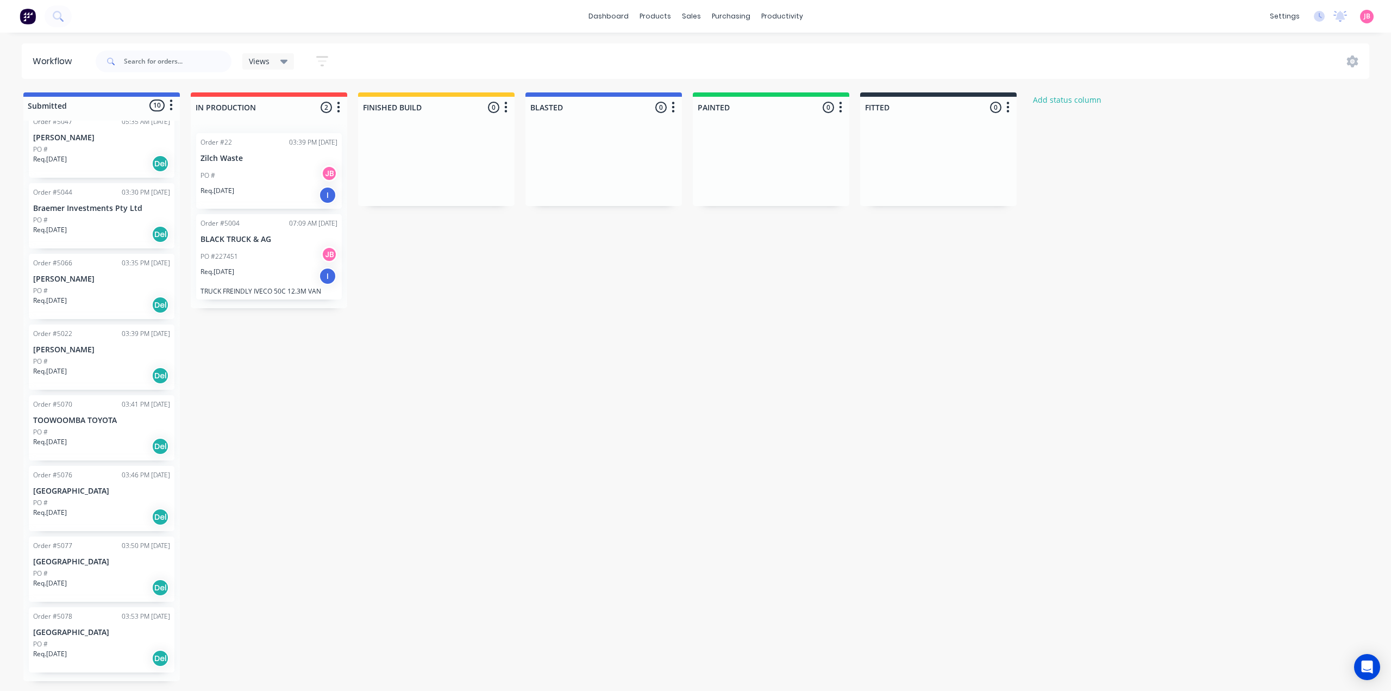
scroll to position [0, 0]
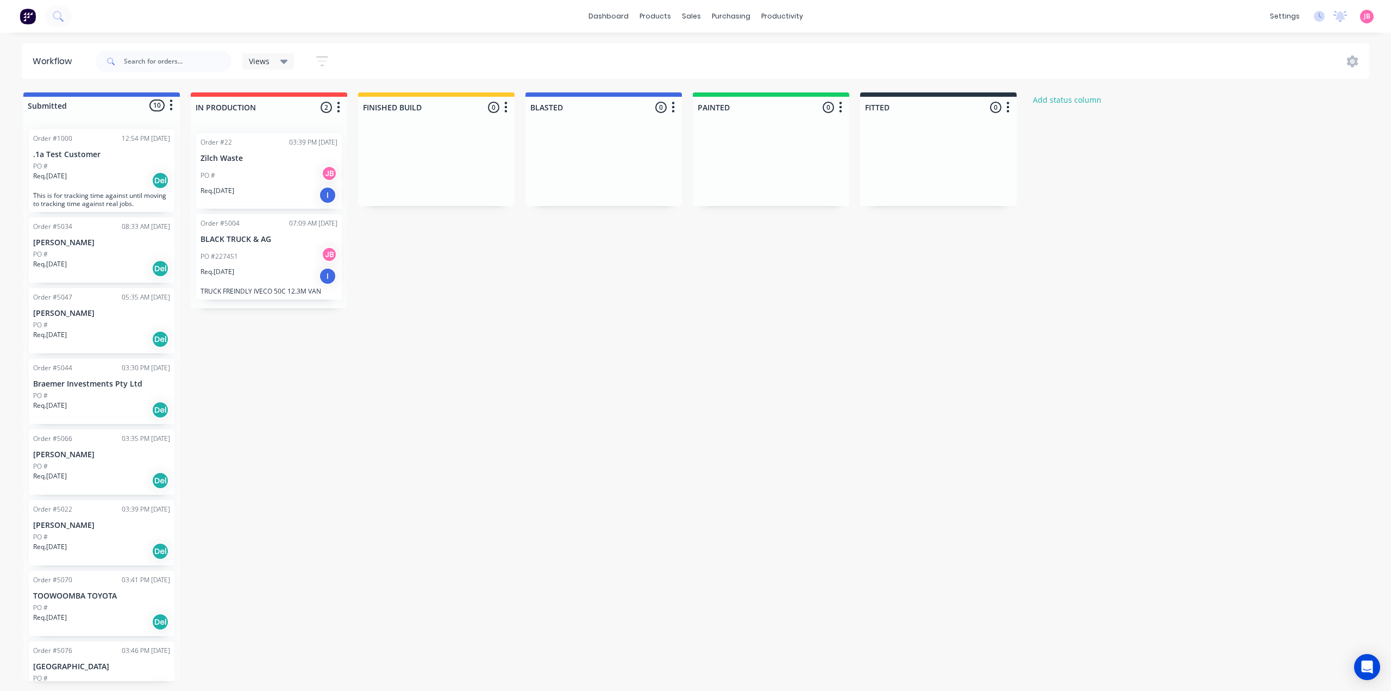
click at [620, 353] on div "Submitted 10 Status colour #4169E1 hex #4169E1 Save Cancel Summaries Total orde…" at bounding box center [662, 386] width 1340 height 589
click at [1202, 76] on div "Team" at bounding box center [1204, 74] width 20 height 10
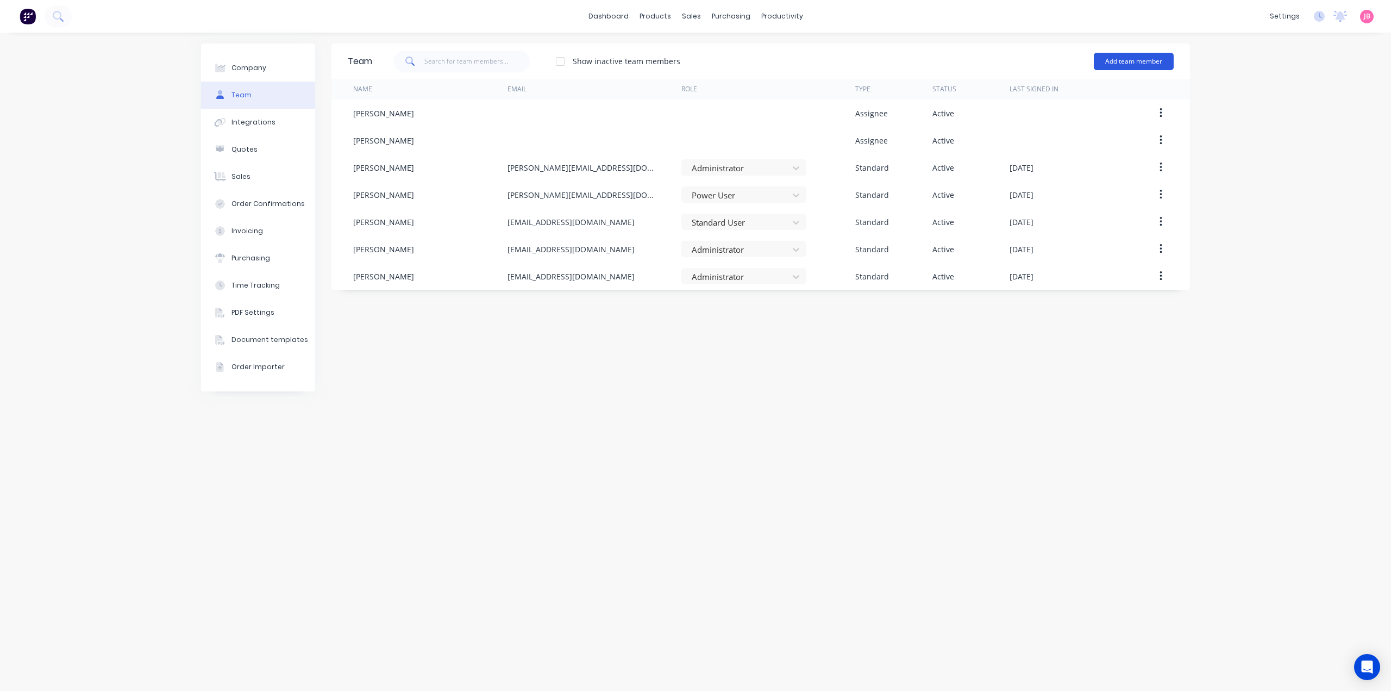
click at [1126, 58] on button "Add team member" at bounding box center [1134, 61] width 80 height 17
click at [1080, 130] on span "A team member that can be assigned to orders, but cannot login to Factory" at bounding box center [1087, 135] width 154 height 20
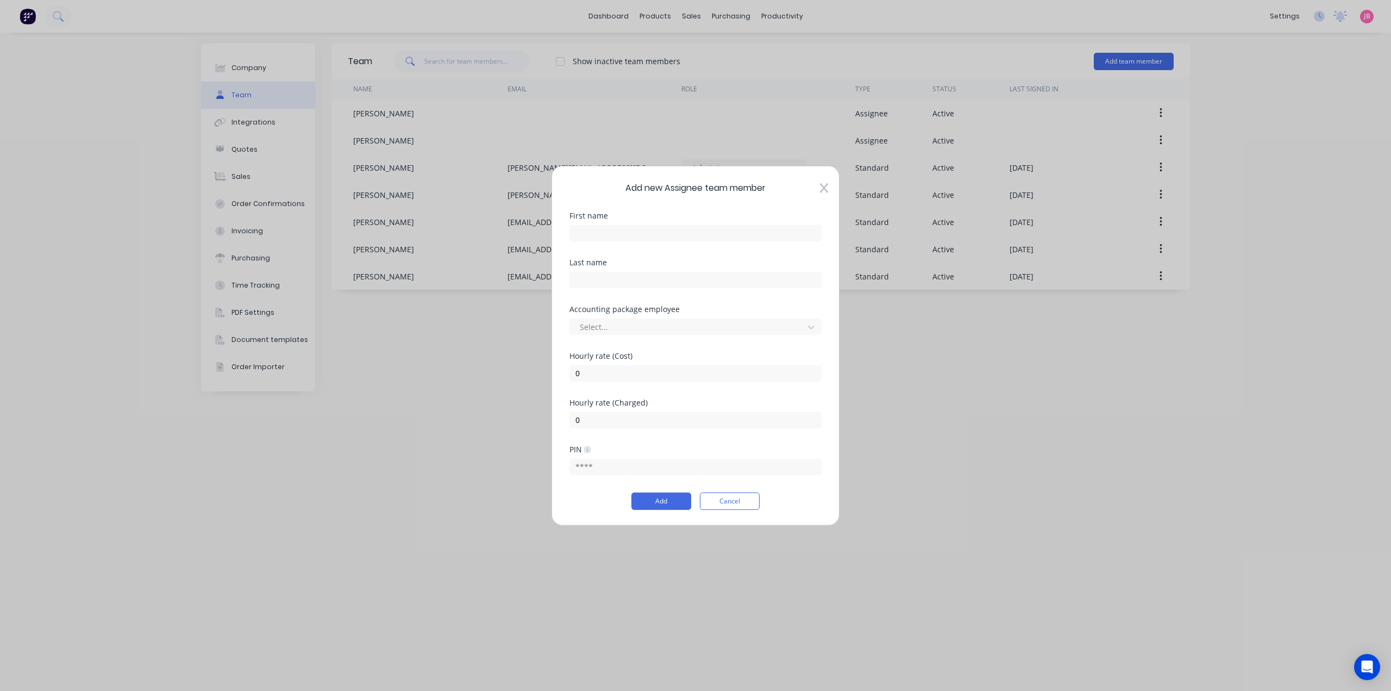
click at [821, 190] on icon at bounding box center [824, 188] width 8 height 11
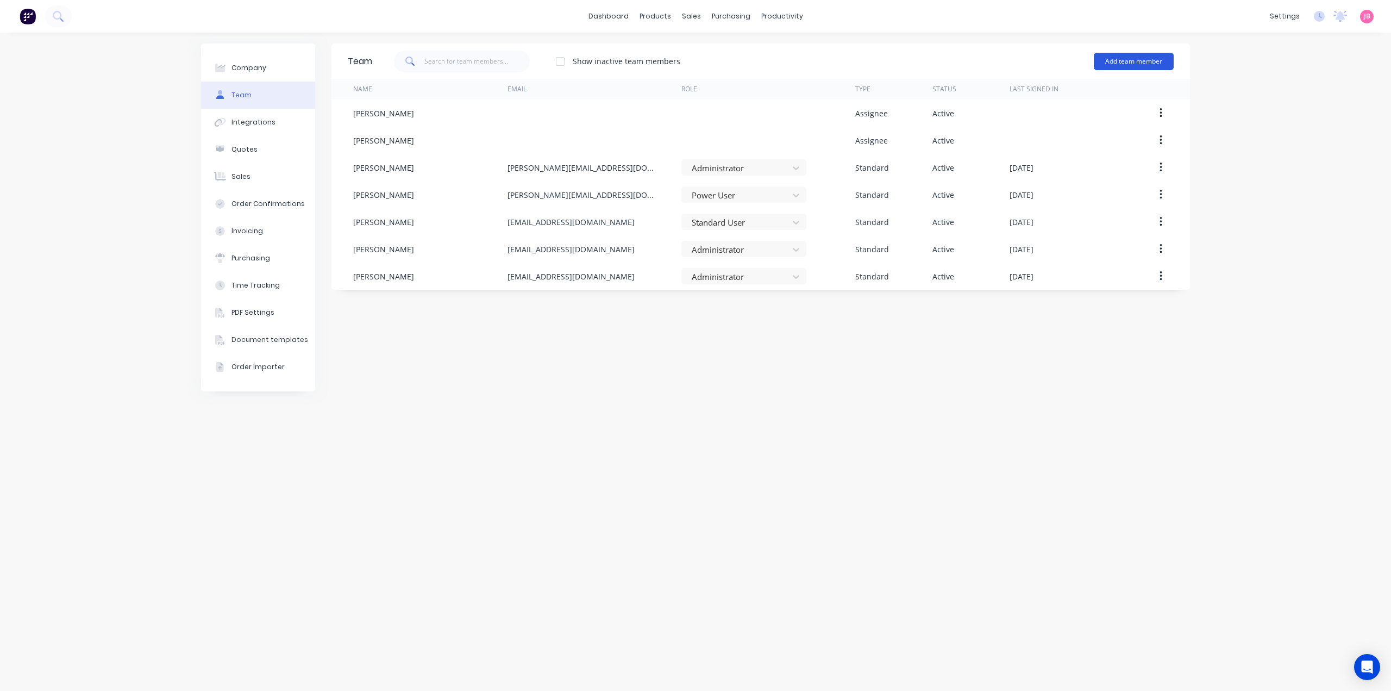
click at [1134, 63] on button "Add team member" at bounding box center [1134, 61] width 80 height 17
click at [1089, 122] on div "Assignee team member A team member that can be assigned to orders, but cannot l…" at bounding box center [1087, 130] width 154 height 41
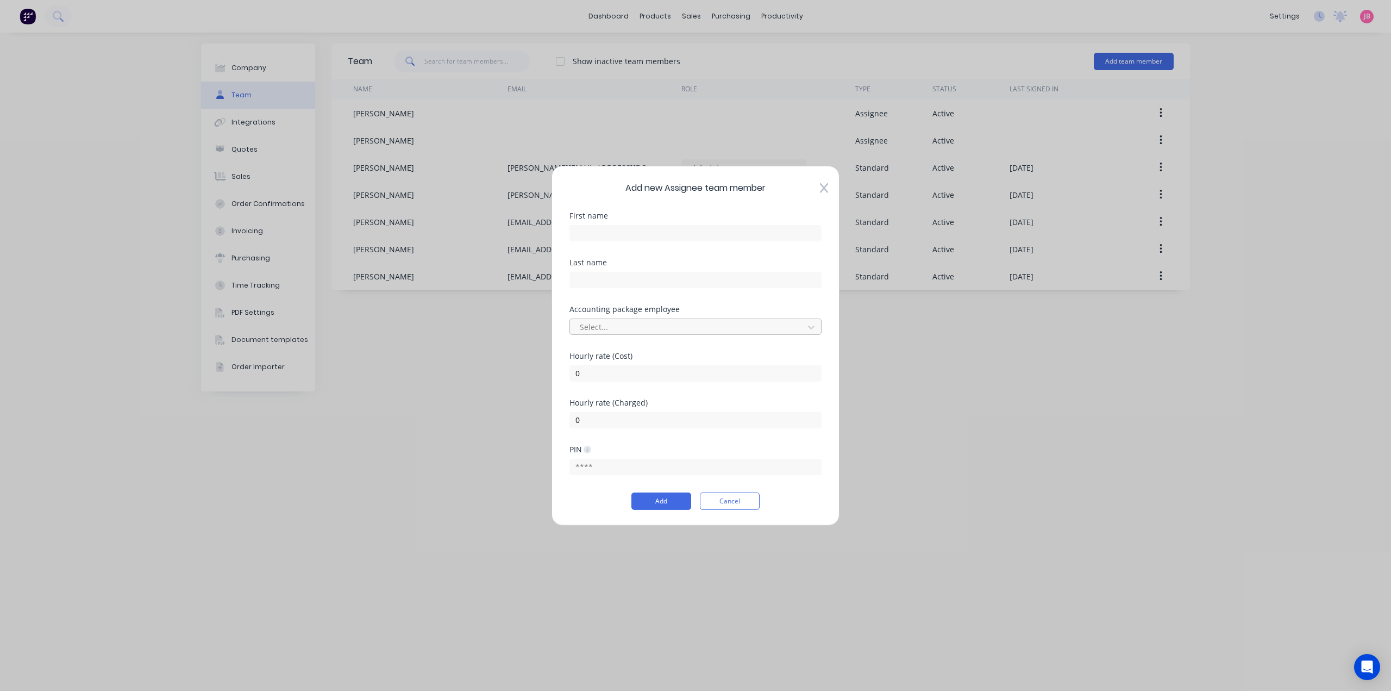
click at [729, 323] on div at bounding box center [689, 327] width 220 height 14
click at [739, 508] on button "Cancel" at bounding box center [730, 500] width 60 height 17
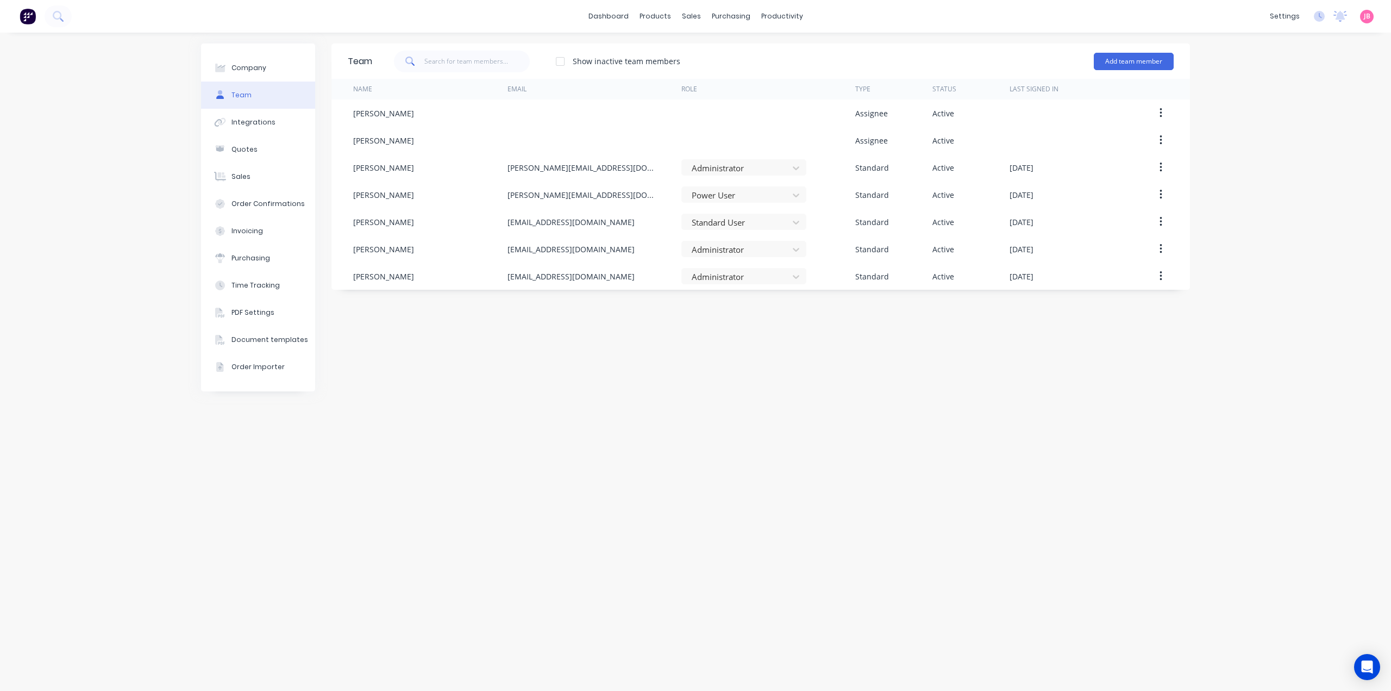
click at [826, 451] on div "Team Show inactive team members Add team member Name Email Role Type Status Las…" at bounding box center [761, 361] width 859 height 636
